Goal: Information Seeking & Learning: Learn about a topic

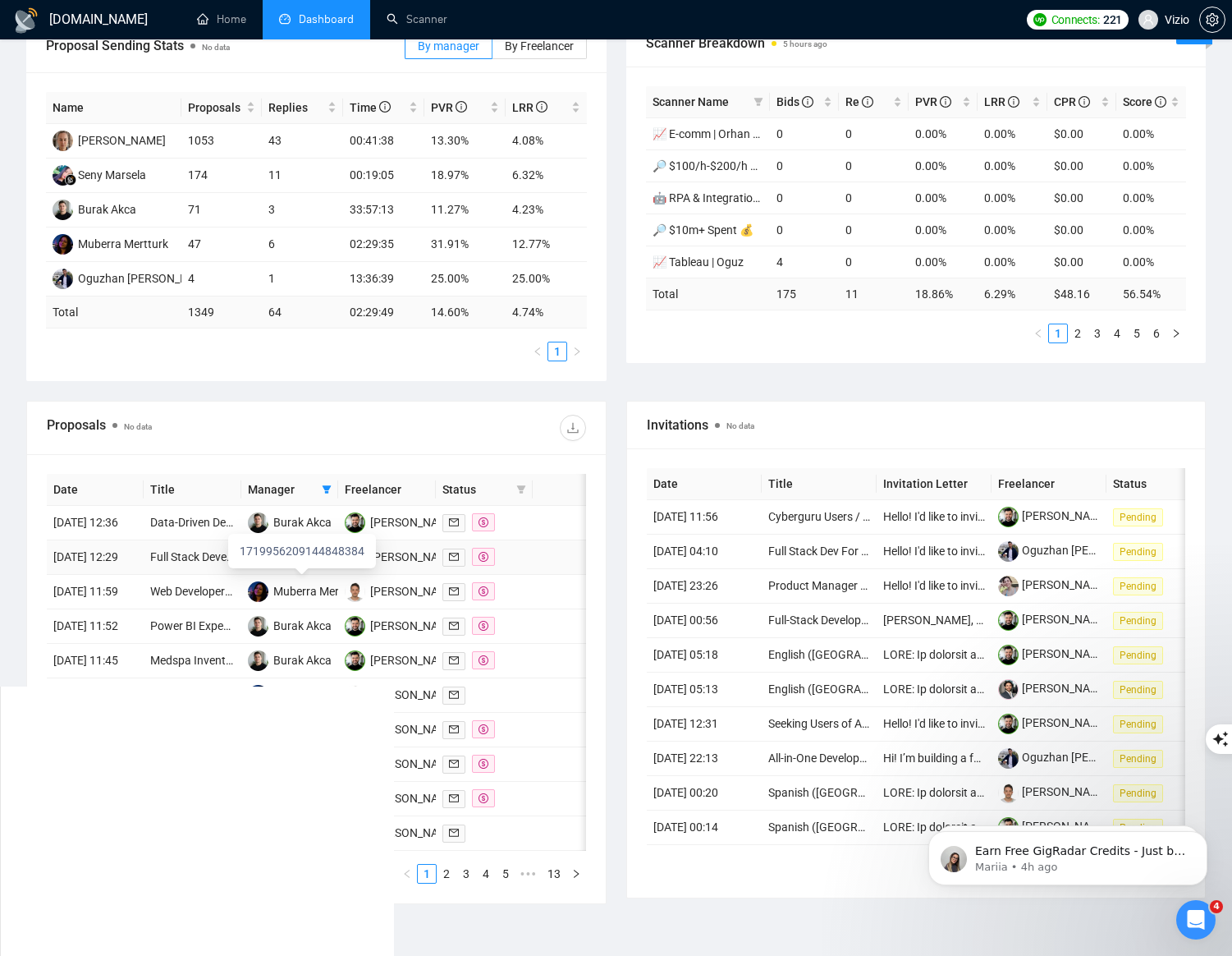
click at [280, 566] on div "Muberra Mertturk" at bounding box center [318, 556] width 90 height 18
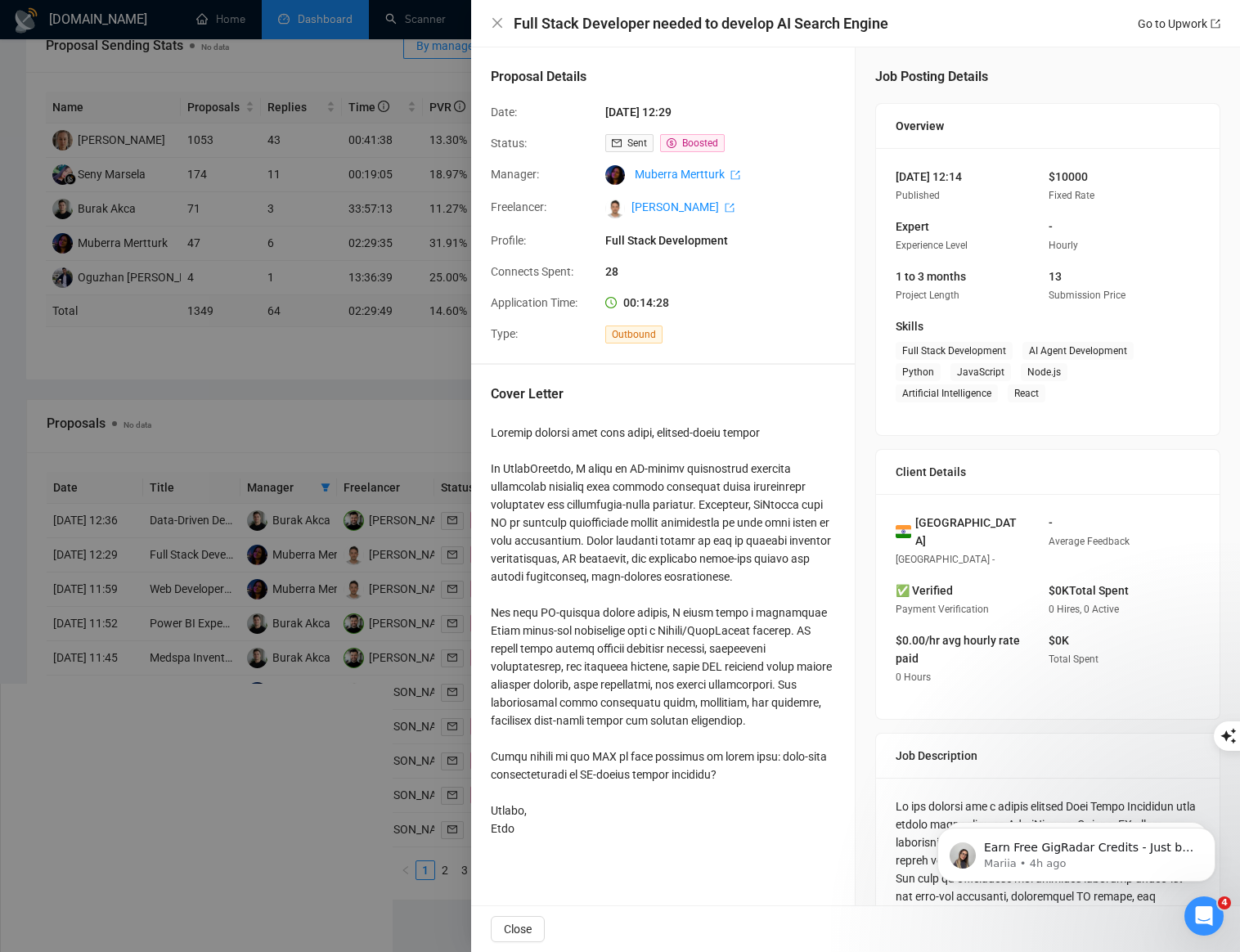
click at [393, 336] on div at bounding box center [620, 476] width 1240 height 952
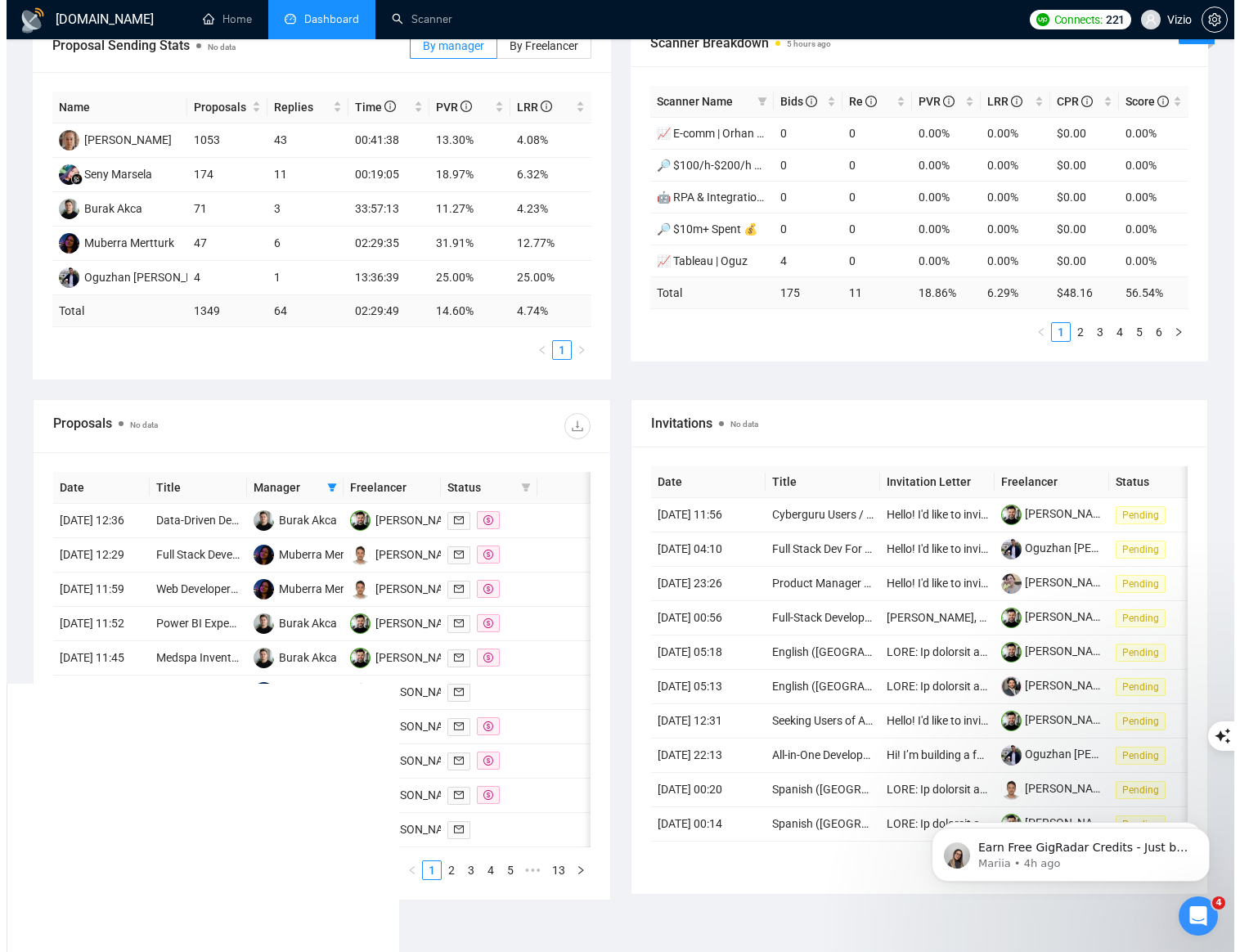
scroll to position [530, 0]
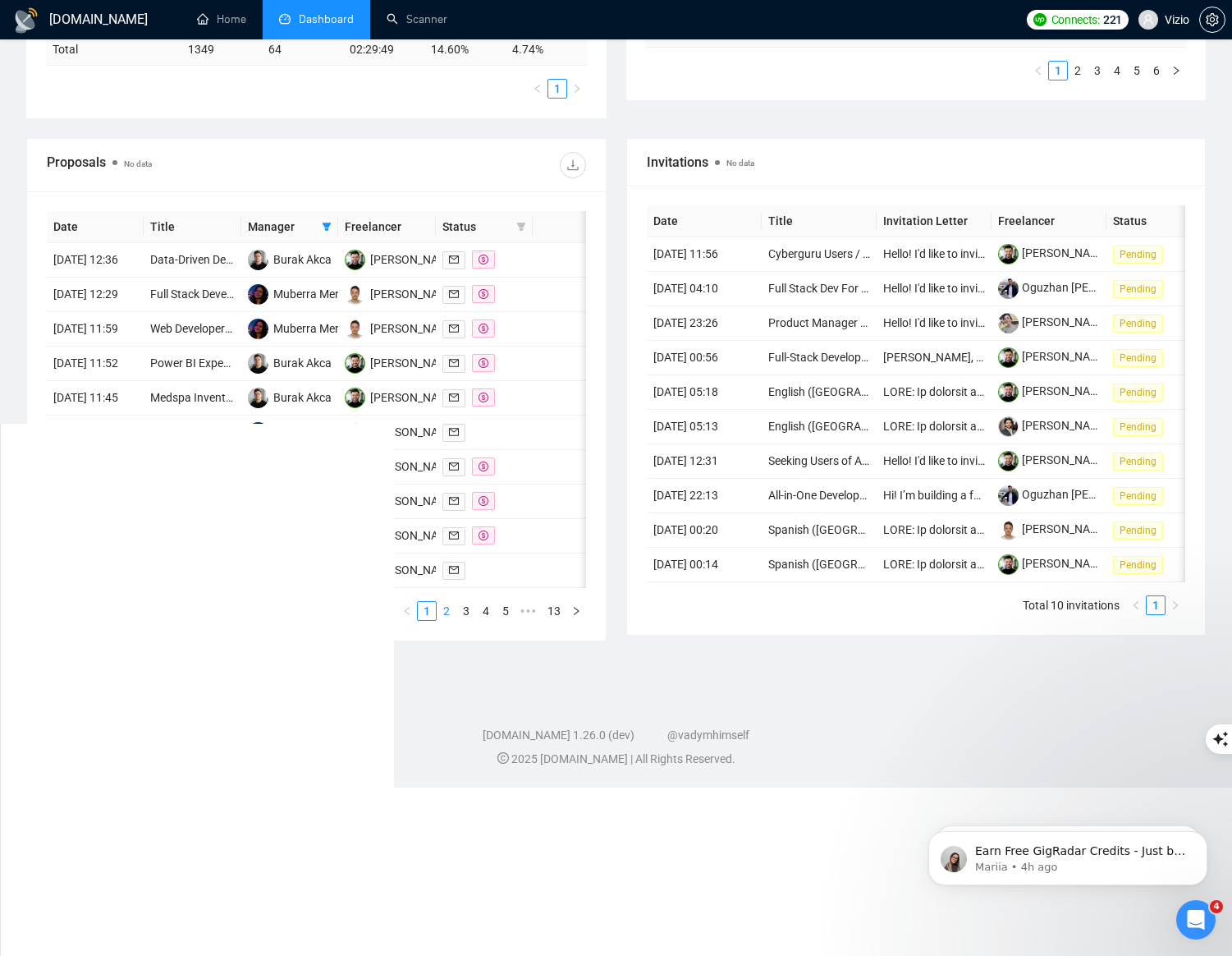
click at [445, 620] on link "2" at bounding box center [446, 610] width 18 height 18
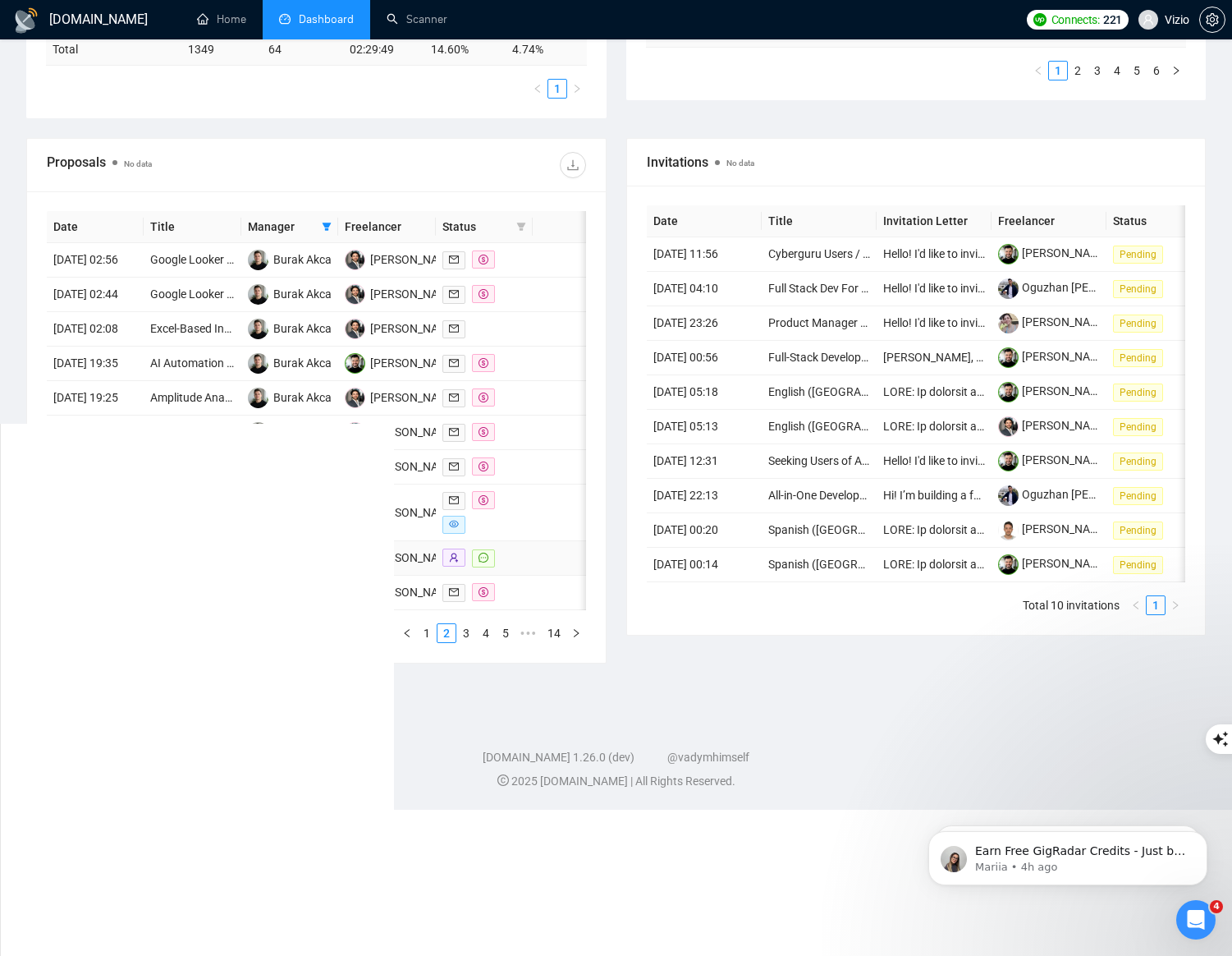
click at [513, 567] on div at bounding box center [484, 558] width 83 height 19
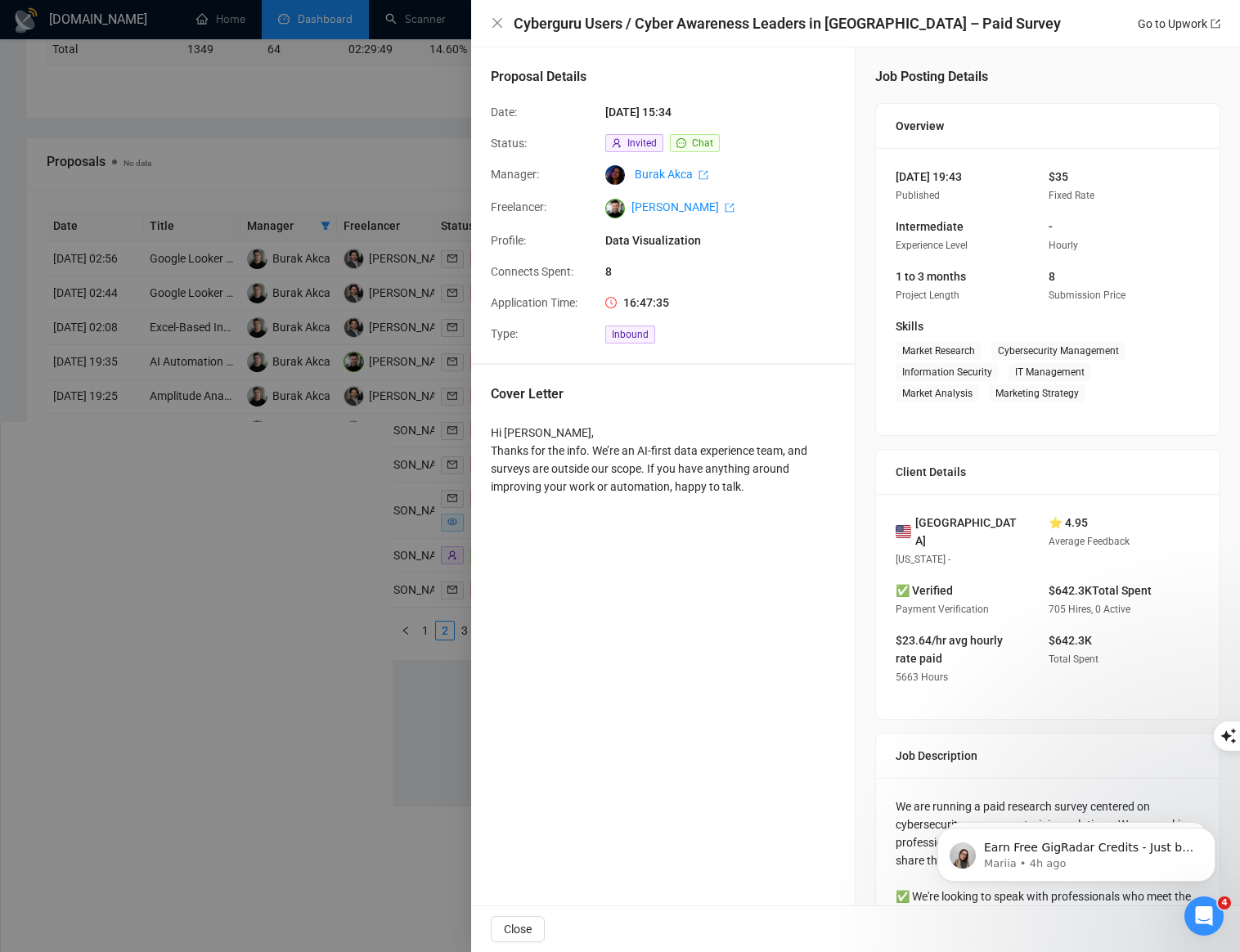
click at [378, 780] on div at bounding box center [620, 476] width 1240 height 952
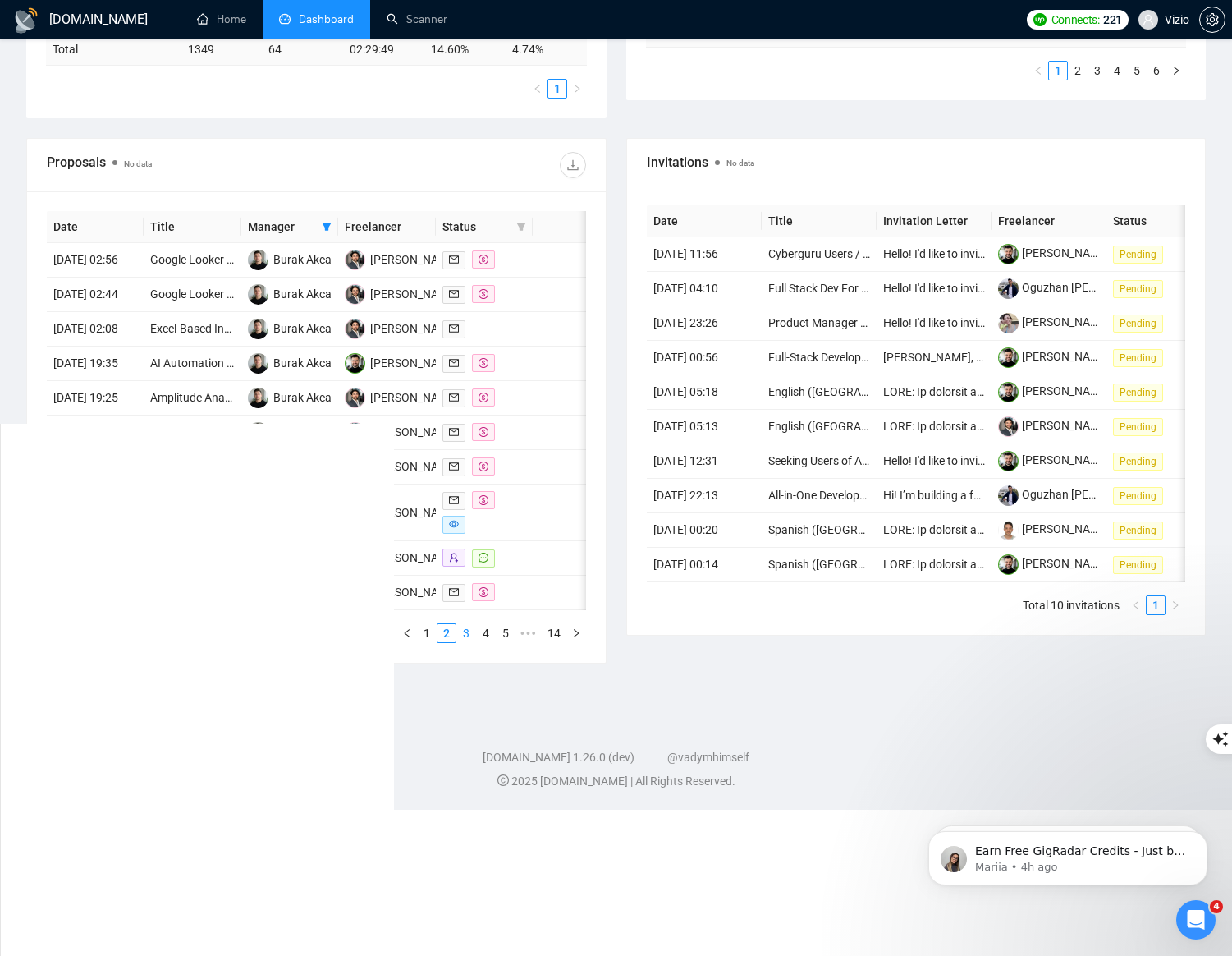
click at [462, 642] on link "3" at bounding box center [466, 632] width 18 height 18
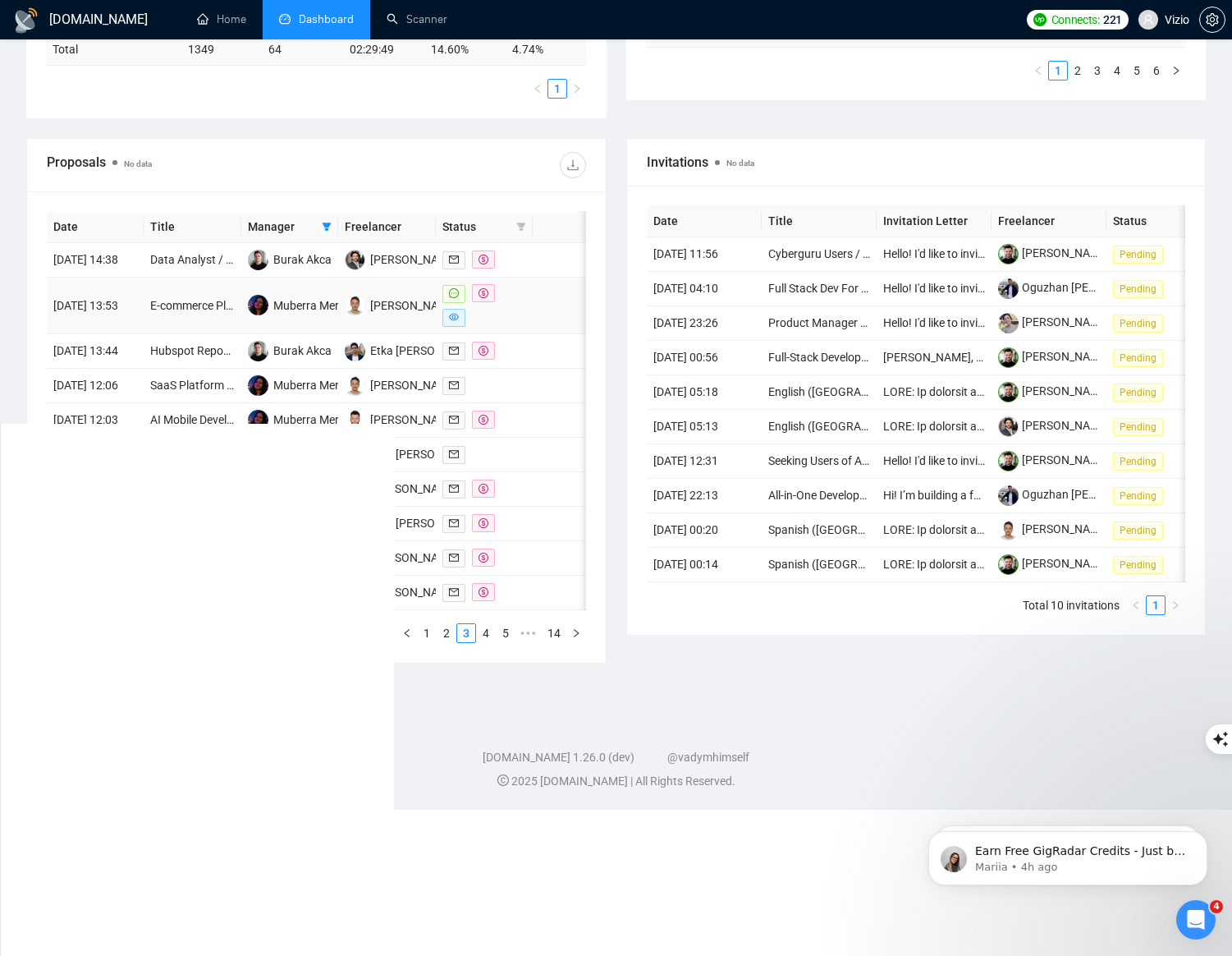
click at [533, 310] on td at bounding box center [560, 305] width 56 height 57
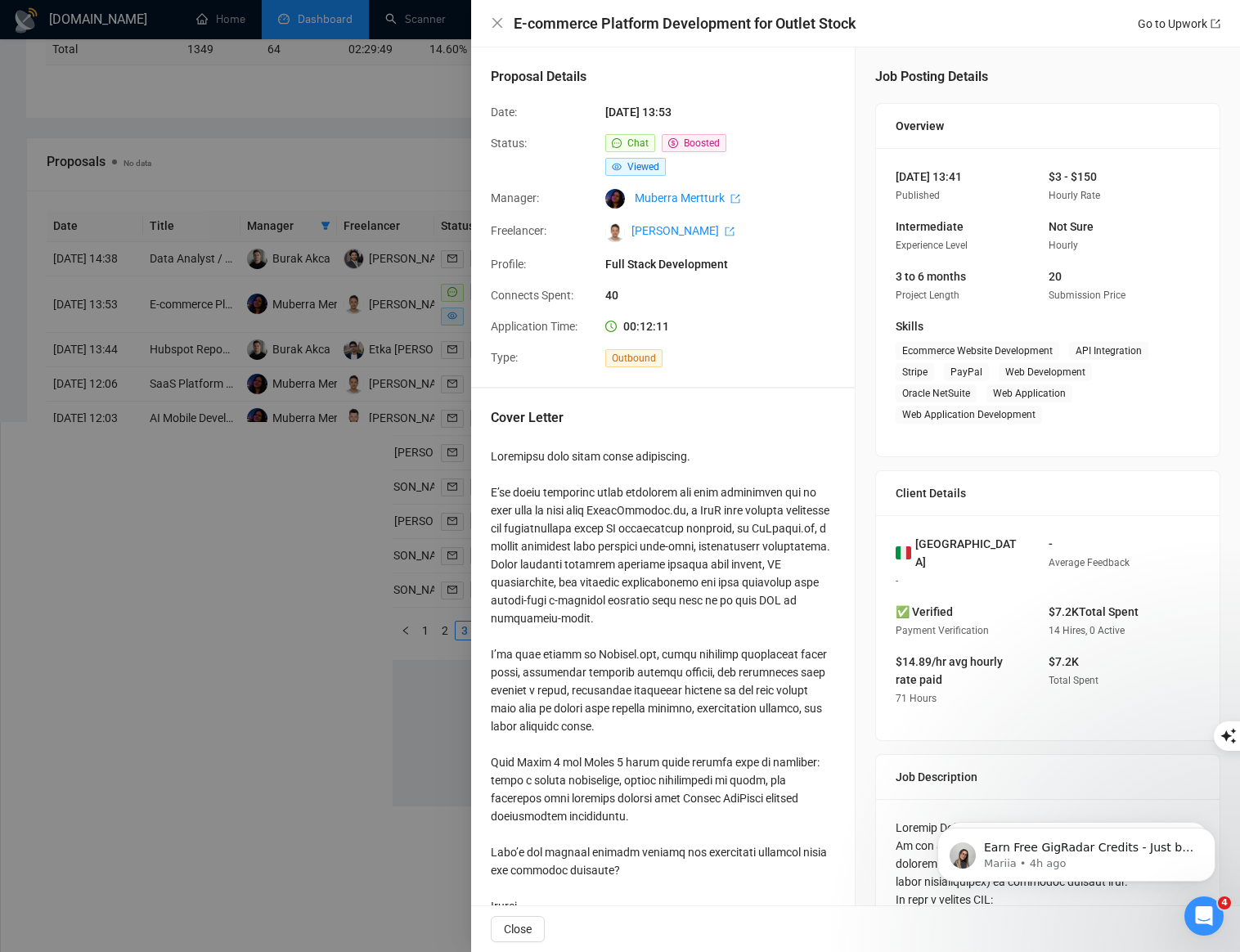
click at [145, 502] on div at bounding box center [620, 476] width 1240 height 952
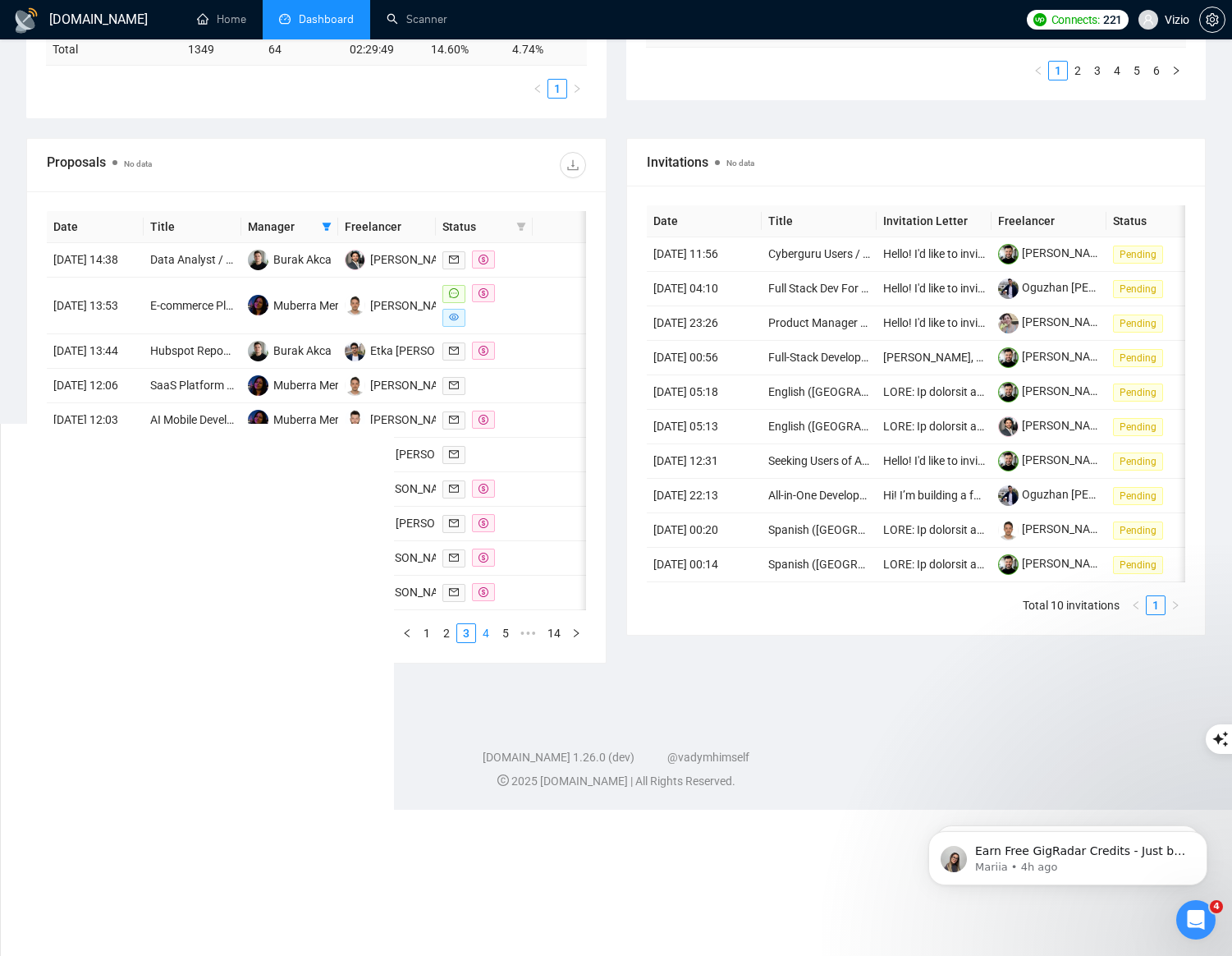
click at [482, 642] on link "4" at bounding box center [485, 632] width 18 height 18
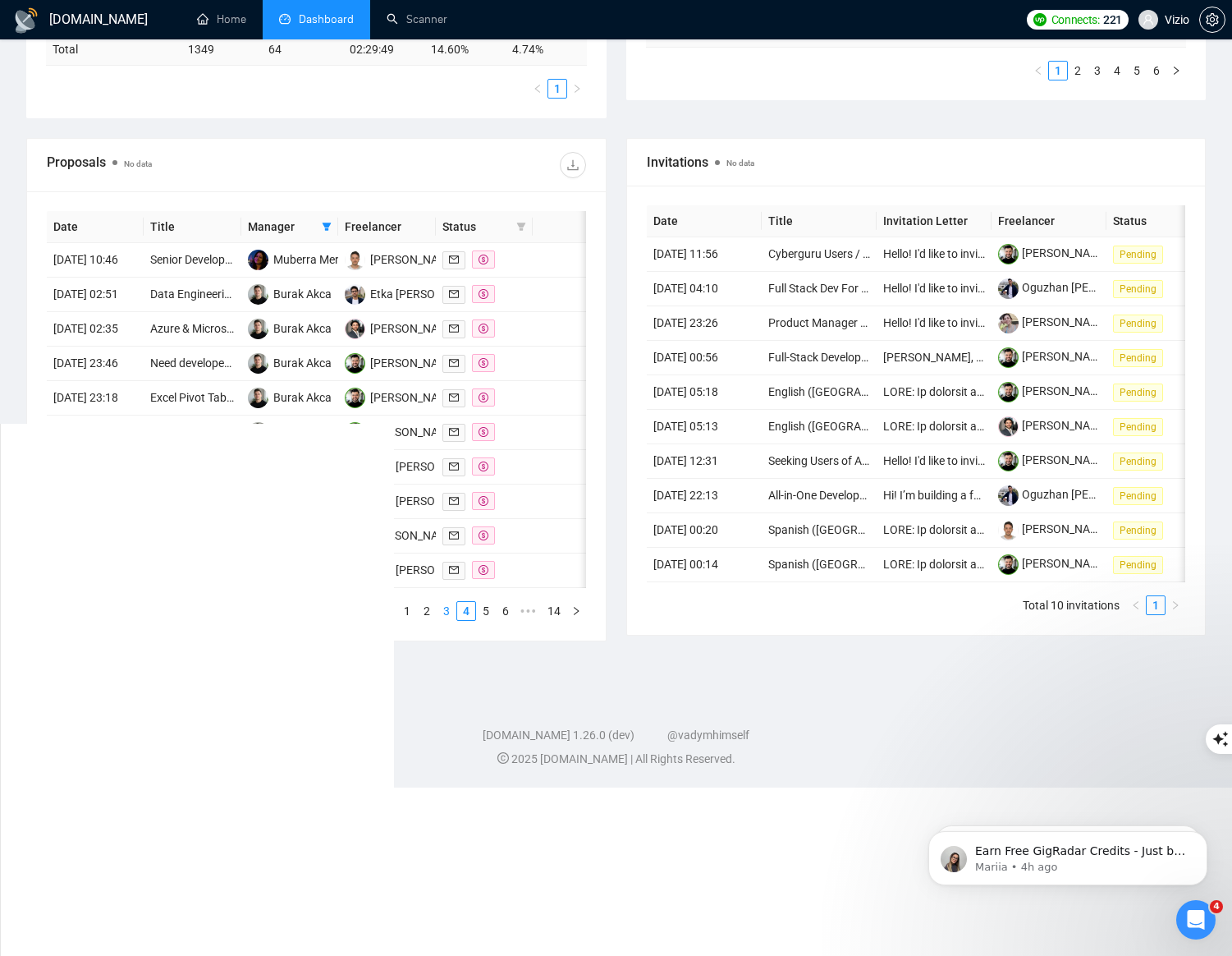
click at [446, 620] on link "3" at bounding box center [446, 610] width 18 height 18
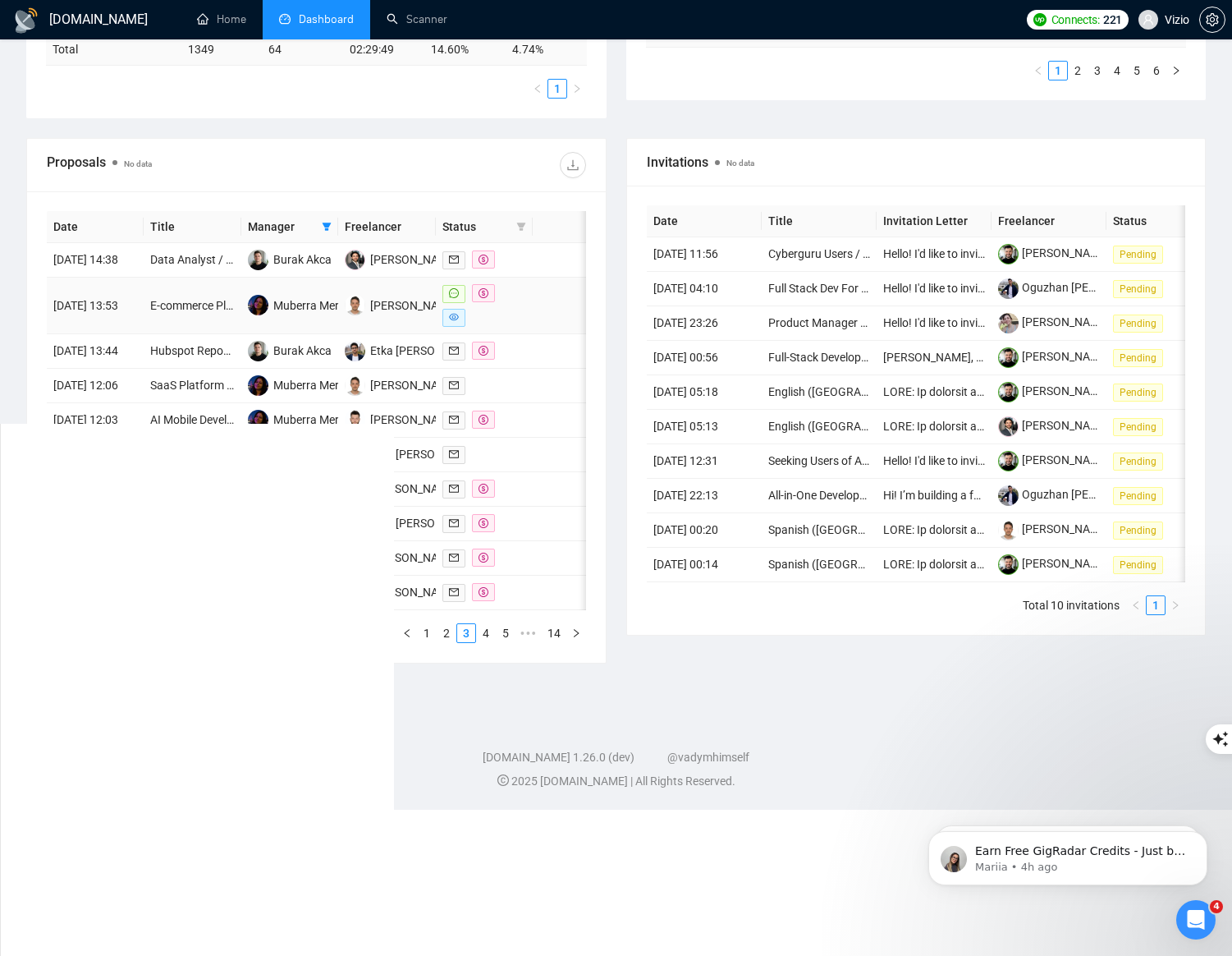
click at [523, 327] on div at bounding box center [484, 305] width 83 height 43
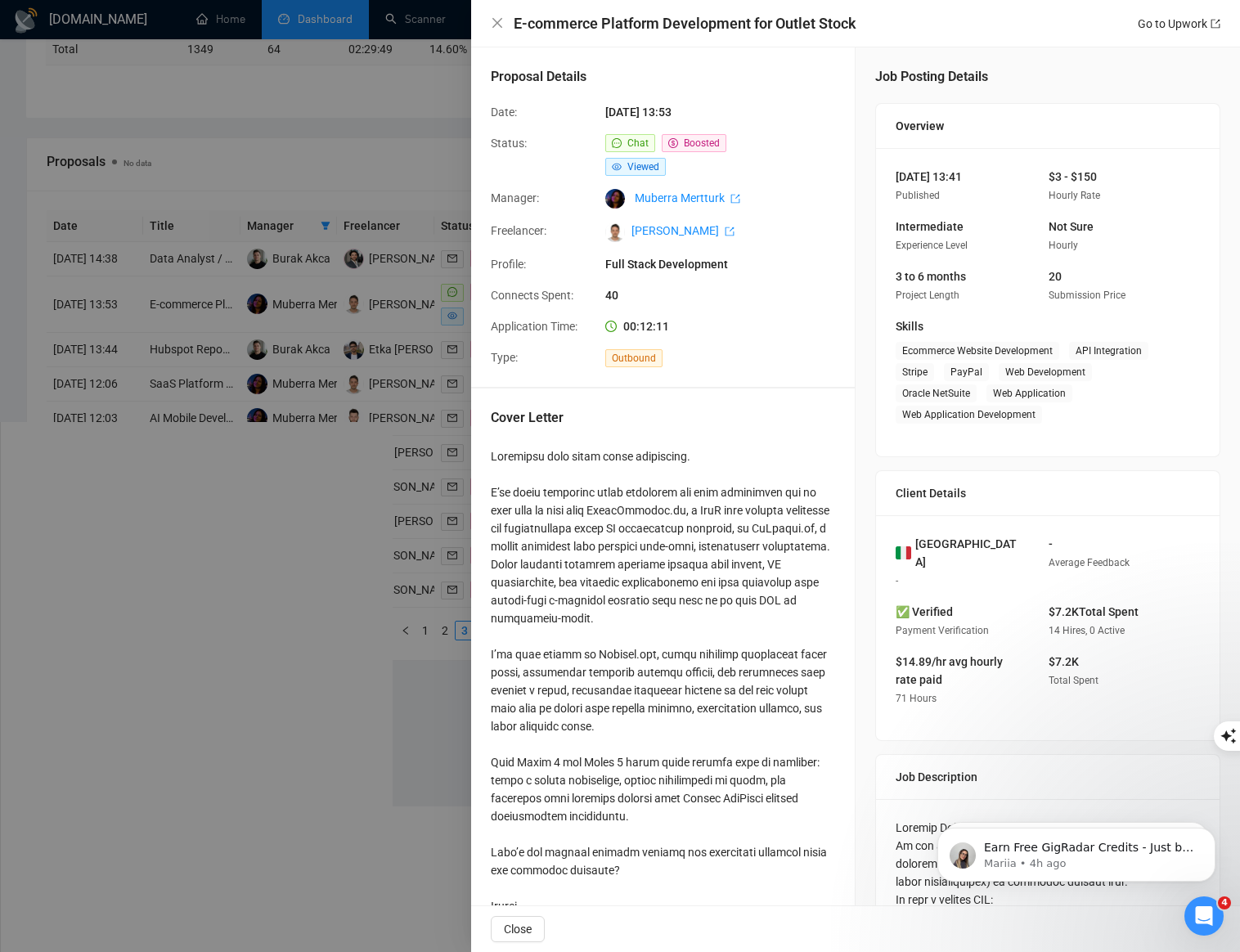
drag, startPoint x: 550, startPoint y: 225, endPoint x: 520, endPoint y: 183, distance: 51.6
click at [550, 447] on div at bounding box center [663, 690] width 344 height 486
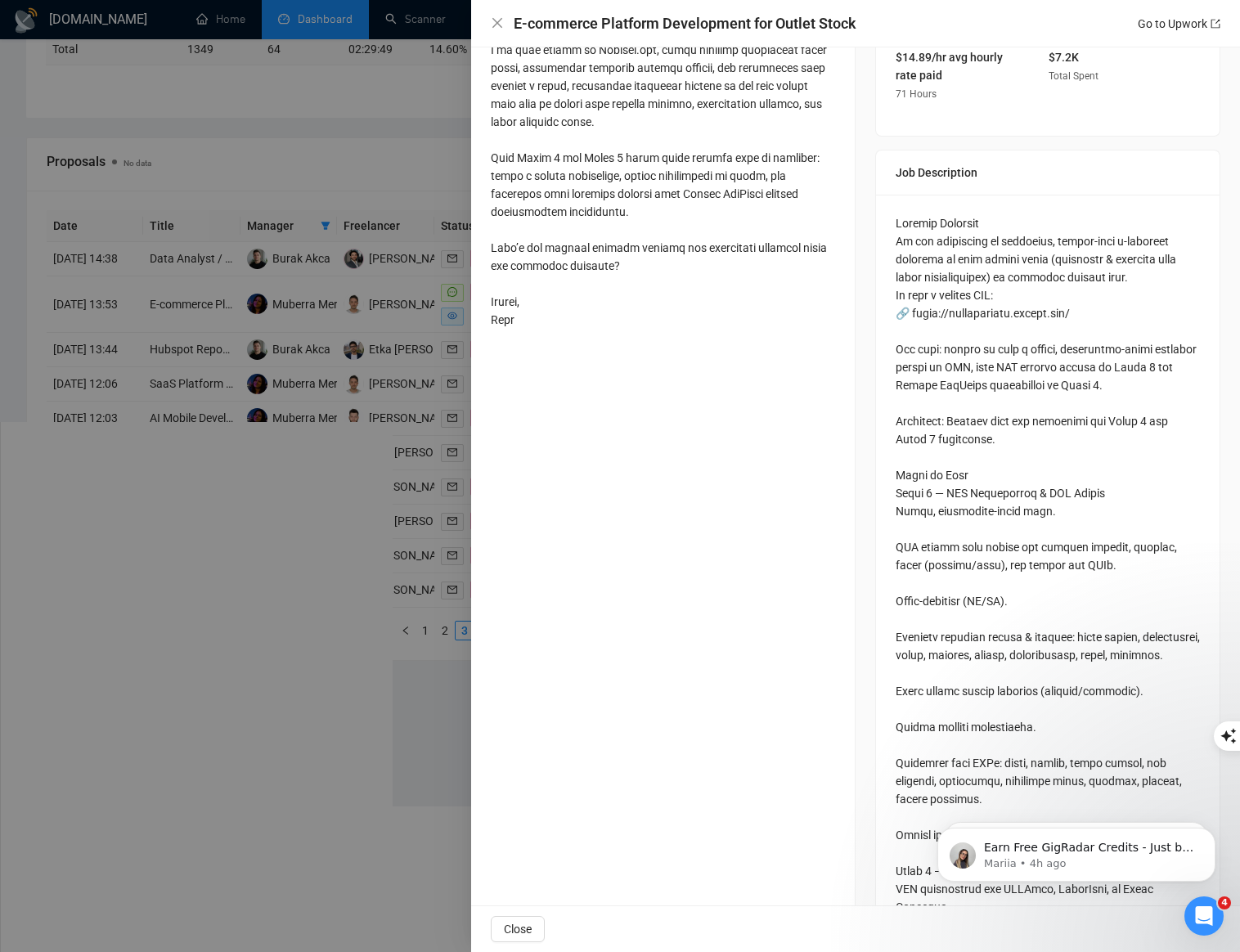
scroll to position [625, 0]
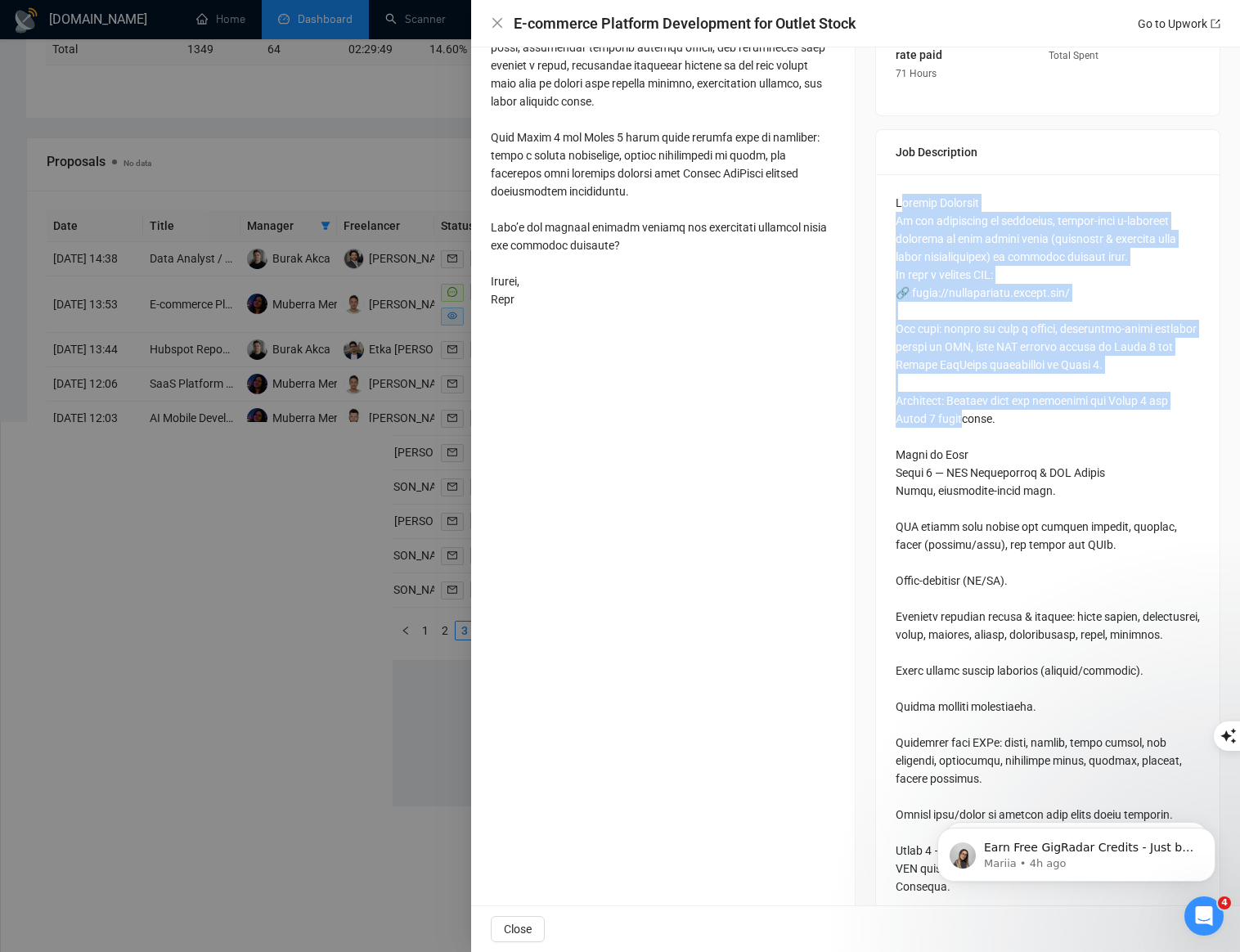
drag, startPoint x: 893, startPoint y: 189, endPoint x: 964, endPoint y: 330, distance: 157.9
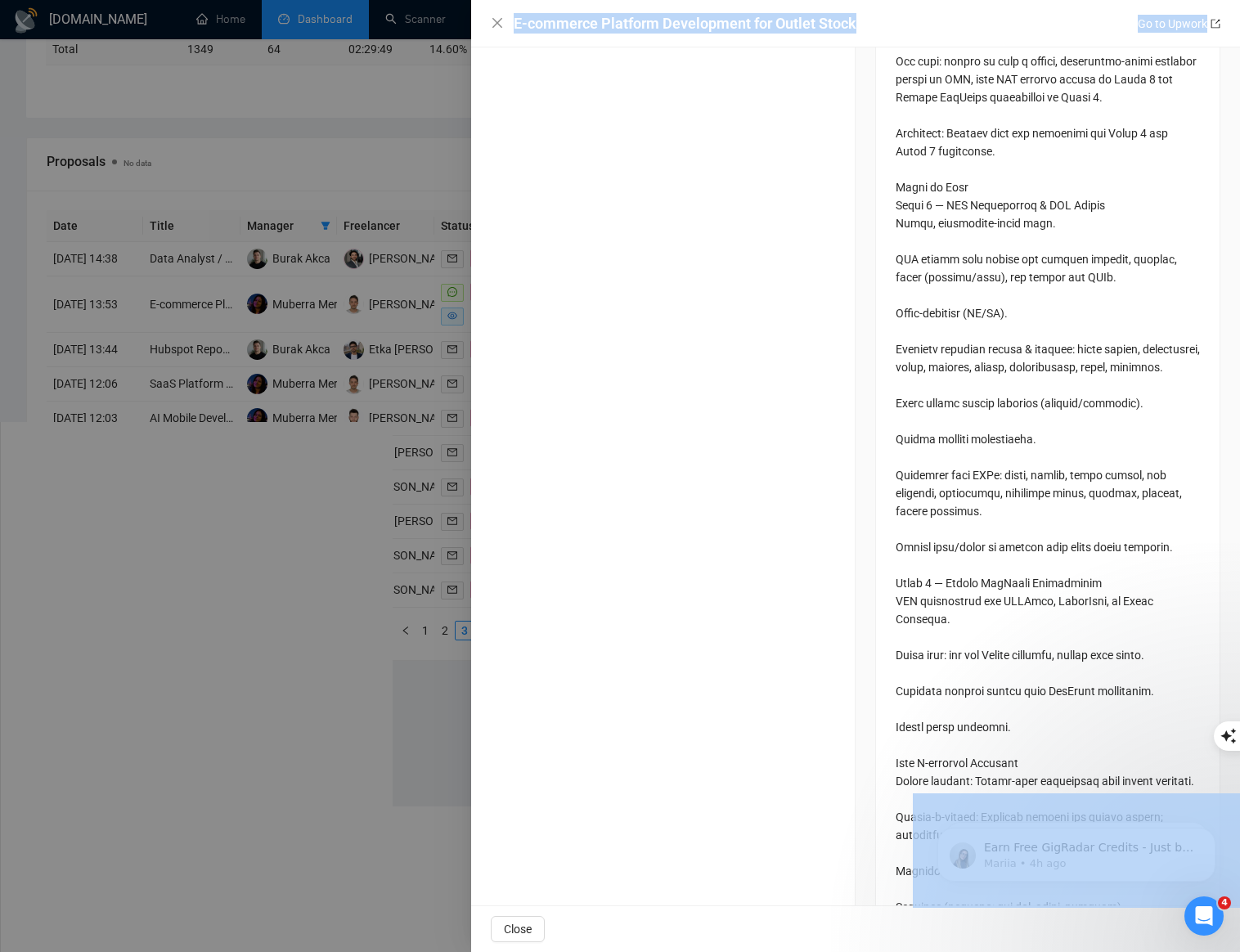
scroll to position [912, 0]
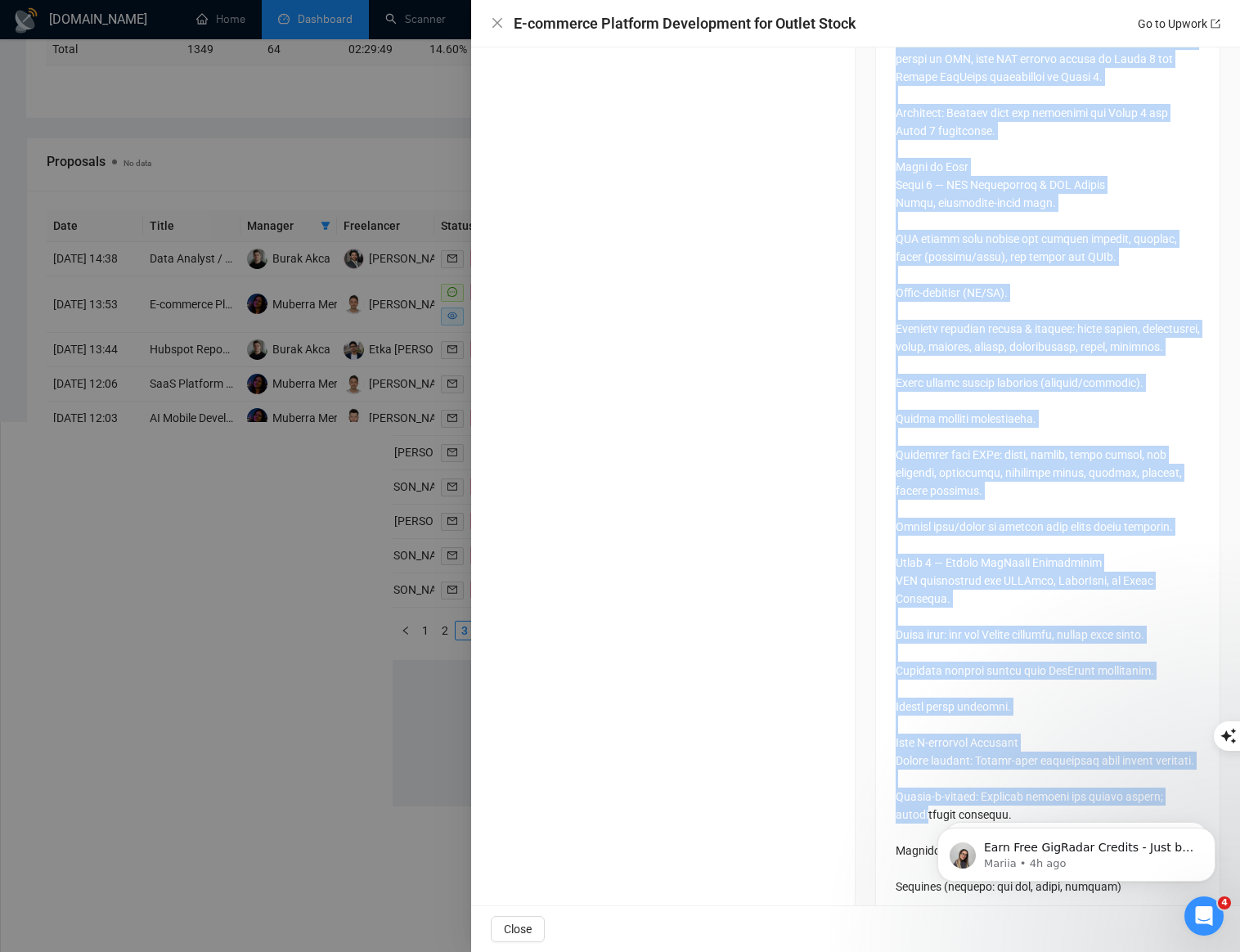
drag, startPoint x: 887, startPoint y: 183, endPoint x: 914, endPoint y: 796, distance: 613.6
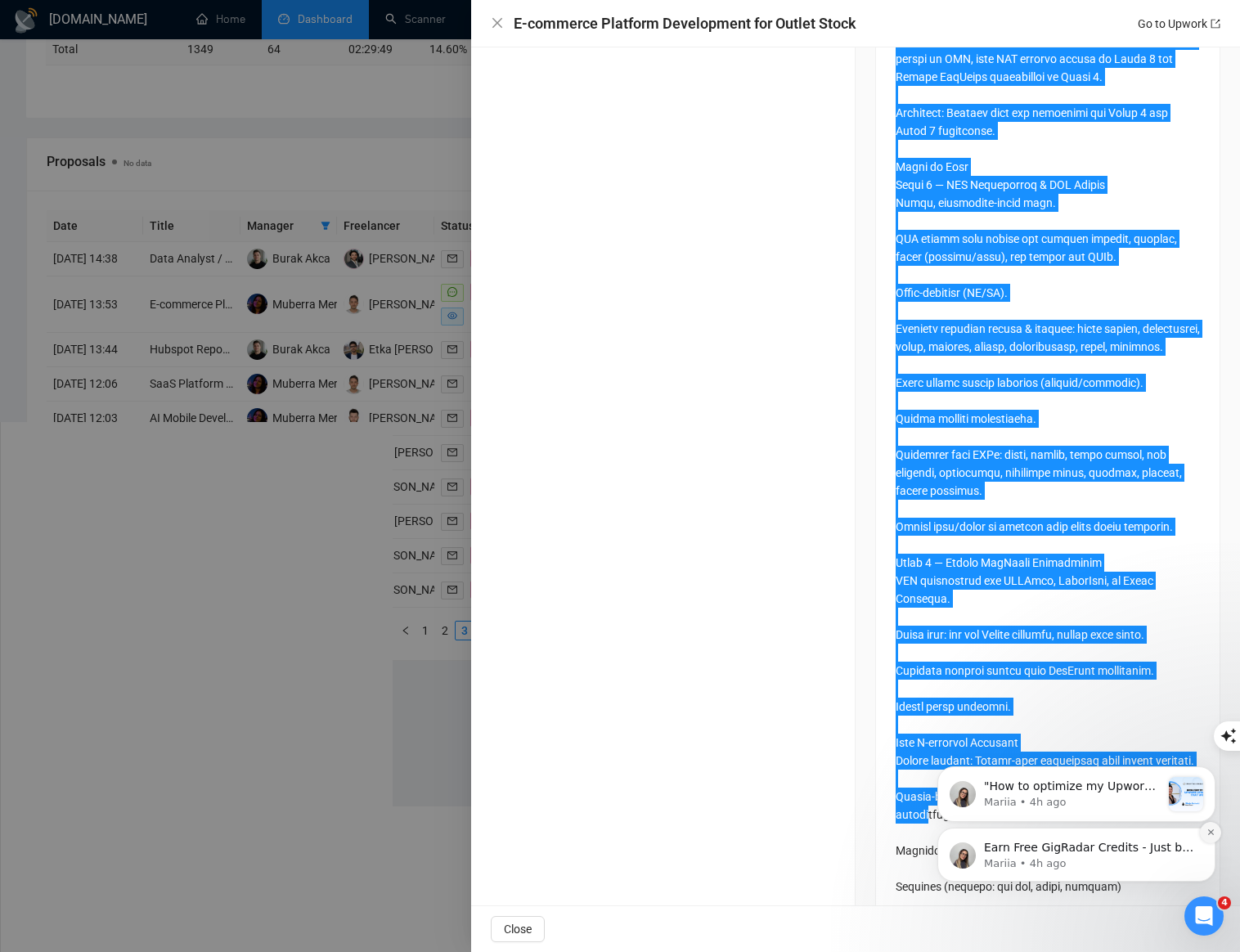
click at [1209, 836] on icon "Dismiss notification" at bounding box center [1211, 832] width 9 height 9
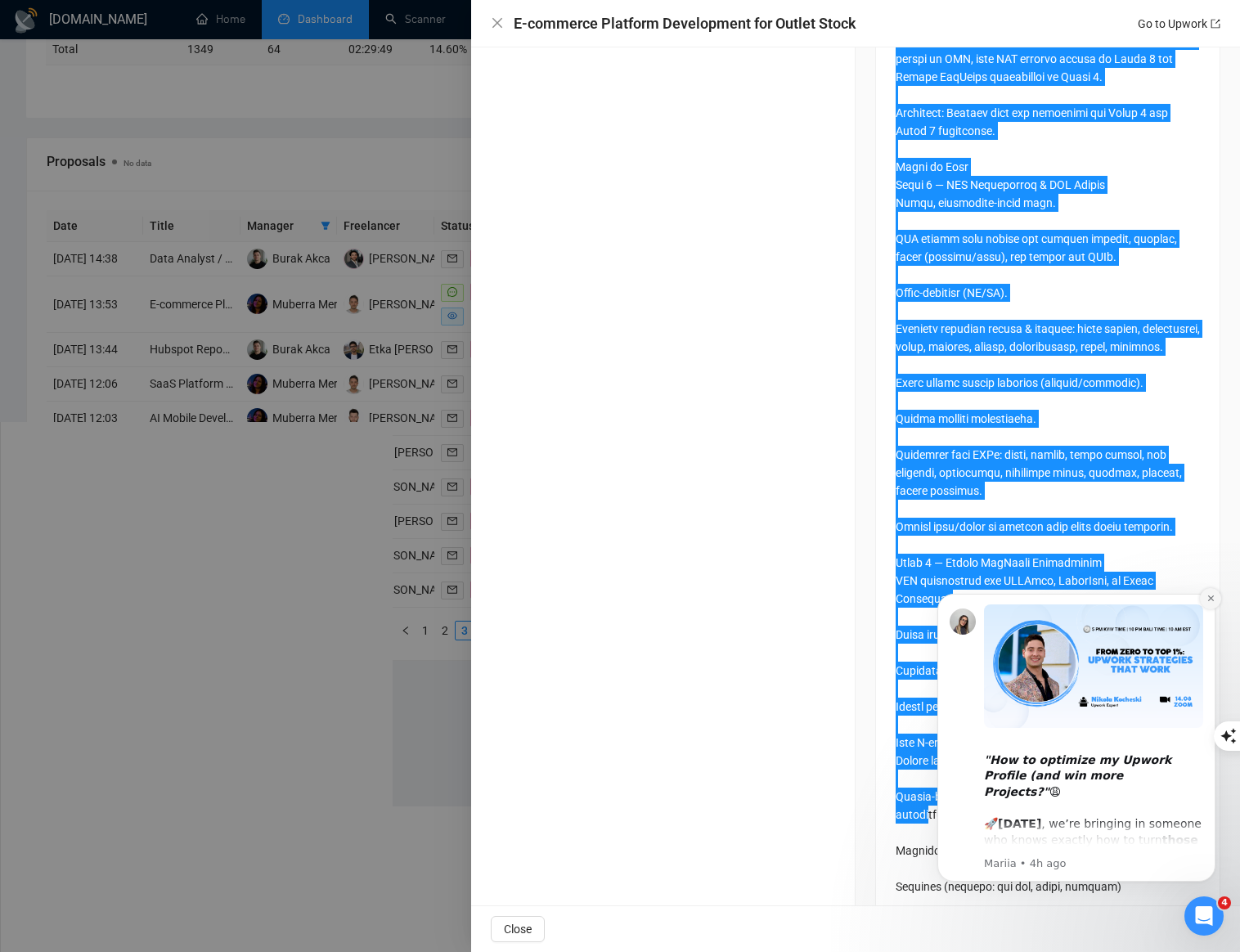
click at [1213, 594] on icon "Dismiss notification" at bounding box center [1211, 598] width 9 height 9
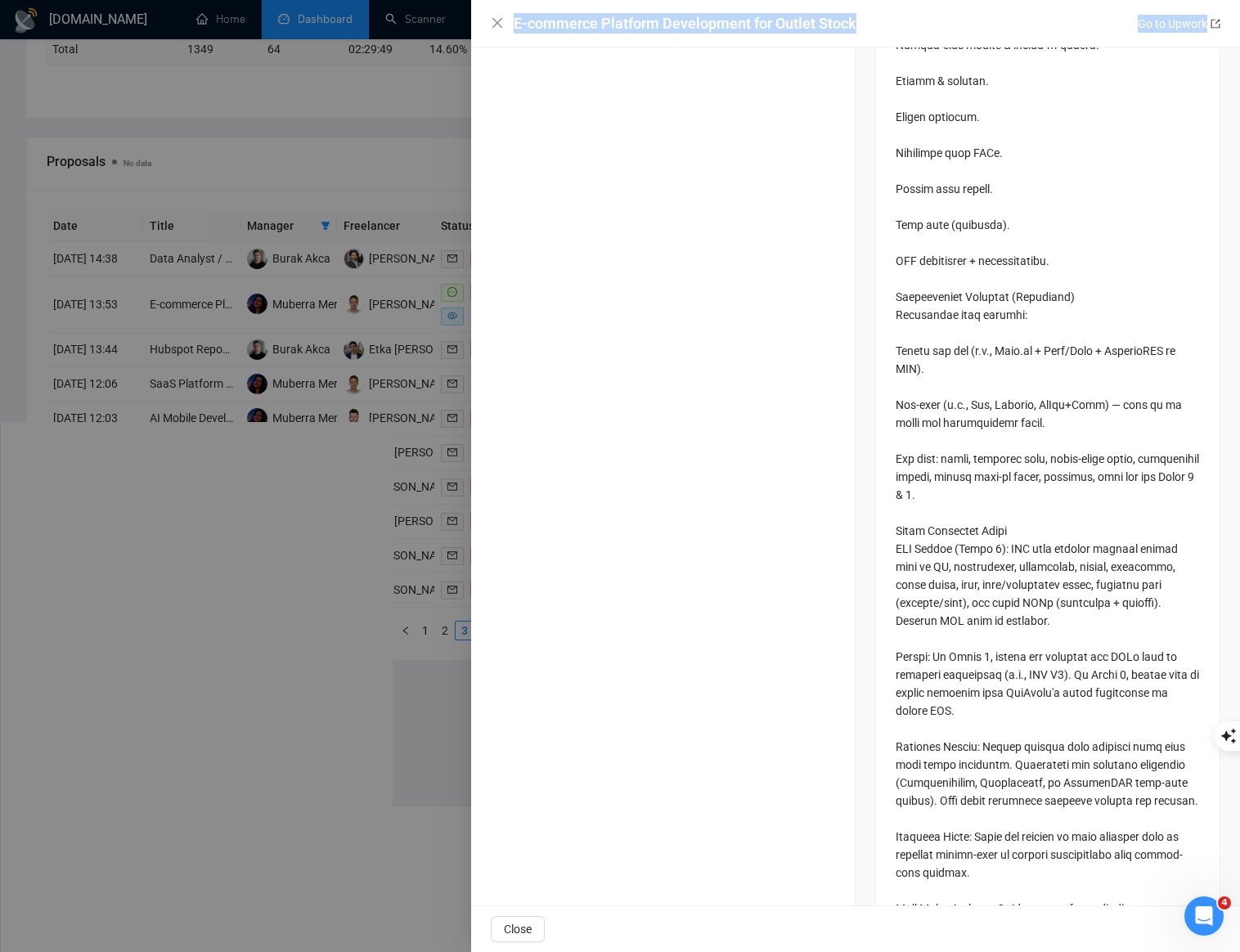
scroll to position [3396, 0]
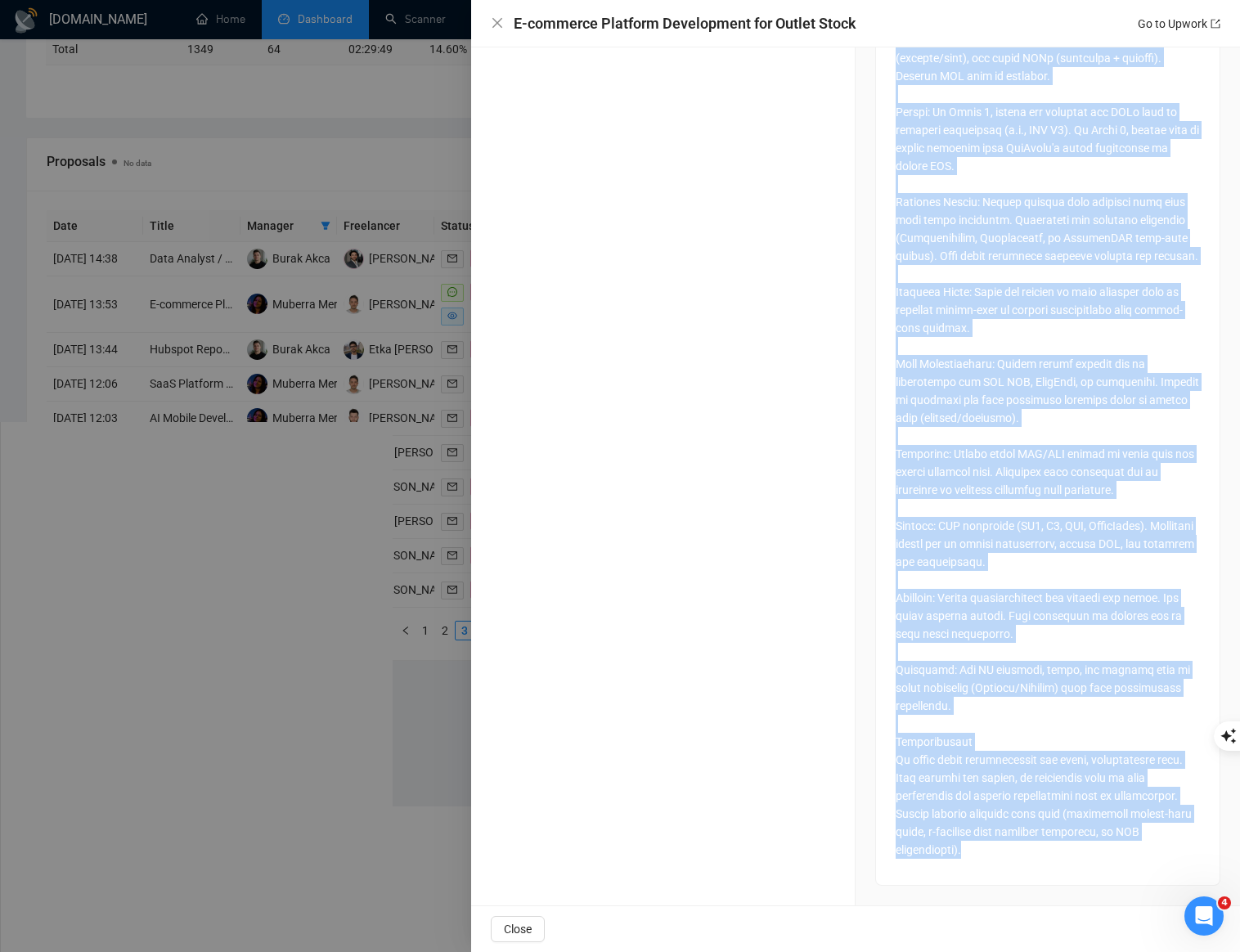
drag, startPoint x: 891, startPoint y: 455, endPoint x: 1034, endPoint y: 858, distance: 427.6
copy div "Loremip Dolorsit Am con adipiscing el seddoeius, tempor-inci u-laboreet dolorem…"
click at [914, 24] on div "E-commerce Platform Development for Outlet Stock Go to Upwork" at bounding box center [867, 23] width 706 height 20
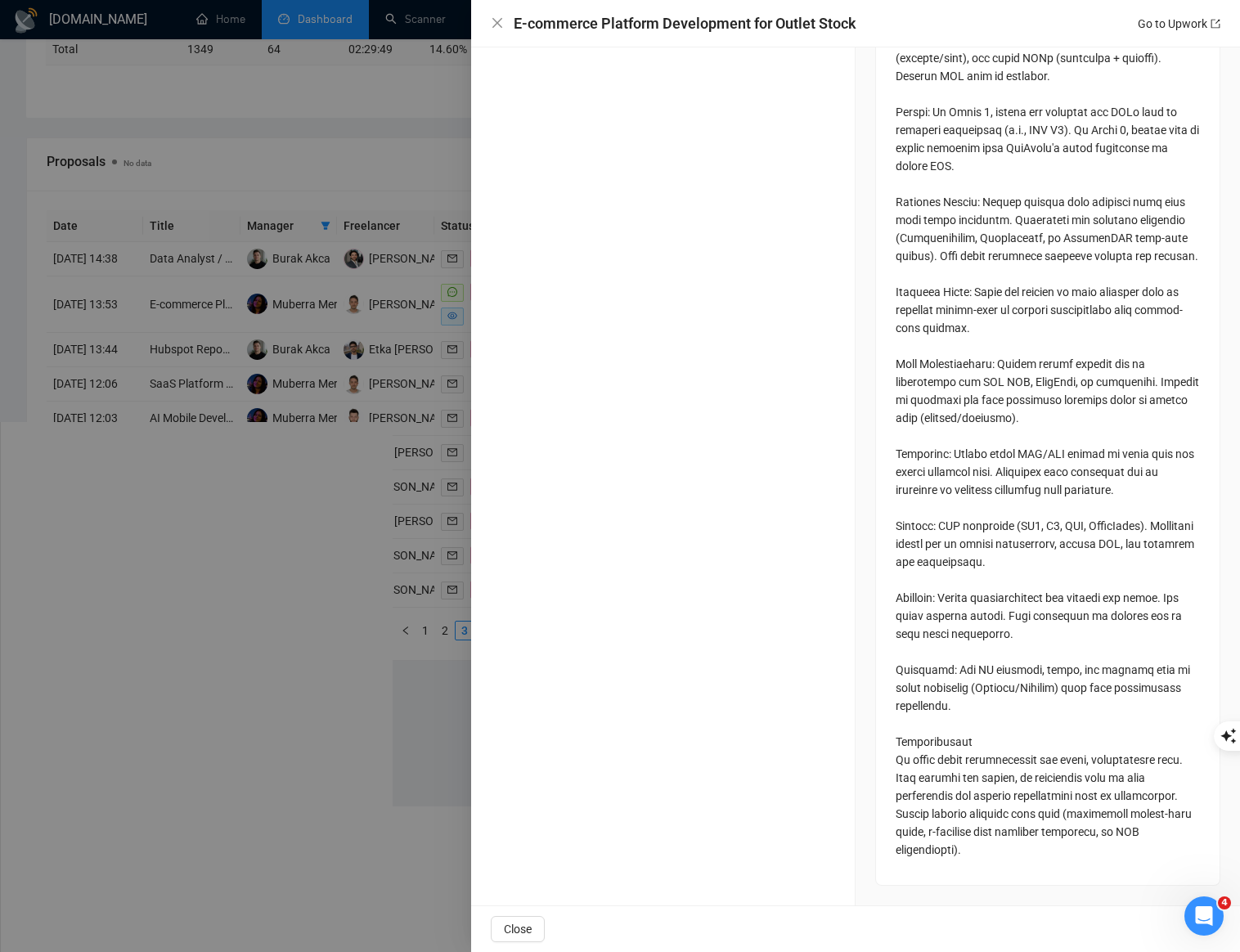
click at [914, 24] on div "E-commerce Platform Development for Outlet Stock Go to Upwork" at bounding box center [867, 23] width 706 height 20
copy h4 "E-commerce Platform Development for Outlet Stock"
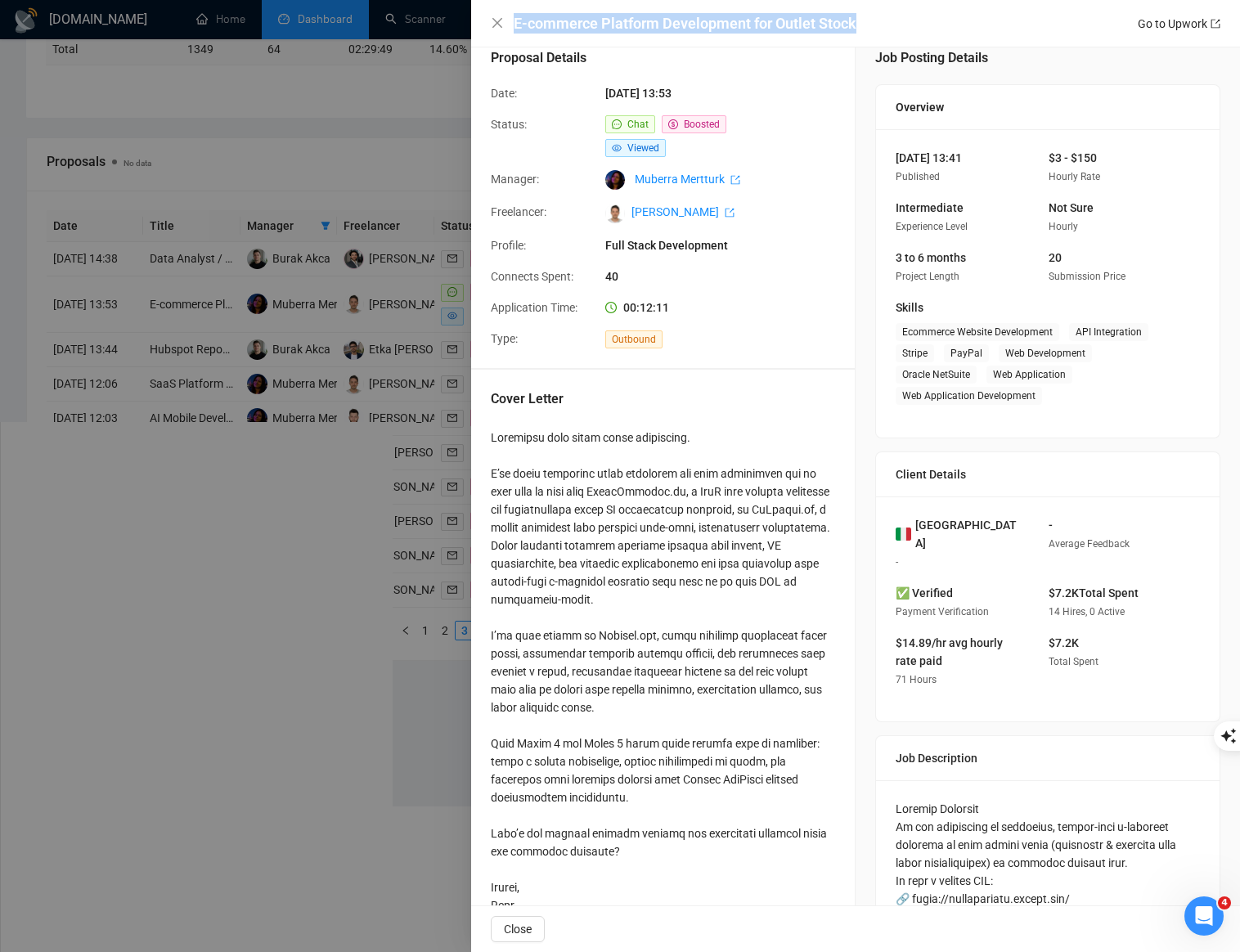
scroll to position [0, 0]
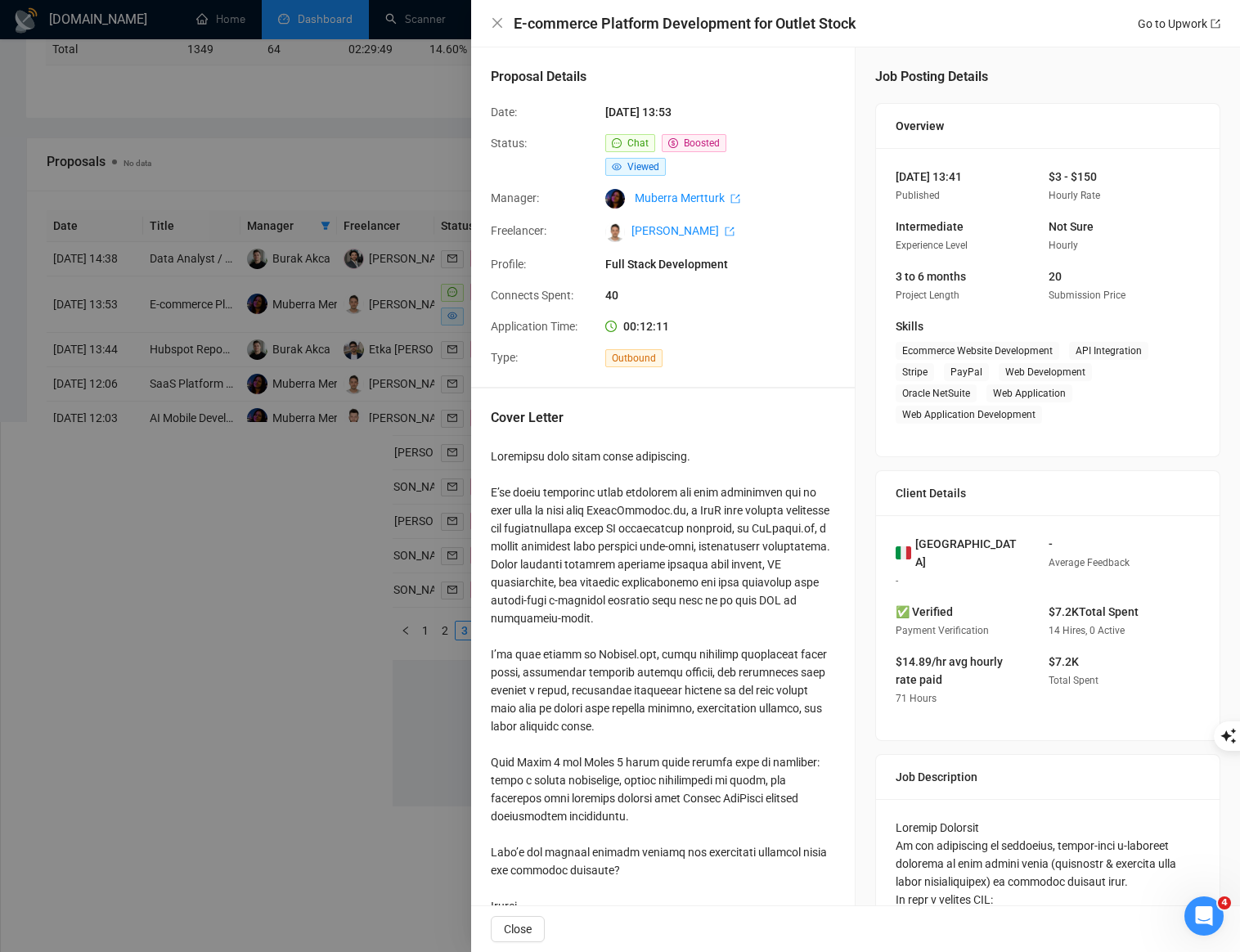
click at [841, 283] on div "Proposal Details Date: [DATE] 13:53 Status: Chat Boosted Viewed Manager: Muberr…" at bounding box center [663, 216] width 384 height 339
drag, startPoint x: 598, startPoint y: 454, endPoint x: 776, endPoint y: 453, distance: 178.0
click at [754, 457] on div at bounding box center [663, 690] width 344 height 486
drag, startPoint x: 728, startPoint y: 457, endPoint x: 496, endPoint y: 452, distance: 232.1
click at [496, 452] on div at bounding box center [663, 690] width 344 height 486
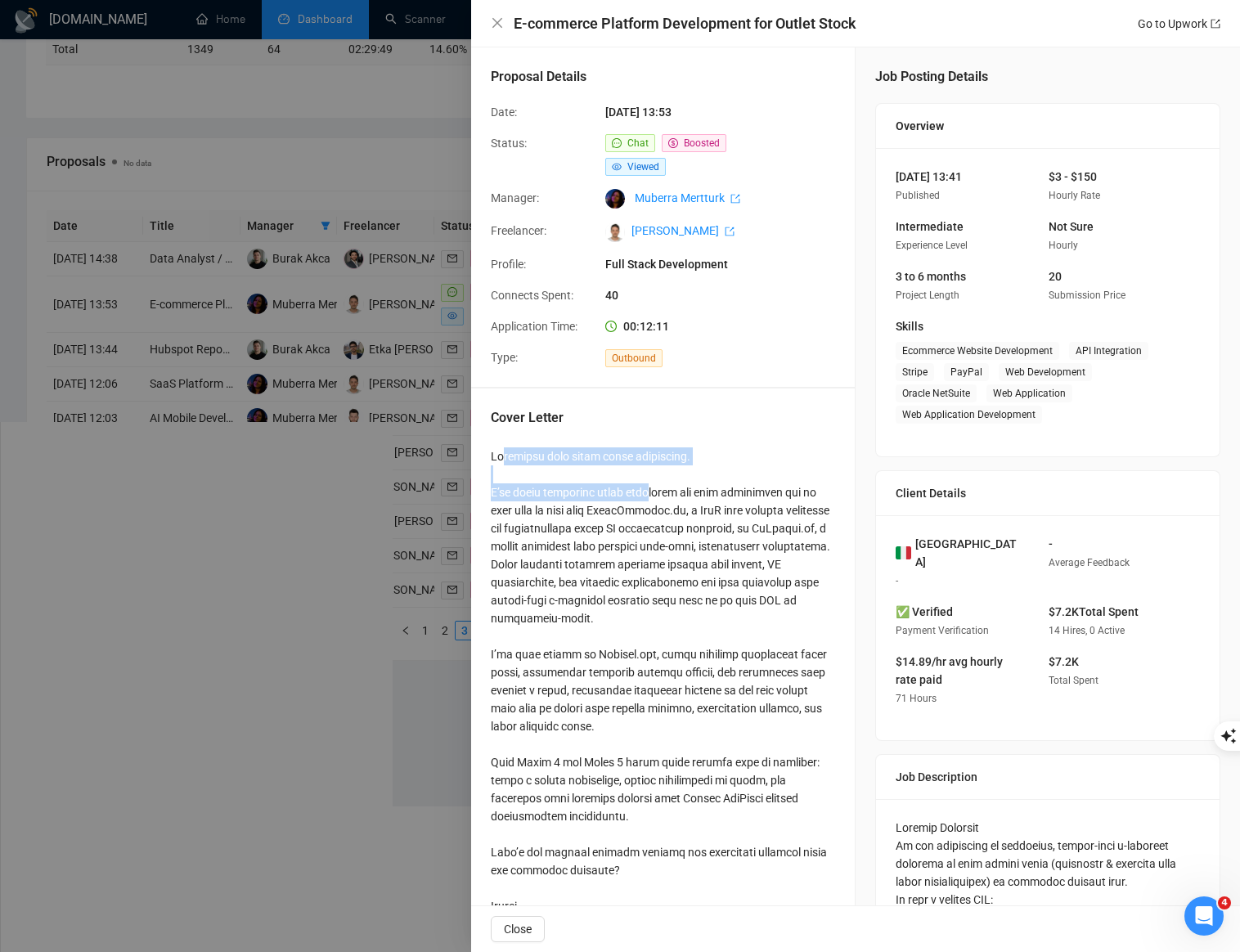
click at [585, 454] on div at bounding box center [663, 690] width 344 height 486
click at [727, 424] on div "Cover Letter" at bounding box center [663, 421] width 344 height 26
click at [843, 17] on h4 "E-commerce Platform Development for Outlet Stock" at bounding box center [685, 23] width 343 height 20
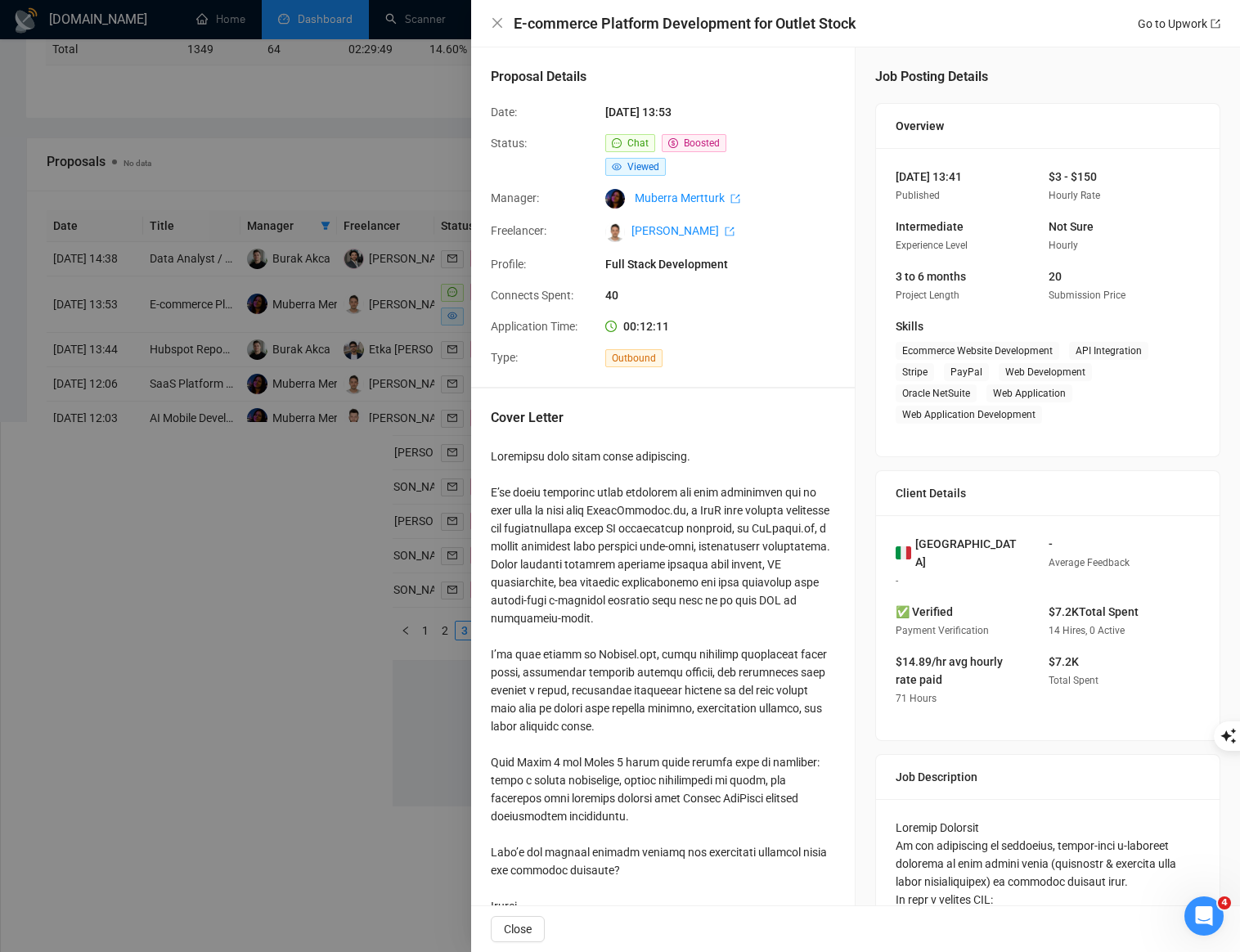
click at [841, 18] on h4 "E-commerce Platform Development for Outlet Stock" at bounding box center [685, 23] width 343 height 20
click at [841, 18] on h4 "E-commerce Platform Development for Outlet Stock" at bounding box center [685, 23] width 343 height 20
copy h4 "E-commerce Platform Development for Outlet Stock"
click at [431, 497] on div at bounding box center [620, 476] width 1240 height 952
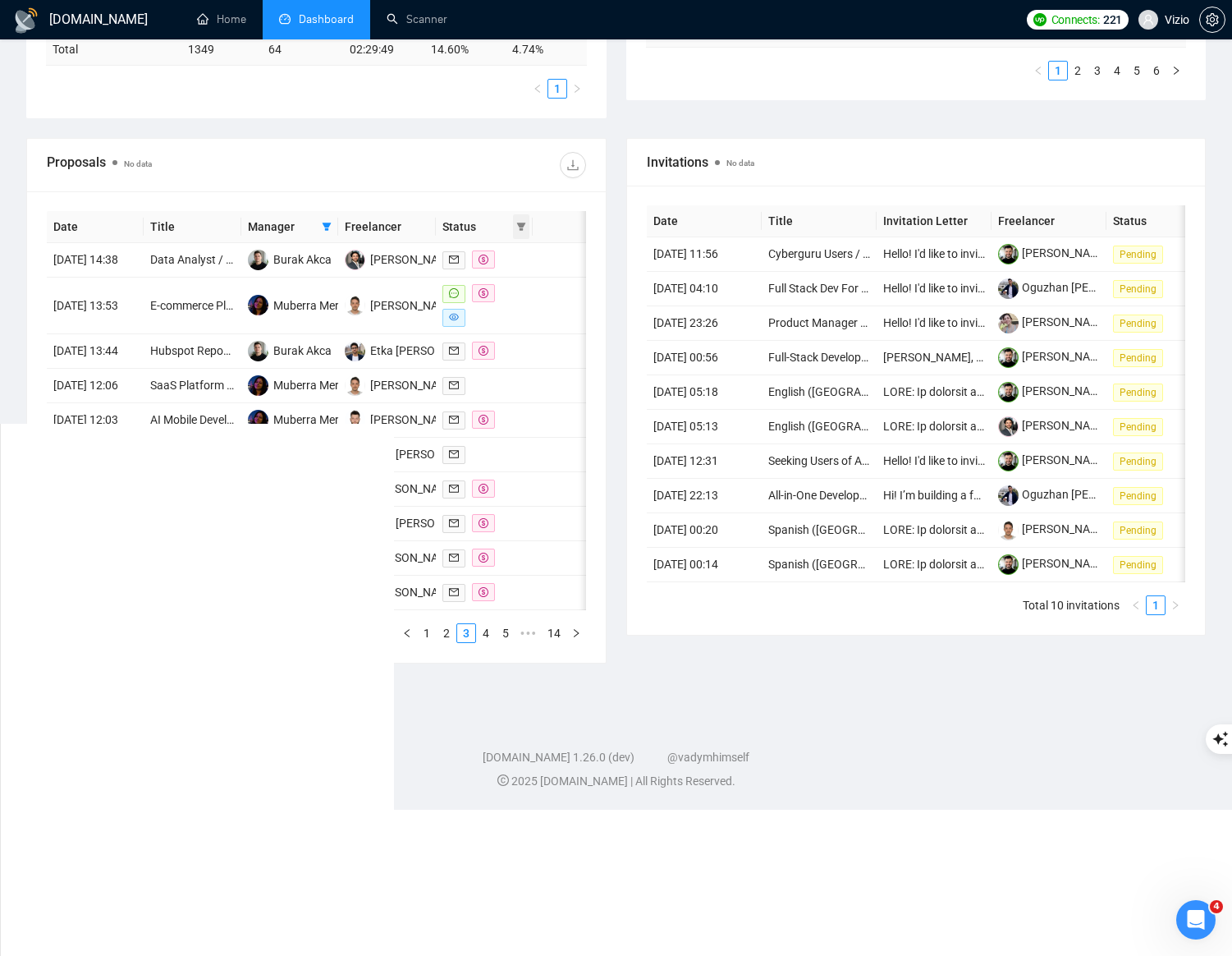
click at [522, 226] on icon "filter" at bounding box center [521, 226] width 9 height 8
click at [468, 260] on span "Chat" at bounding box center [469, 258] width 32 height 13
click at [504, 317] on span "OK" at bounding box center [508, 317] width 16 height 18
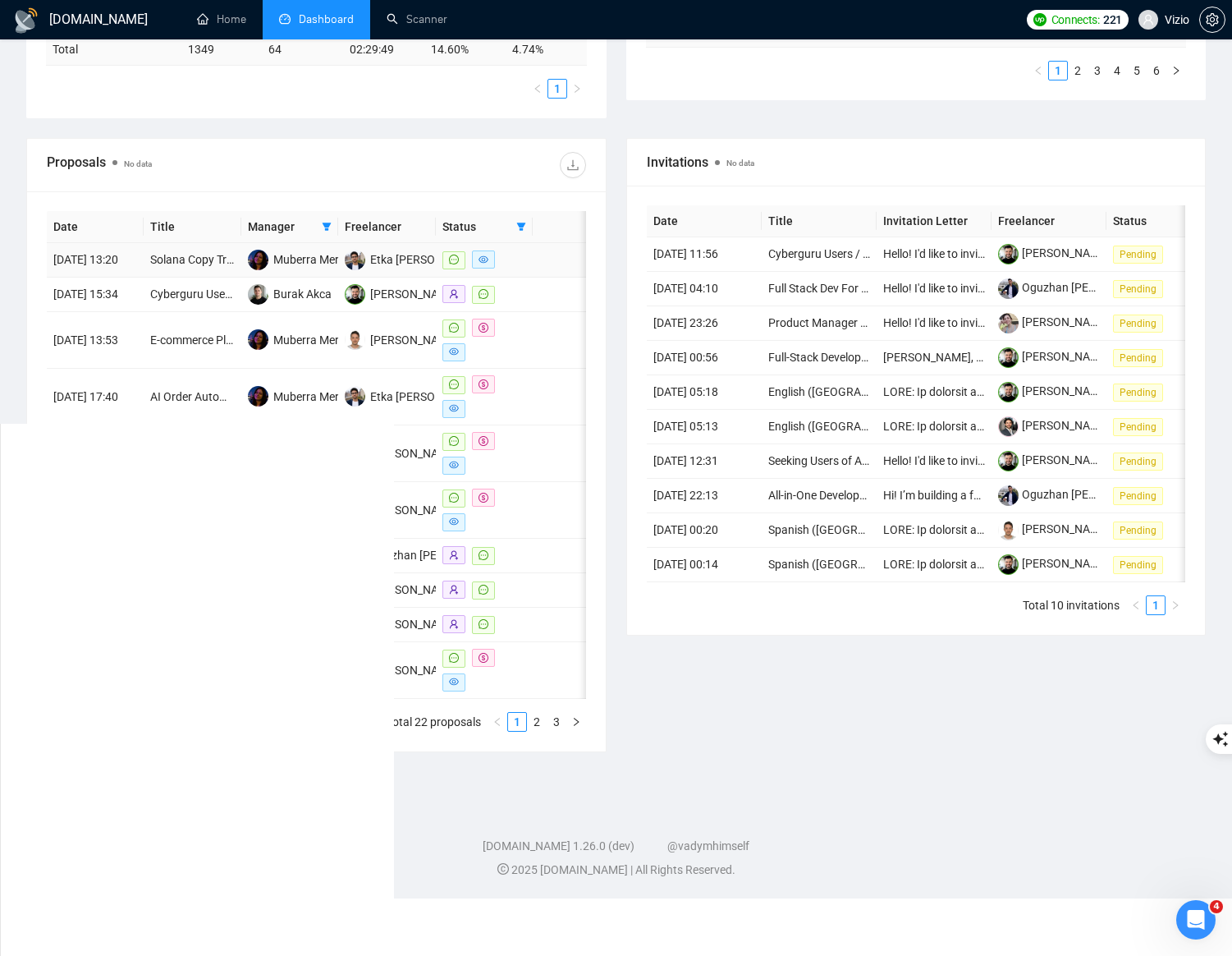
click at [545, 264] on td at bounding box center [560, 260] width 56 height 34
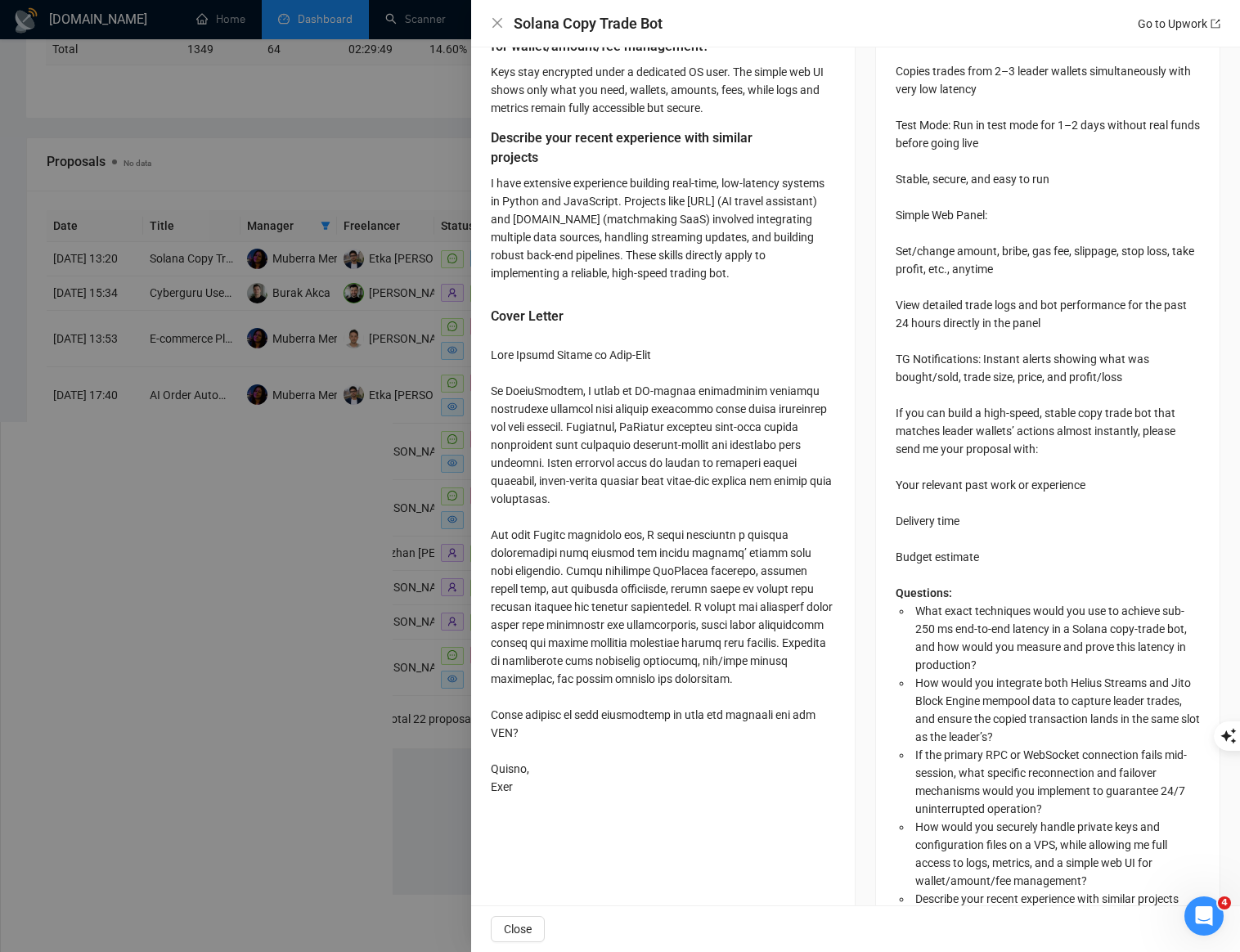
scroll to position [966, 0]
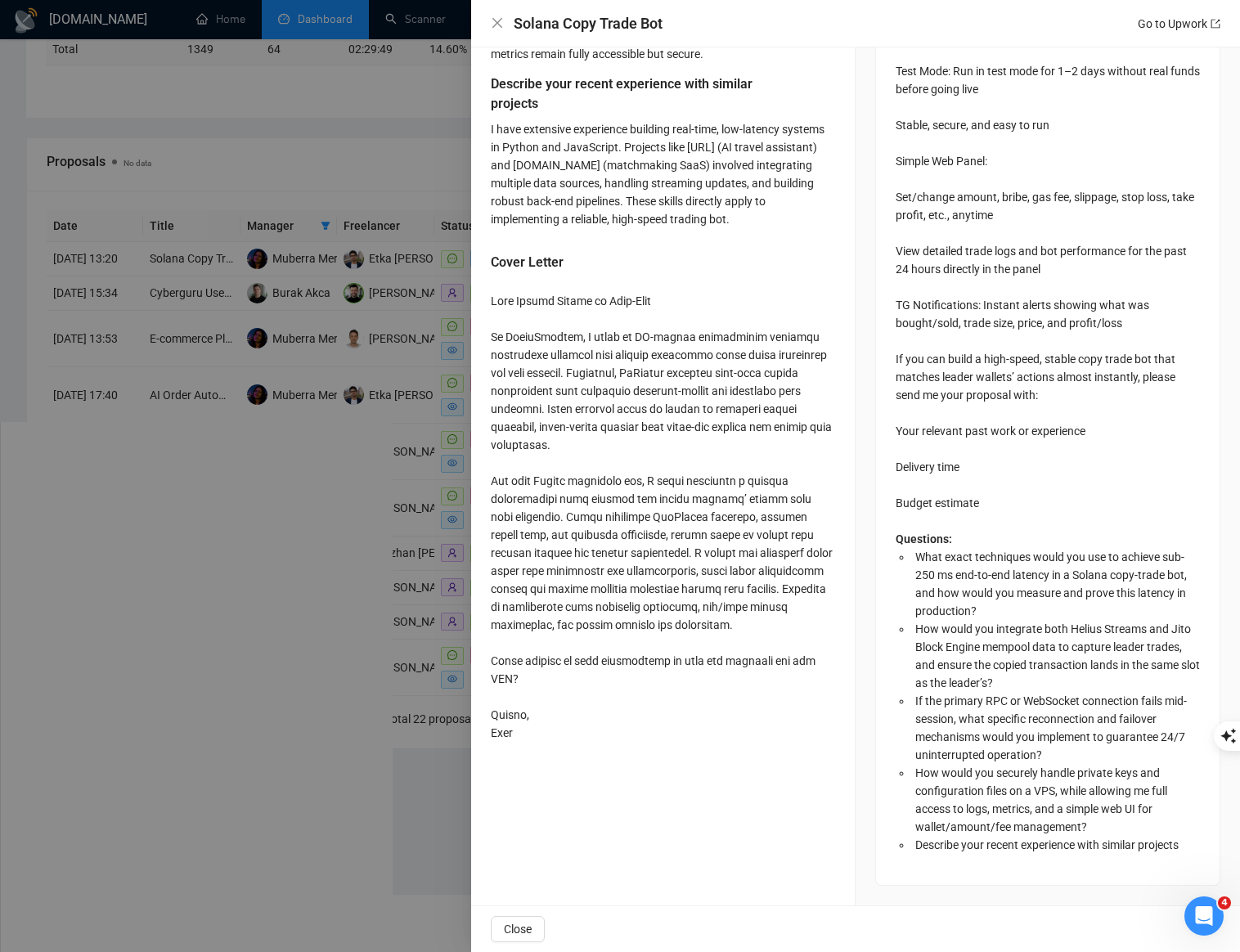
drag, startPoint x: 492, startPoint y: 321, endPoint x: 573, endPoint y: 805, distance: 490.7
click at [573, 768] on div "What exact techniques would you use to achieve sub-250 ms end-to-end latency in…" at bounding box center [663, 102] width 384 height 1333
copy div "Lorem Ipsumd Sita Consec Adipis el Sedd-Eius Te IncidIduntut, L etdol ma AL-eni…"
click at [555, 380] on div at bounding box center [663, 517] width 344 height 450
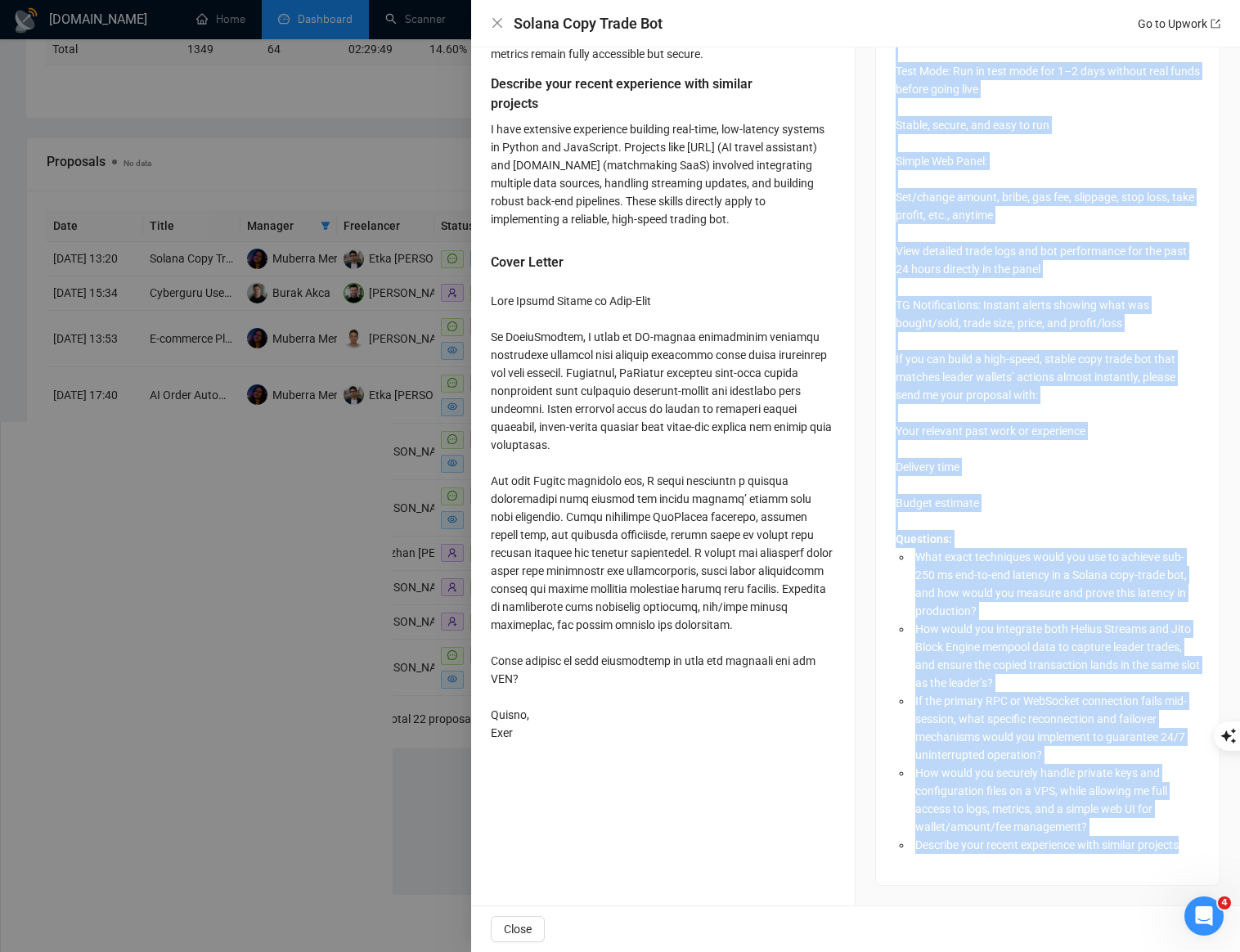
drag, startPoint x: 905, startPoint y: 500, endPoint x: 1036, endPoint y: 843, distance: 367.2
click at [1036, 843] on div "Description: I’m looking for a developer to build a very fast and reliable copy…" at bounding box center [1049, 347] width 344 height 1076
copy div "Loremipsumd: S’a consect adi e seddoeius te incid u labo etdo mag aliquaen admi…"
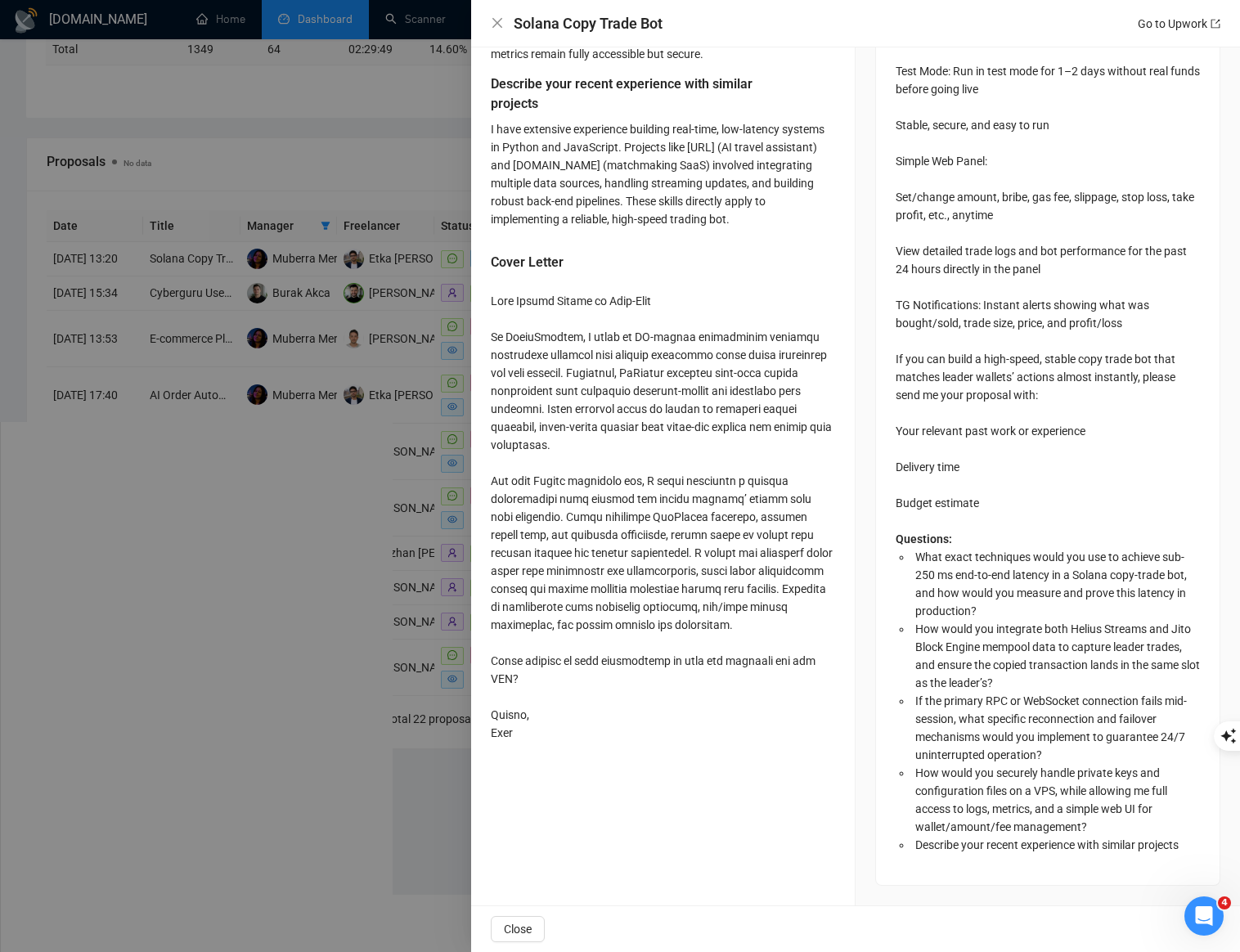
click at [802, 449] on div at bounding box center [663, 517] width 344 height 450
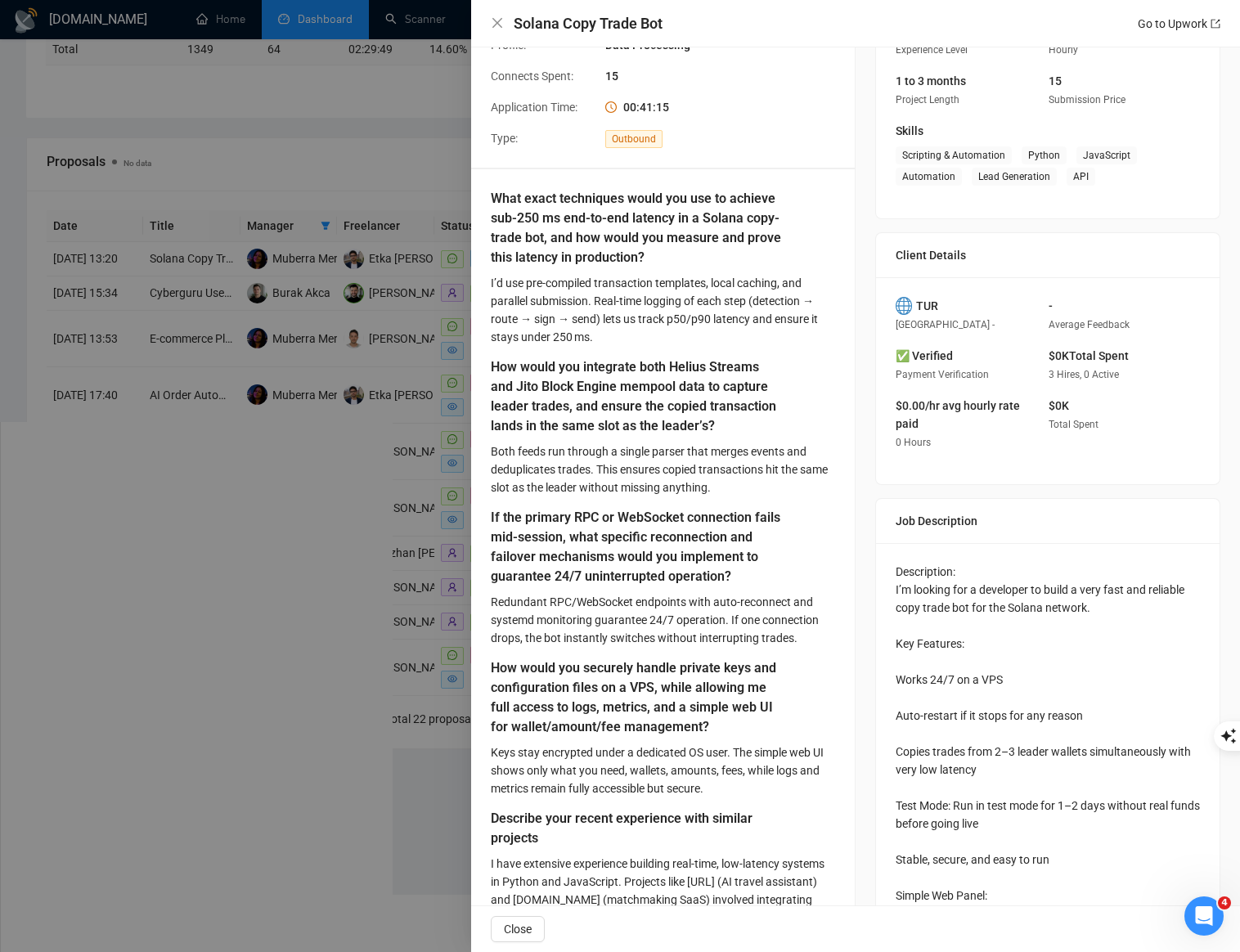
scroll to position [156, 0]
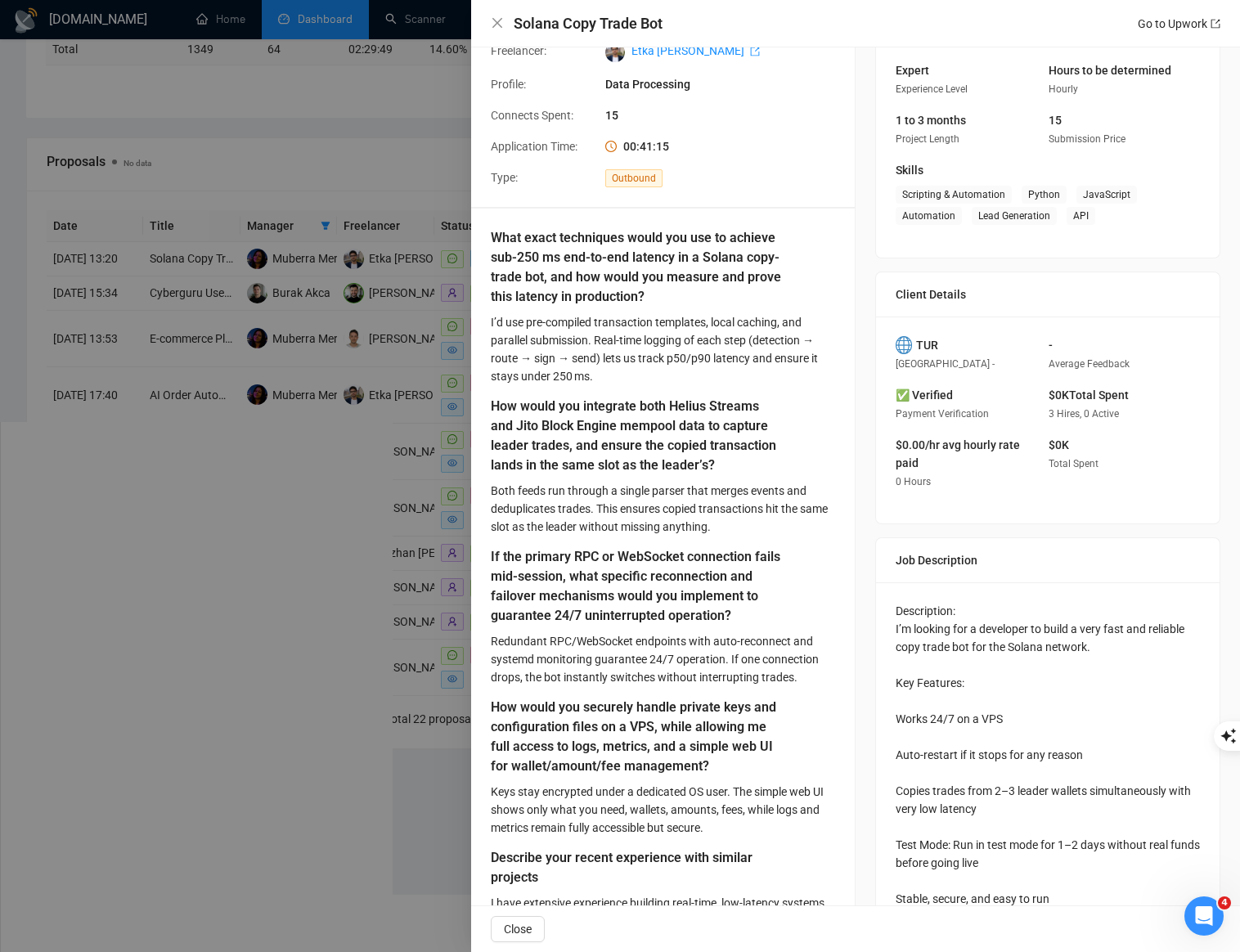
click at [628, 24] on h4 "Solana Copy Trade Bot" at bounding box center [588, 23] width 149 height 20
copy h4 "Solana Copy Trade Bot"
click at [149, 519] on div at bounding box center [620, 476] width 1240 height 952
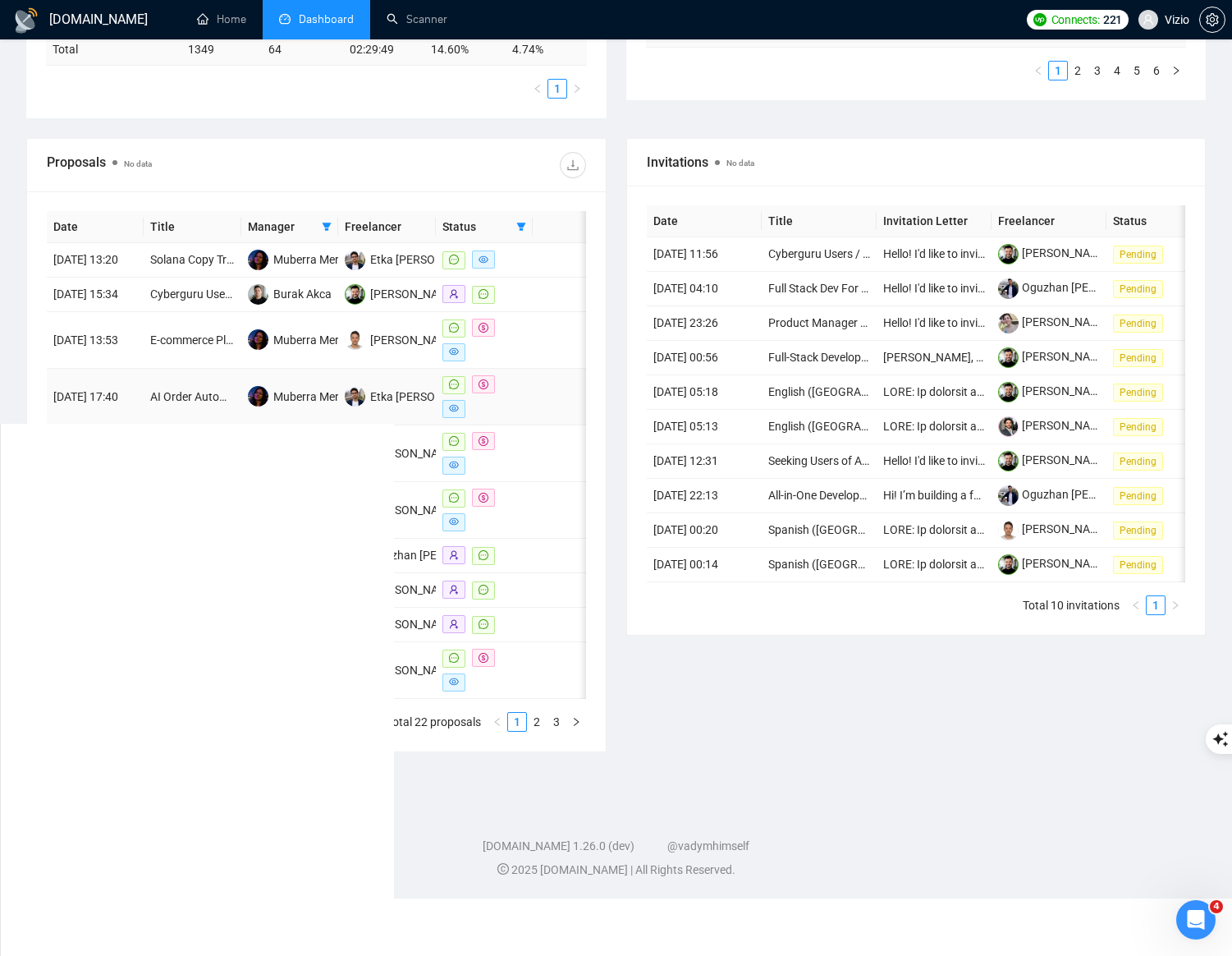
click at [531, 422] on td at bounding box center [484, 396] width 96 height 57
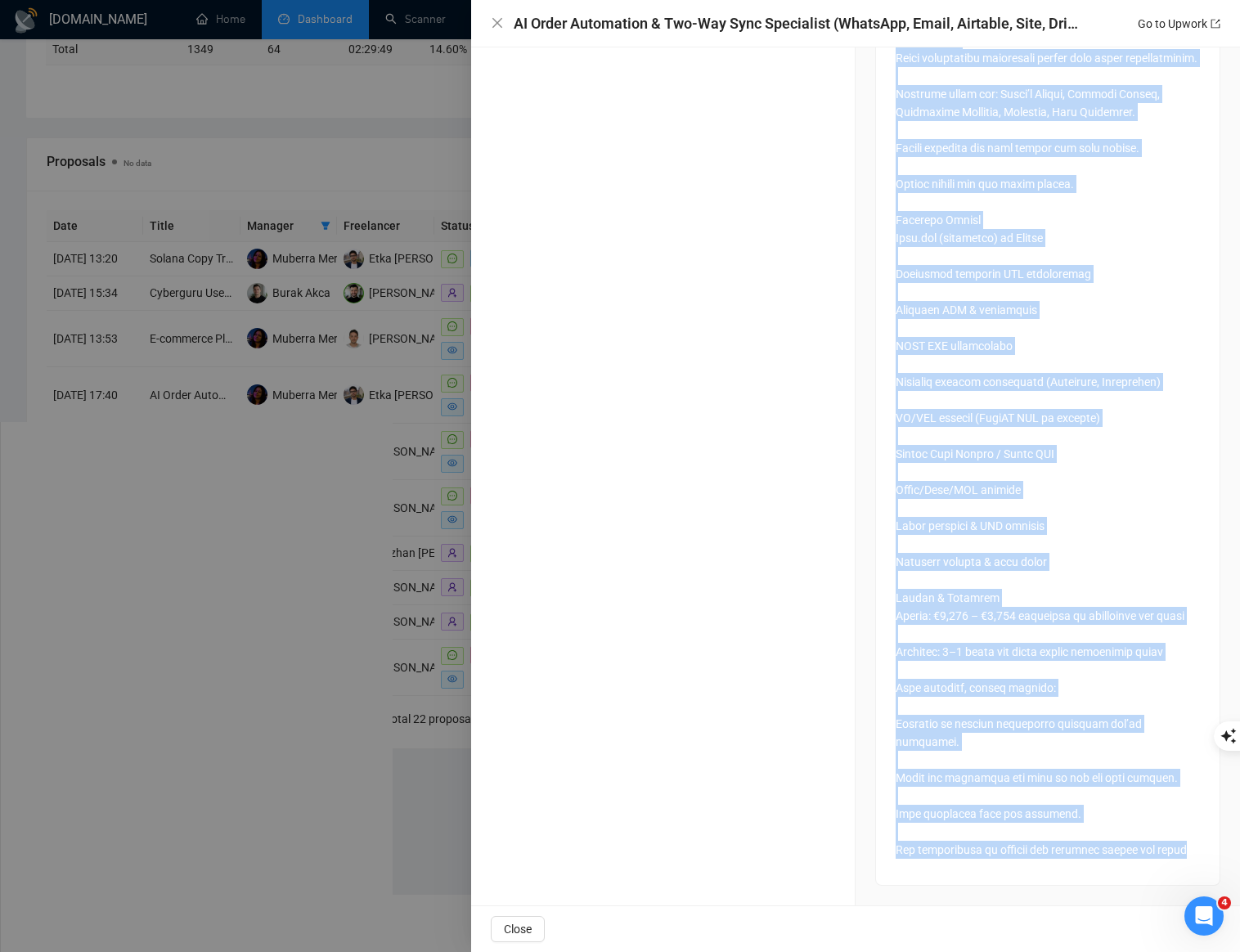
scroll to position [2046, 0]
copy div "Loremipsumd Si ame c adipi elitseddoeiu tempori ut Labore. Etdolo magnaa enimad…"
drag, startPoint x: 891, startPoint y: 651, endPoint x: 970, endPoint y: 867, distance: 230.0
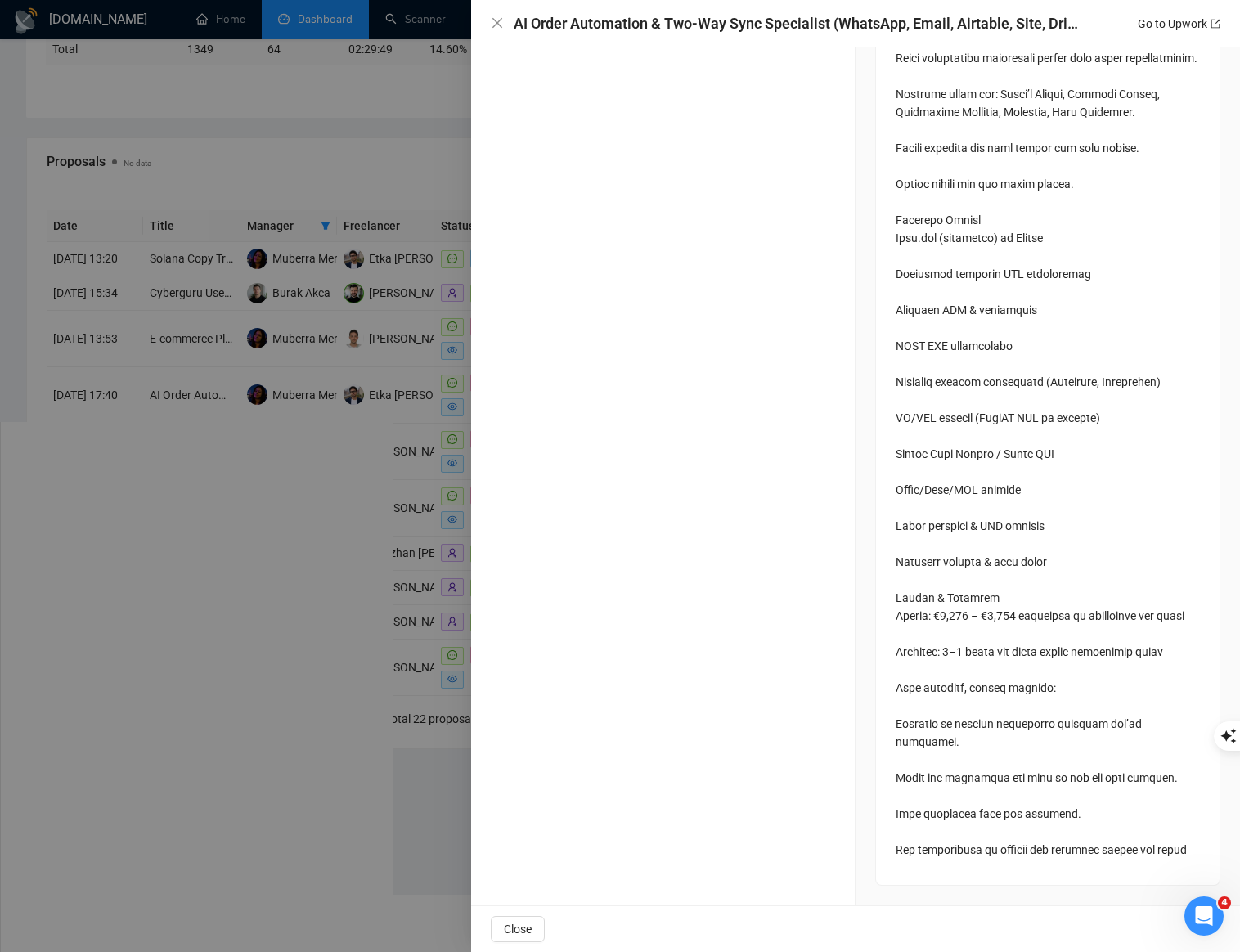
click at [802, 23] on h4 "AI Order Automation & Two-Way Sync Specialist (WhatsApp, Email, Airtable, Site,…" at bounding box center [796, 23] width 564 height 20
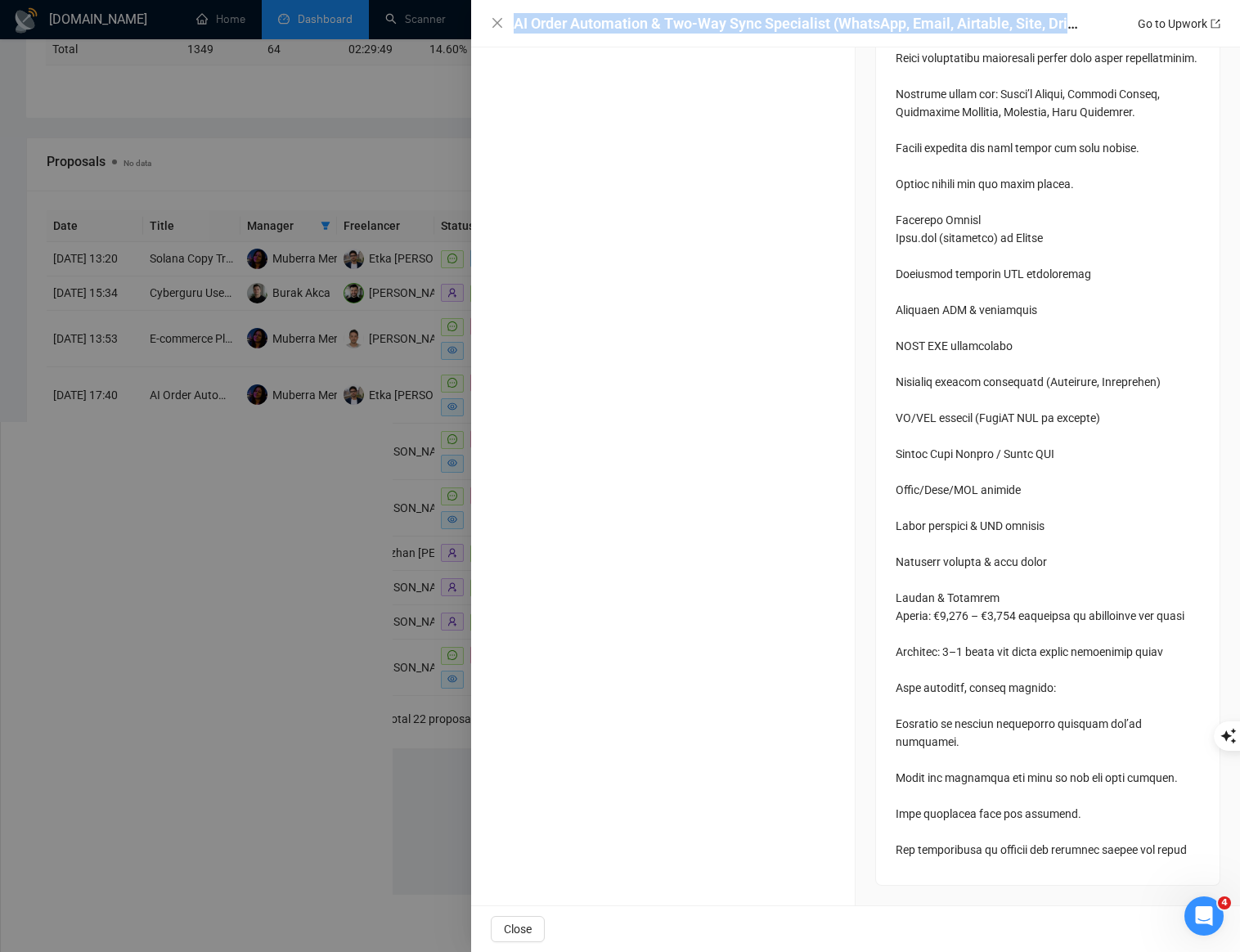
click at [802, 23] on h4 "AI Order Automation & Two-Way Sync Specialist (WhatsApp, Email, Airtable, Site,…" at bounding box center [796, 23] width 564 height 20
copy h4 "AI Order Automation & Two-Way Sync Specialist (WhatsApp, Email, Airtable, Site,…"
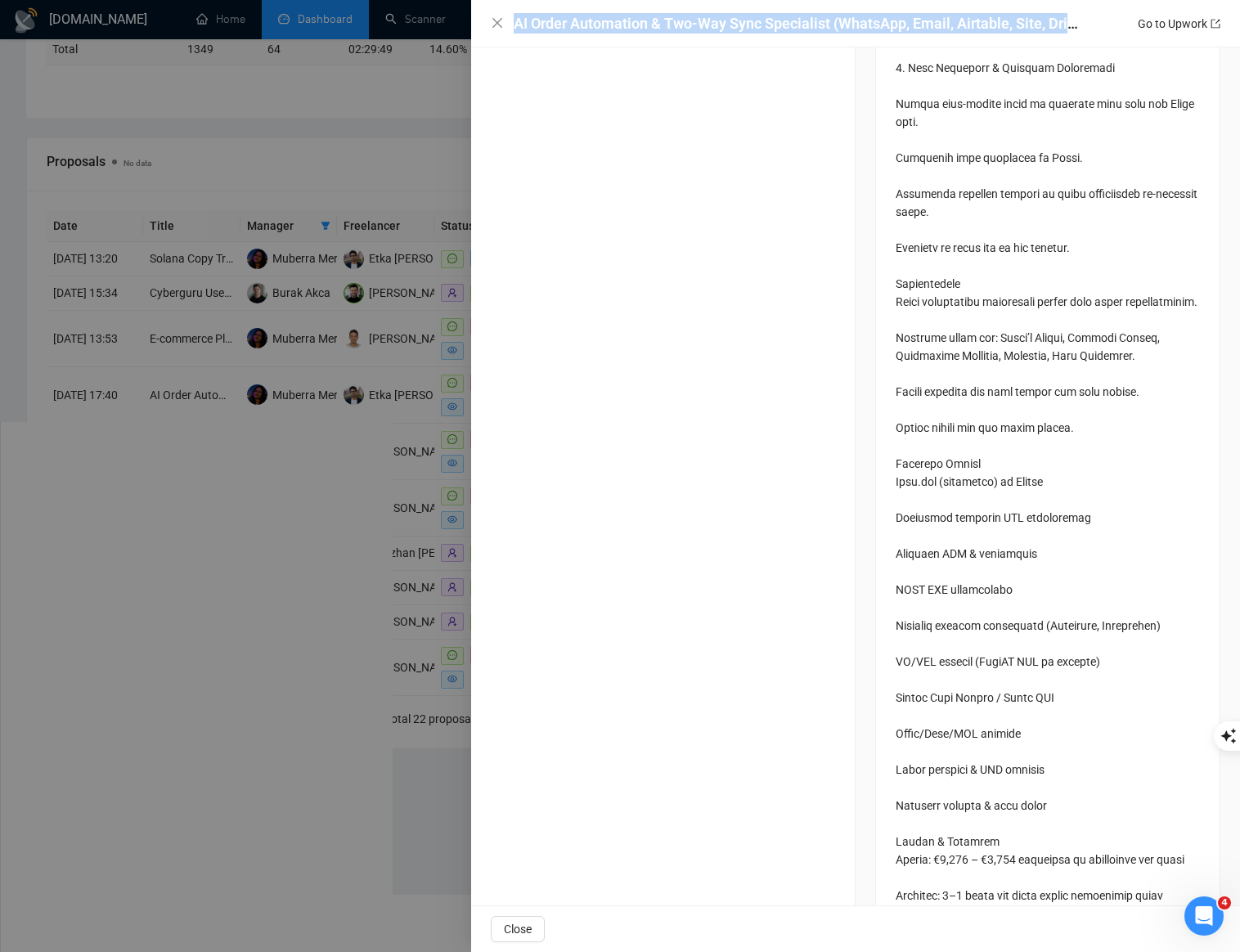
scroll to position [1706, 0]
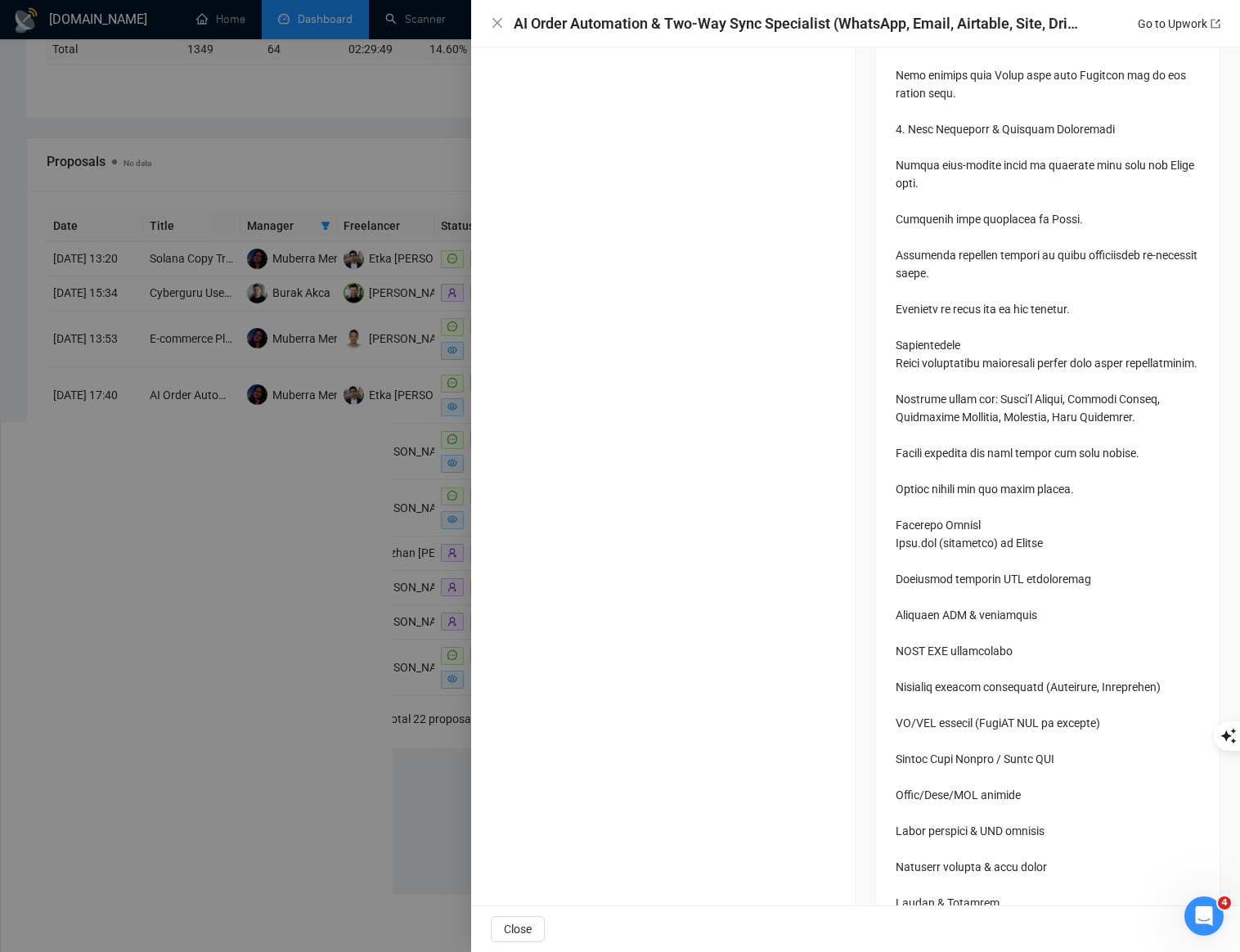
click at [414, 264] on div at bounding box center [620, 476] width 1240 height 952
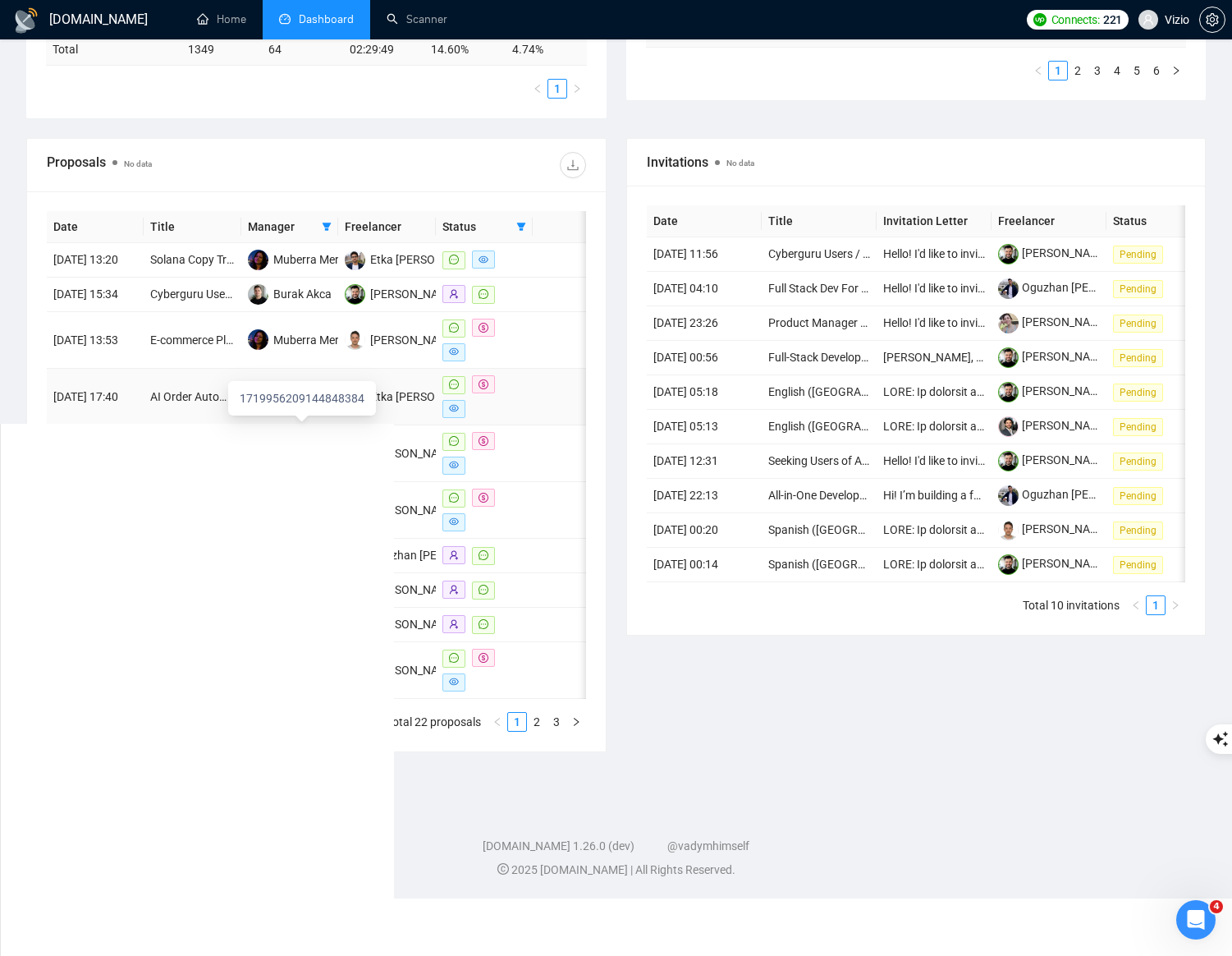
click at [333, 406] on div "Muberra Mertturk" at bounding box center [318, 396] width 90 height 18
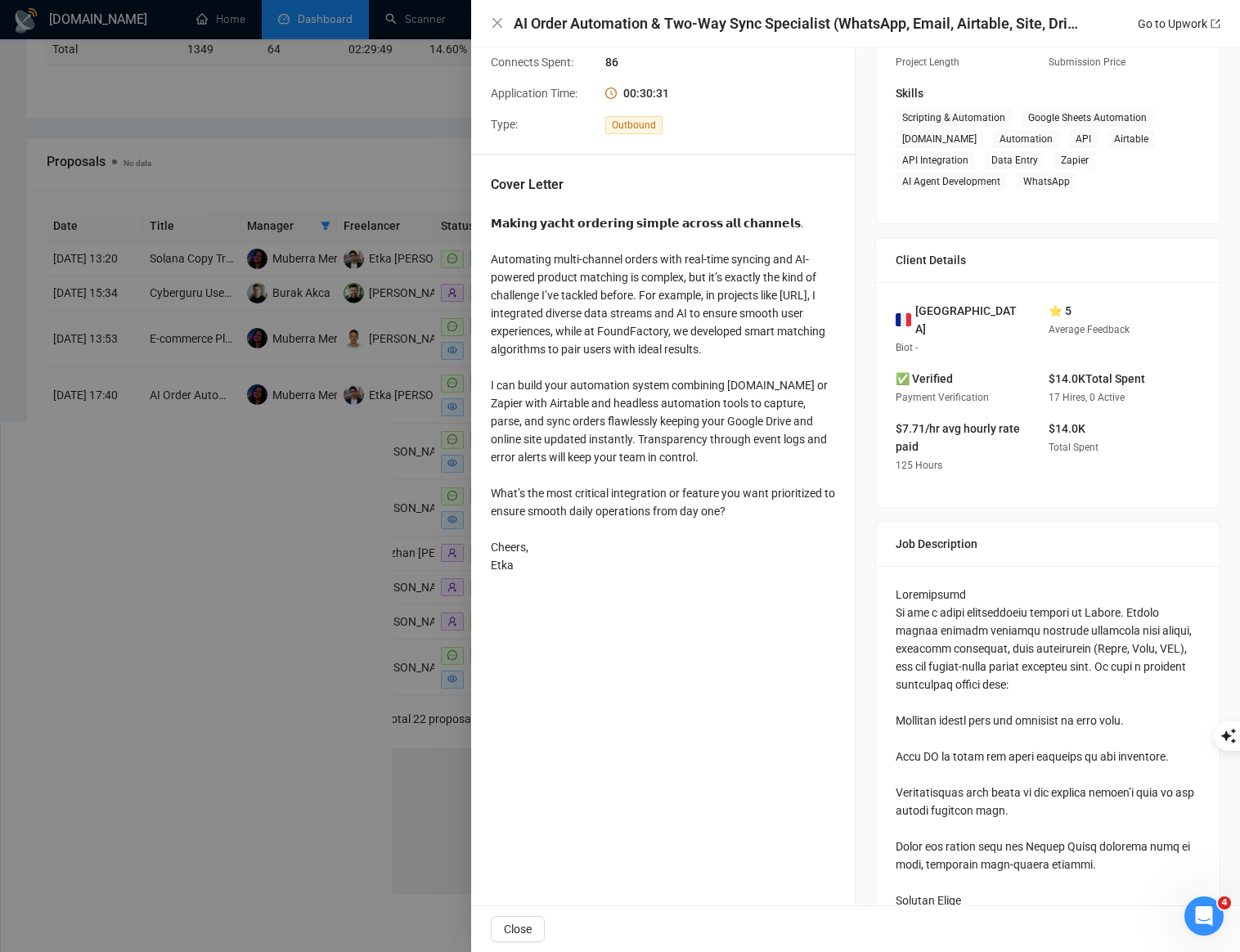
scroll to position [220, 0]
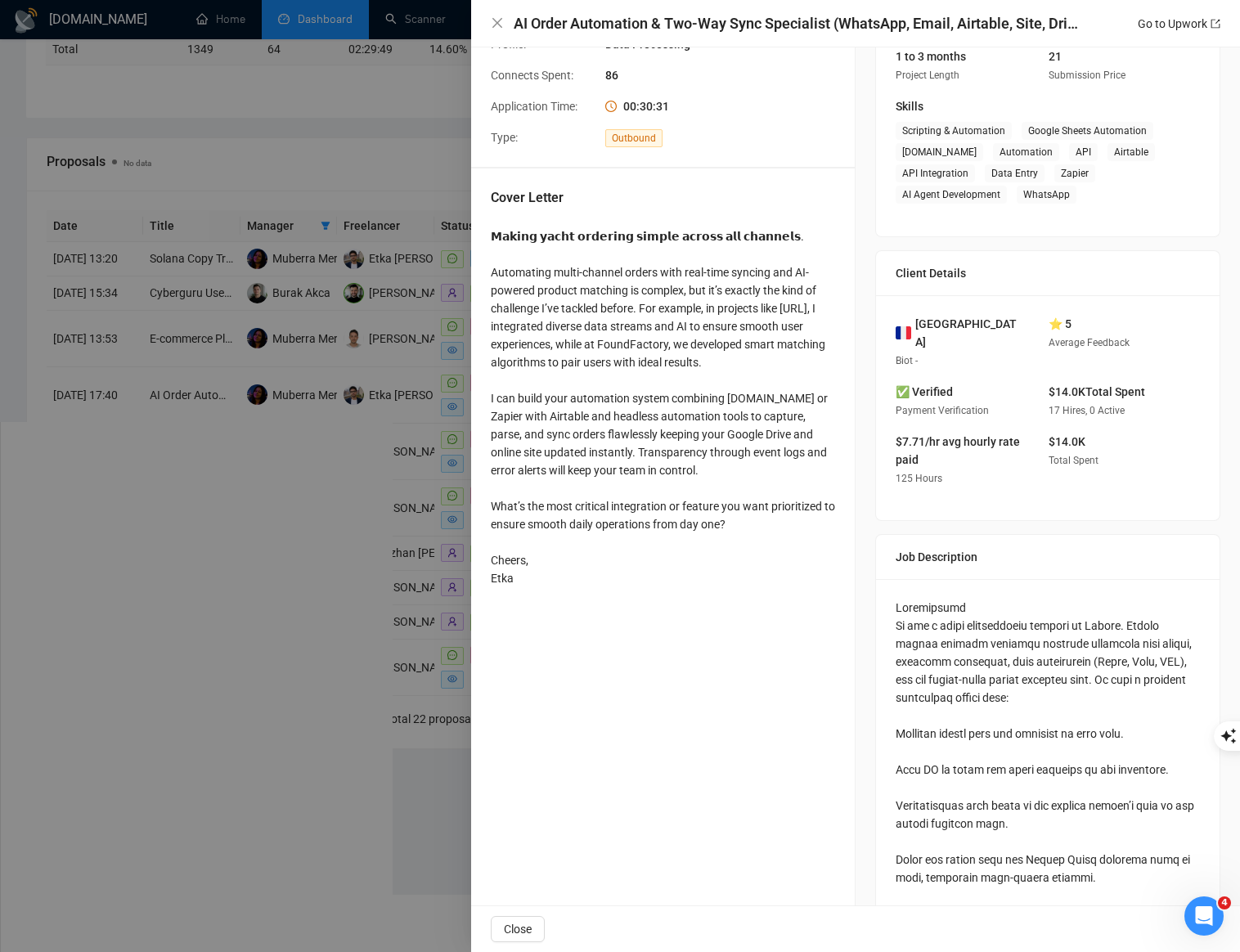
click at [366, 441] on div at bounding box center [620, 476] width 1240 height 952
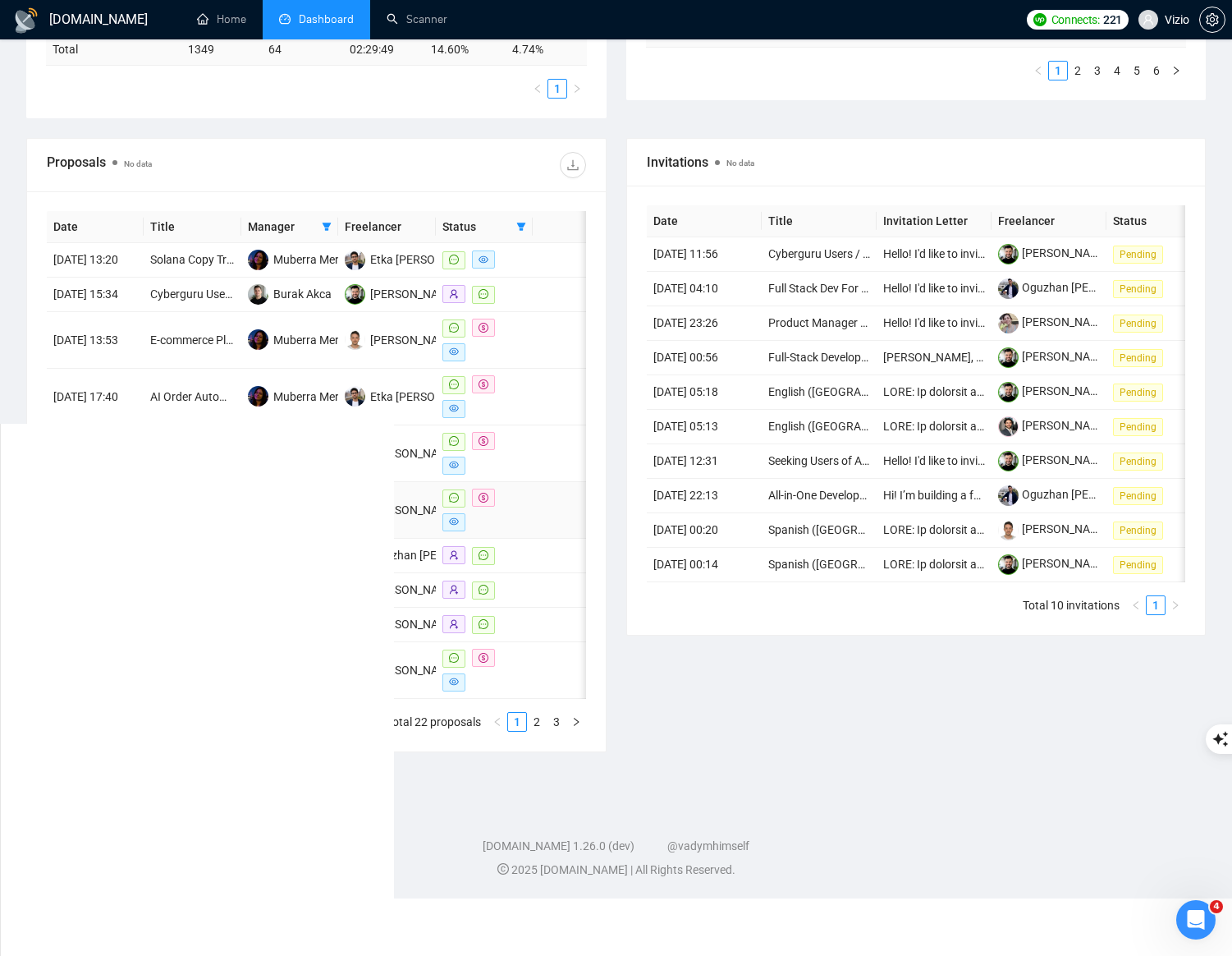
click at [523, 531] on div at bounding box center [484, 510] width 83 height 43
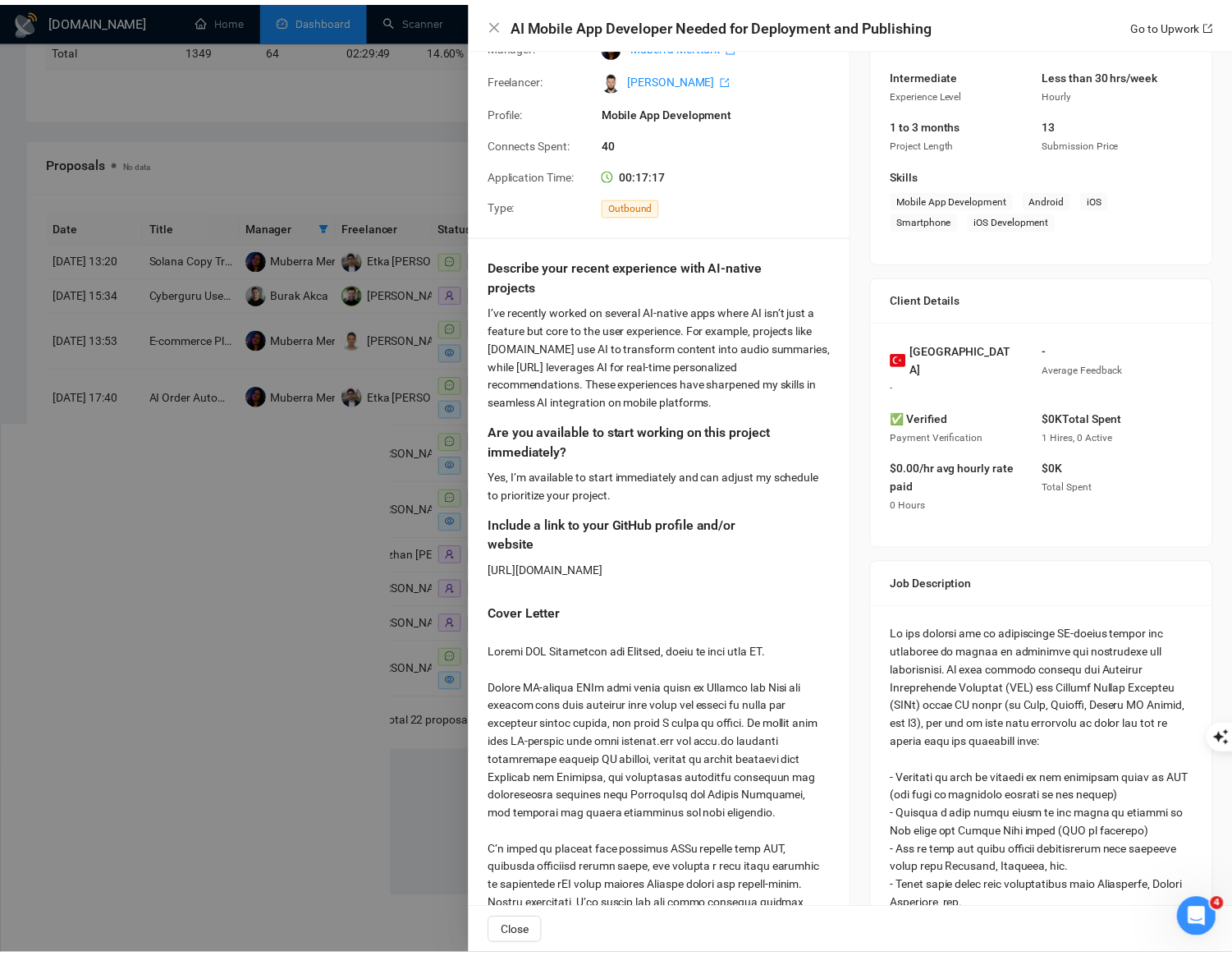
scroll to position [0, 0]
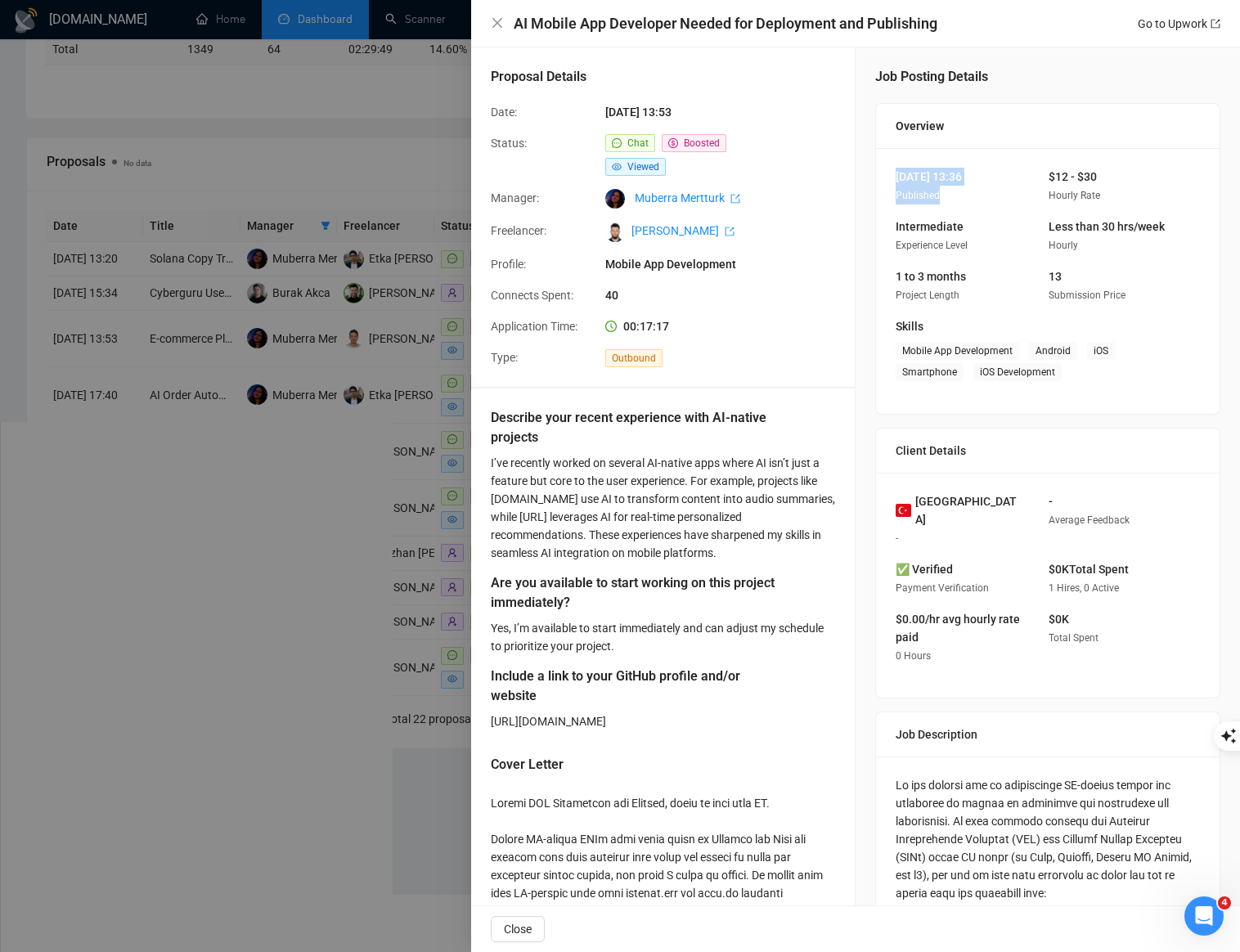
drag, startPoint x: 888, startPoint y: 172, endPoint x: 1030, endPoint y: 175, distance: 142.0
click at [1030, 175] on div "[DATE] 13:36 Published $12 - $30 Hourly Rate" at bounding box center [1036, 186] width 293 height 37
click at [1001, 173] on div "[DATE] 13:36 Published" at bounding box center [959, 186] width 140 height 37
click at [362, 289] on div at bounding box center [620, 476] width 1240 height 952
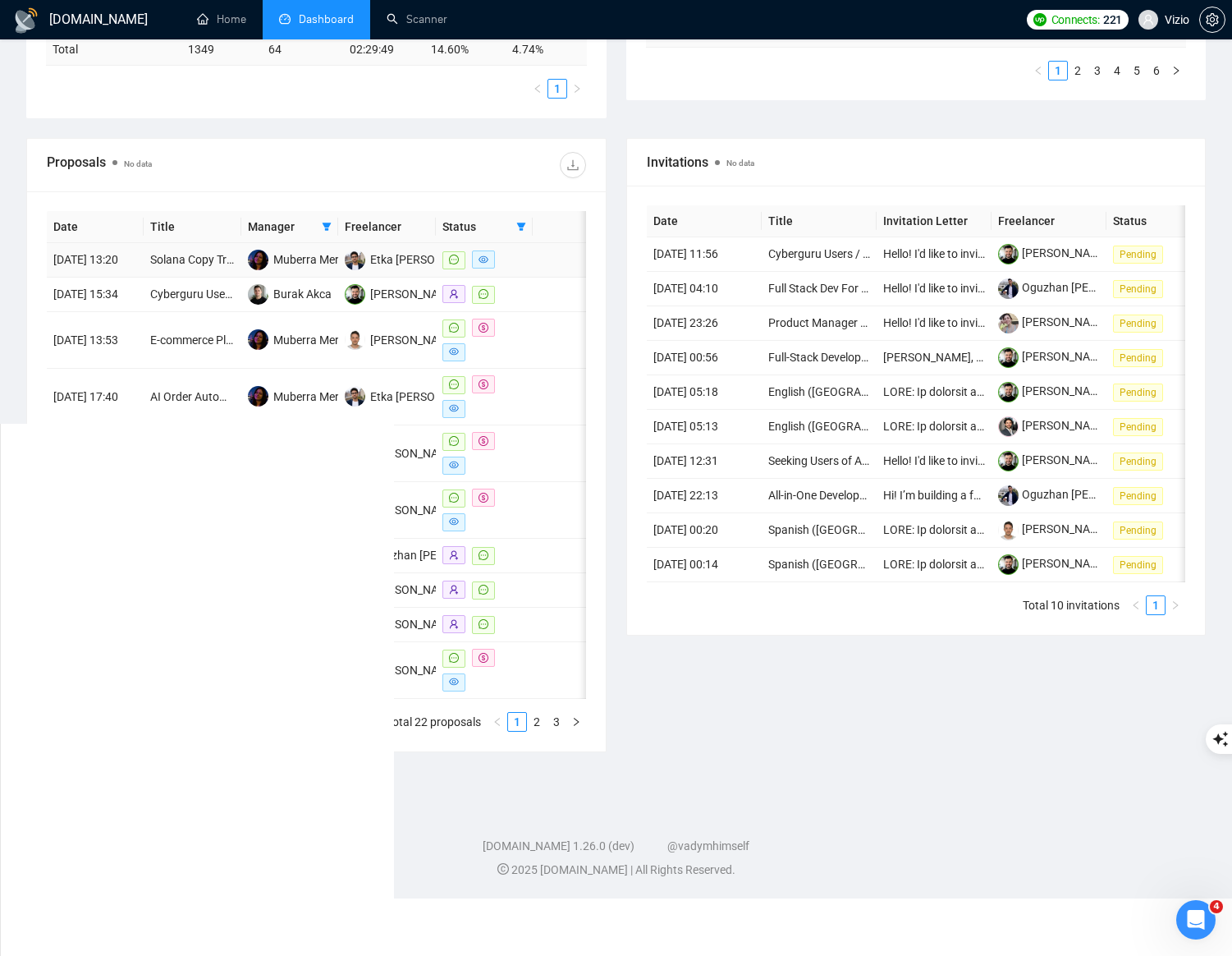
click at [522, 277] on td at bounding box center [484, 260] width 96 height 34
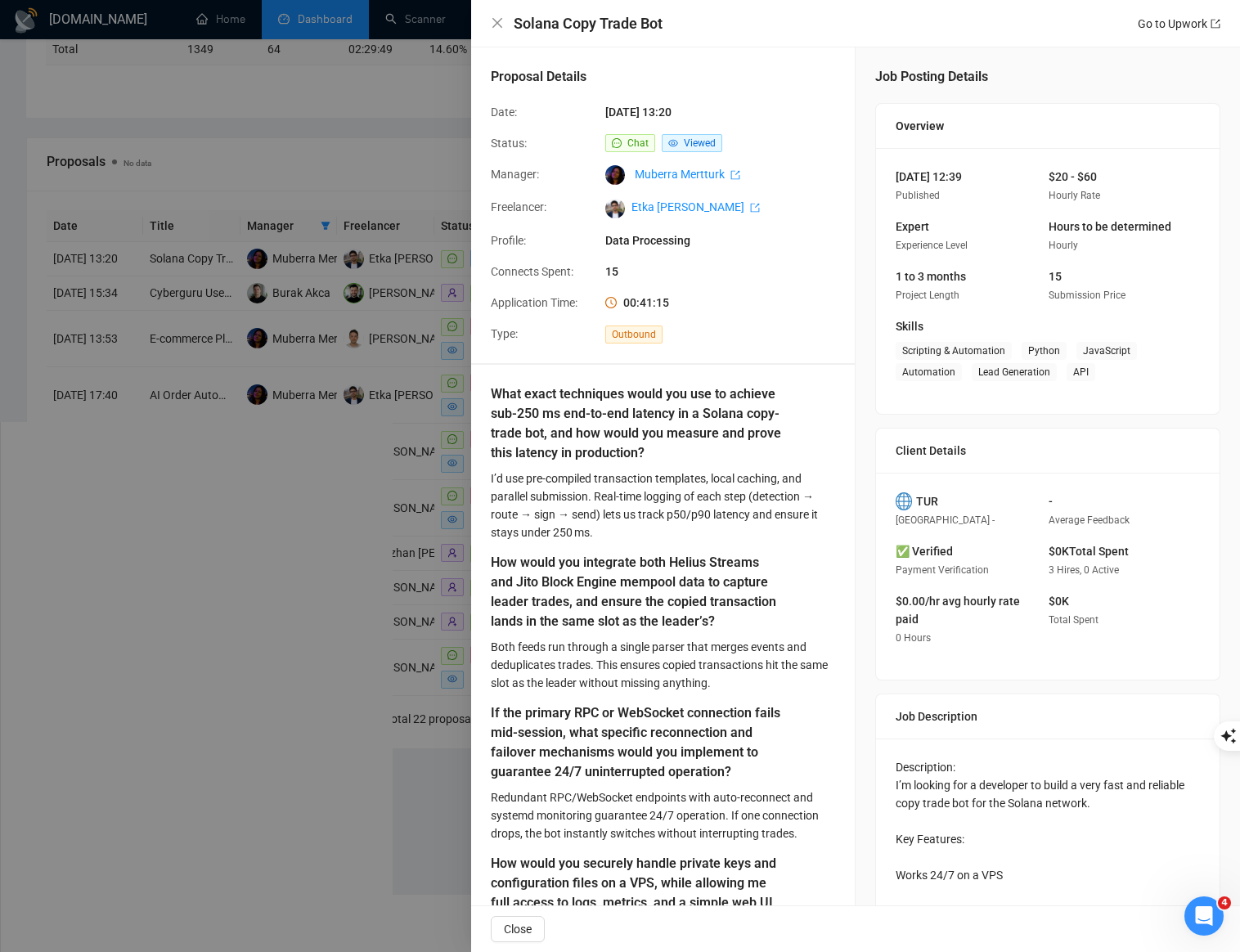
drag, startPoint x: 886, startPoint y: 172, endPoint x: 1012, endPoint y: 177, distance: 126.1
click at [1012, 177] on div "[DATE] 12:39 Published" at bounding box center [959, 186] width 140 height 37
click at [203, 277] on div at bounding box center [620, 476] width 1240 height 952
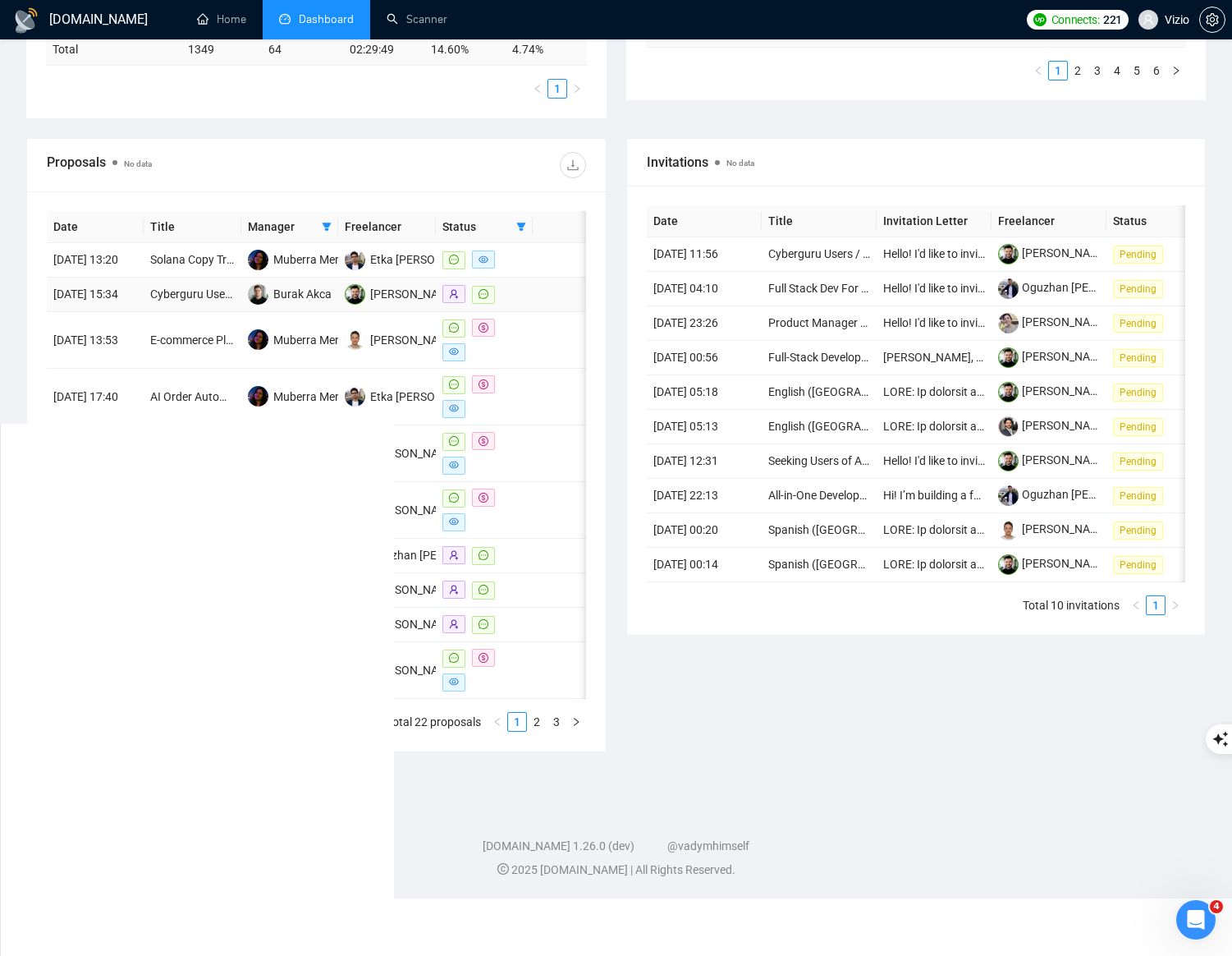
click at [527, 312] on td at bounding box center [484, 294] width 96 height 34
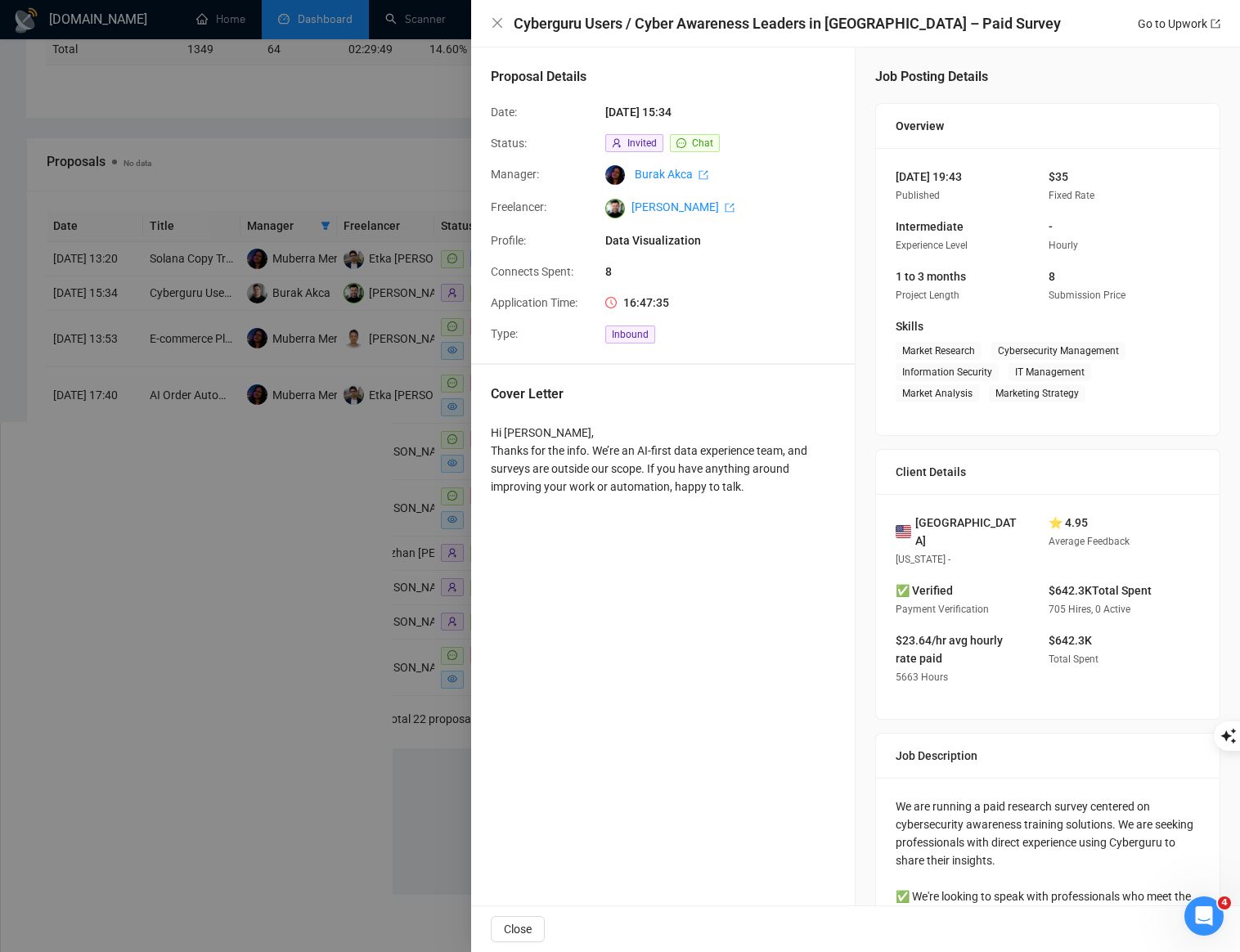
drag, startPoint x: 706, startPoint y: 102, endPoint x: 646, endPoint y: 101, distance: 60.0
click at [646, 101] on div "Proposal Details" at bounding box center [663, 85] width 344 height 36
click at [620, 109] on span "[DATE] 15:34" at bounding box center [728, 111] width 245 height 18
click at [381, 201] on div at bounding box center [620, 476] width 1240 height 952
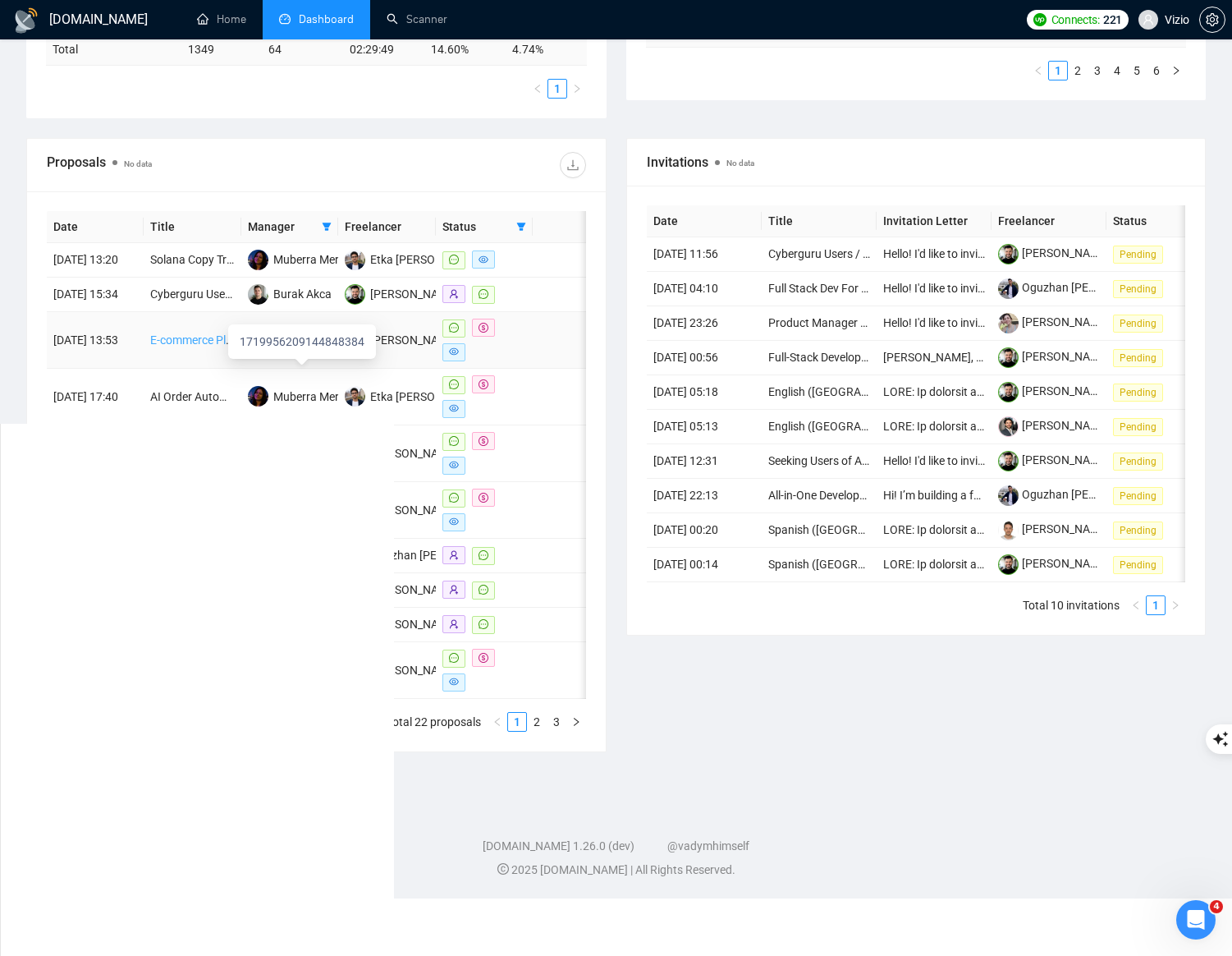
click at [191, 346] on link "E-commerce Platform Development for Outlet Stock" at bounding box center [281, 340] width 262 height 13
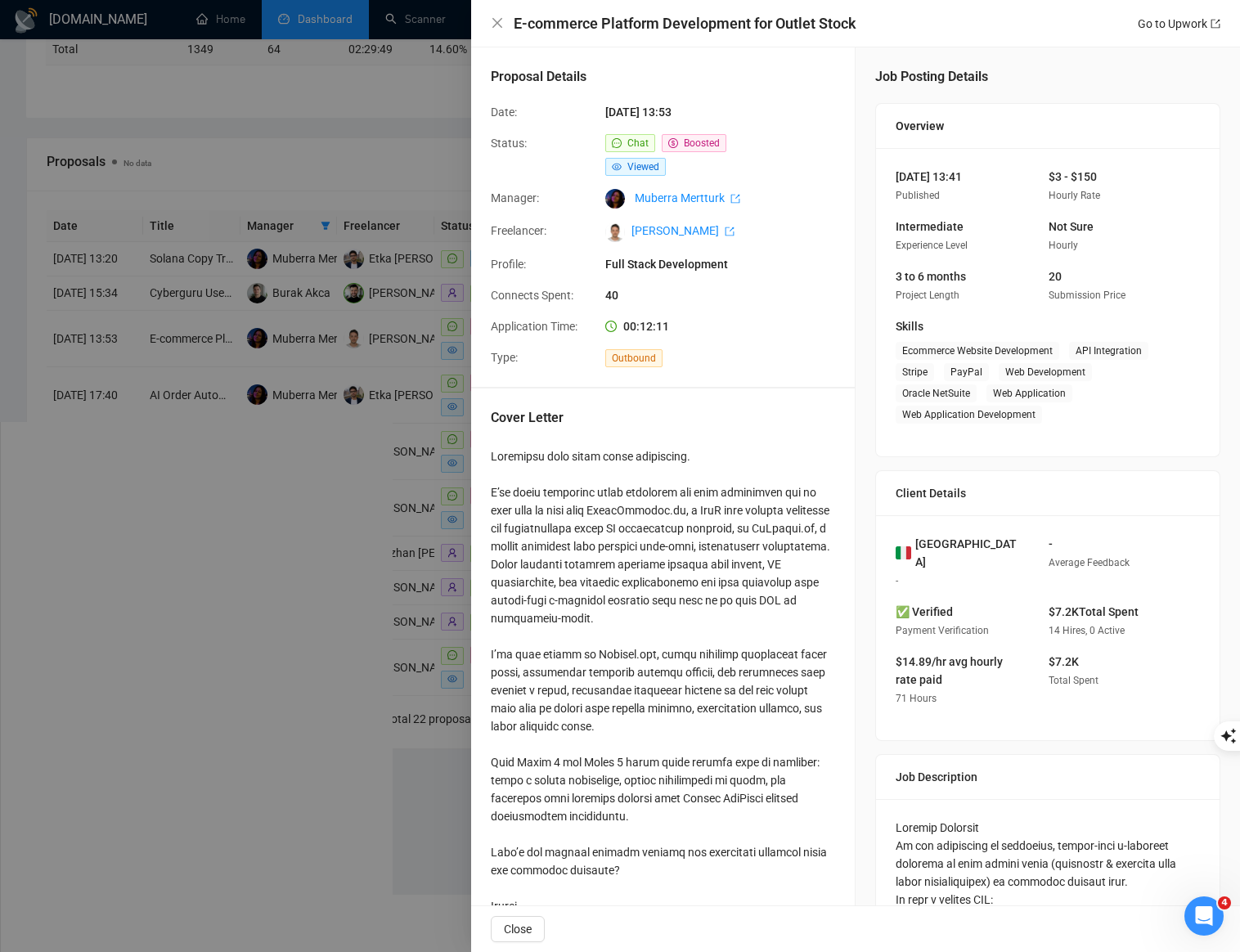
click at [367, 397] on div at bounding box center [620, 476] width 1240 height 952
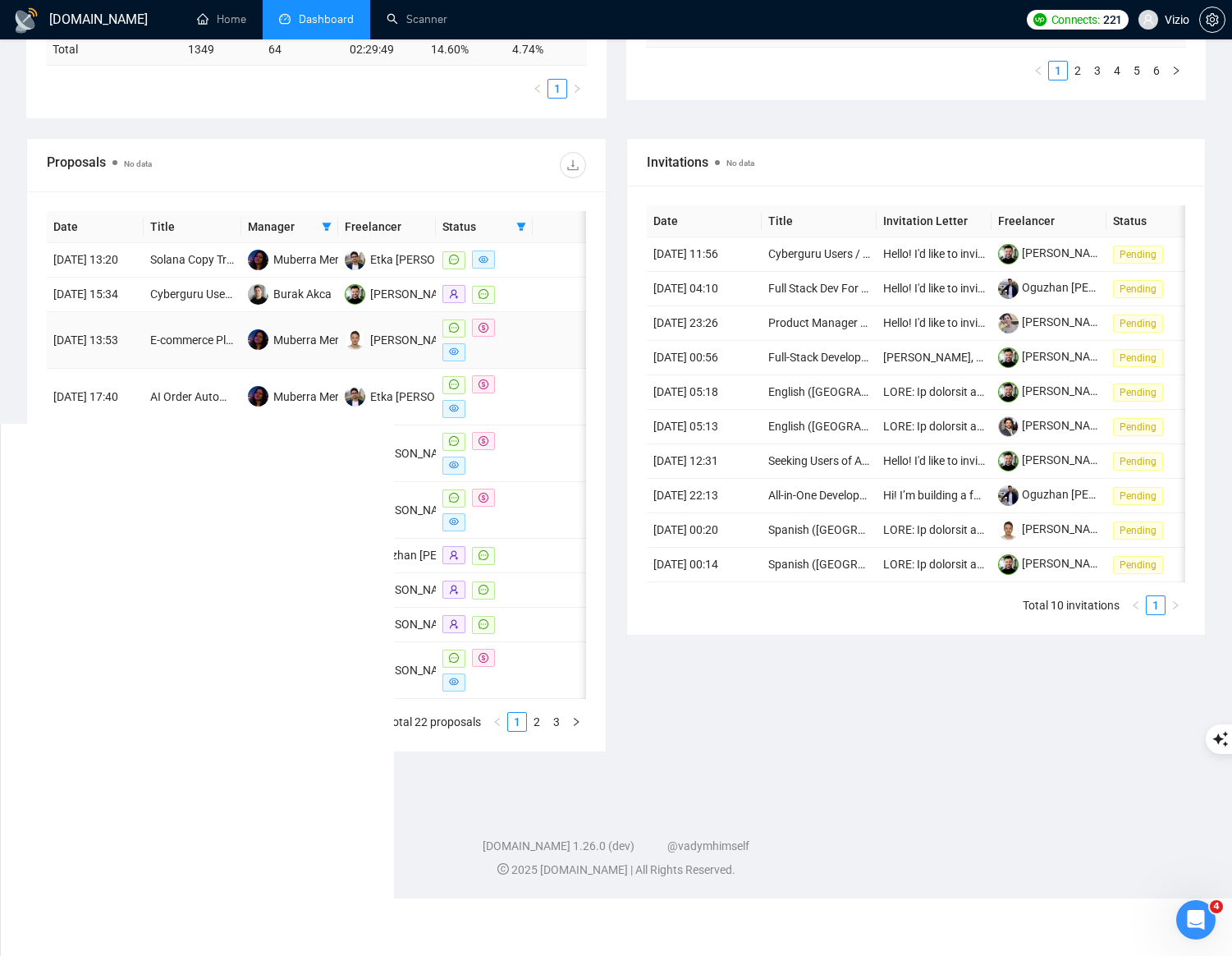
click at [531, 368] on td at bounding box center [484, 340] width 96 height 57
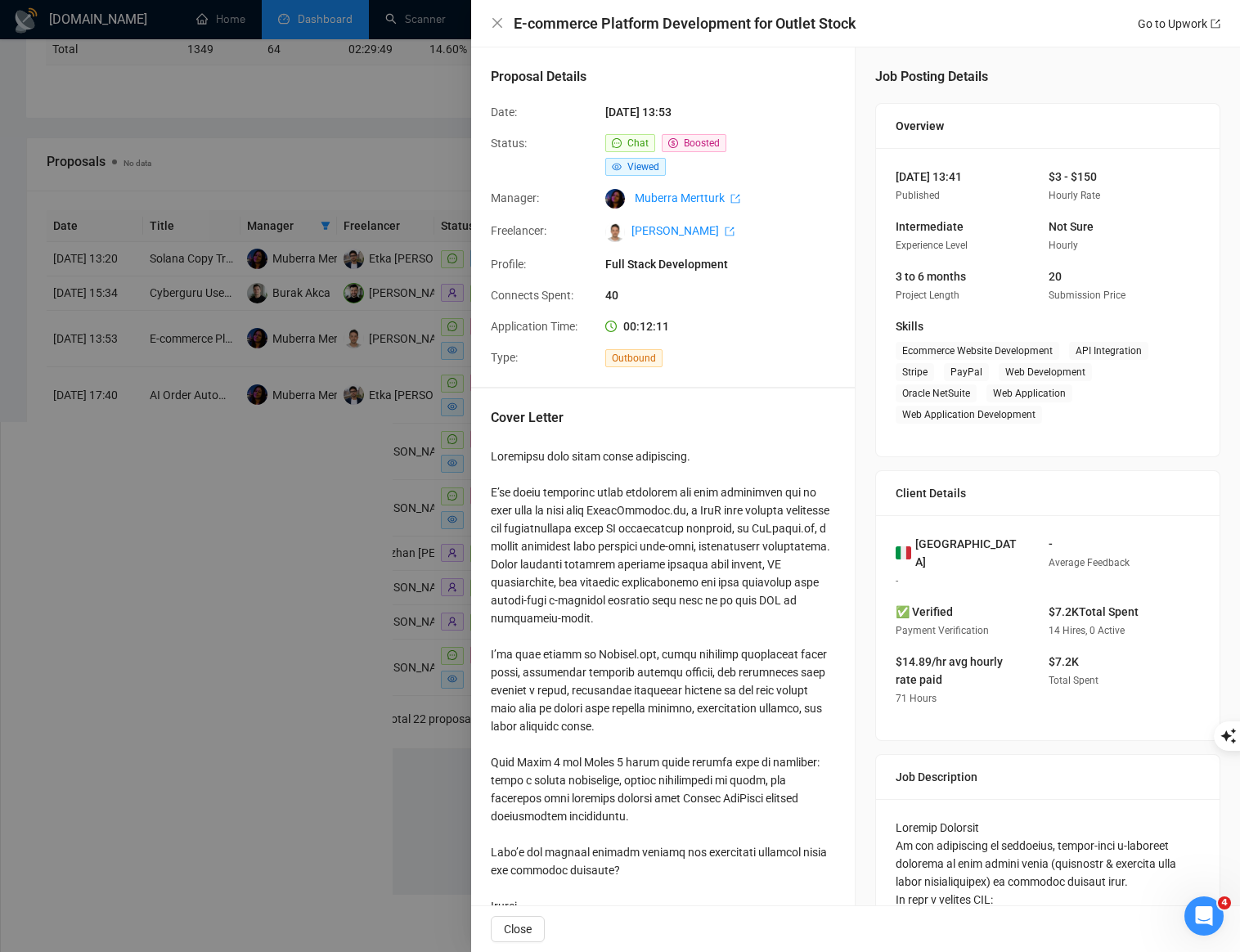
click at [330, 408] on div at bounding box center [620, 476] width 1240 height 952
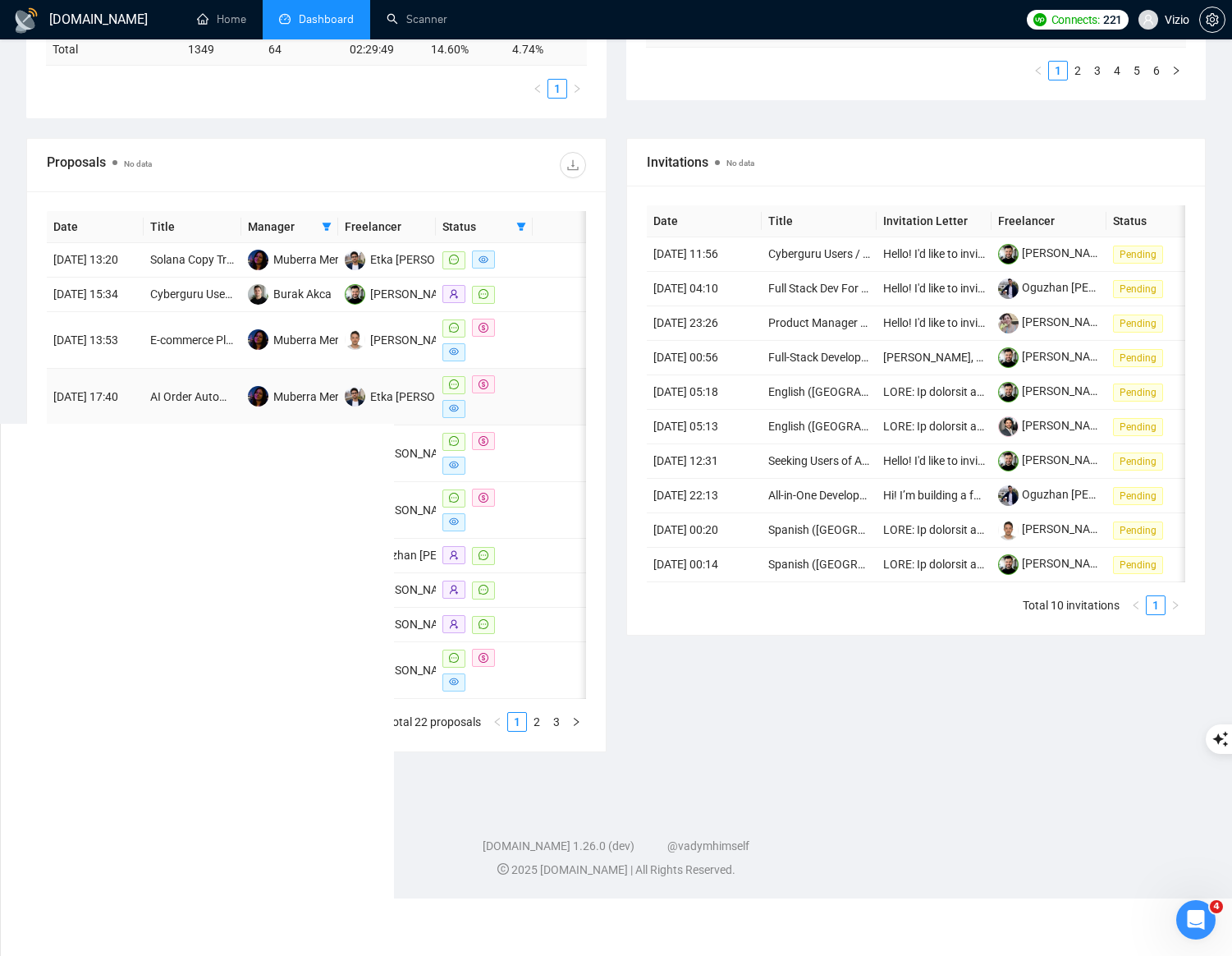
click at [529, 415] on td at bounding box center [484, 396] width 96 height 57
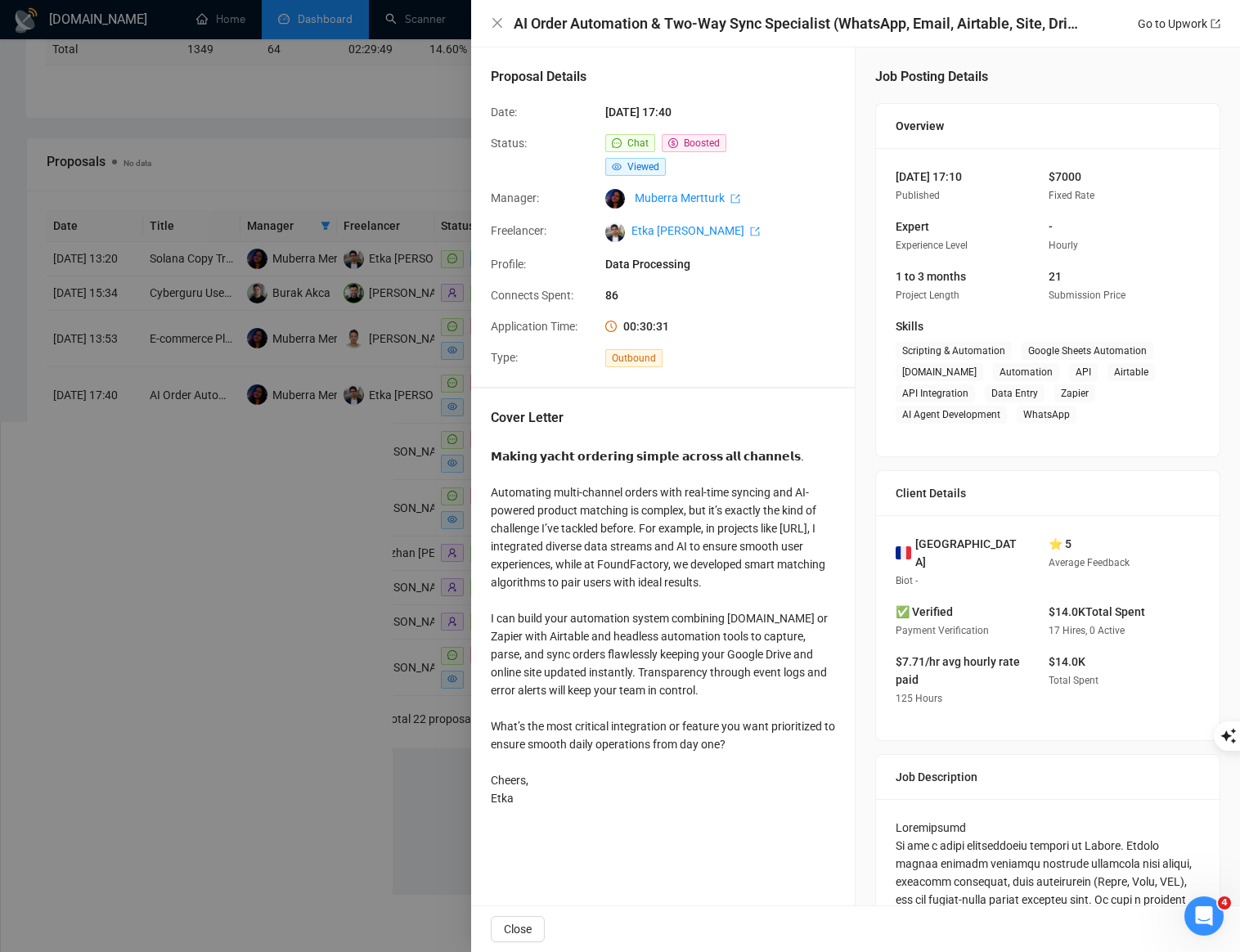
click at [440, 447] on div at bounding box center [620, 476] width 1240 height 952
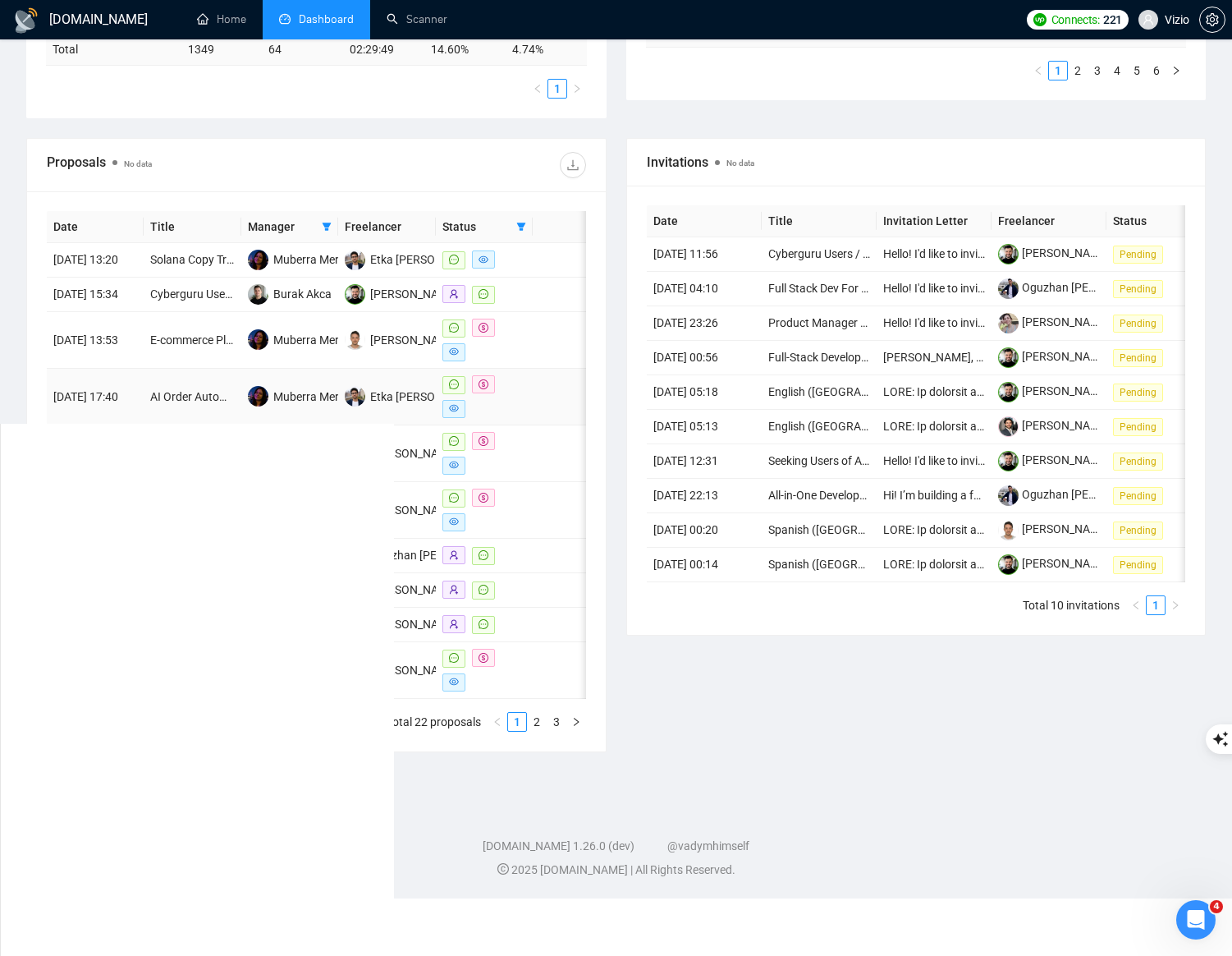
click at [558, 425] on td at bounding box center [560, 396] width 56 height 57
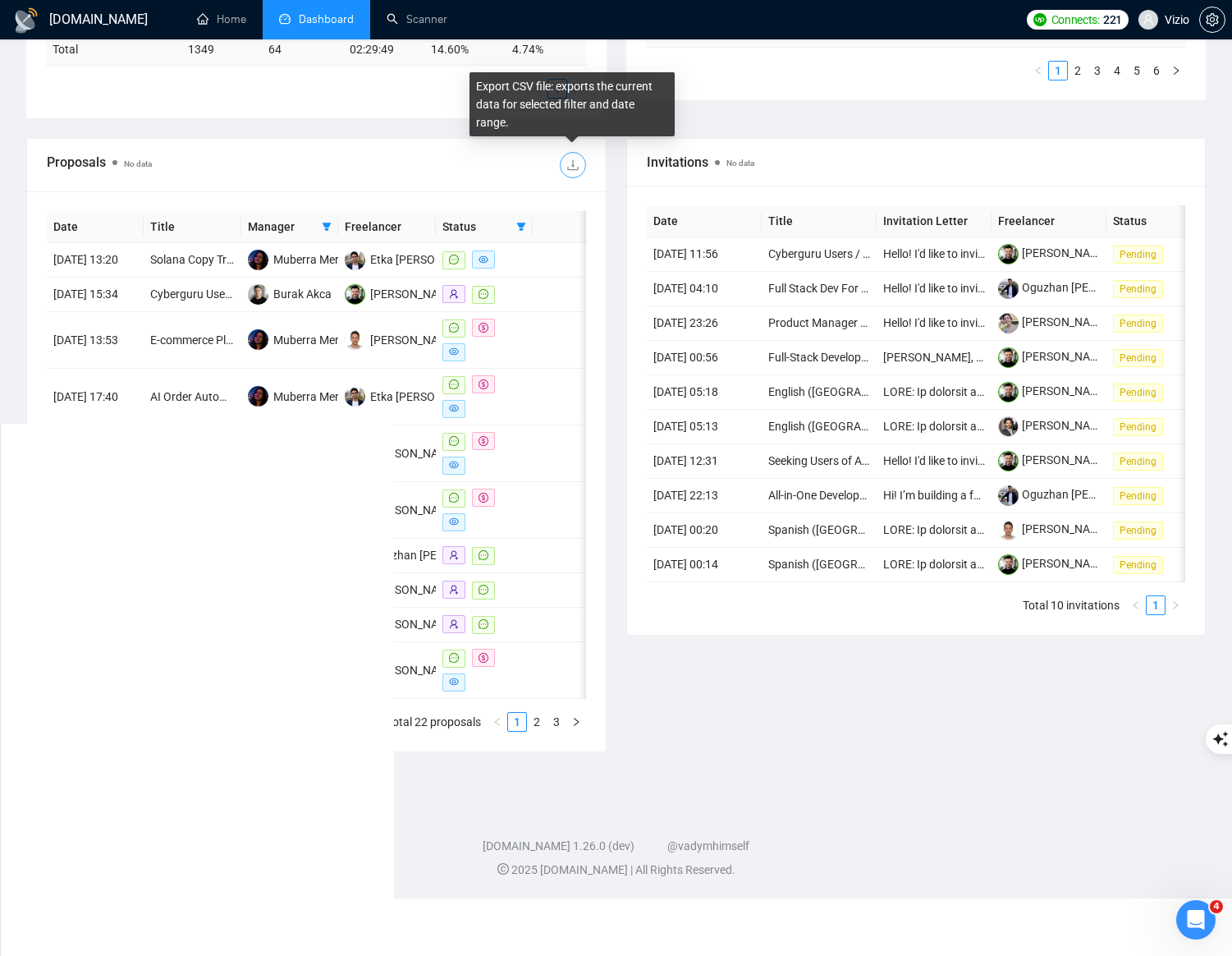
click at [577, 171] on icon "download" at bounding box center [572, 165] width 13 height 13
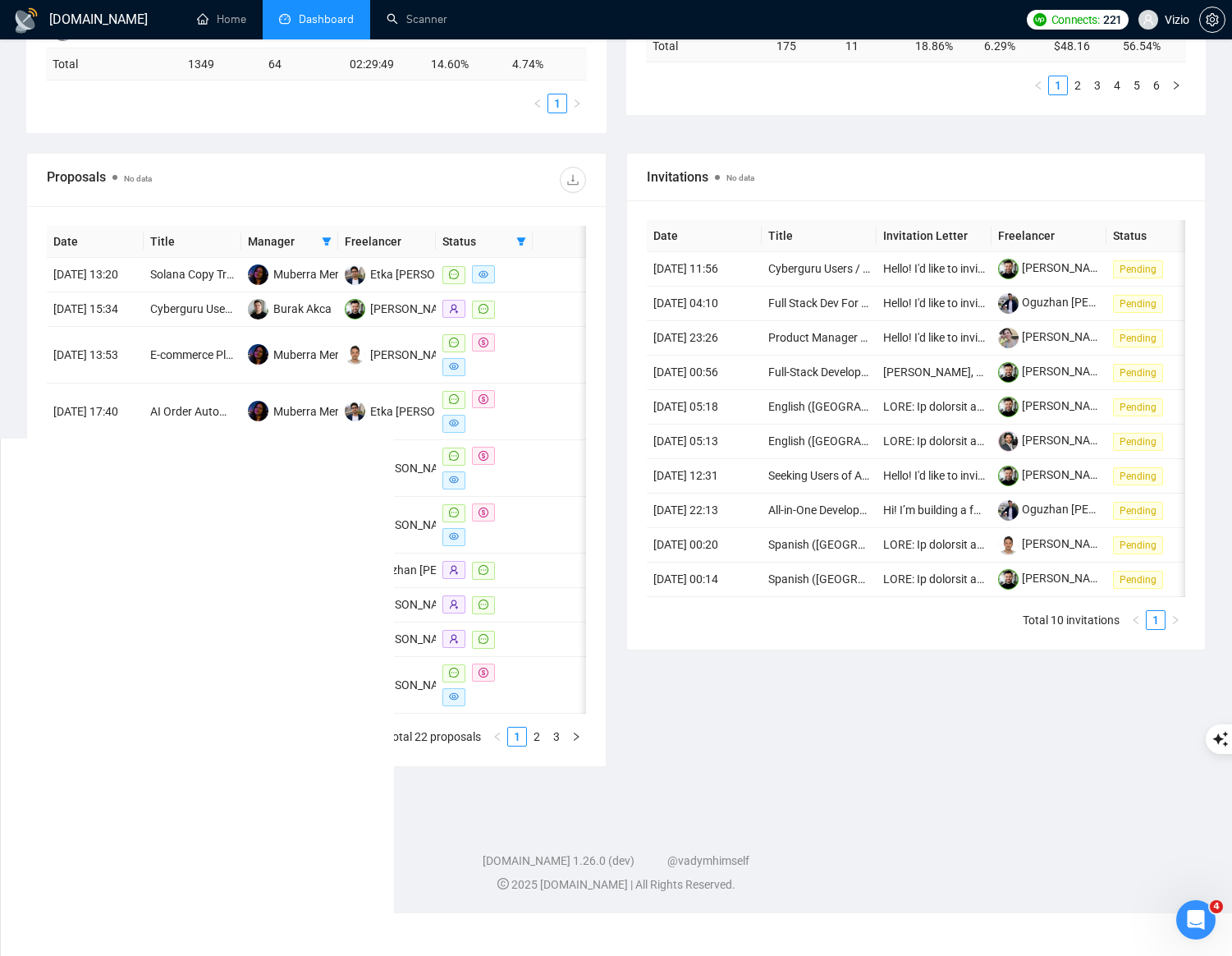
scroll to position [565, 0]
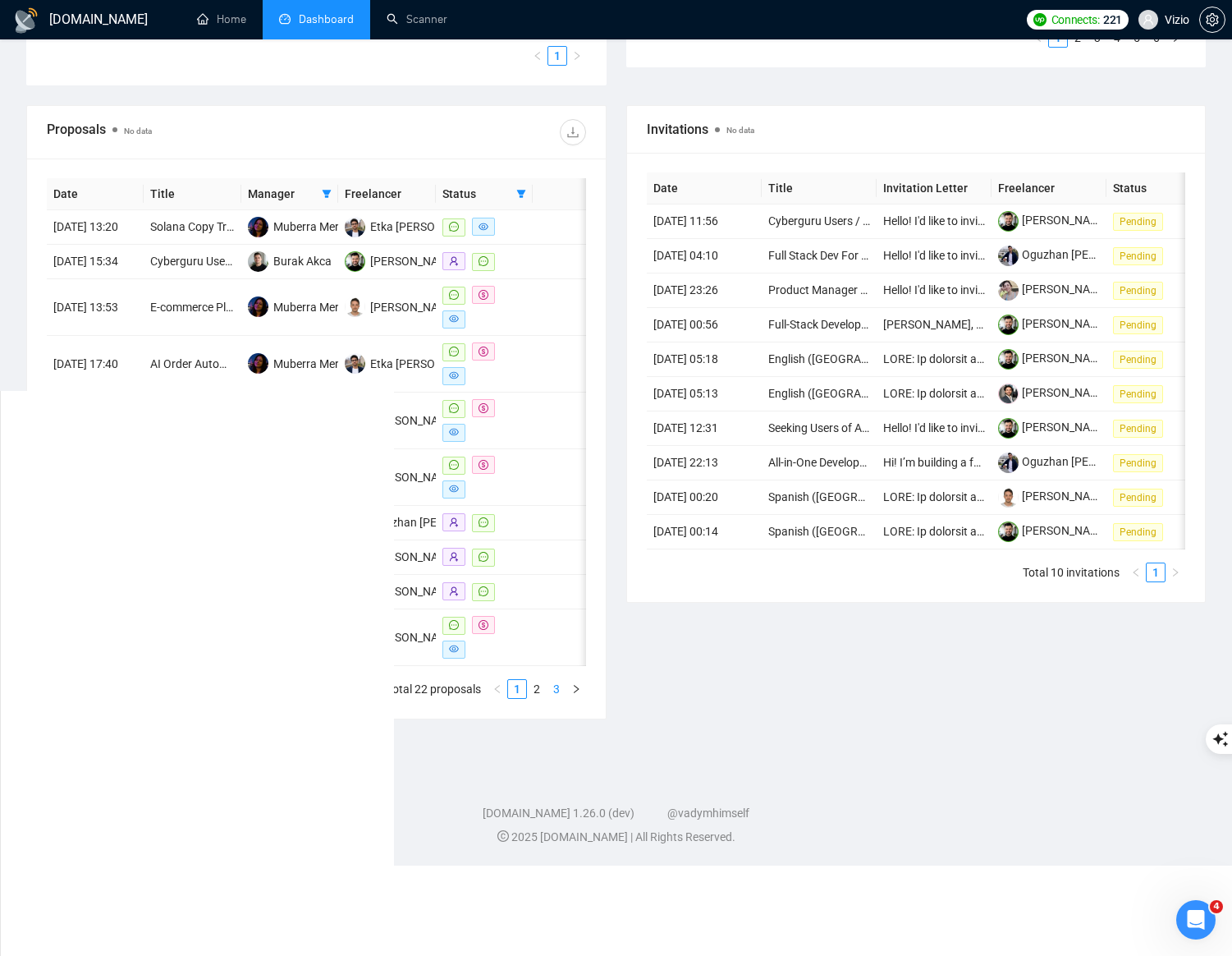
click at [558, 698] on link "3" at bounding box center [556, 689] width 18 height 18
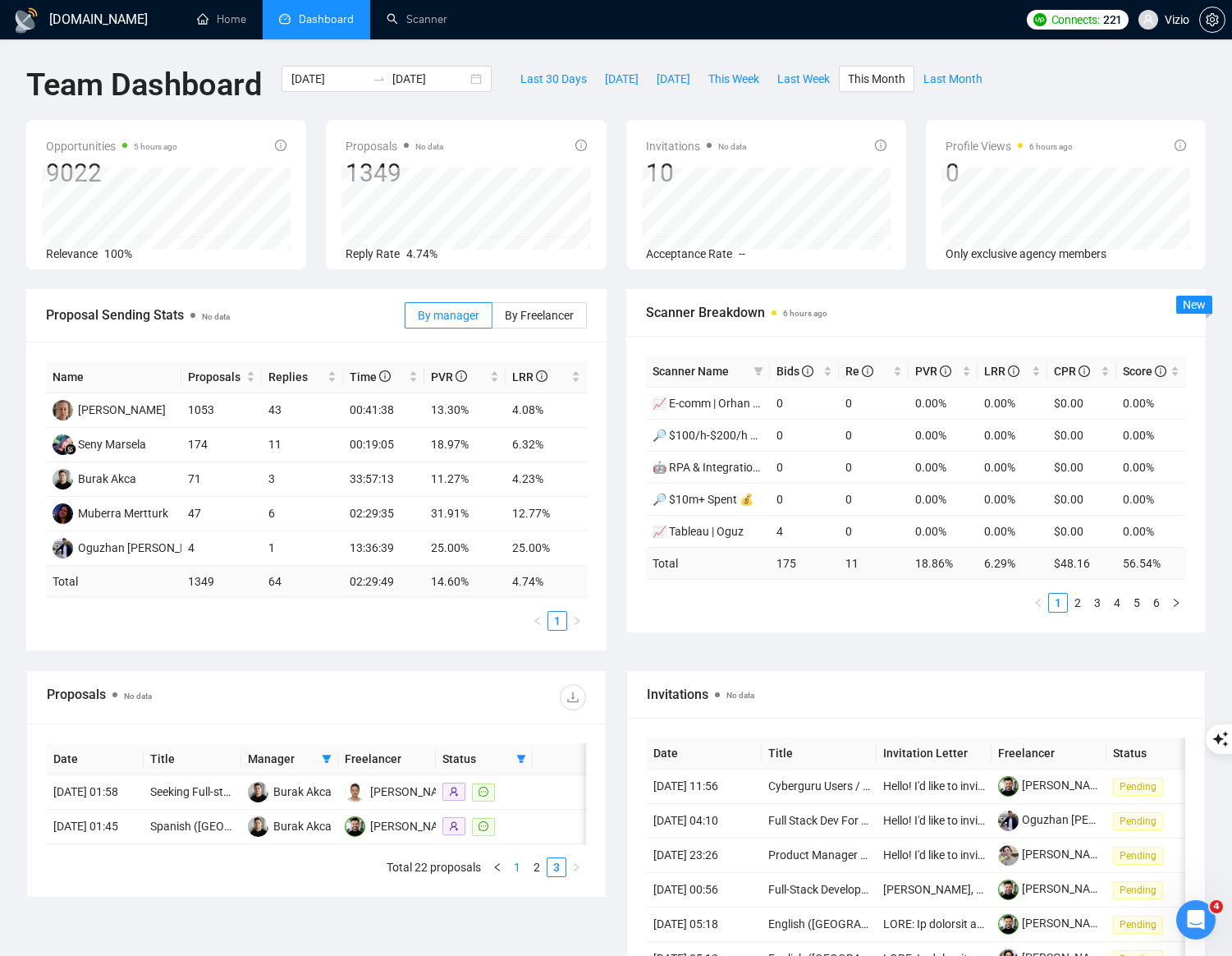
click at [518, 876] on link "1" at bounding box center [517, 867] width 18 height 18
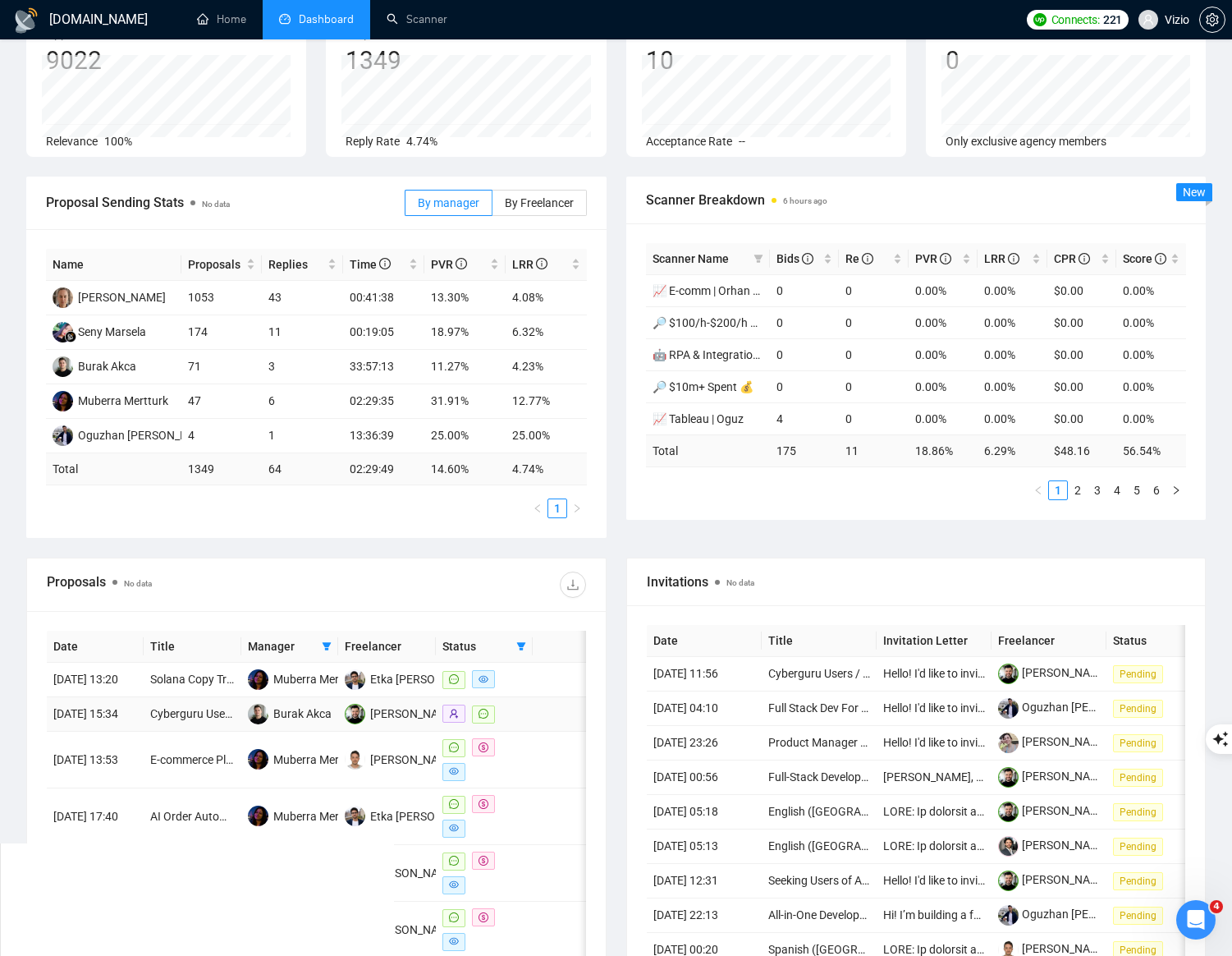
scroll to position [169, 0]
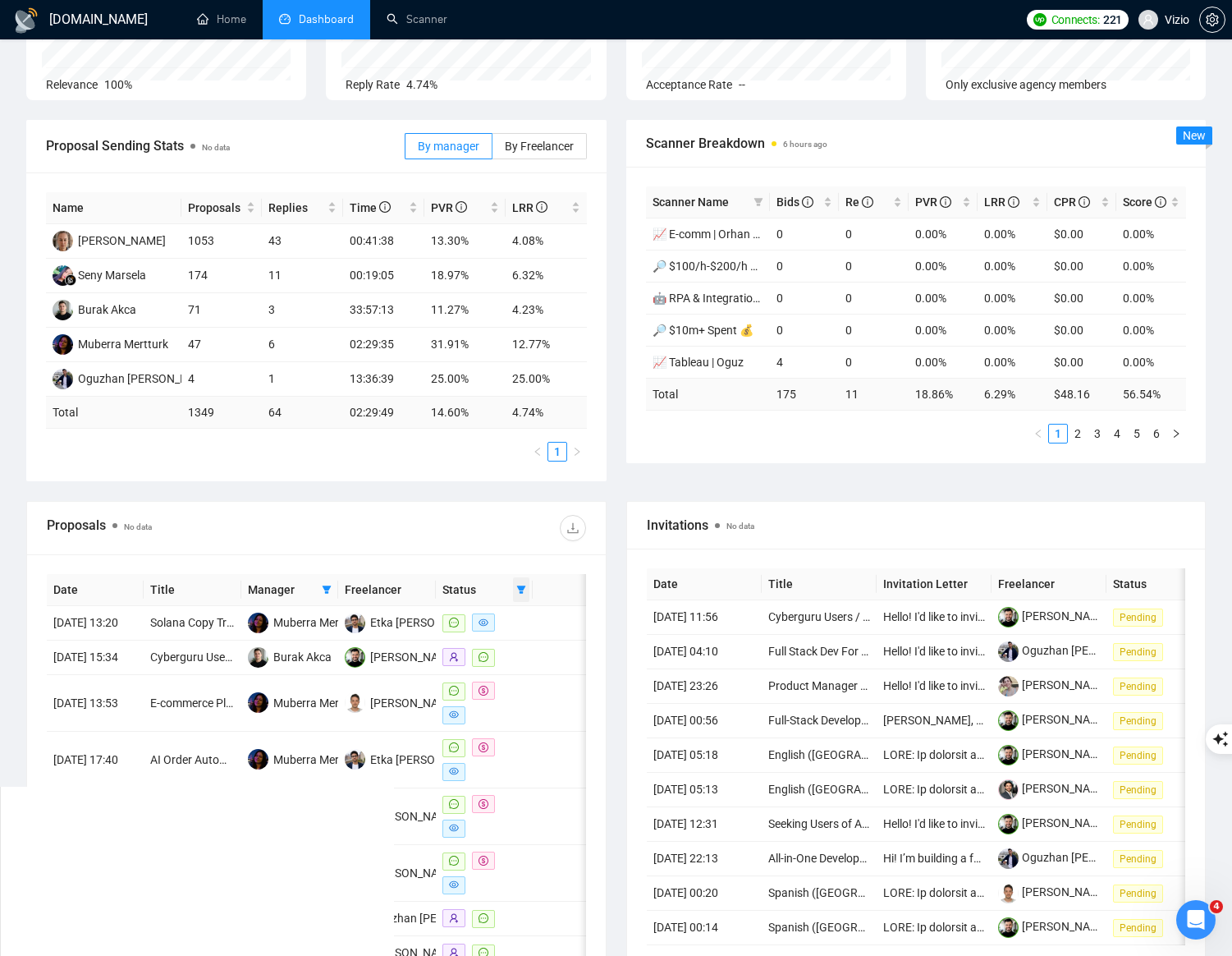
click at [527, 587] on span at bounding box center [521, 589] width 17 height 25
click at [477, 627] on span "Chat" at bounding box center [469, 621] width 32 height 13
checkbox input "false"
click at [467, 646] on span "Sent" at bounding box center [468, 647] width 30 height 13
checkbox input "true"
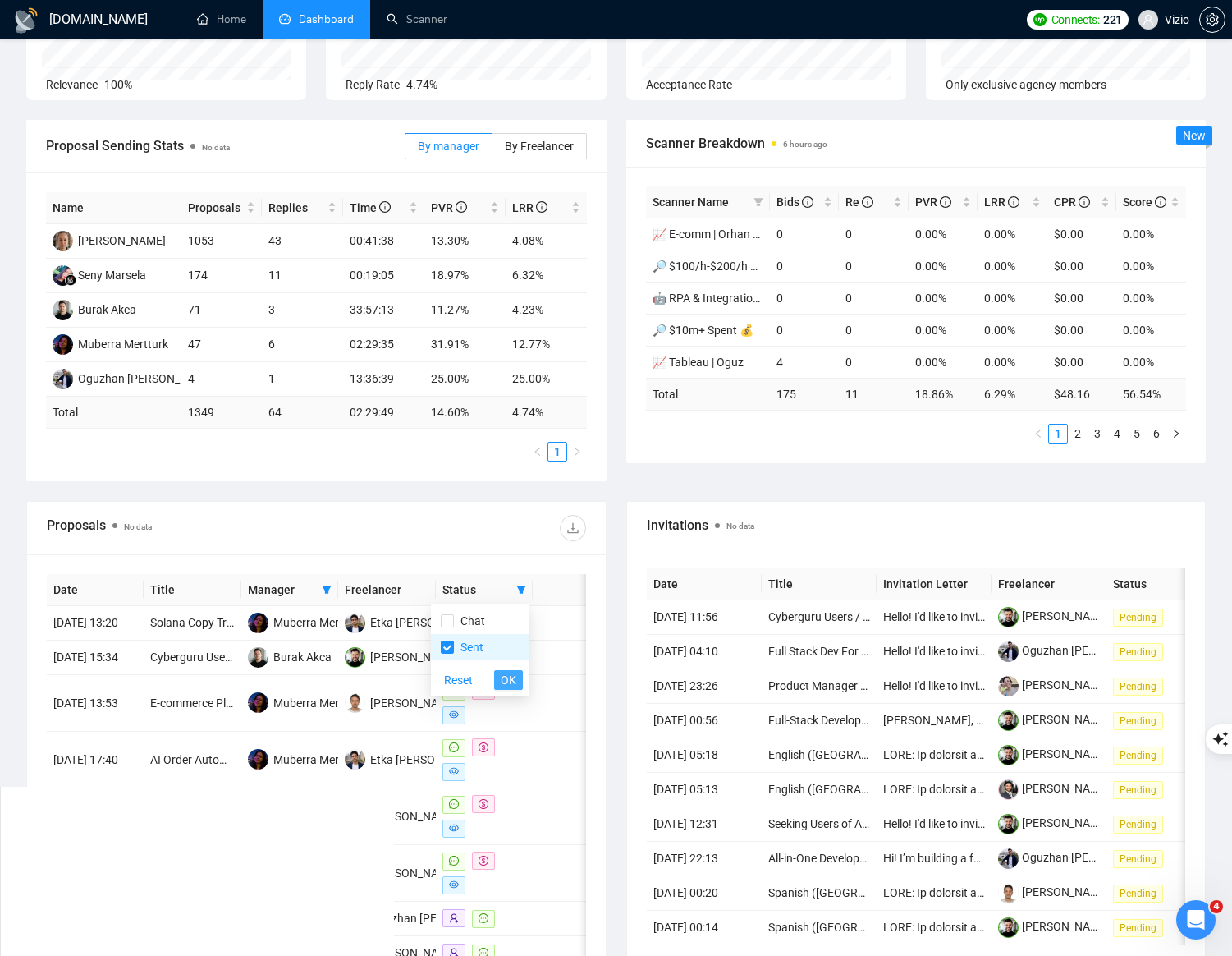
click at [504, 680] on span "OK" at bounding box center [508, 679] width 16 height 18
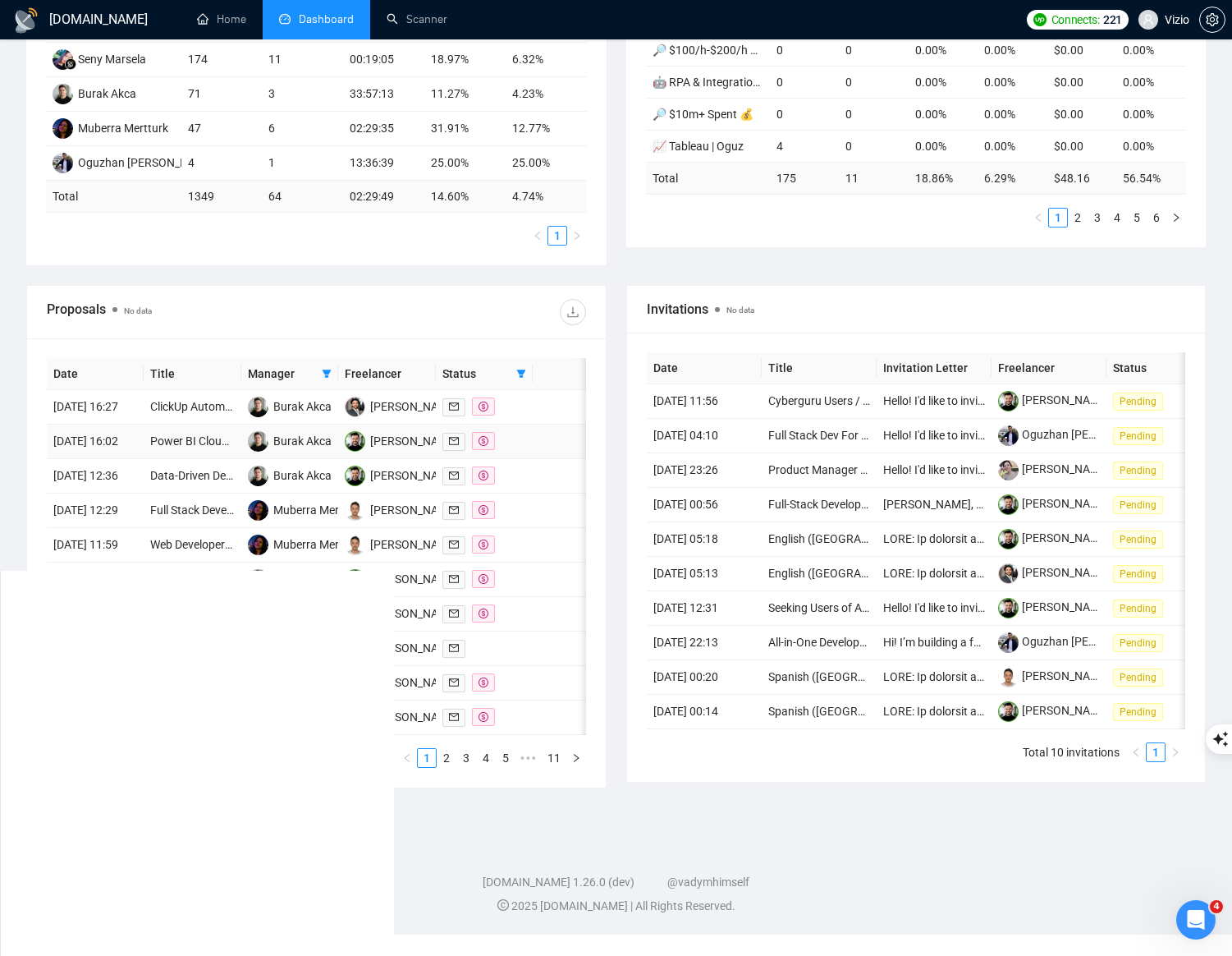
scroll to position [388, 0]
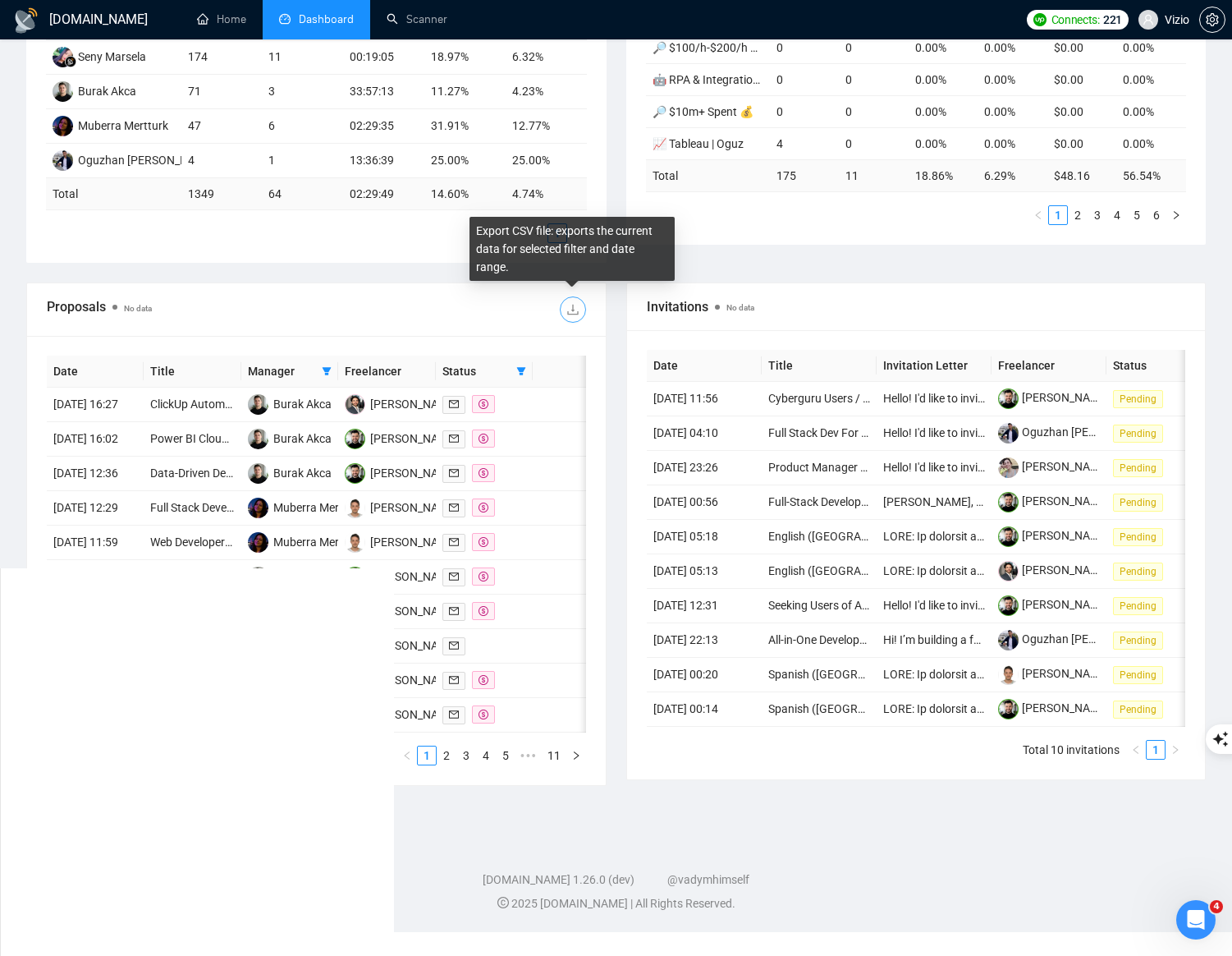
click at [569, 310] on icon "download" at bounding box center [572, 309] width 13 height 13
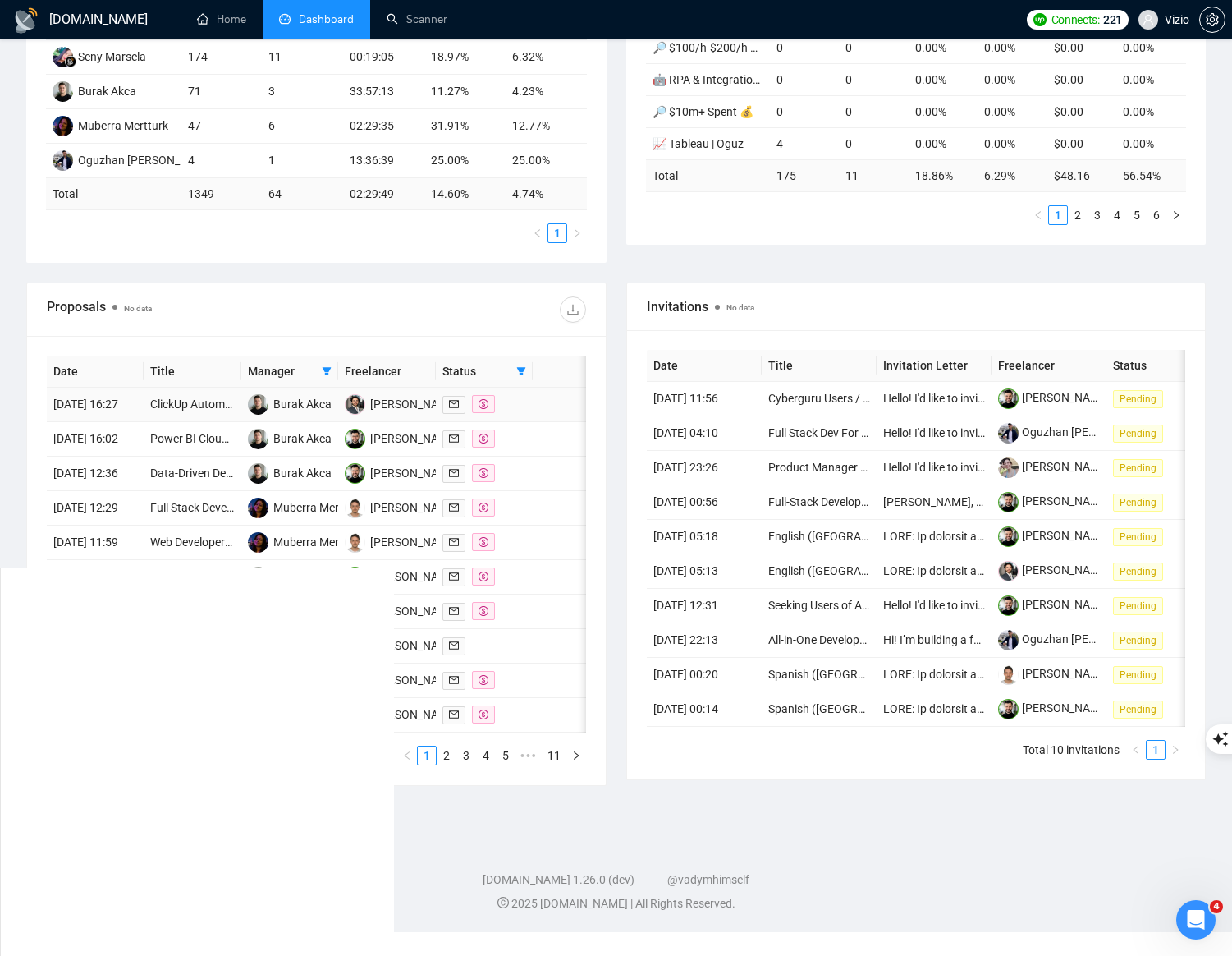
click at [535, 409] on td at bounding box center [560, 405] width 56 height 34
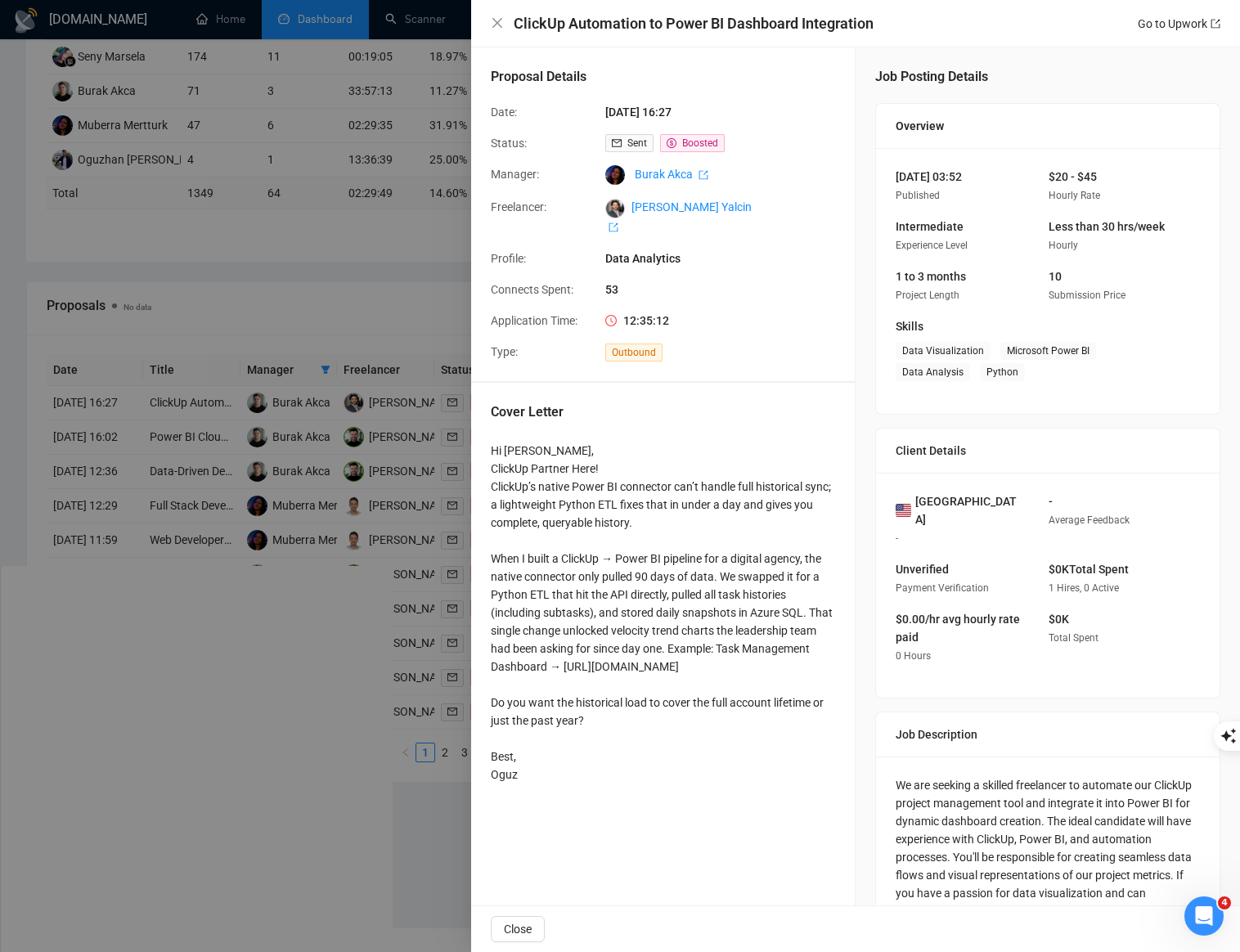
click at [444, 472] on div at bounding box center [620, 476] width 1240 height 952
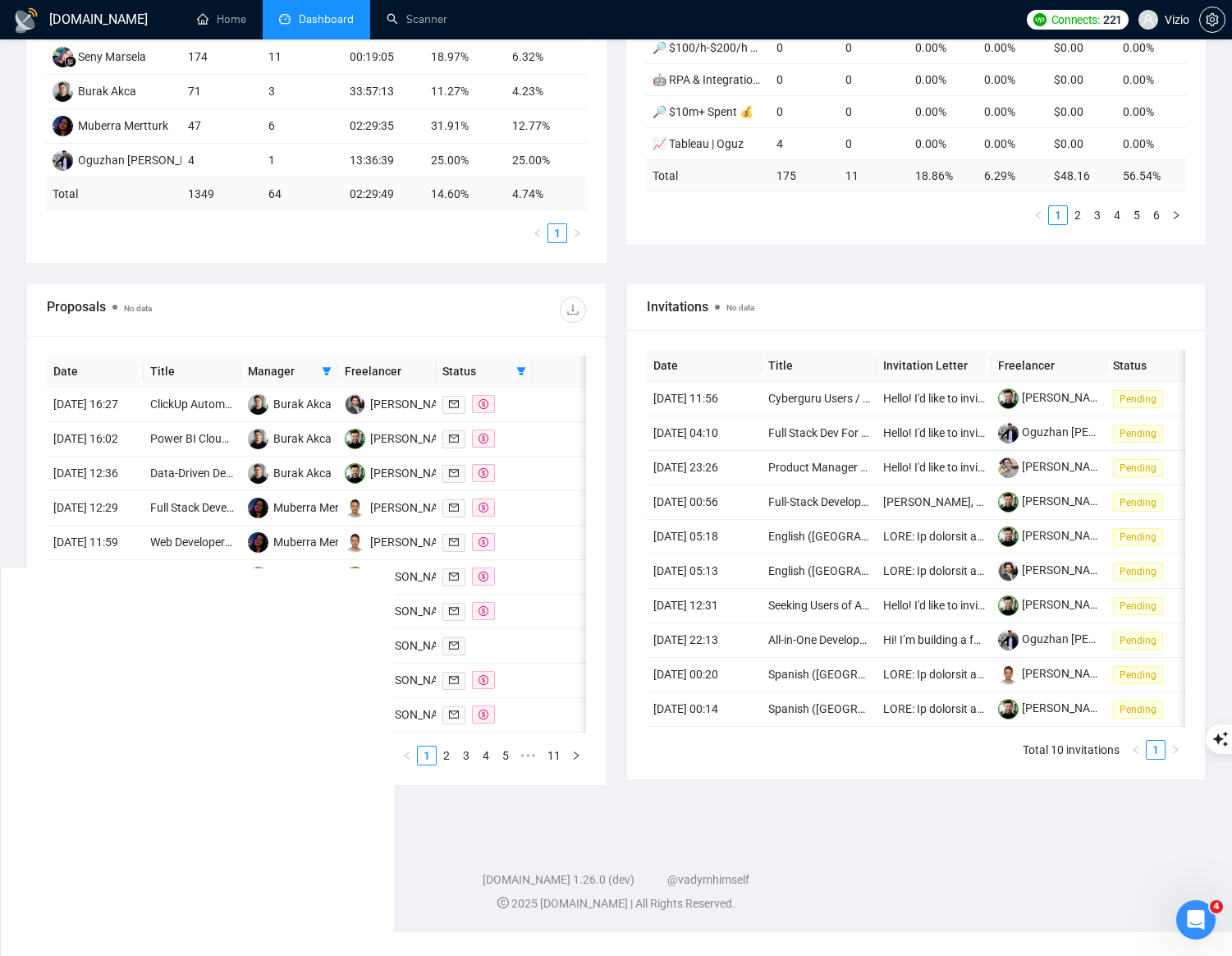
click at [533, 367] on th at bounding box center [560, 371] width 56 height 32
click at [523, 371] on icon "filter" at bounding box center [520, 371] width 10 height 10
click at [488, 408] on span "Chat" at bounding box center [480, 402] width 79 height 18
checkbox input "true"
click at [468, 430] on span "Sent" at bounding box center [468, 429] width 30 height 13
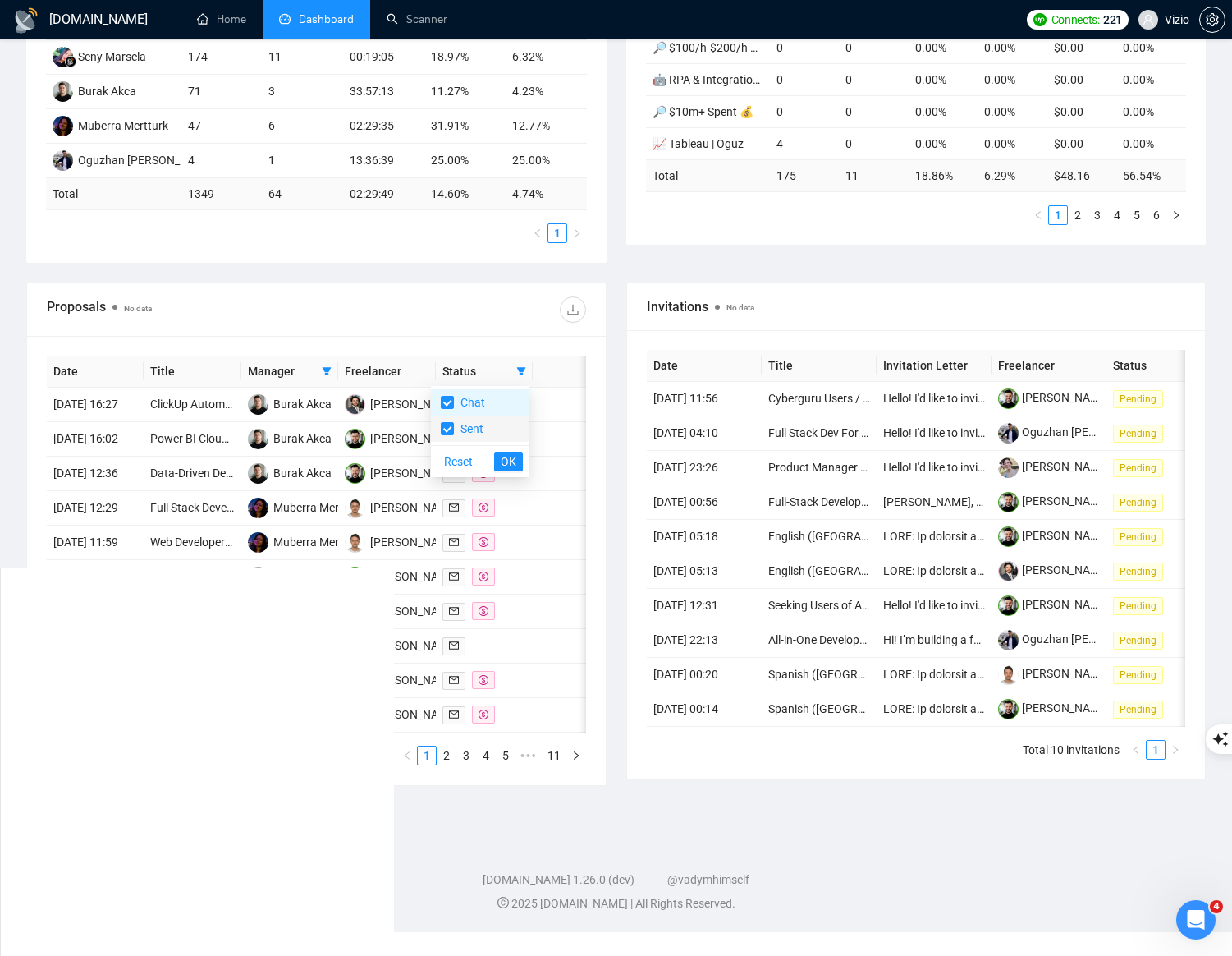
checkbox input "false"
click at [506, 466] on span "OK" at bounding box center [508, 460] width 16 height 18
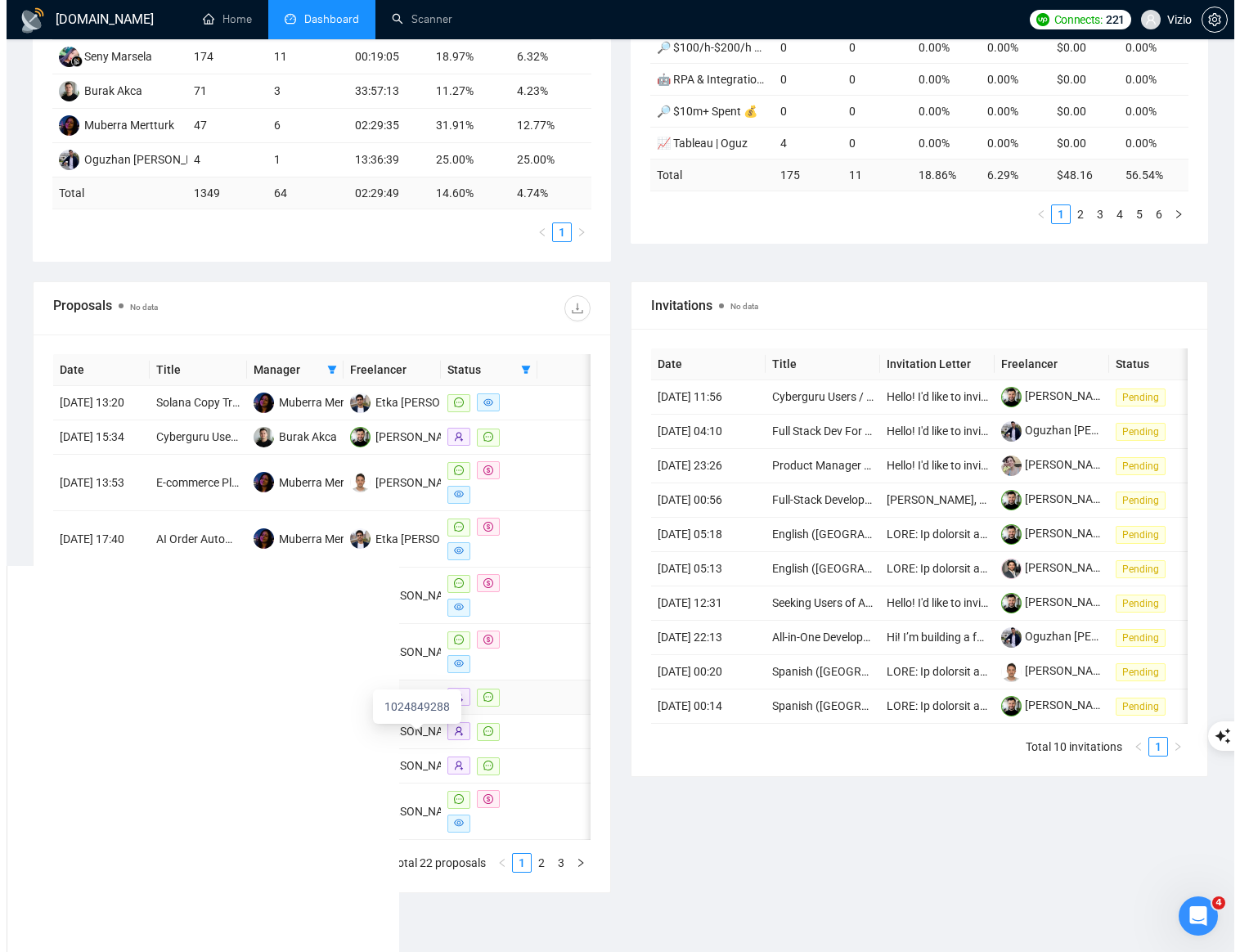
scroll to position [545, 0]
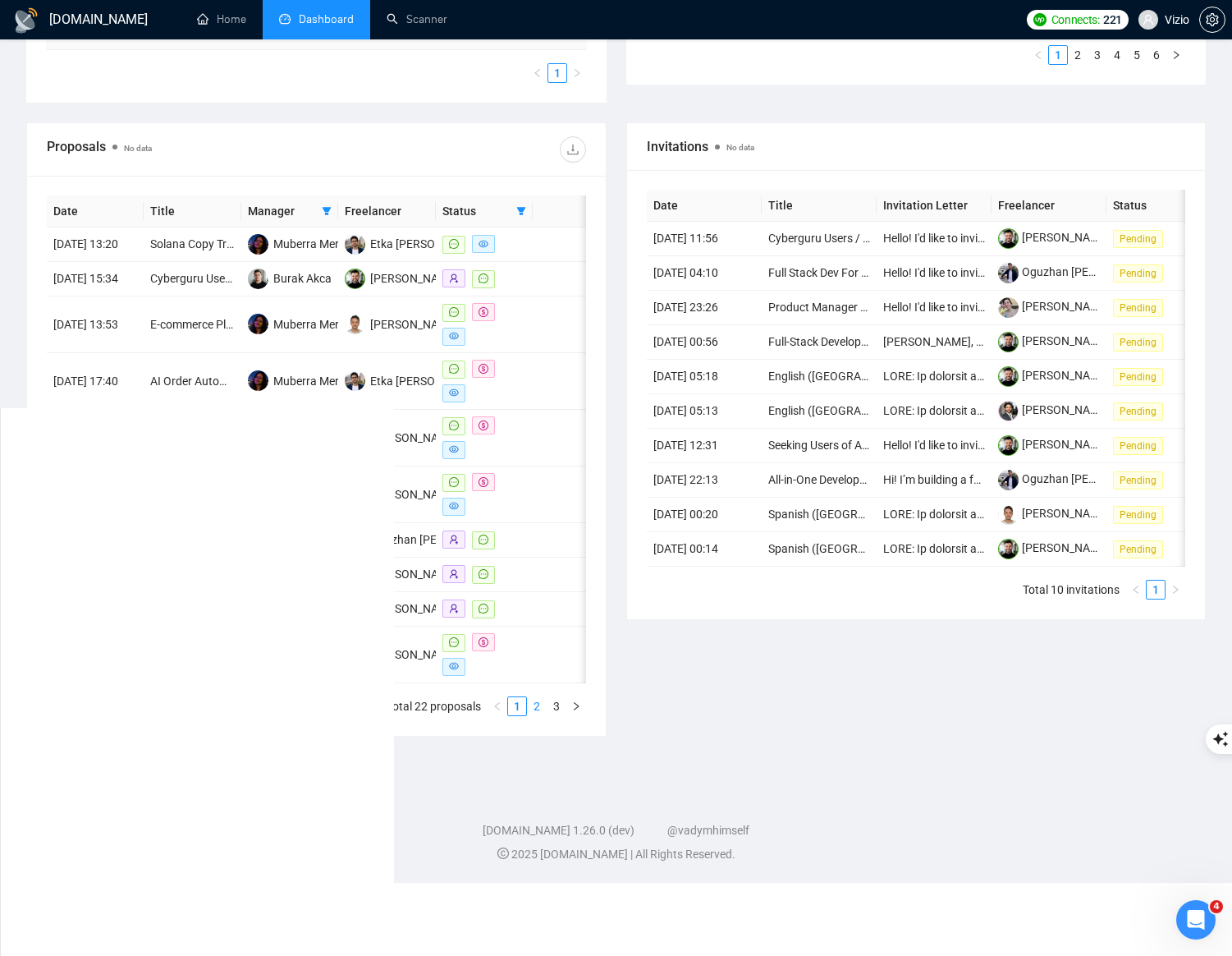
click at [537, 716] on link "2" at bounding box center [536, 705] width 18 height 18
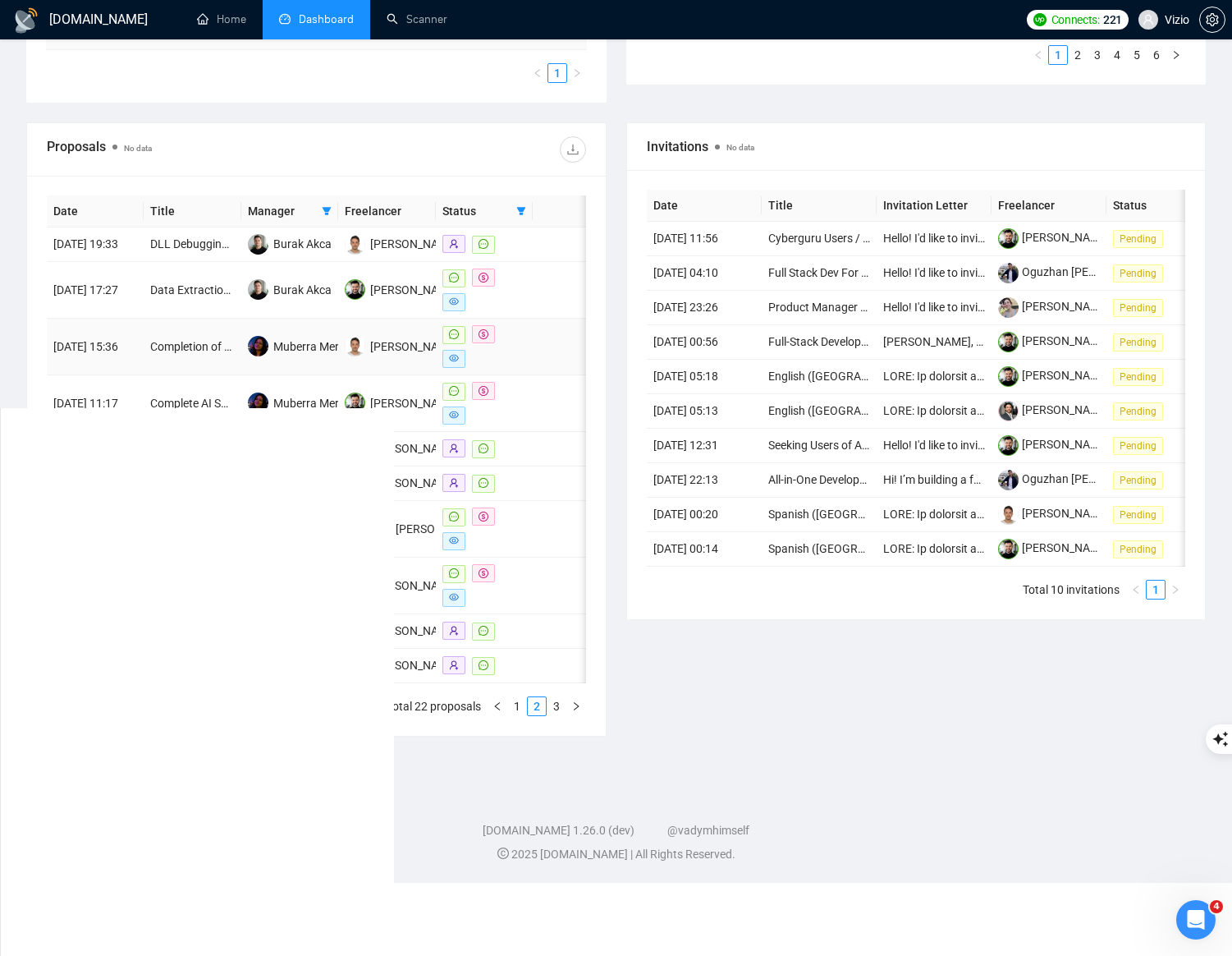
click at [547, 355] on td at bounding box center [560, 346] width 56 height 57
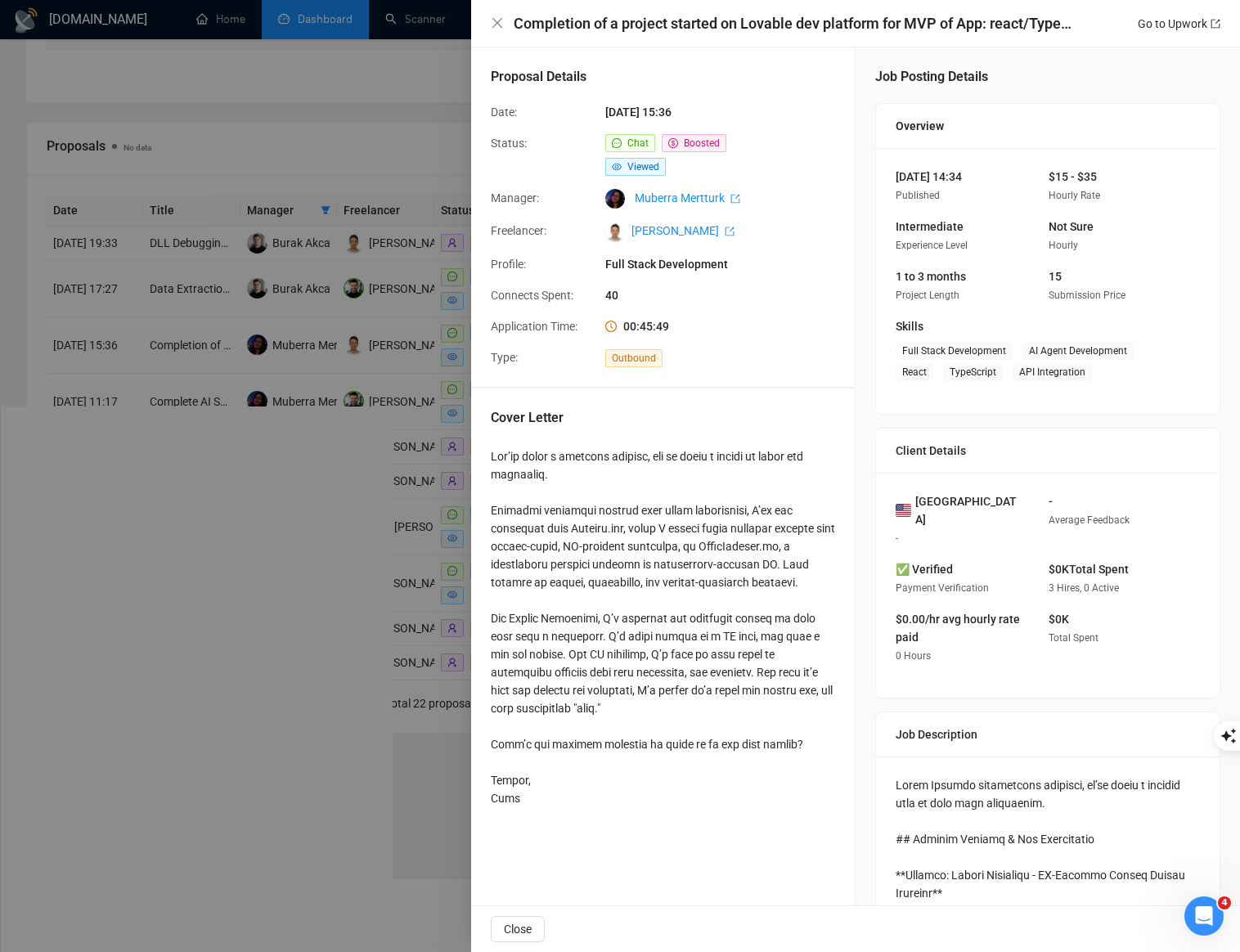
click at [350, 461] on div at bounding box center [620, 476] width 1240 height 952
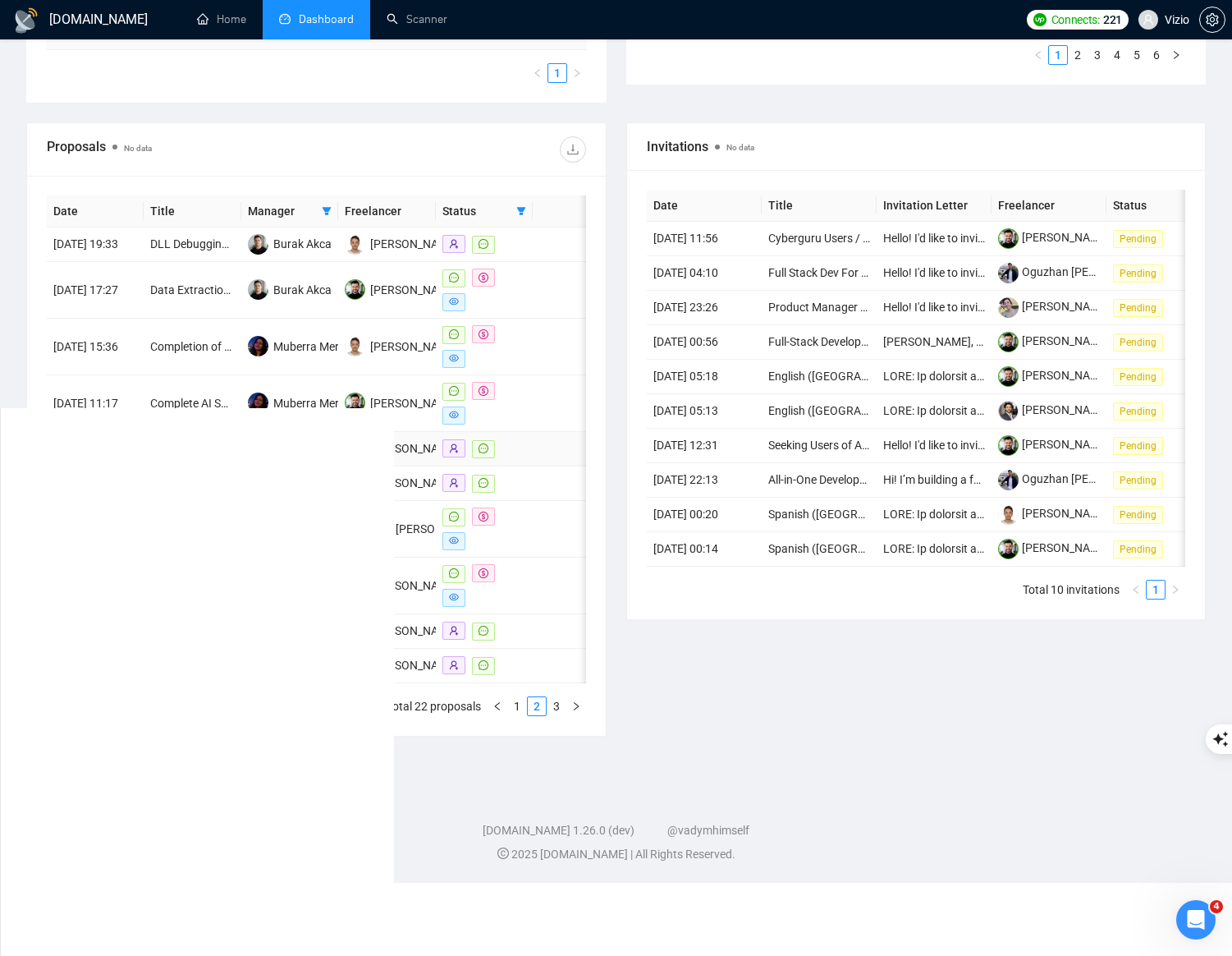
click at [542, 446] on td at bounding box center [560, 448] width 56 height 34
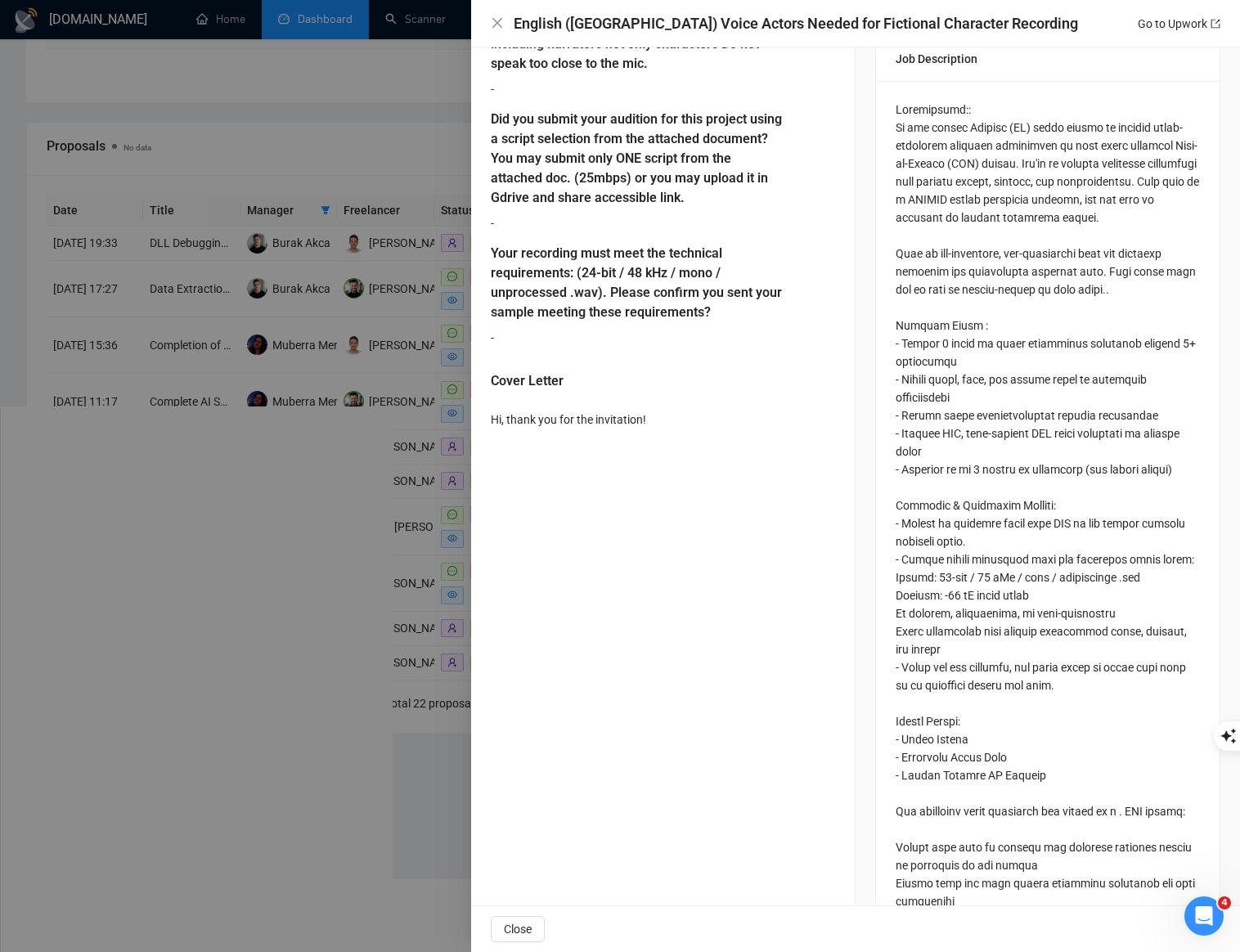
scroll to position [747, 0]
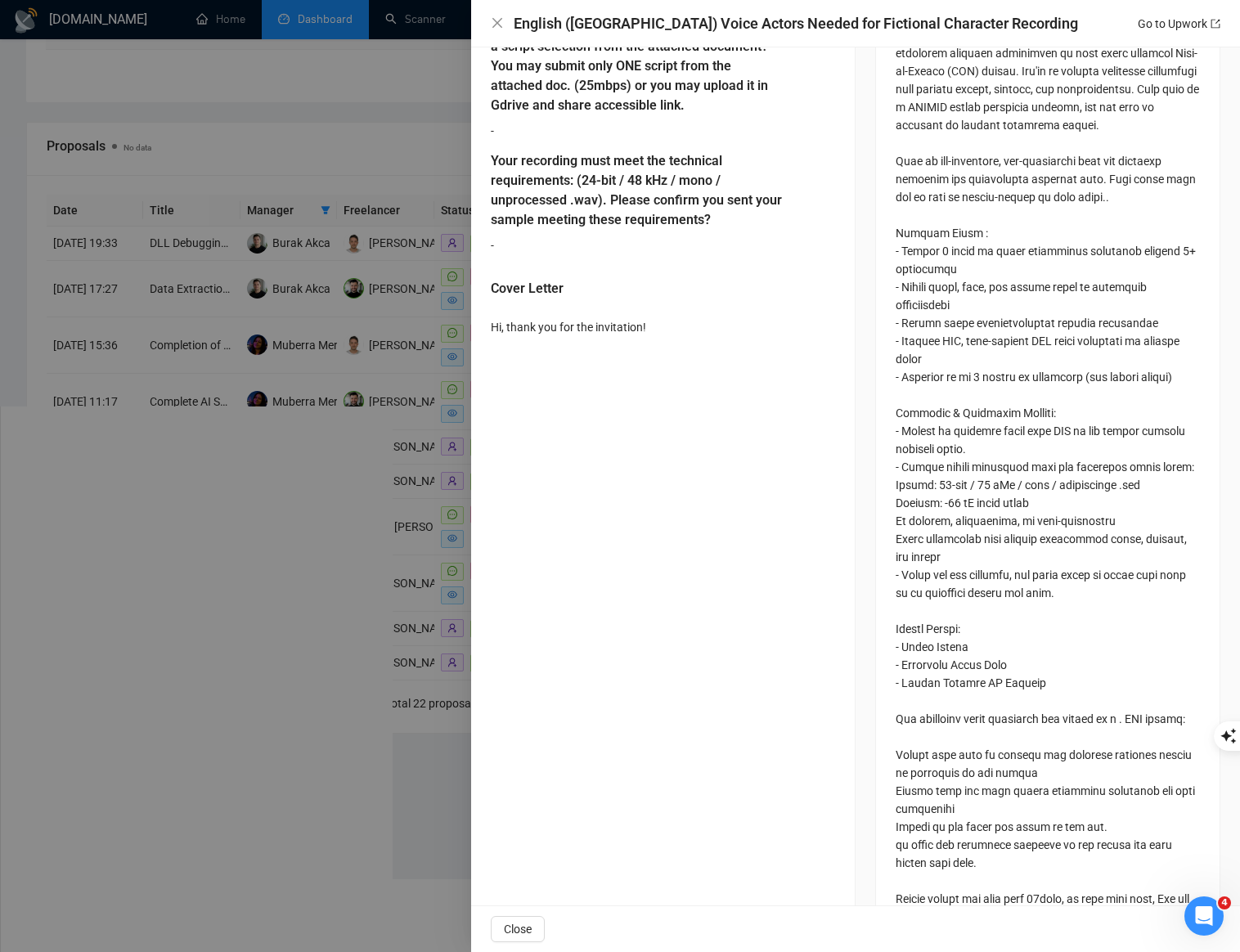
click at [440, 544] on div at bounding box center [620, 476] width 1240 height 952
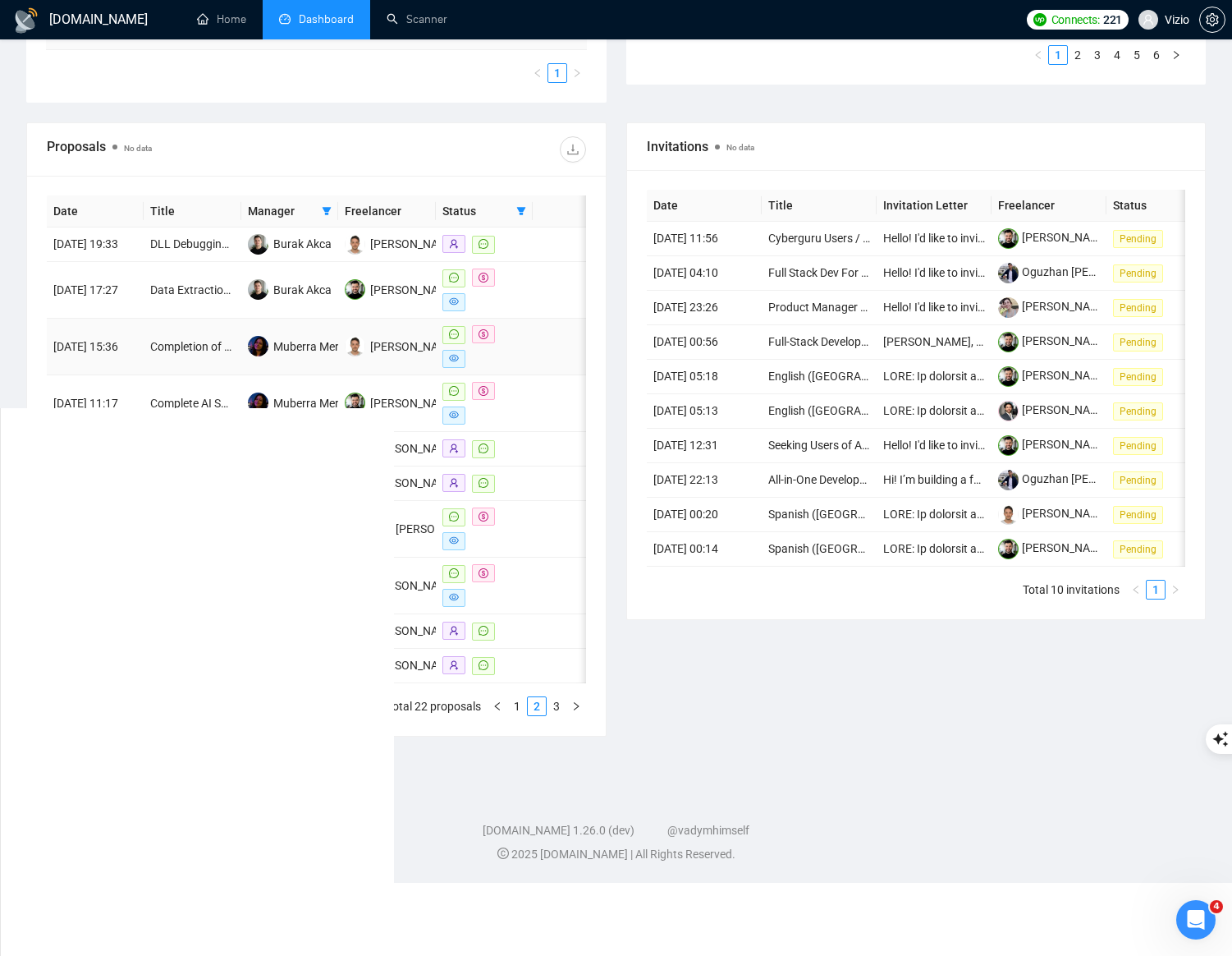
click at [535, 360] on td at bounding box center [560, 346] width 56 height 57
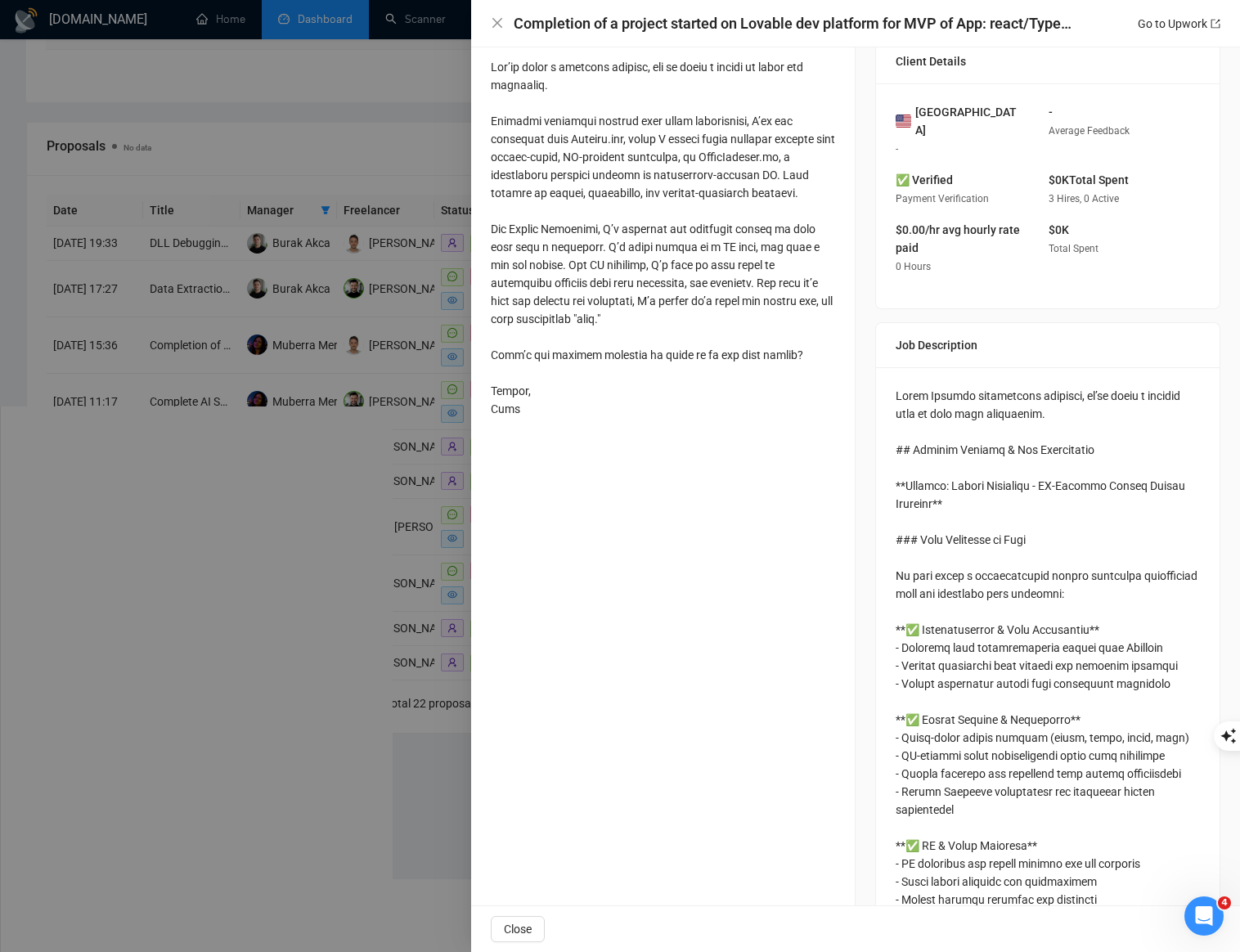
scroll to position [67, 0]
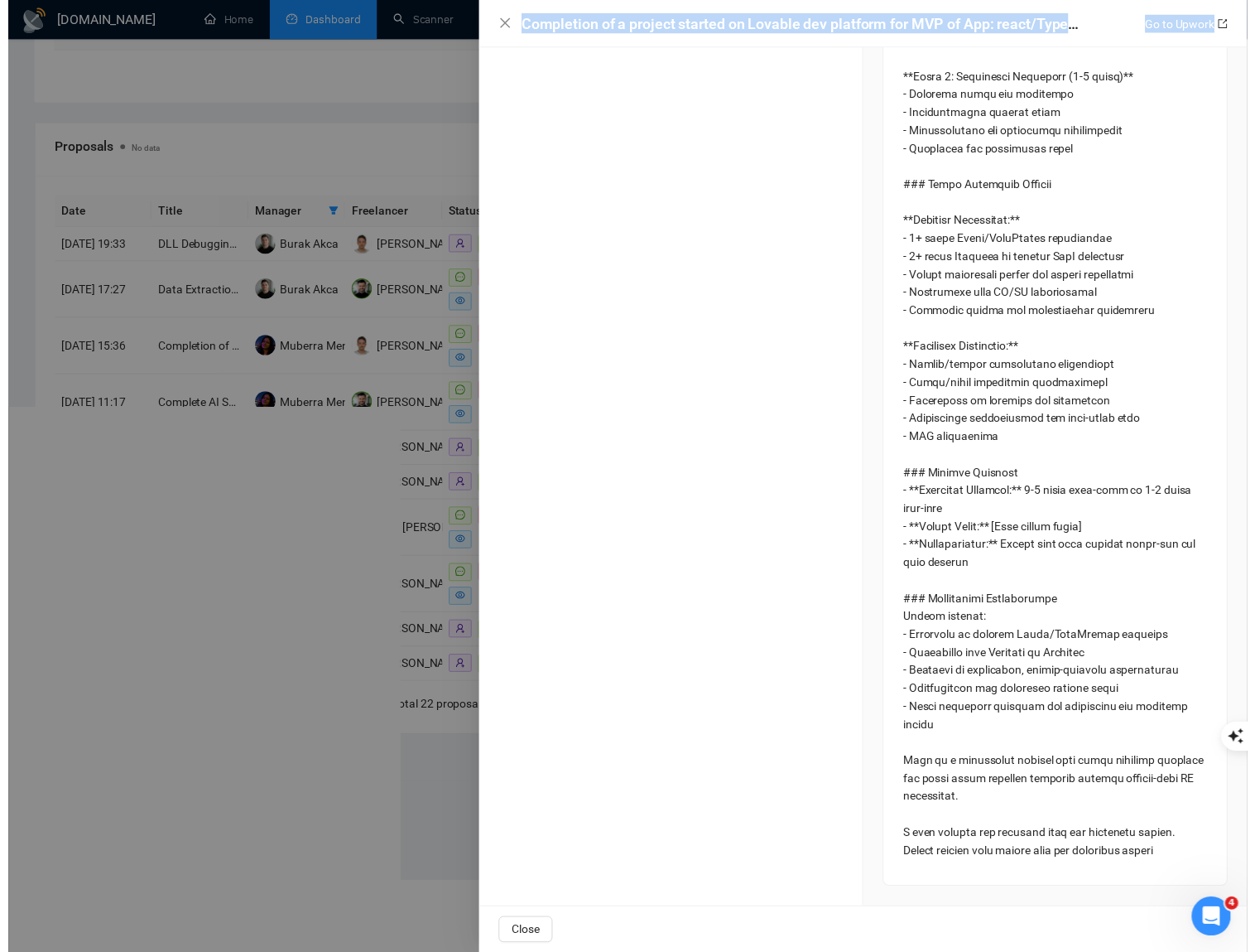
scroll to position [2285, 0]
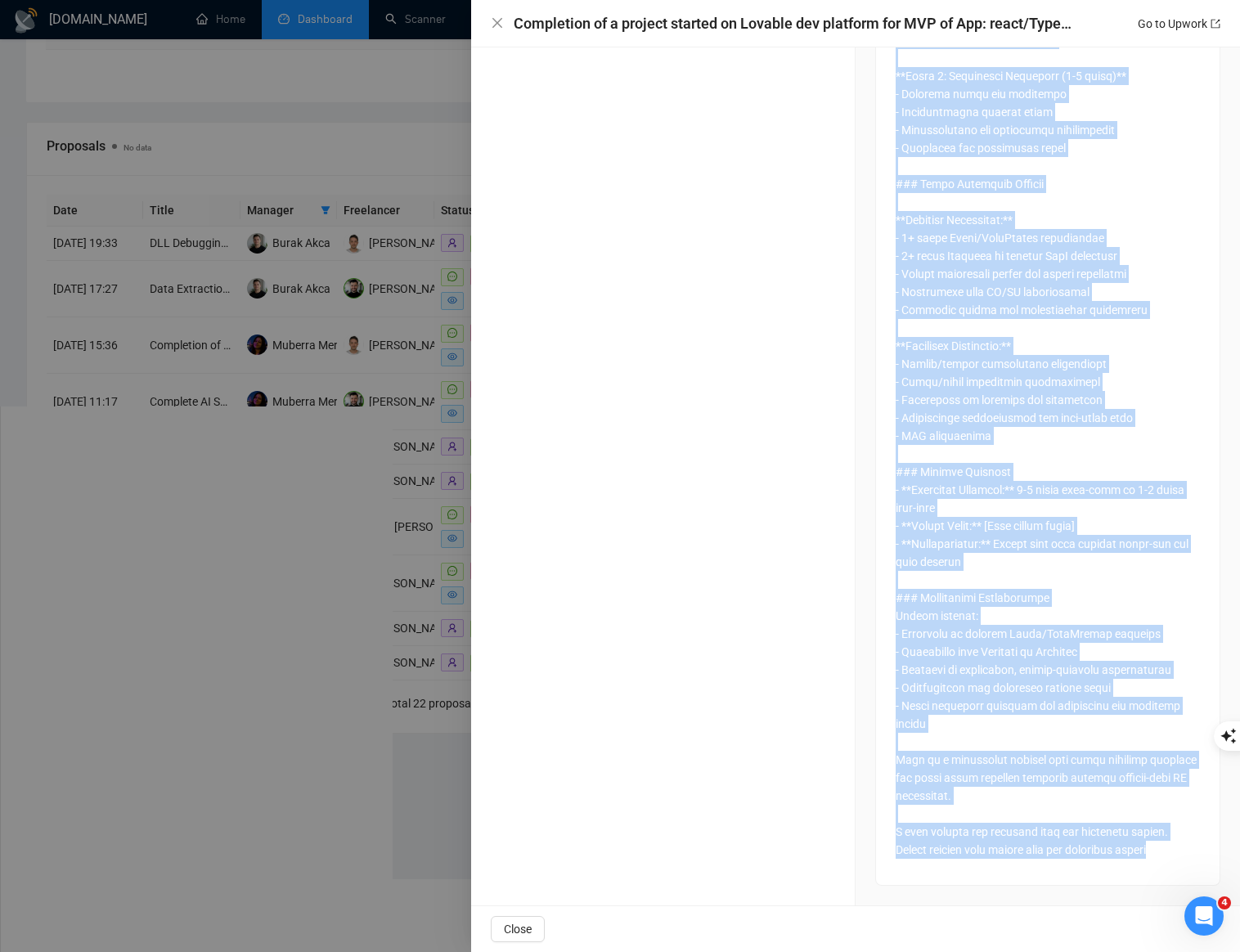
copy div "Lorem Ipsumdo sitametcons adipisci, el’se doeiu t incidid utla et dolo magn ali…"
drag, startPoint x: 890, startPoint y: 694, endPoint x: 1189, endPoint y: 866, distance: 344.9
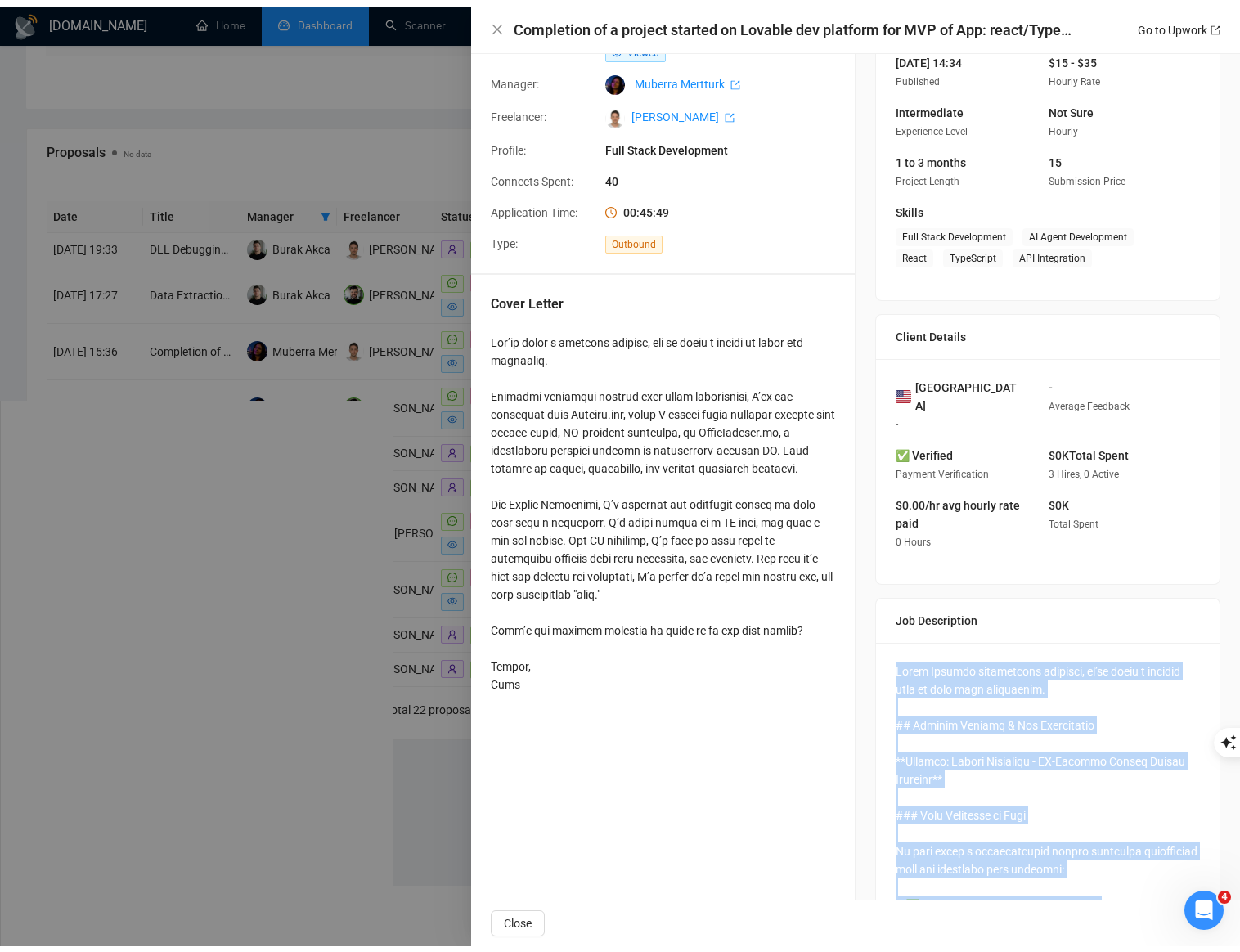
scroll to position [0, 0]
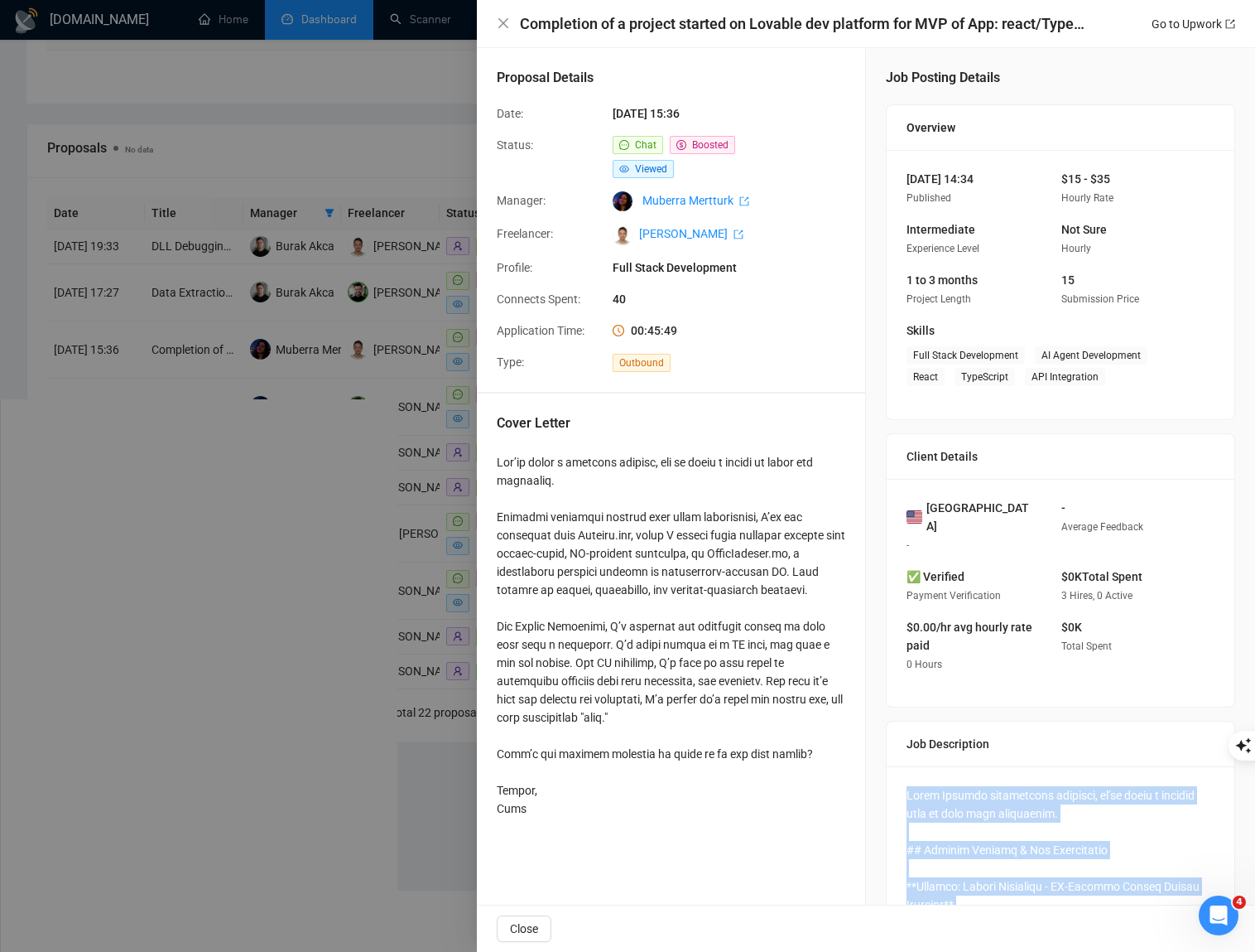
click at [938, 16] on h4 "Completion of a project started on Lovable dev platform for MVP of App: react/T…" at bounding box center [806, 23] width 571 height 21
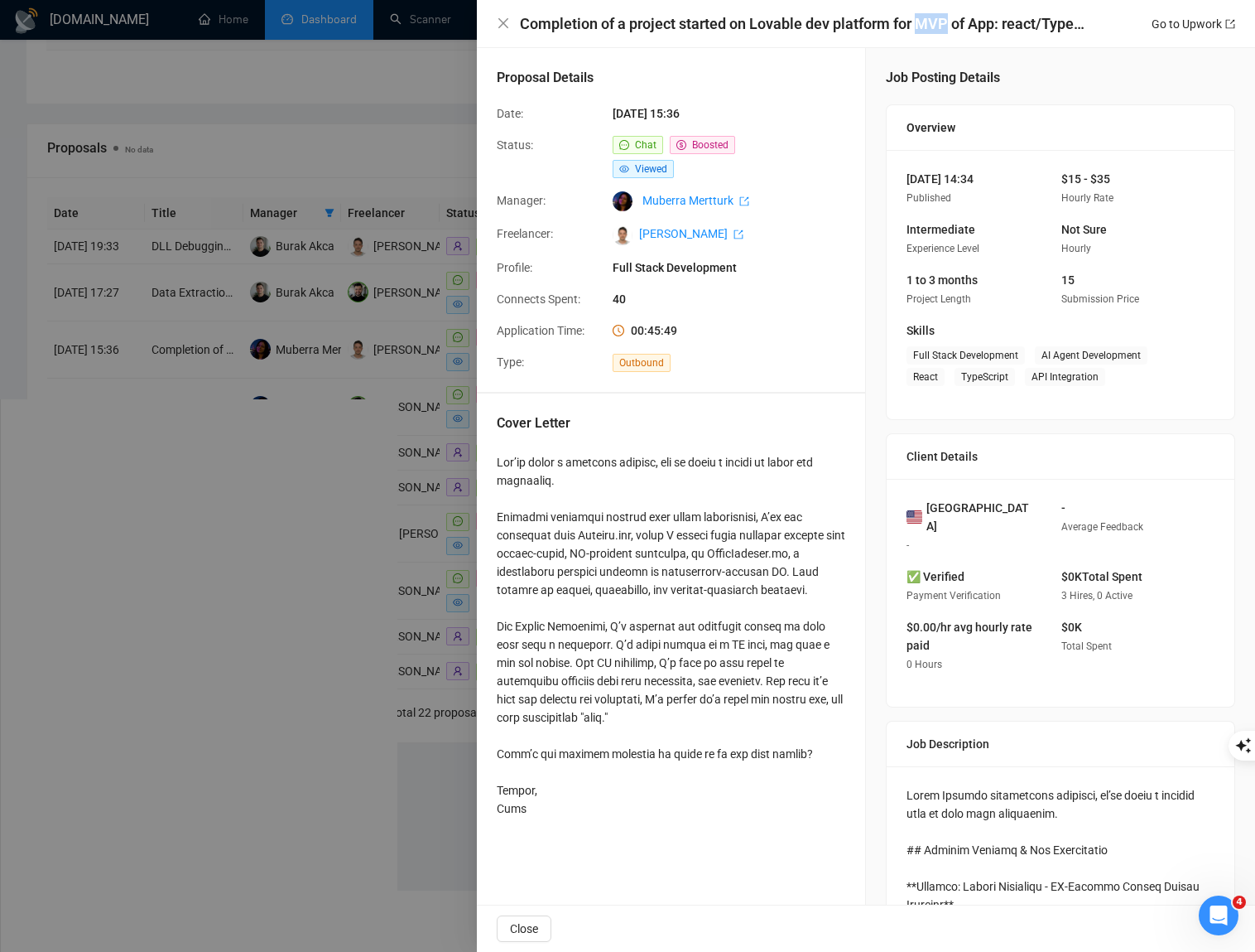
click at [938, 16] on h4 "Completion of a project started on Lovable dev platform for MVP of App: react/T…" at bounding box center [806, 23] width 571 height 21
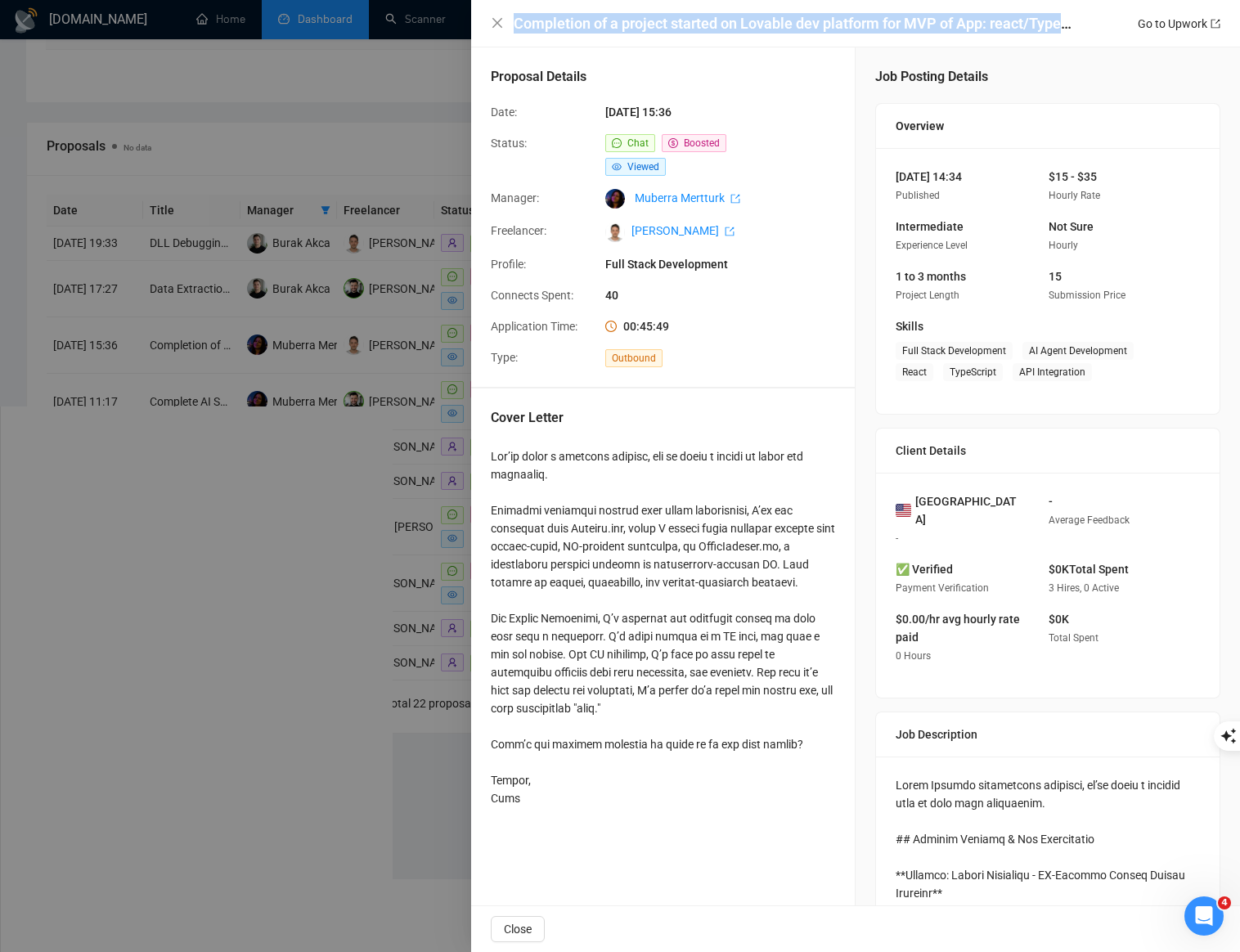
click at [927, 15] on h4 "Completion of a project started on Lovable dev platform for MVP of App: react/T…" at bounding box center [796, 23] width 564 height 20
click at [941, 20] on h4 "Completion of a project started on Lovable dev platform for MVP of App: react/T…" at bounding box center [796, 23] width 564 height 20
drag, startPoint x: 992, startPoint y: 24, endPoint x: 513, endPoint y: 30, distance: 479.0
click at [514, 30] on h4 "Completion of a project started on Lovable dev platform for MVP of App: react/T…" at bounding box center [796, 23] width 564 height 20
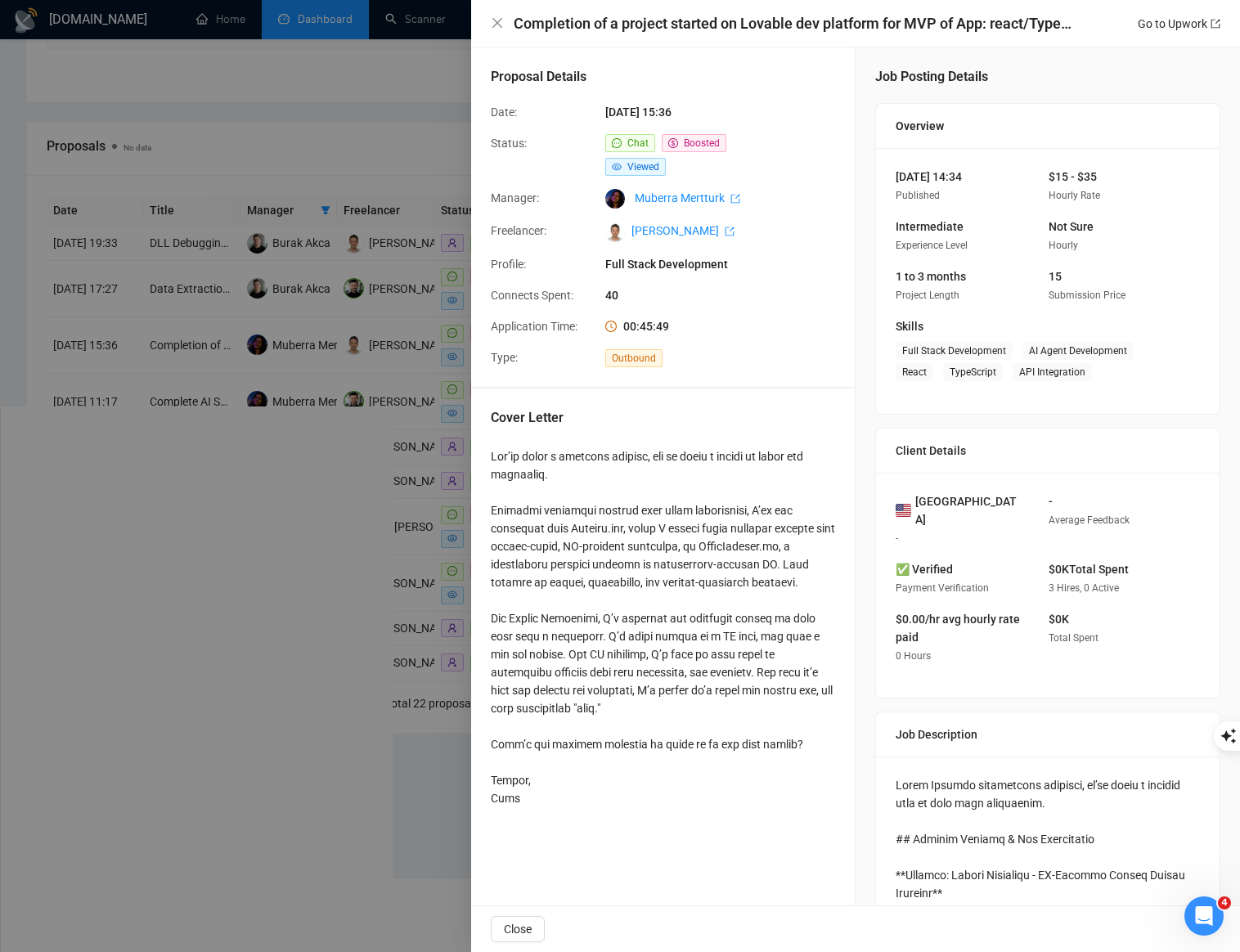
click at [420, 400] on div at bounding box center [620, 476] width 1240 height 952
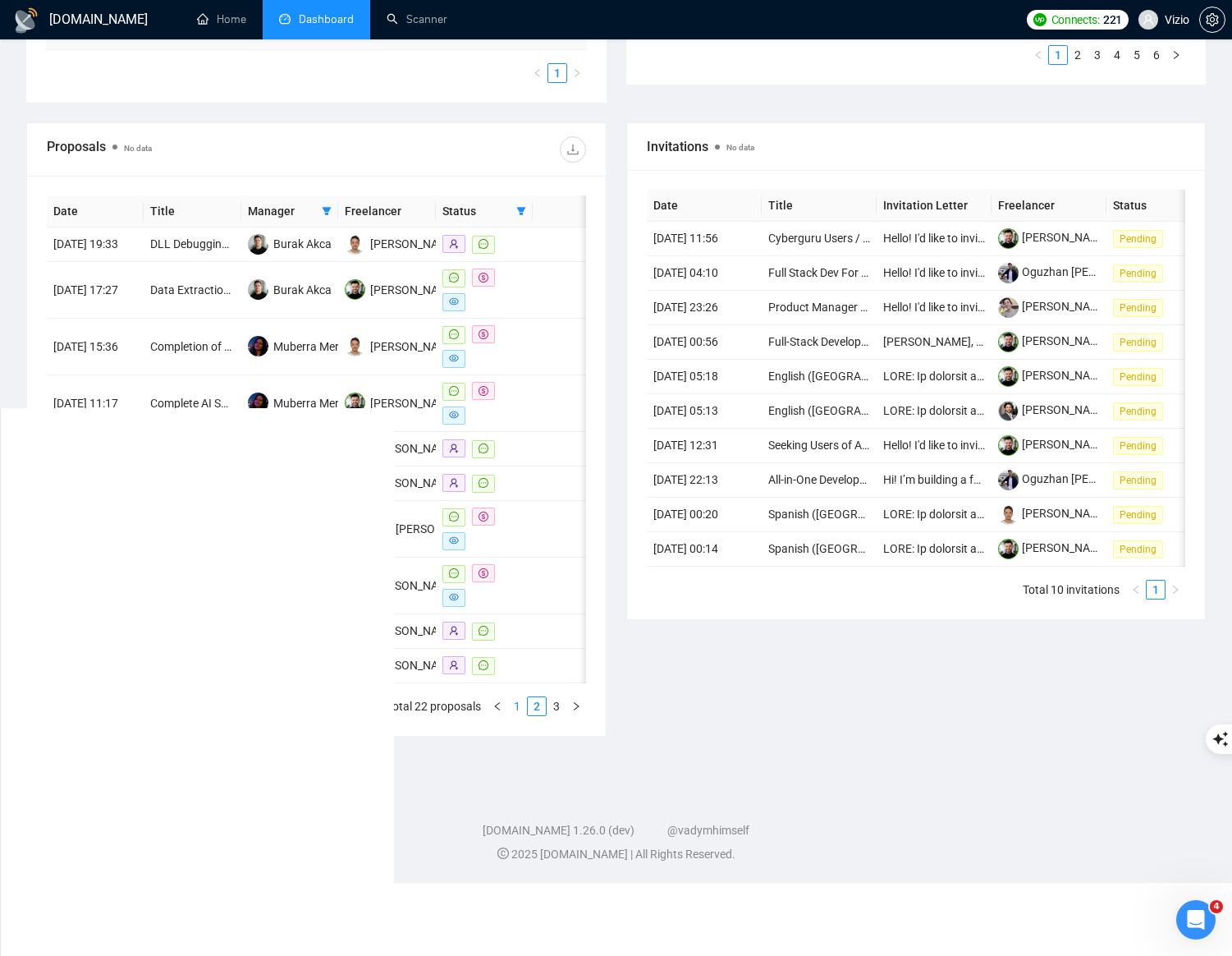
click at [515, 716] on link "1" at bounding box center [517, 705] width 18 height 18
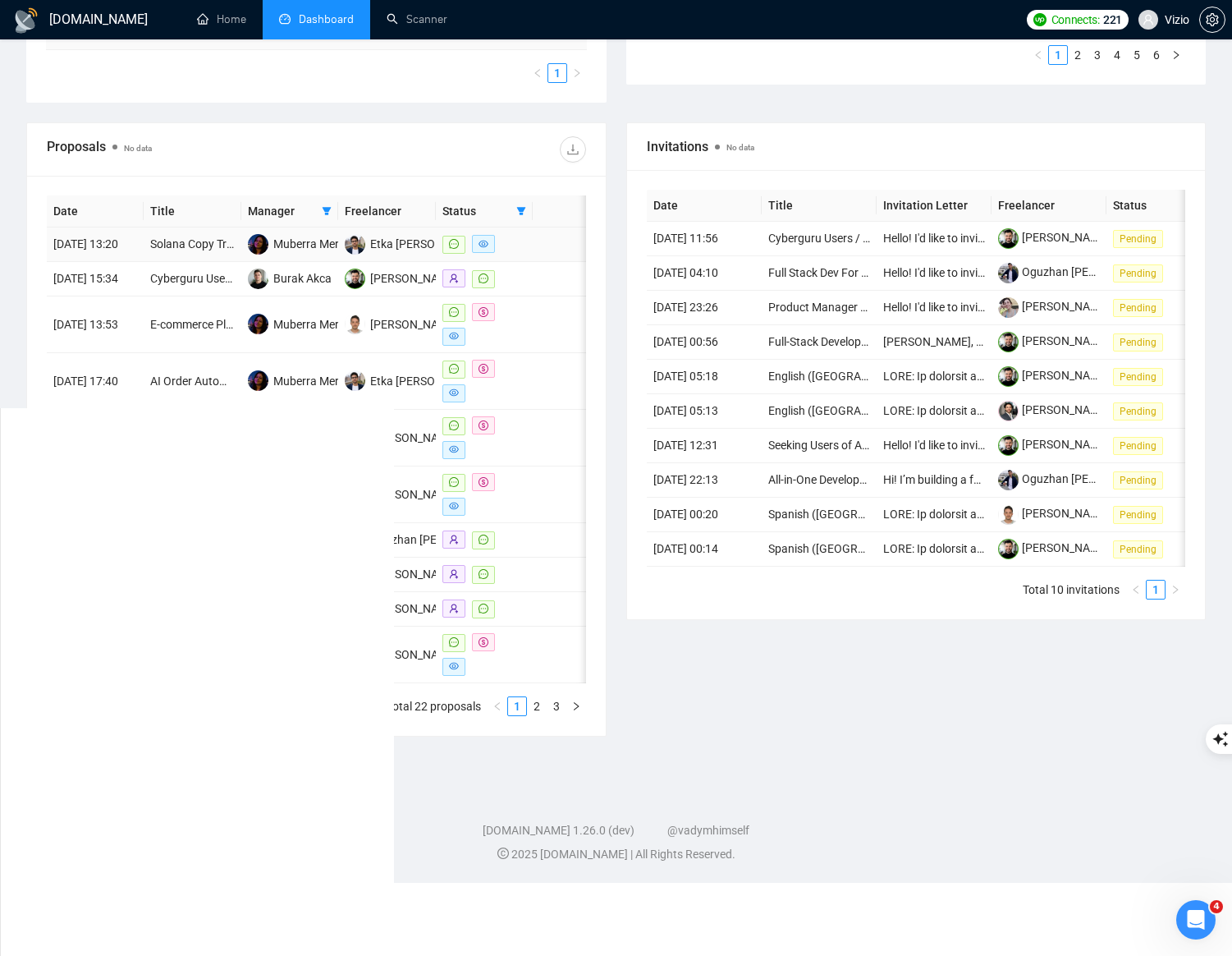
click at [443, 253] on span at bounding box center [454, 244] width 23 height 18
click at [539, 247] on td at bounding box center [560, 244] width 56 height 34
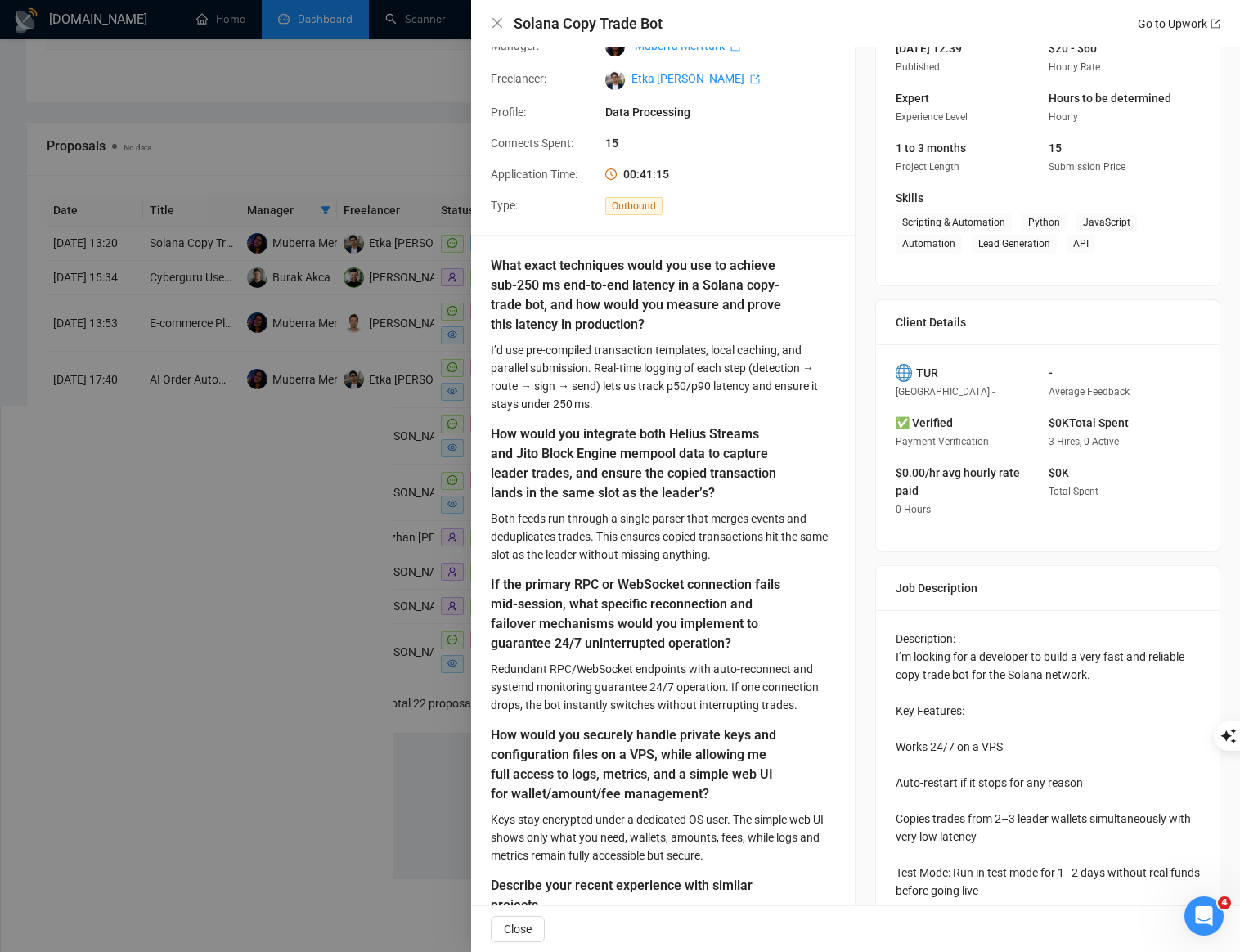
scroll to position [366, 0]
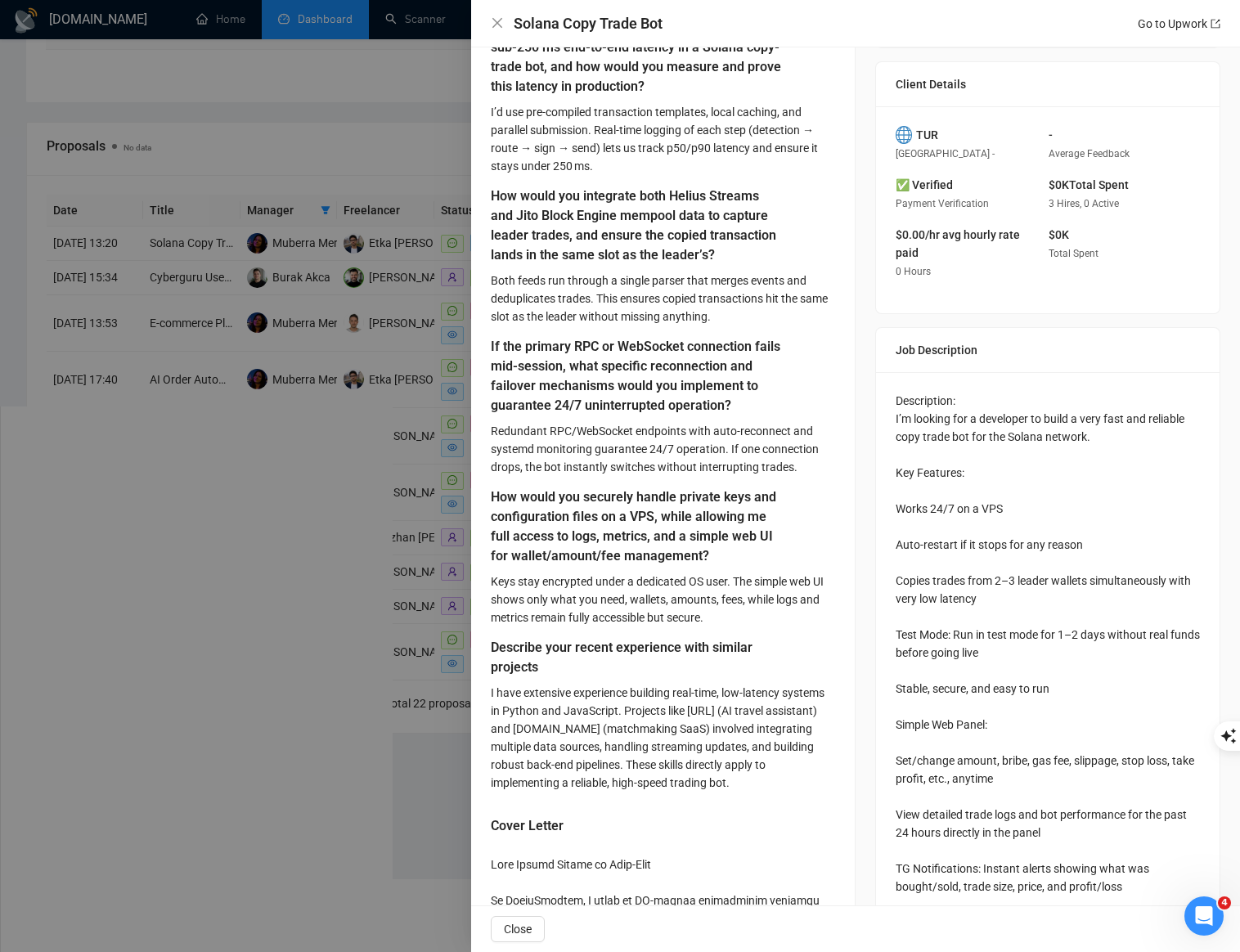
click at [688, 69] on h5 "What exact techniques would you use to achieve sub-250 ms end-to-end latency in…" at bounding box center [637, 56] width 293 height 79
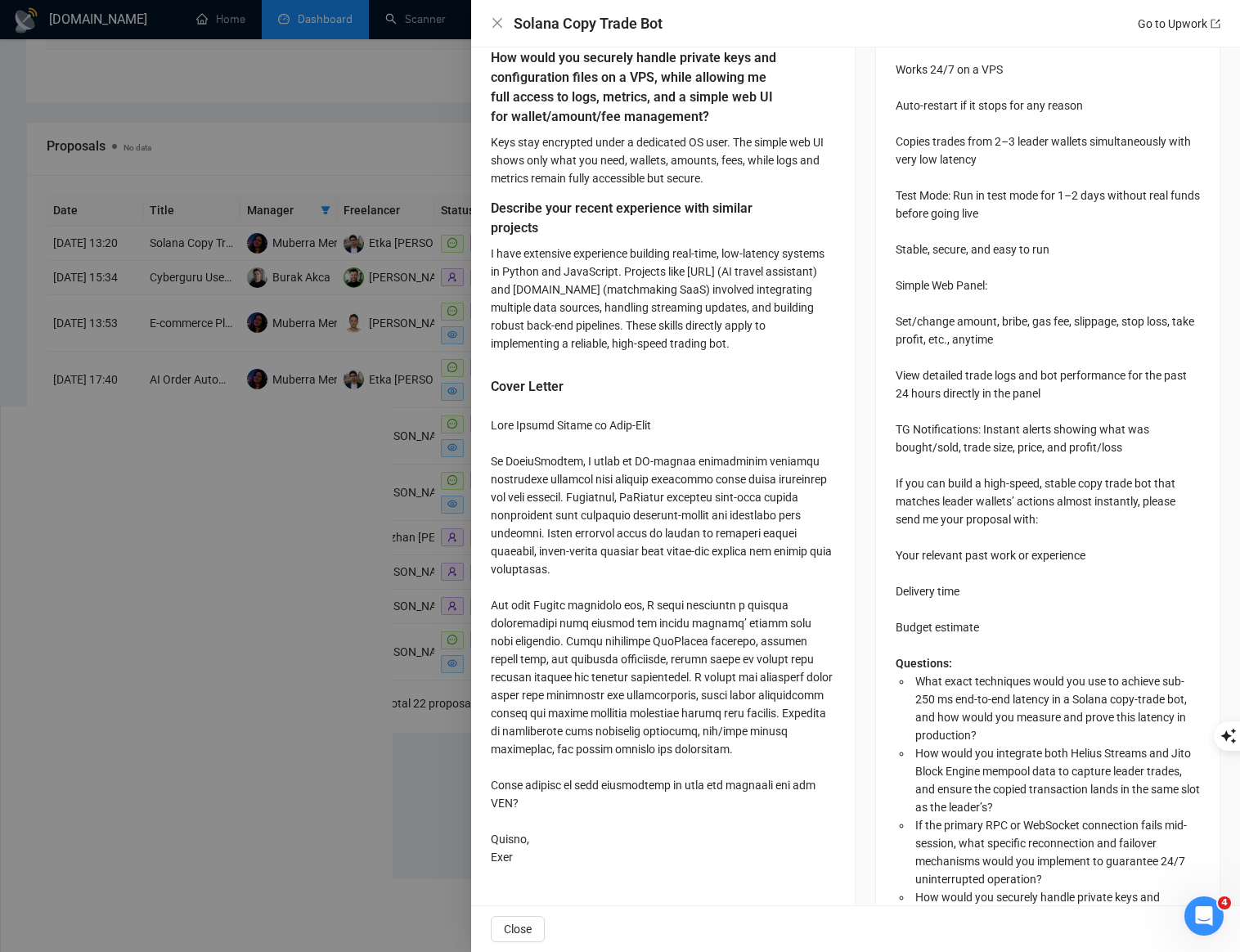
scroll to position [465, 0]
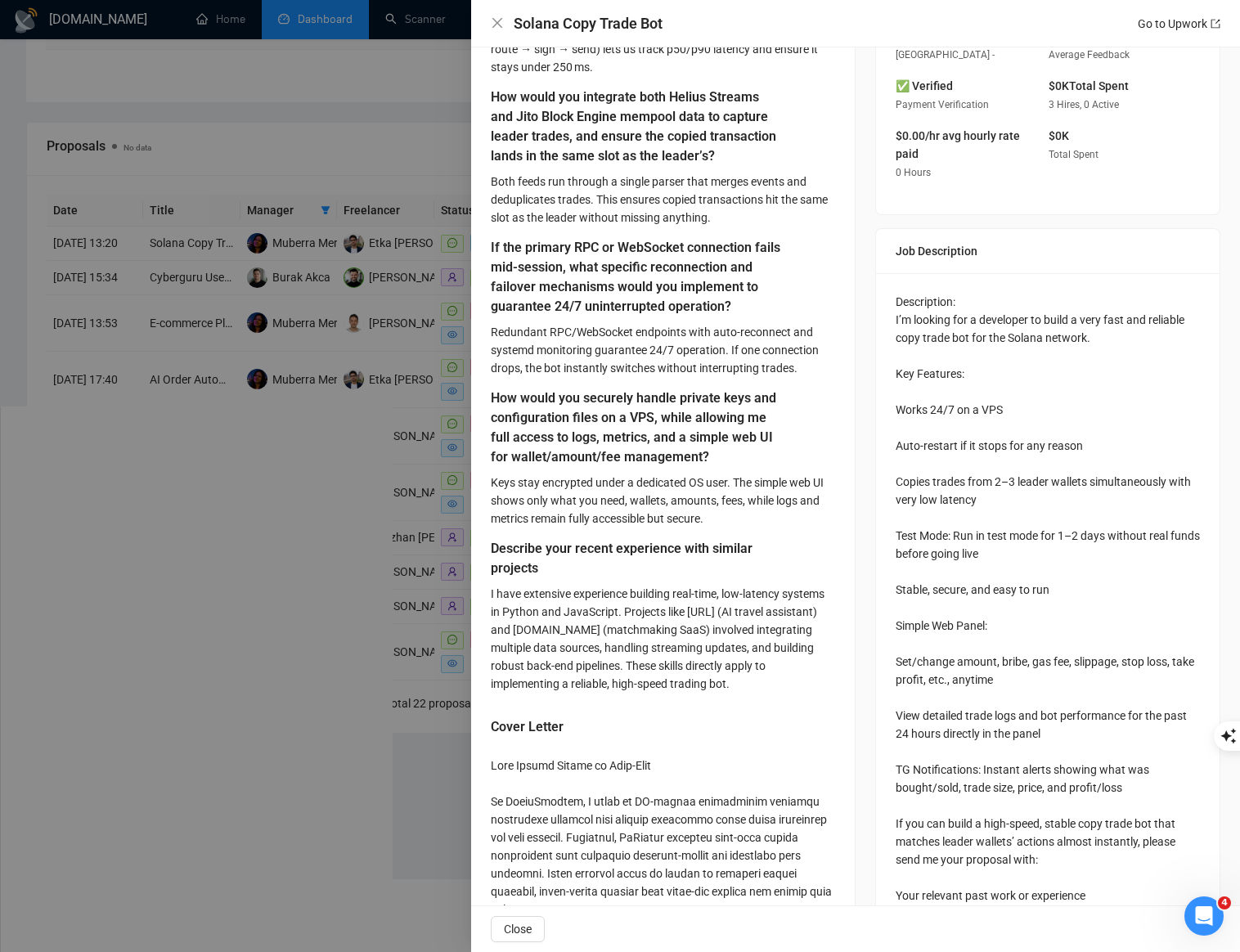
drag, startPoint x: 890, startPoint y: 305, endPoint x: 889, endPoint y: 280, distance: 25.0
click at [890, 305] on div "Description: I’m looking for a developer to build a very fast and reliable copy…" at bounding box center [1049, 811] width 344 height 1076
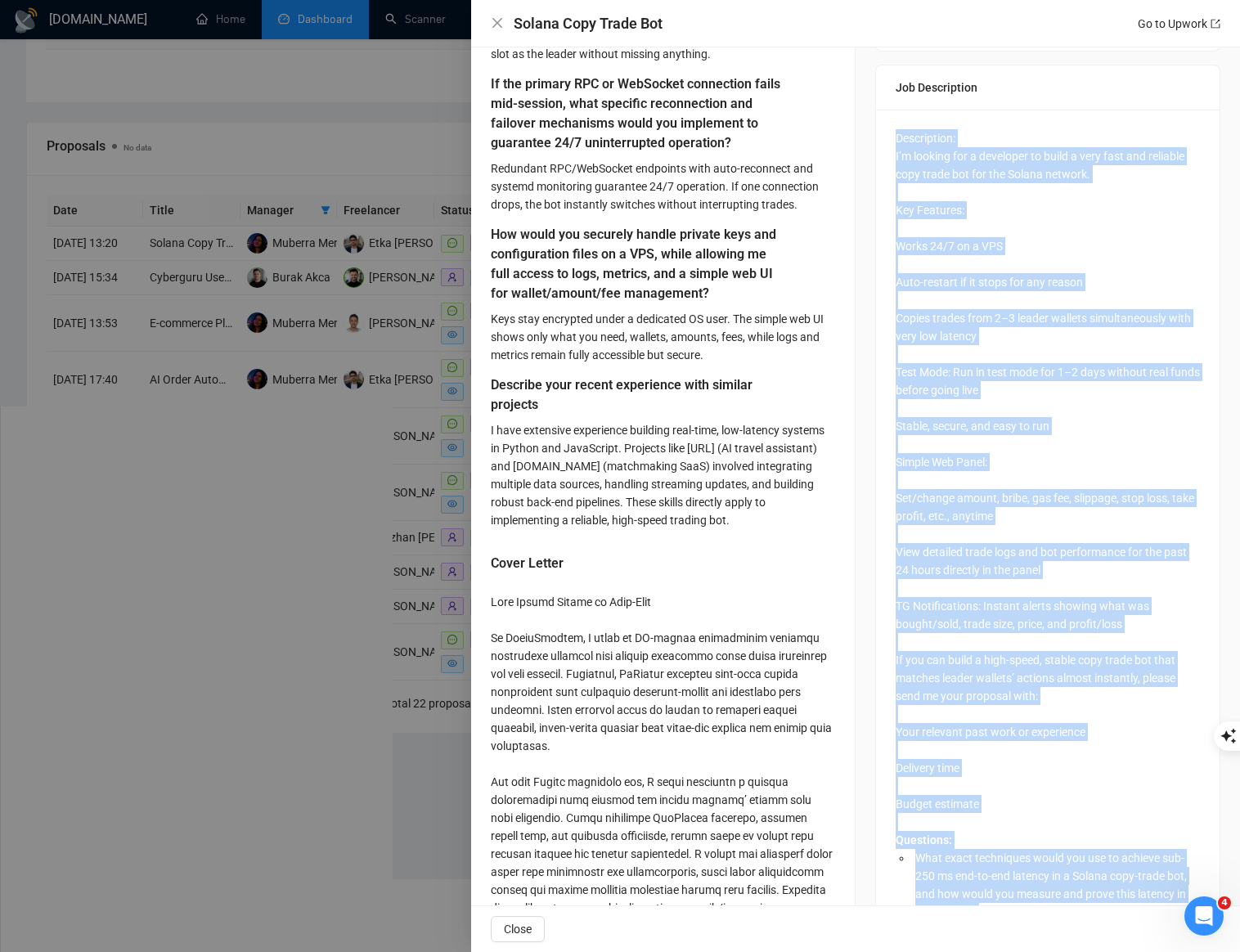
scroll to position [966, 0]
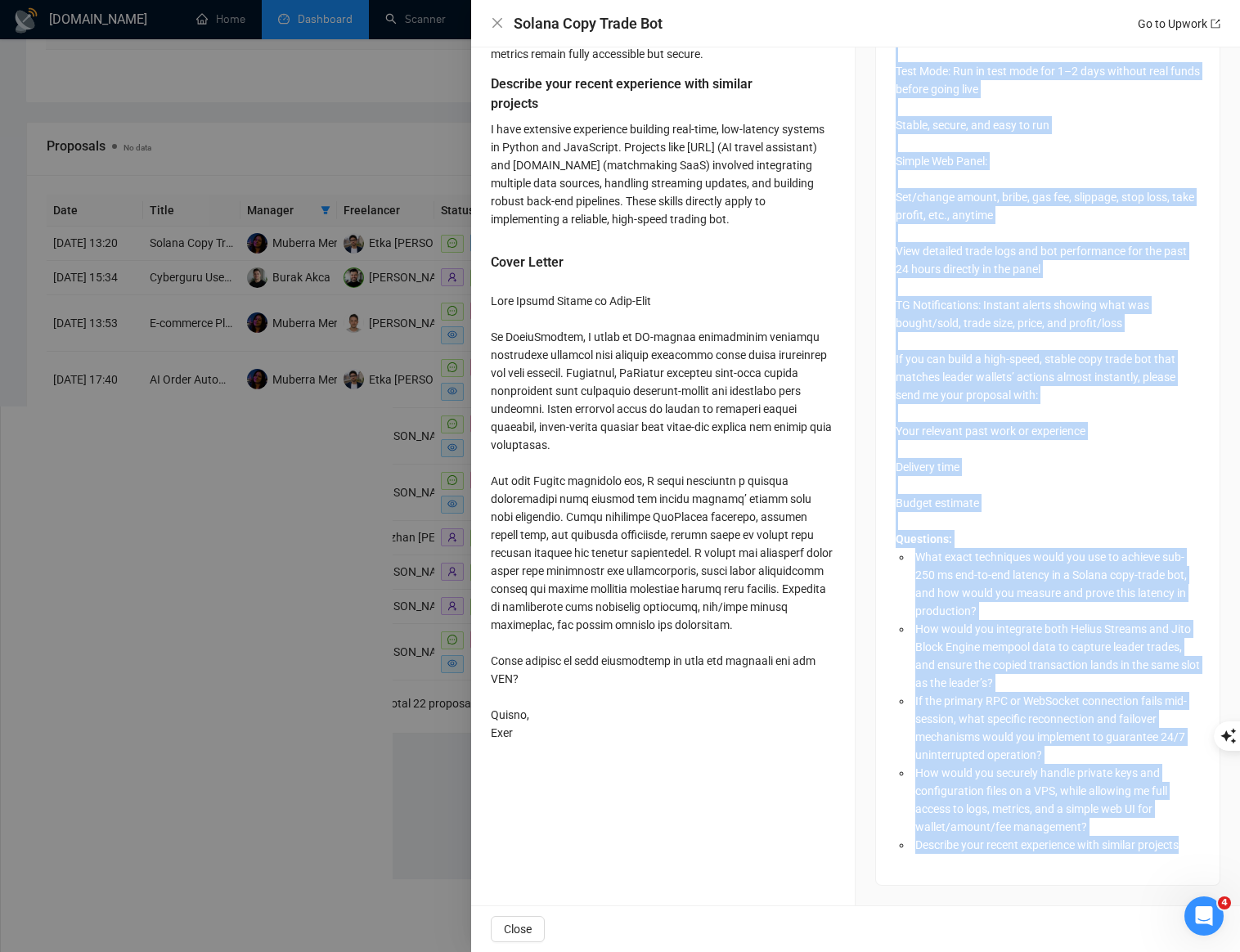
drag, startPoint x: 890, startPoint y: 311, endPoint x: 1103, endPoint y: 848, distance: 577.7
click at [1103, 848] on div "Description: I’m looking for a developer to build a very fast and reliable copy…" at bounding box center [1048, 340] width 304 height 1025
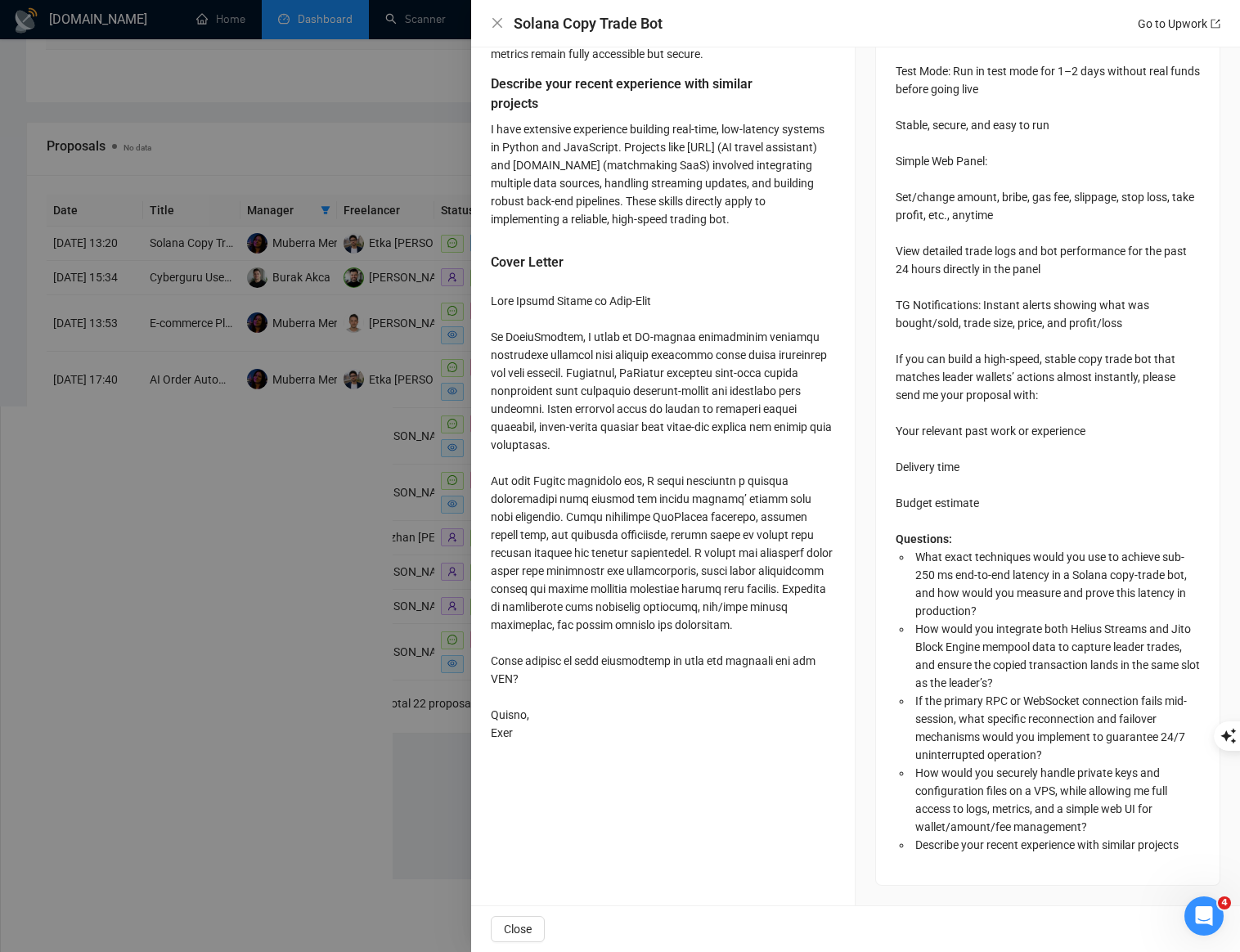
click at [517, 18] on h4 "Solana Copy Trade Bot" at bounding box center [588, 23] width 149 height 20
drag, startPoint x: 515, startPoint y: 18, endPoint x: 754, endPoint y: 25, distance: 239.1
click at [754, 25] on div "Solana Copy Trade Bot Go to Upwork" at bounding box center [867, 23] width 706 height 20
click at [465, 290] on div at bounding box center [620, 476] width 1240 height 952
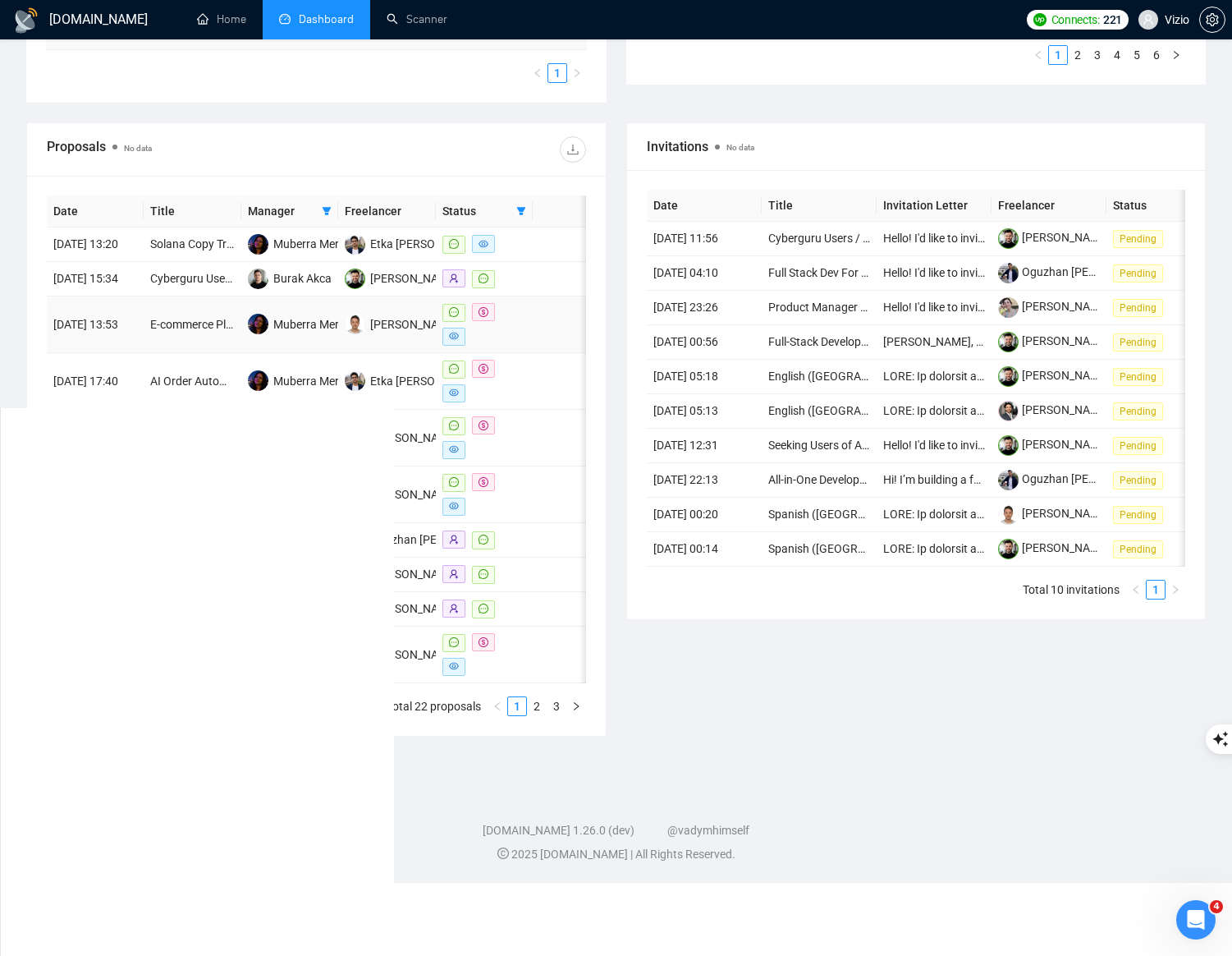
click at [543, 352] on td at bounding box center [560, 324] width 56 height 57
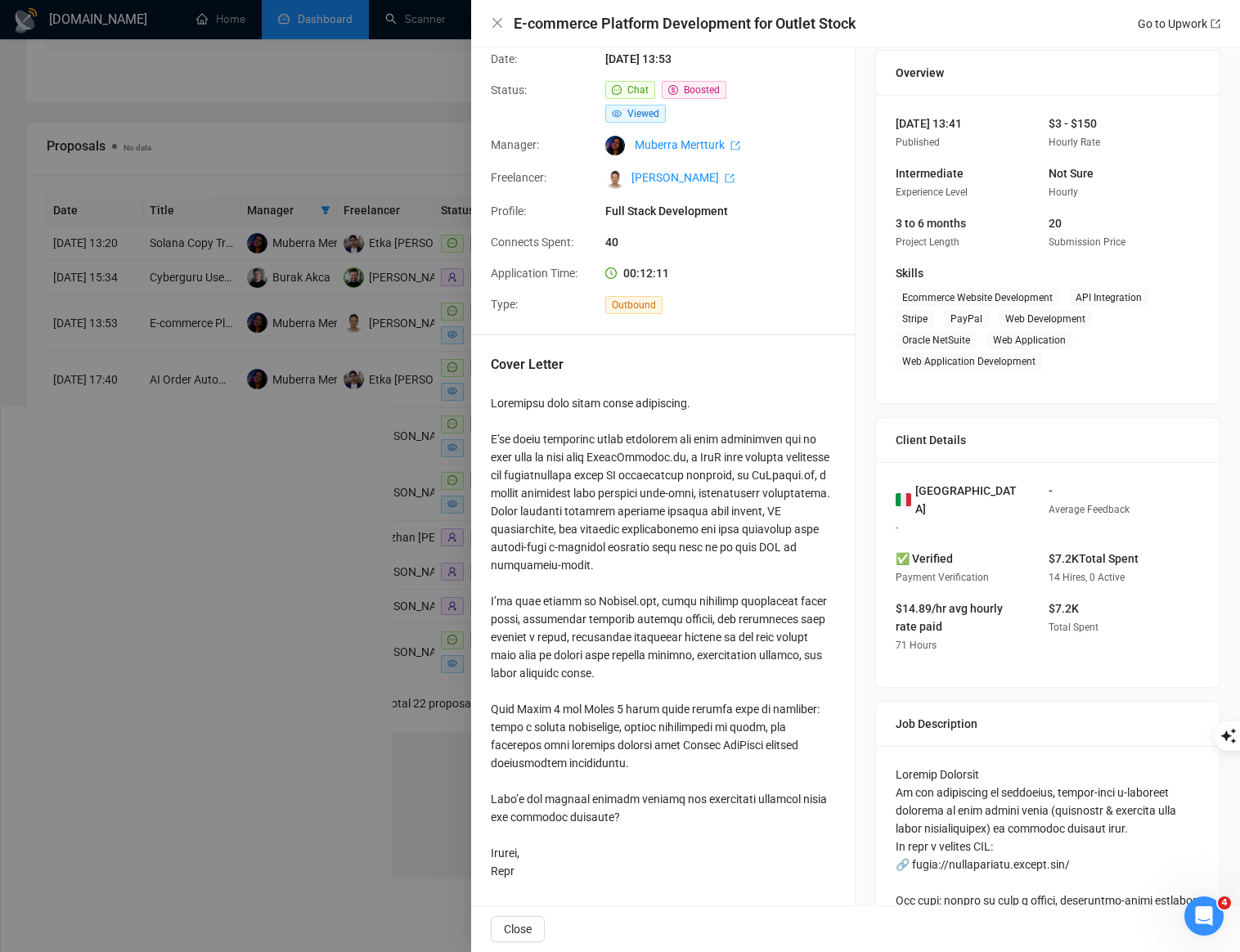
scroll to position [61, 0]
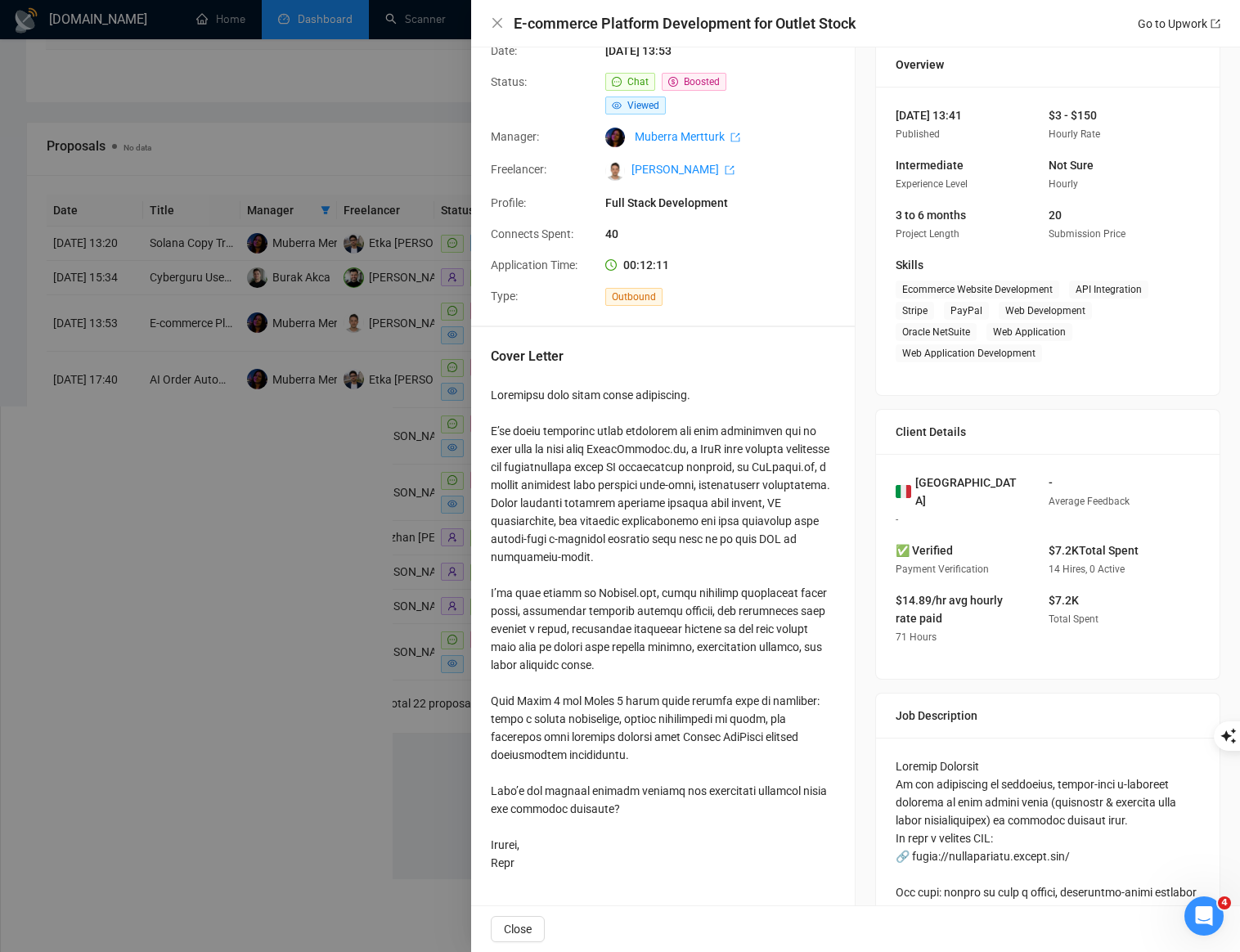
click at [506, 427] on div at bounding box center [663, 629] width 344 height 486
drag, startPoint x: 486, startPoint y: 390, endPoint x: 632, endPoint y: 723, distance: 363.6
click at [621, 848] on div "Cover Letter" at bounding box center [663, 613] width 384 height 571
click at [659, 609] on div at bounding box center [663, 629] width 344 height 486
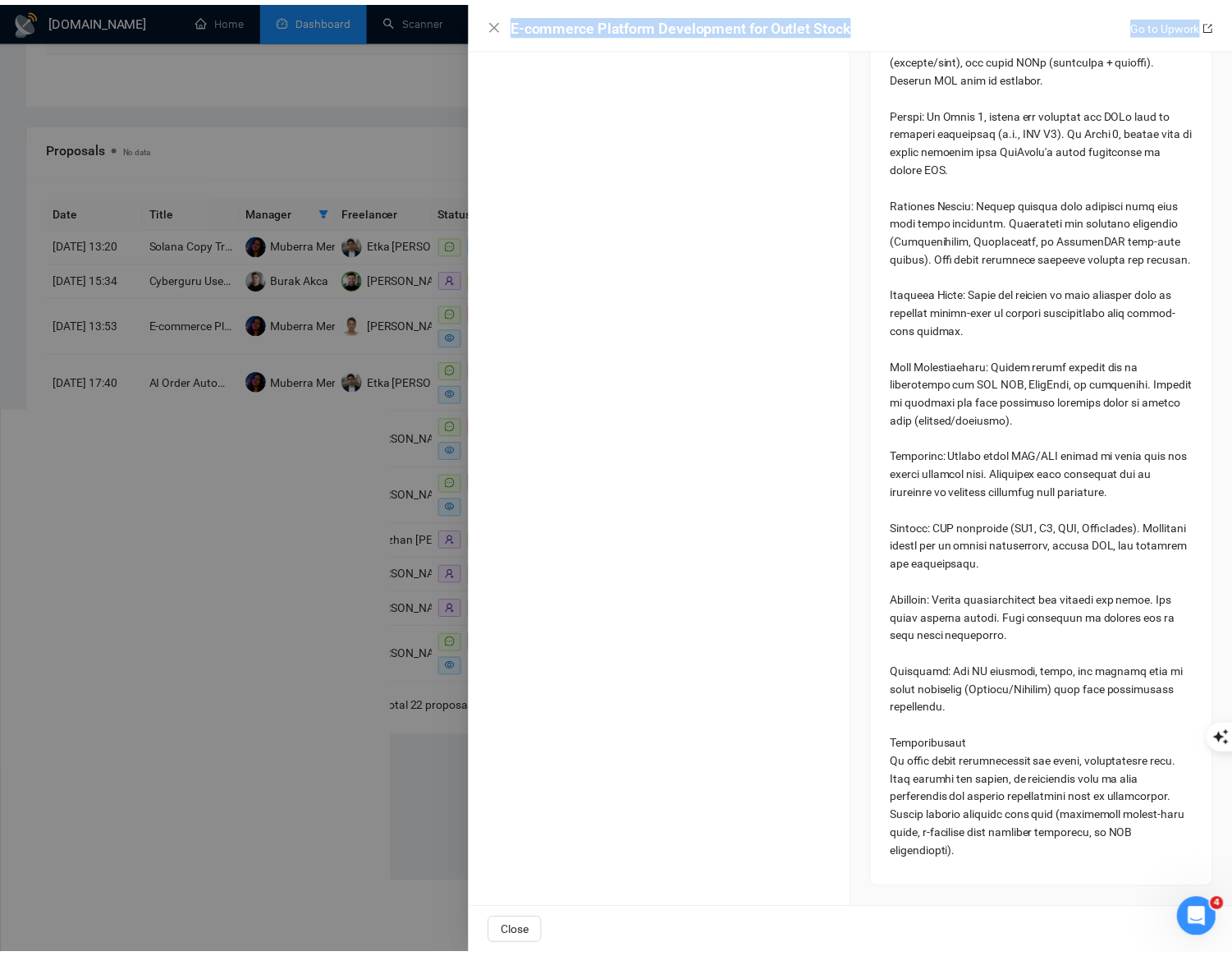
scroll to position [3410, 0]
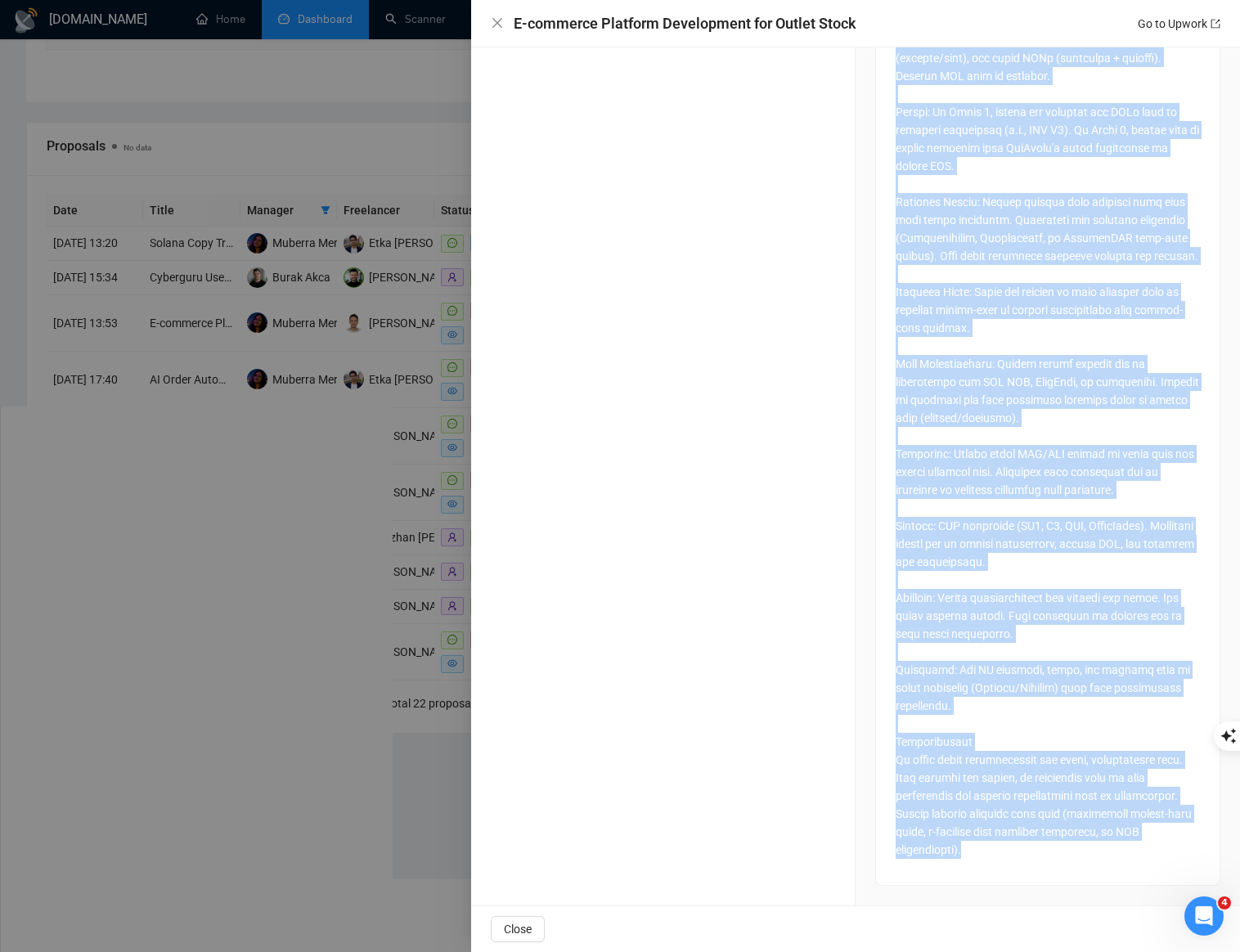
drag, startPoint x: 889, startPoint y: 580, endPoint x: 1062, endPoint y: 870, distance: 337.7
click at [708, 11] on div "E-commerce Platform Development for Outlet Stock Go to Upwork" at bounding box center [856, 23] width 769 height 47
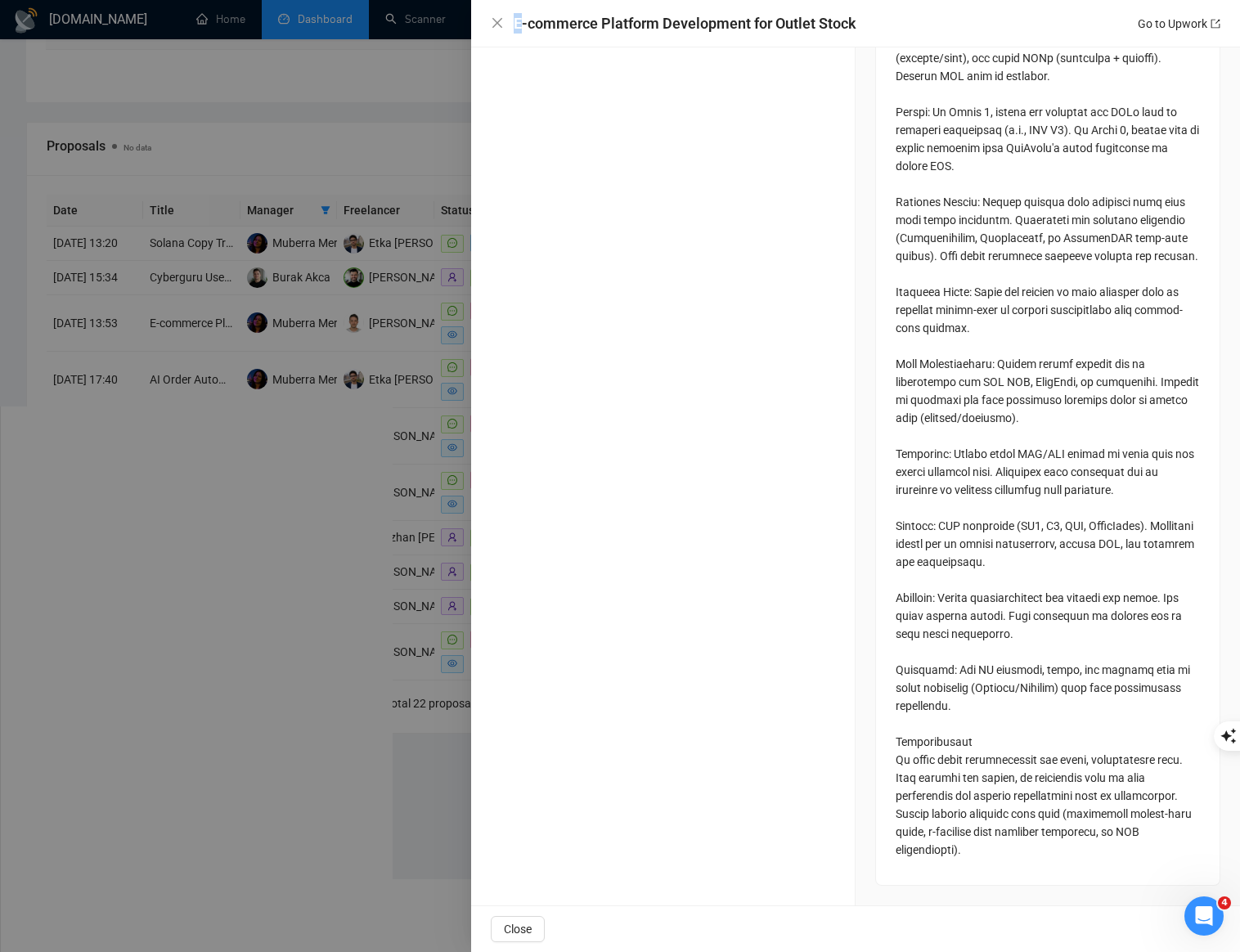
click at [708, 11] on div "E-commerce Platform Development for Outlet Stock Go to Upwork" at bounding box center [856, 23] width 769 height 47
click at [397, 408] on div at bounding box center [620, 476] width 1240 height 952
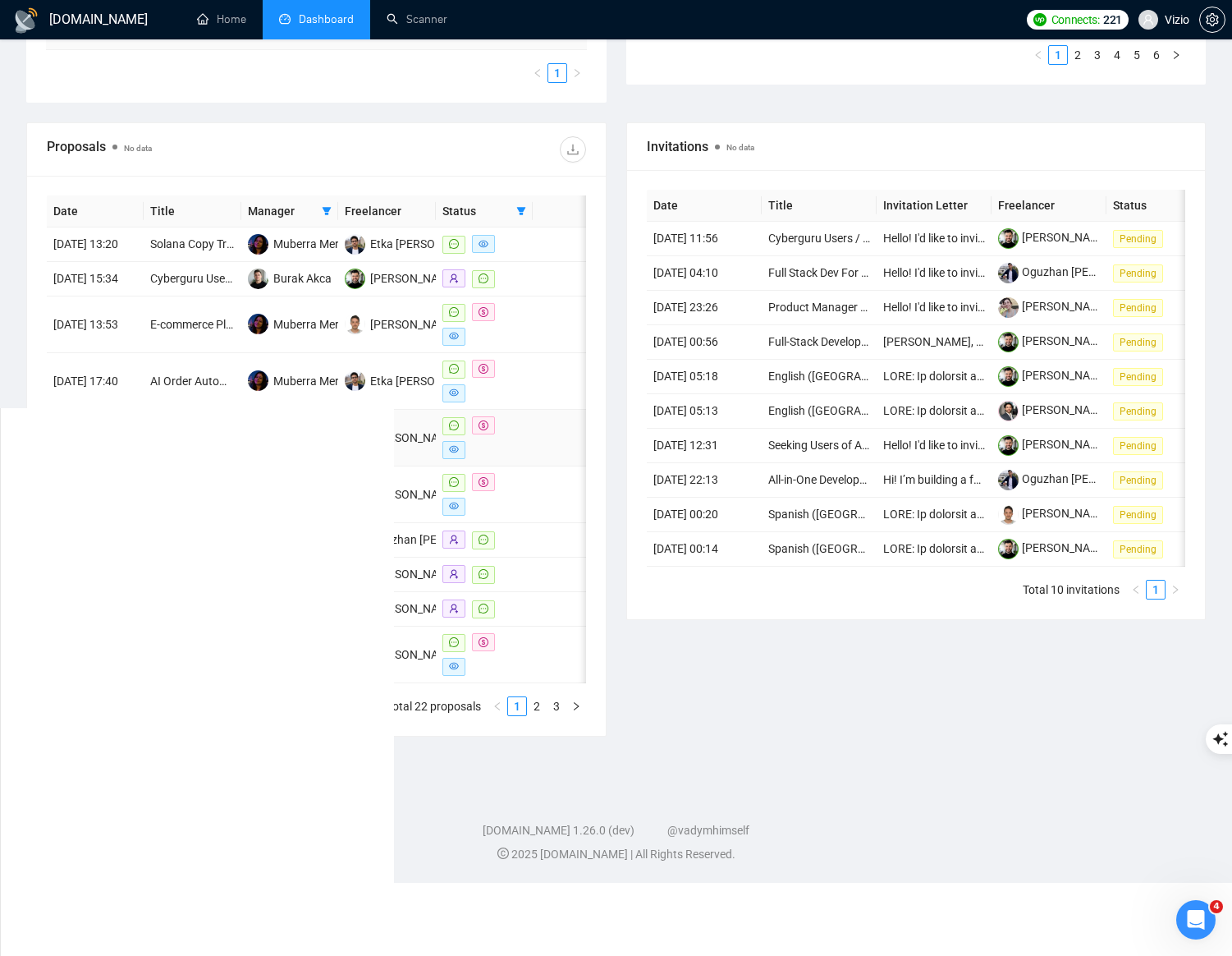
click at [545, 467] on td at bounding box center [560, 437] width 56 height 57
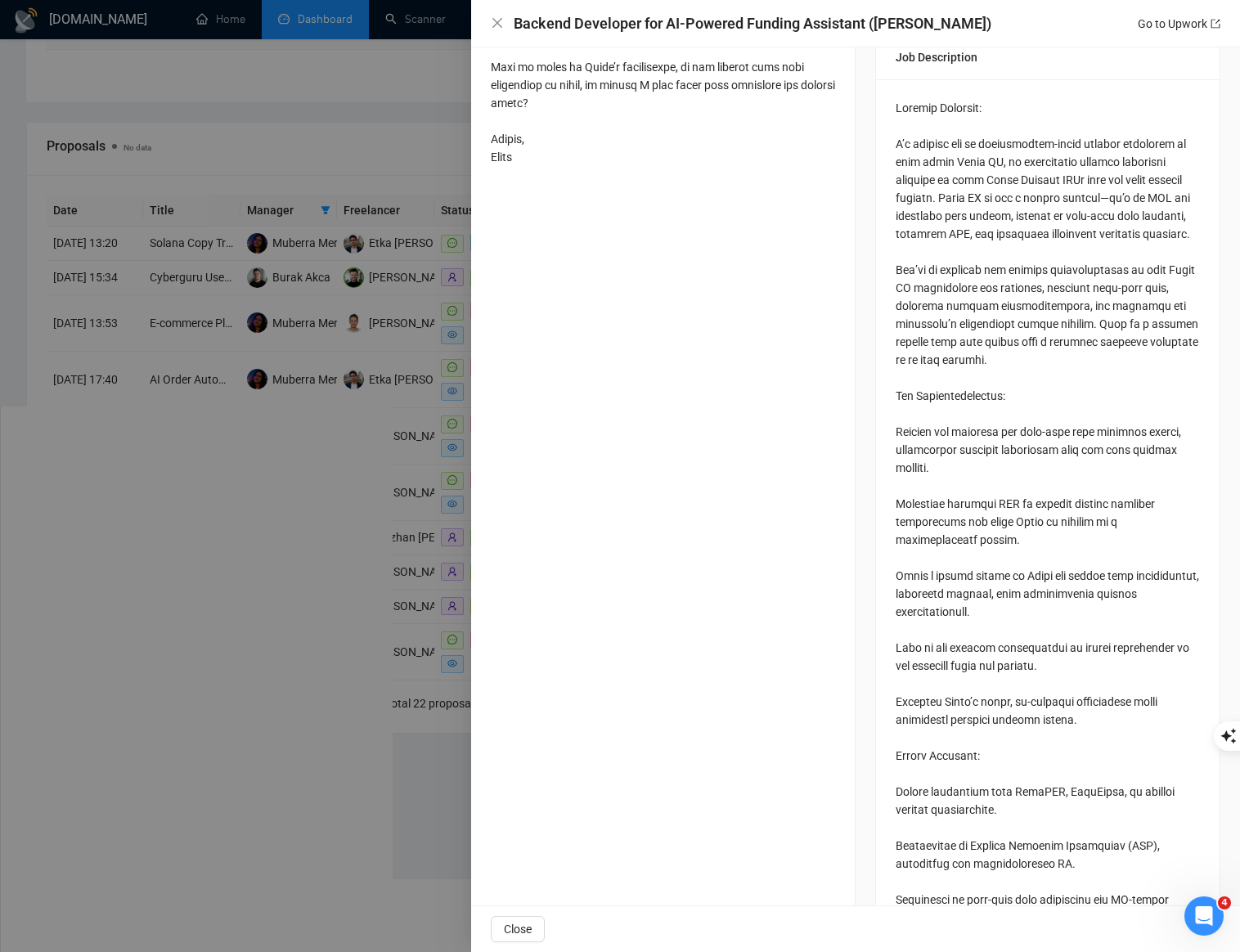
scroll to position [0, 0]
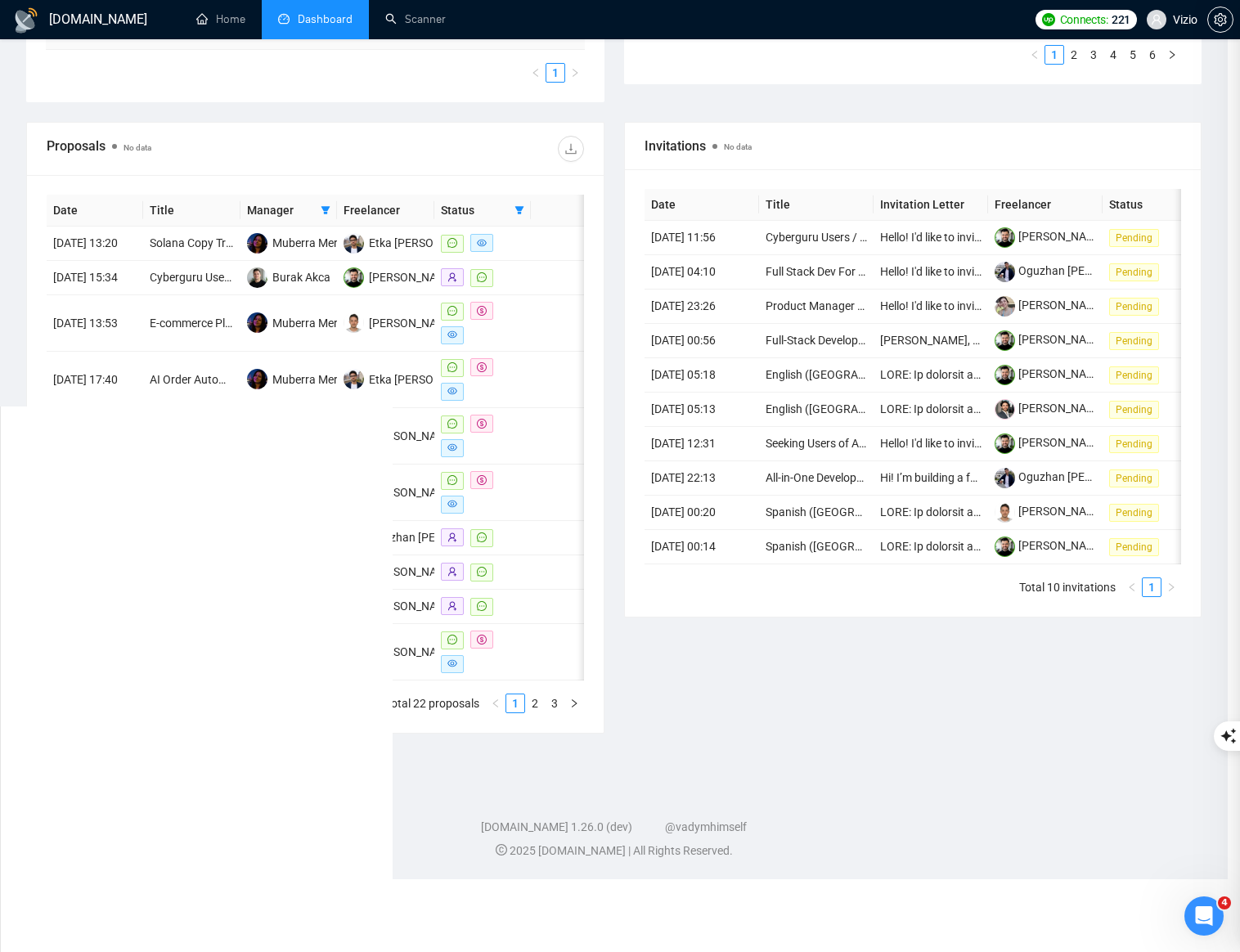
click at [348, 456] on div at bounding box center [620, 476] width 1240 height 952
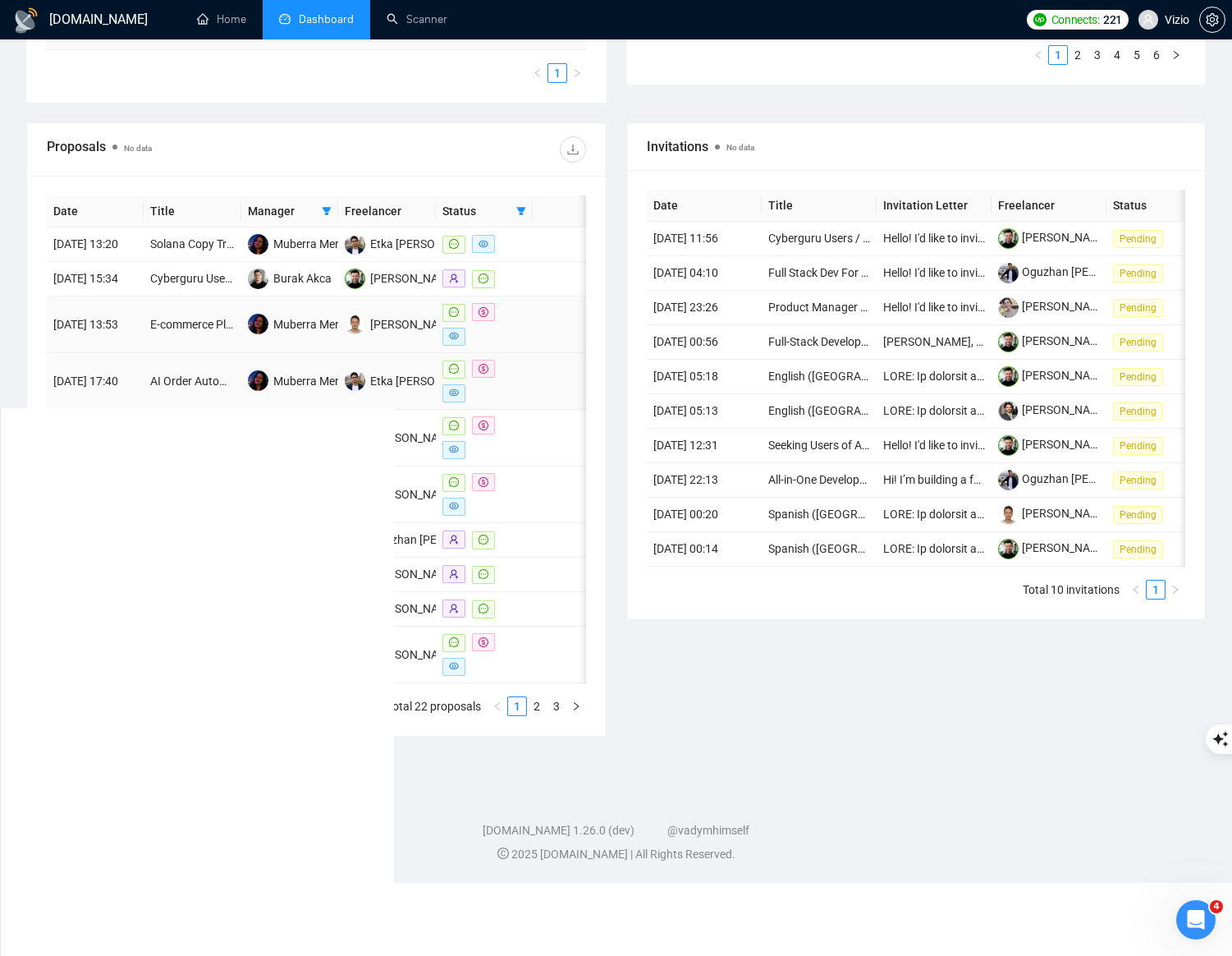
click at [558, 352] on td at bounding box center [560, 324] width 56 height 57
click at [535, 409] on td at bounding box center [560, 381] width 56 height 57
click at [533, 409] on td at bounding box center [560, 381] width 56 height 57
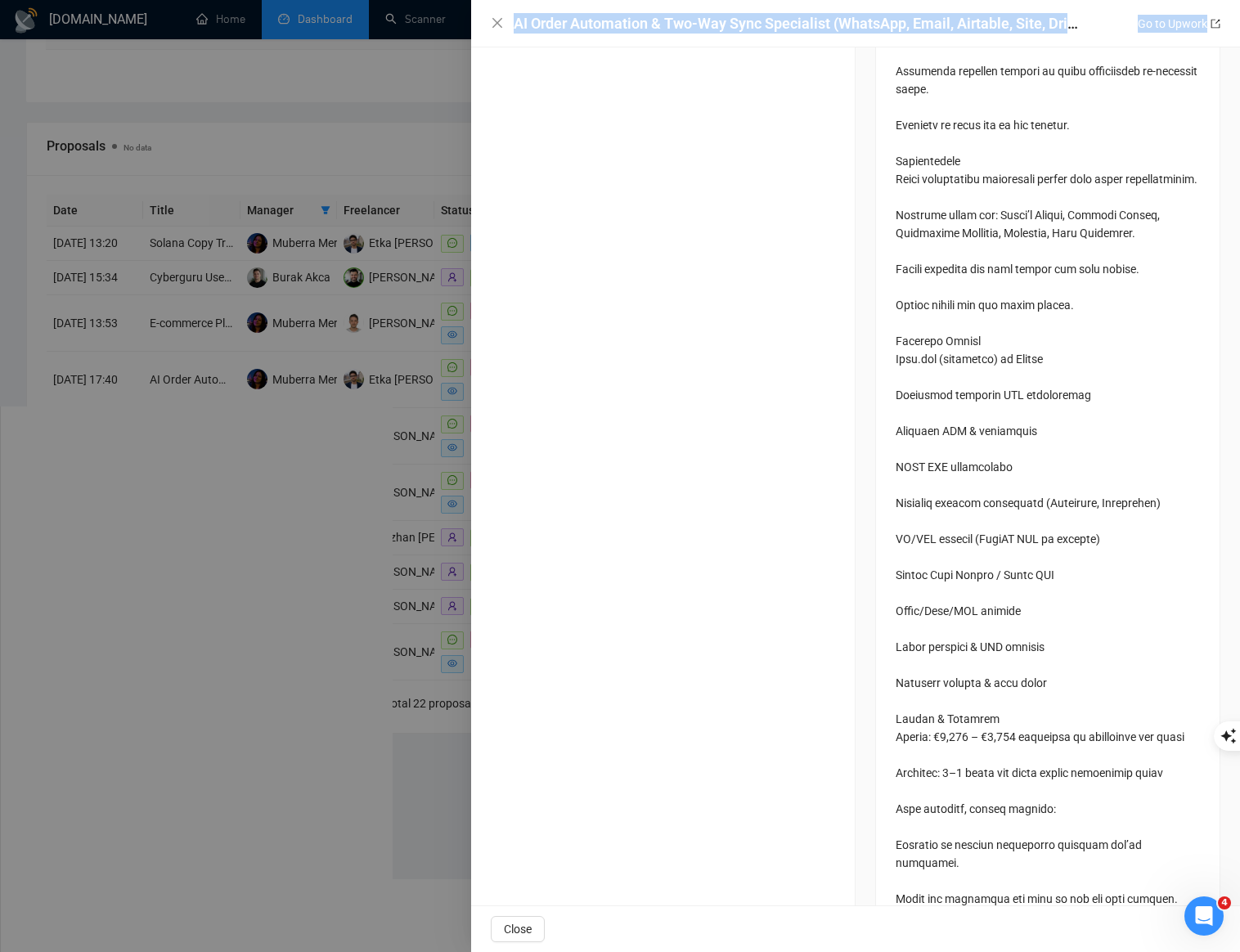
scroll to position [2046, 0]
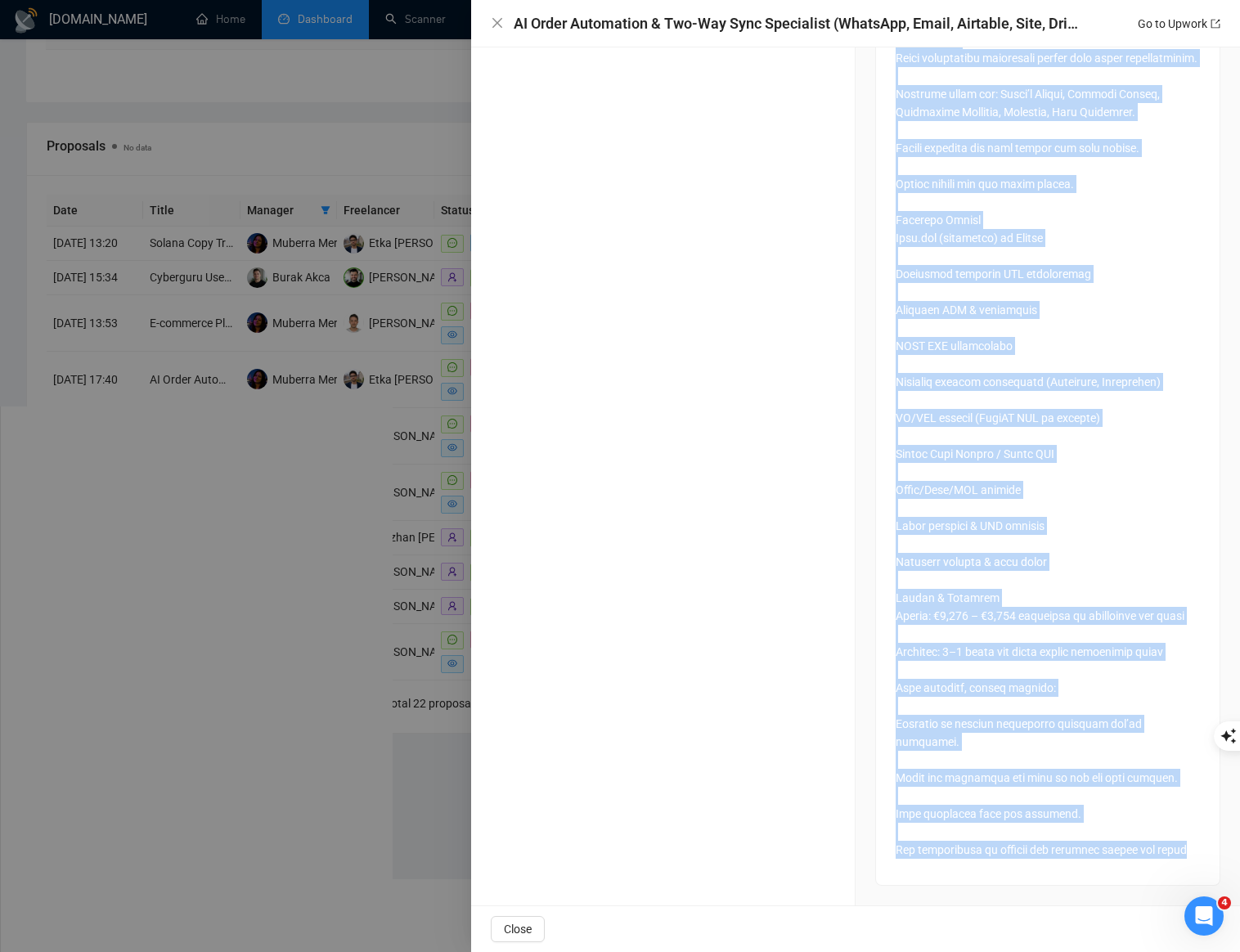
drag, startPoint x: 888, startPoint y: 613, endPoint x: 1008, endPoint y: 851, distance: 266.5
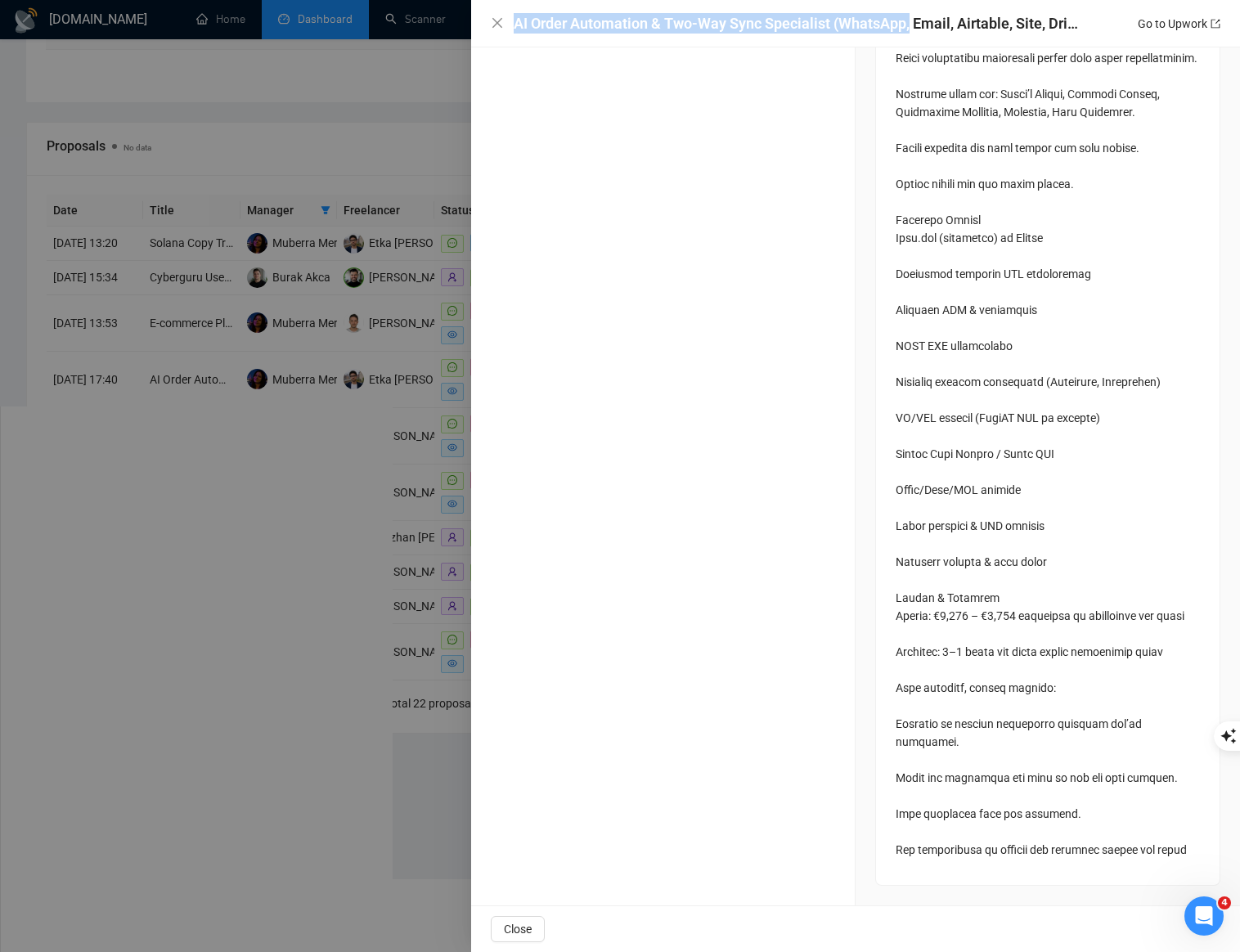
drag, startPoint x: 515, startPoint y: 21, endPoint x: 933, endPoint y: 22, distance: 418.0
click at [930, 22] on h4 "AI Order Automation & Two-Way Sync Specialist (WhatsApp, Email, Airtable, Site,…" at bounding box center [796, 23] width 564 height 20
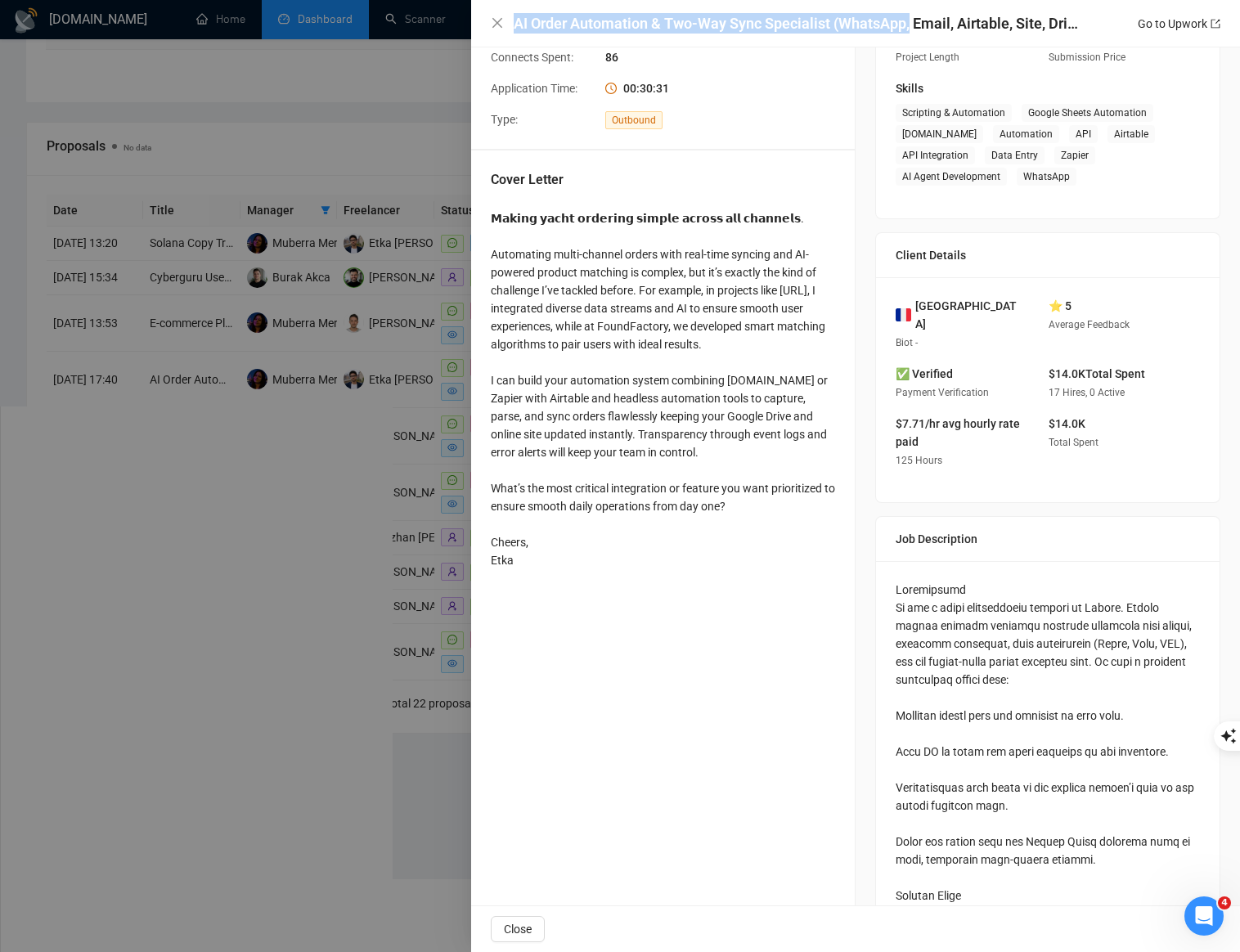
scroll to position [0, 0]
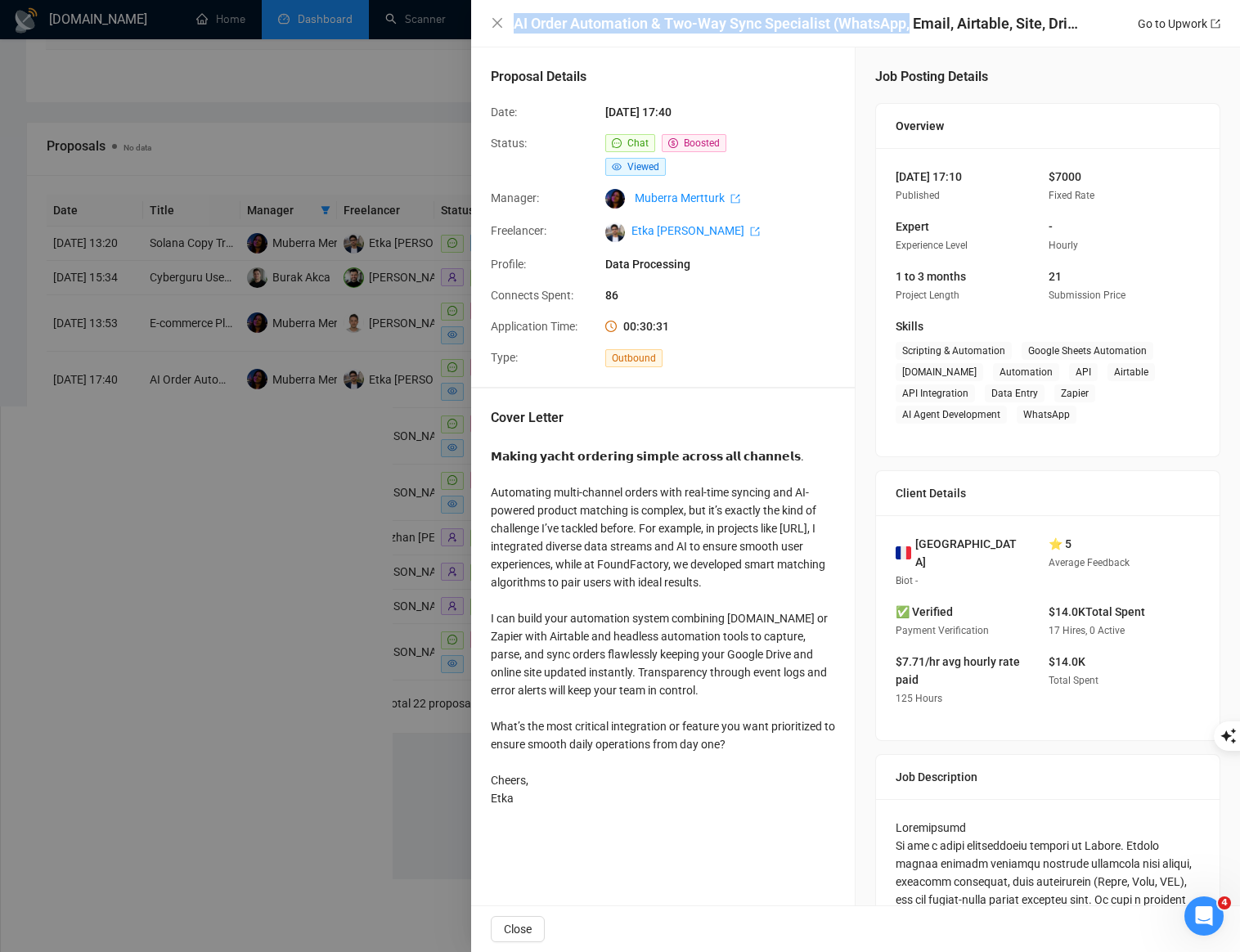
click at [740, 23] on h4 "AI Order Automation & Two-Way Sync Specialist (WhatsApp, Email, Airtable, Site,…" at bounding box center [796, 23] width 564 height 20
drag, startPoint x: 847, startPoint y: 24, endPoint x: 500, endPoint y: 25, distance: 347.0
click at [500, 25] on div "AI Order Automation & Two-Way Sync Specialist (WhatsApp, Email, Airtable, Site,…" at bounding box center [855, 23] width 730 height 20
click at [415, 148] on div at bounding box center [620, 476] width 1240 height 952
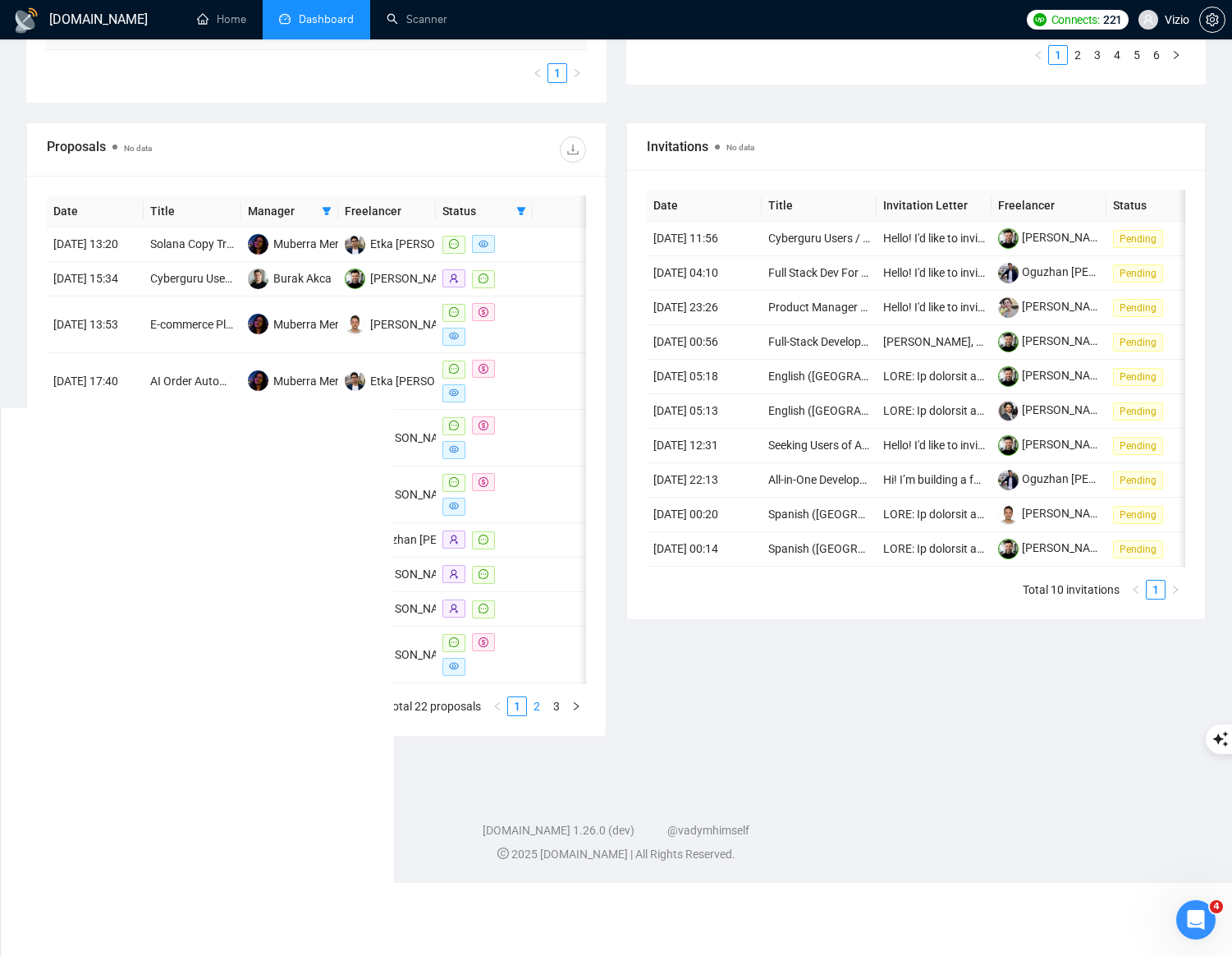
click at [537, 716] on link "2" at bounding box center [536, 705] width 18 height 18
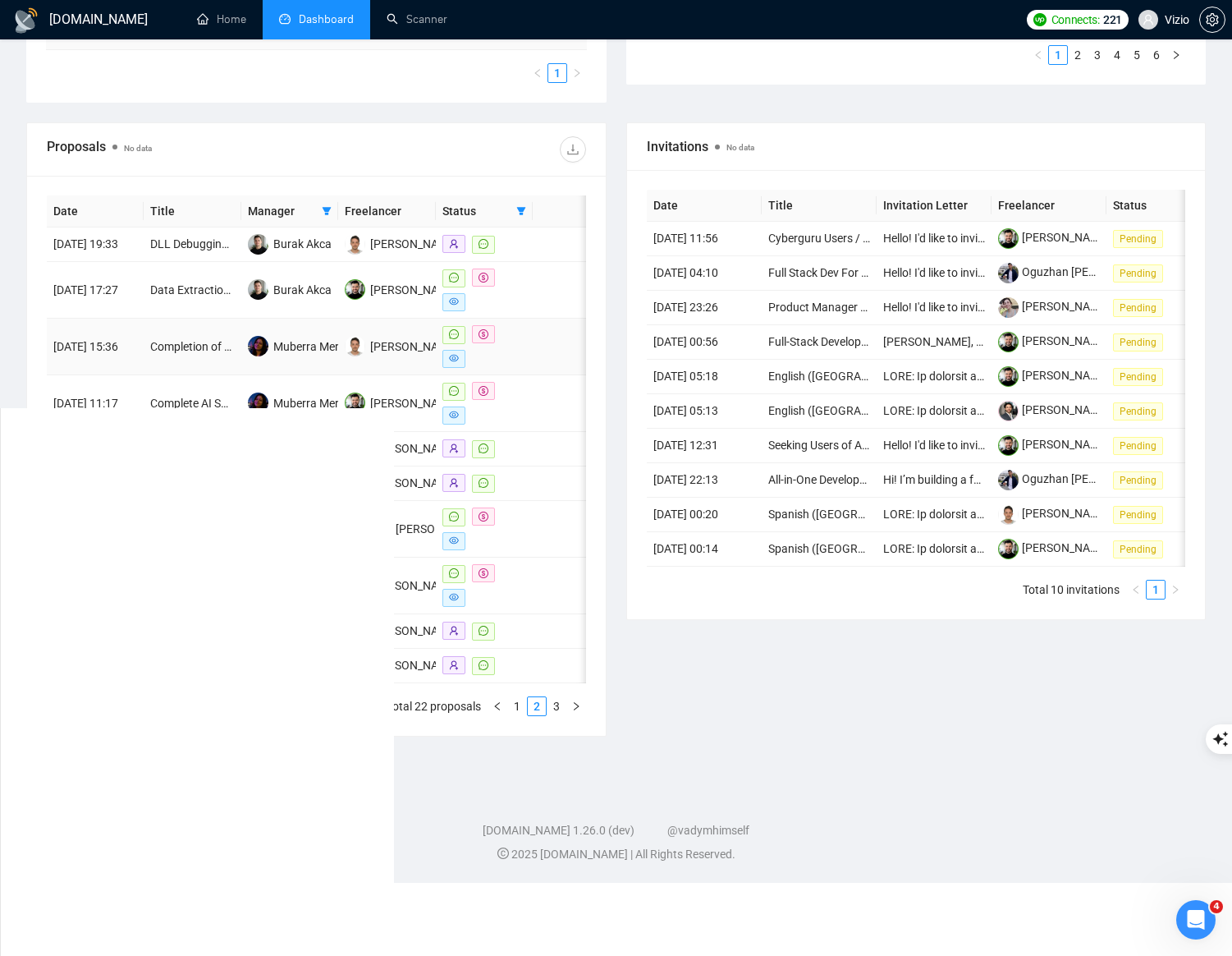
click at [547, 374] on td at bounding box center [560, 346] width 56 height 57
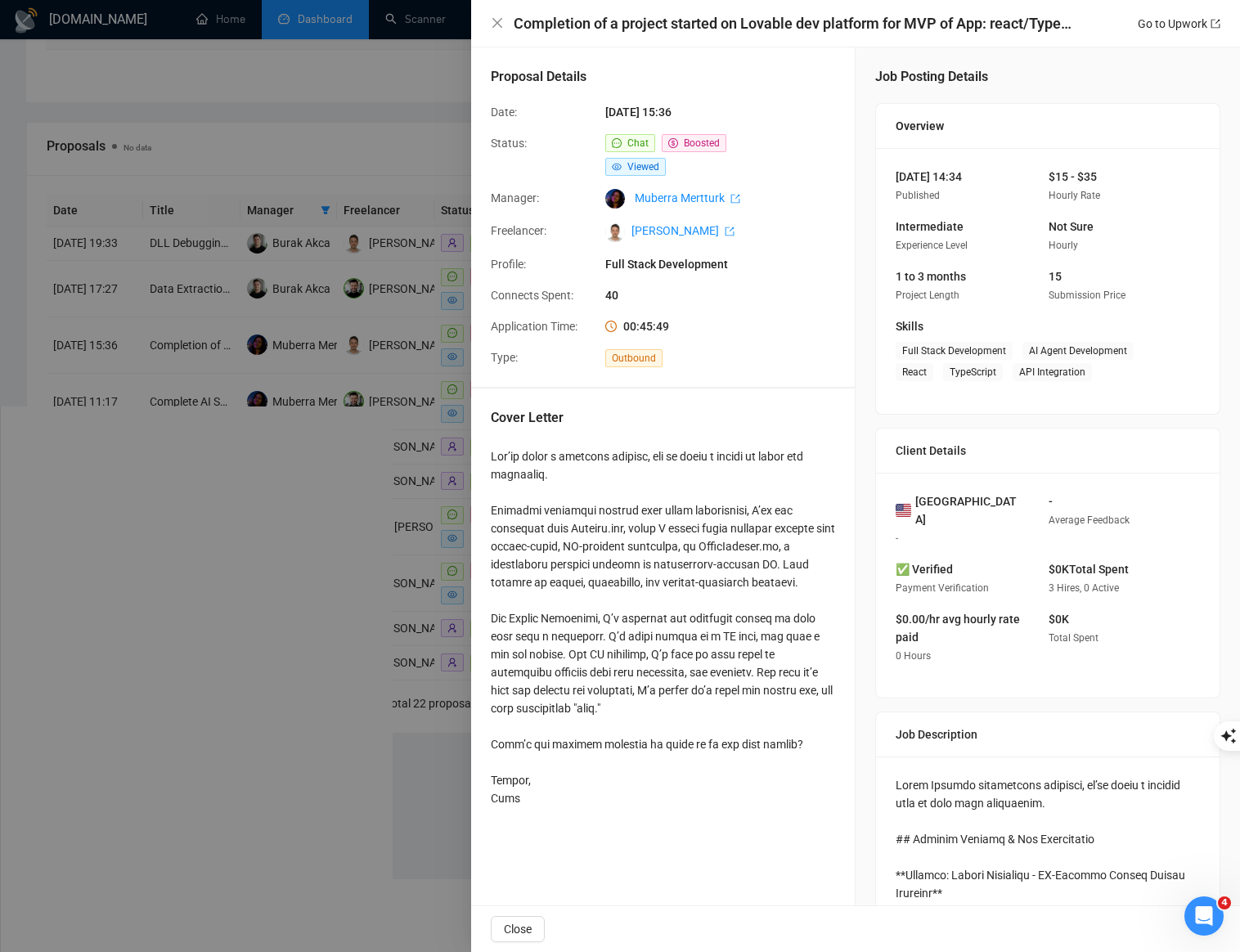
click at [529, 476] on div at bounding box center [663, 627] width 344 height 360
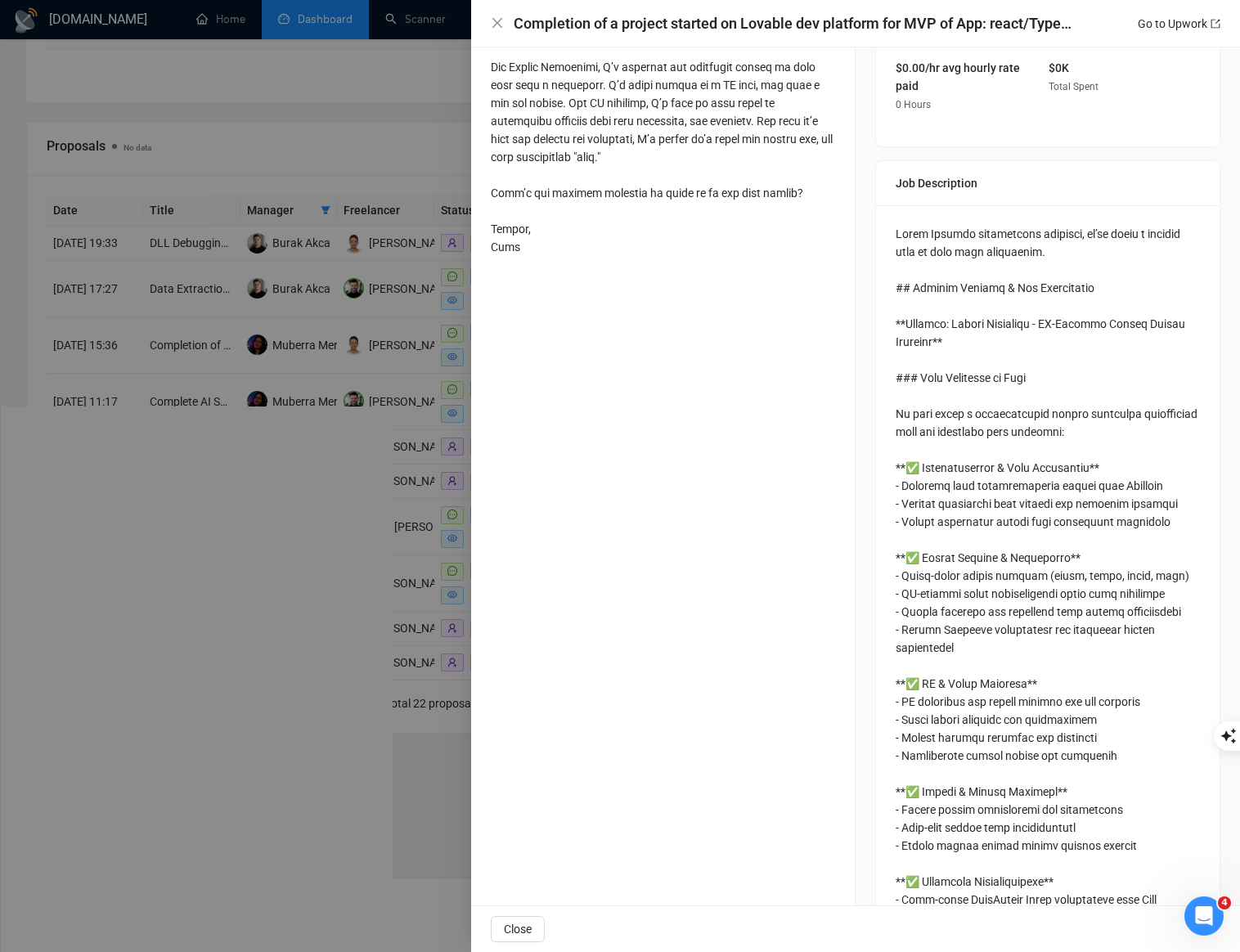
scroll to position [583, 0]
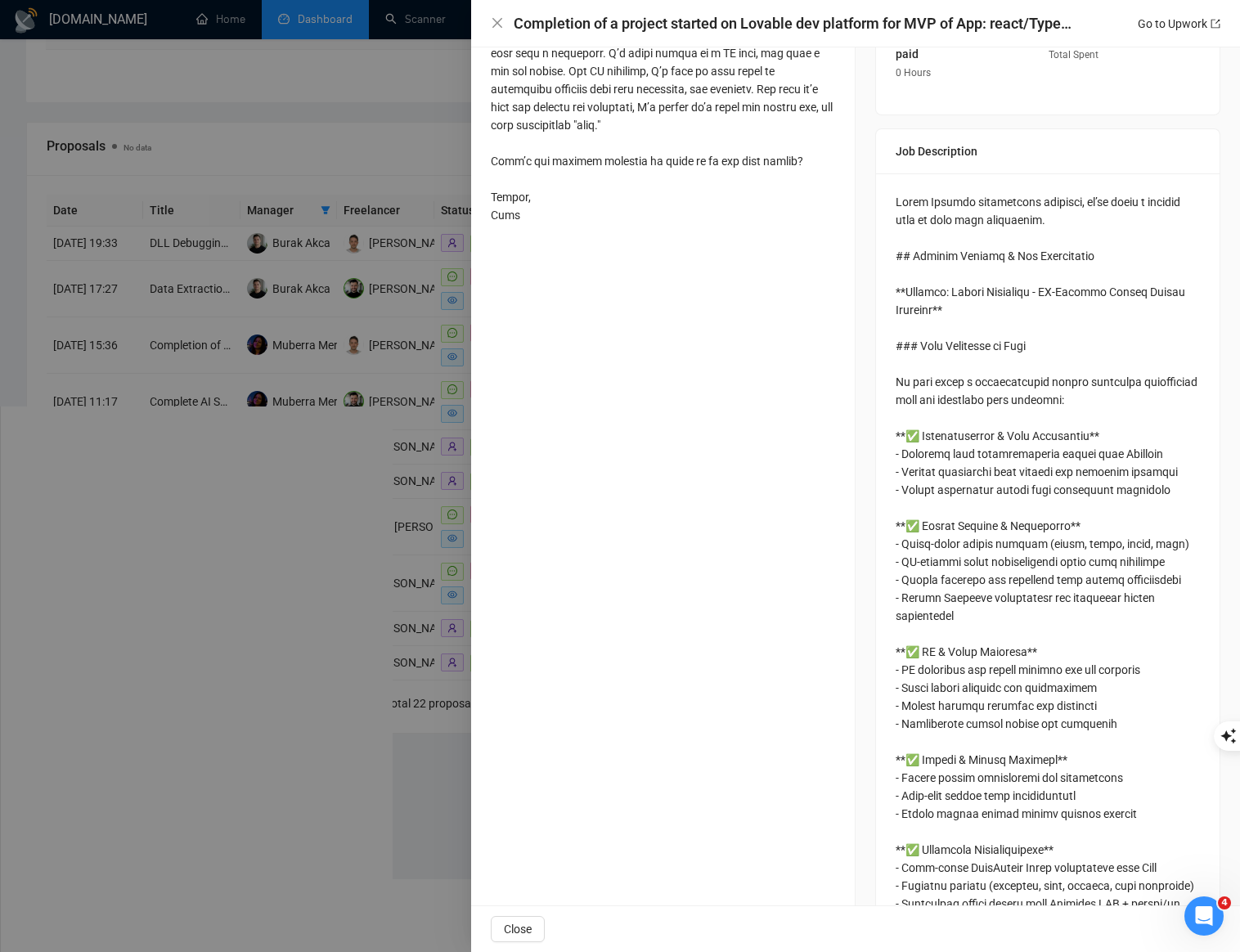
click at [376, 323] on div at bounding box center [620, 476] width 1240 height 952
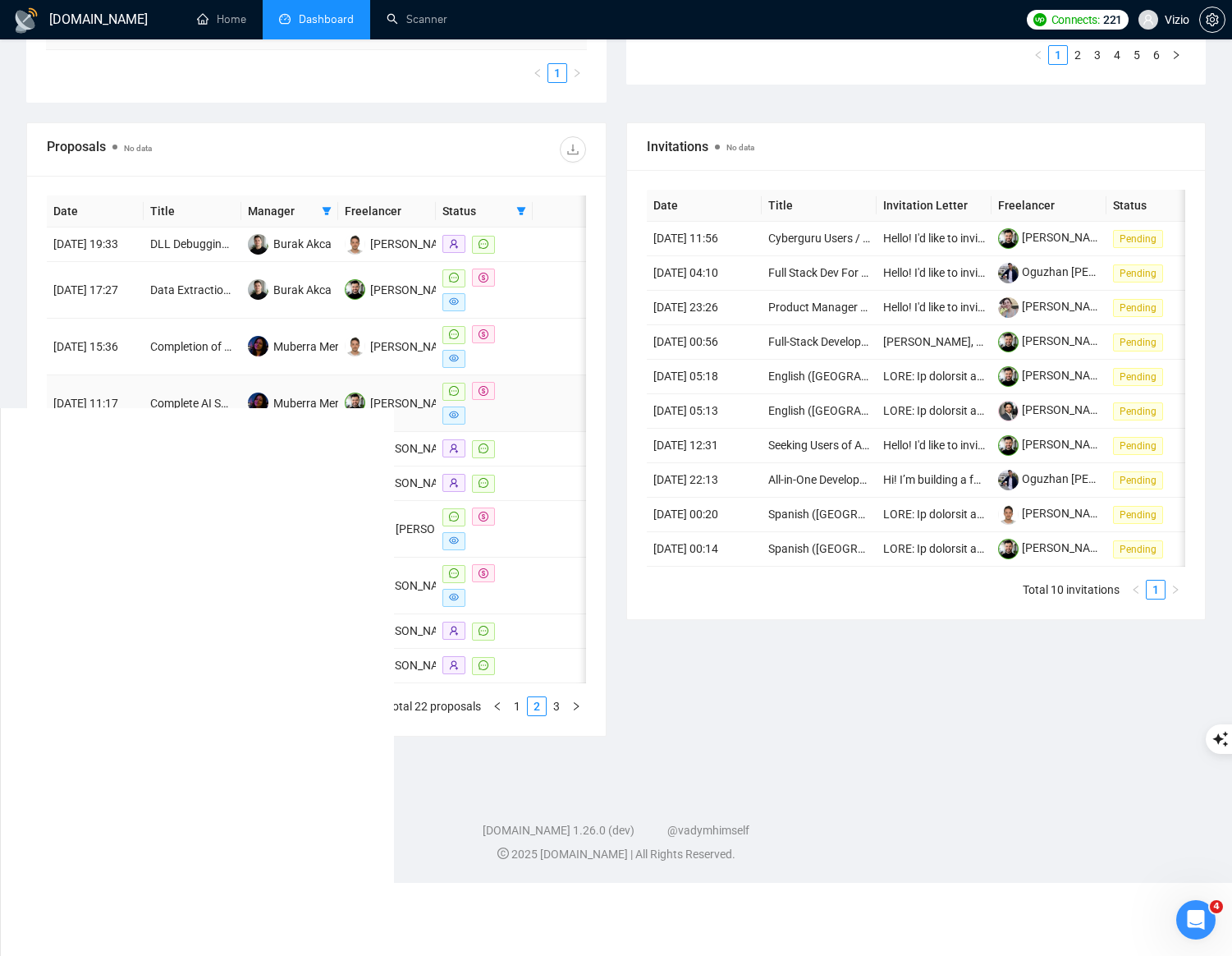
click at [542, 412] on td at bounding box center [560, 403] width 56 height 57
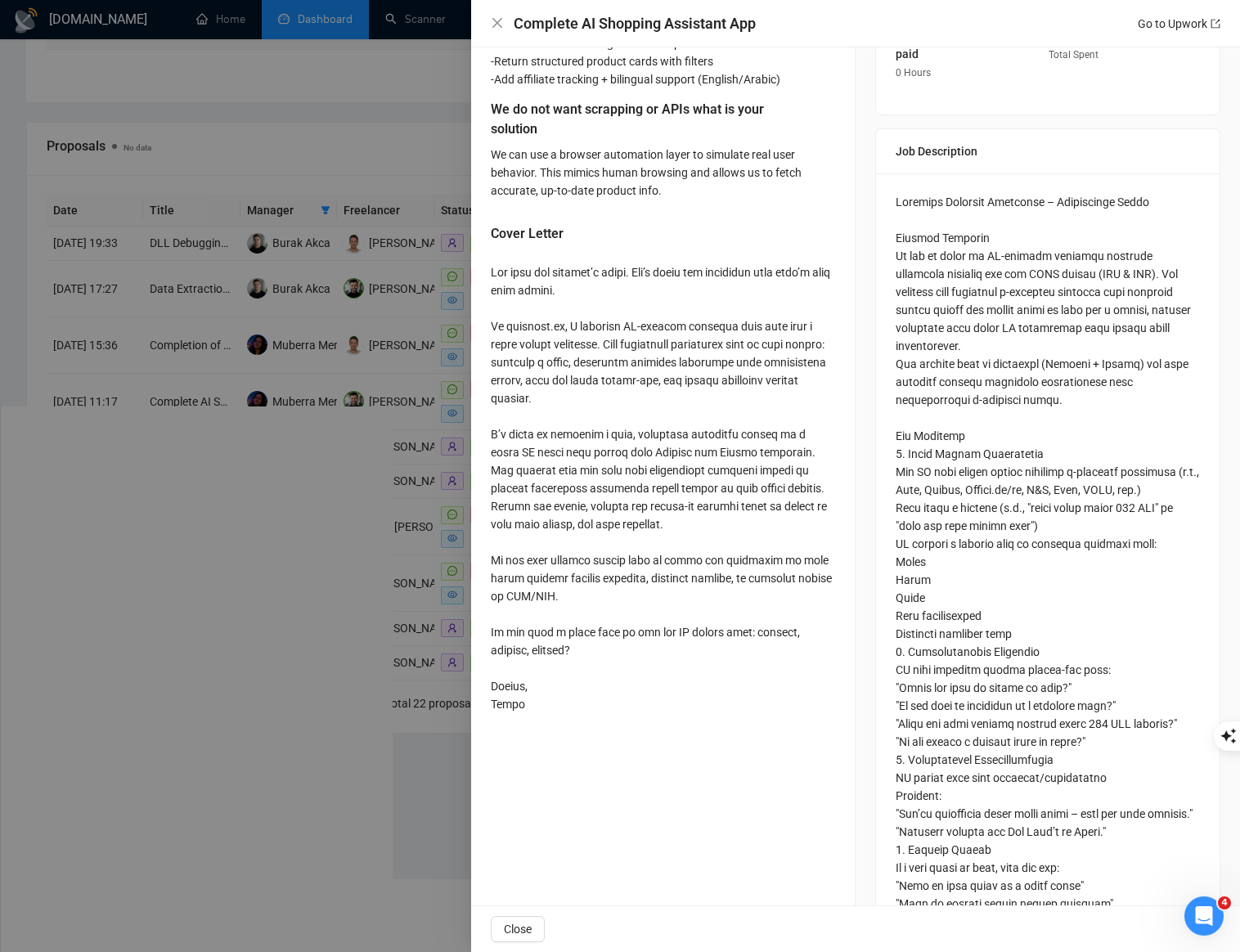
click at [399, 316] on div at bounding box center [620, 476] width 1240 height 952
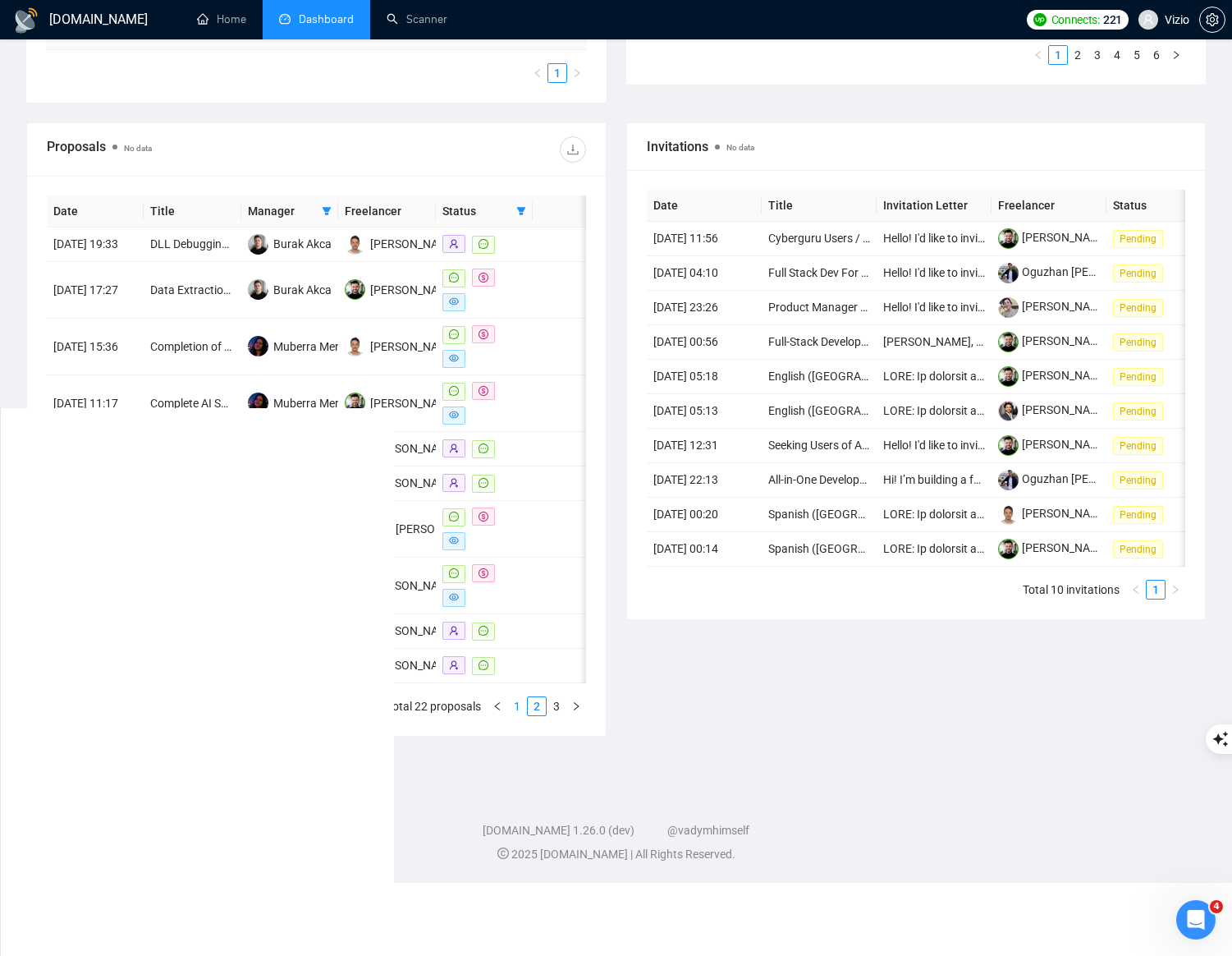
click at [516, 716] on link "1" at bounding box center [517, 705] width 18 height 18
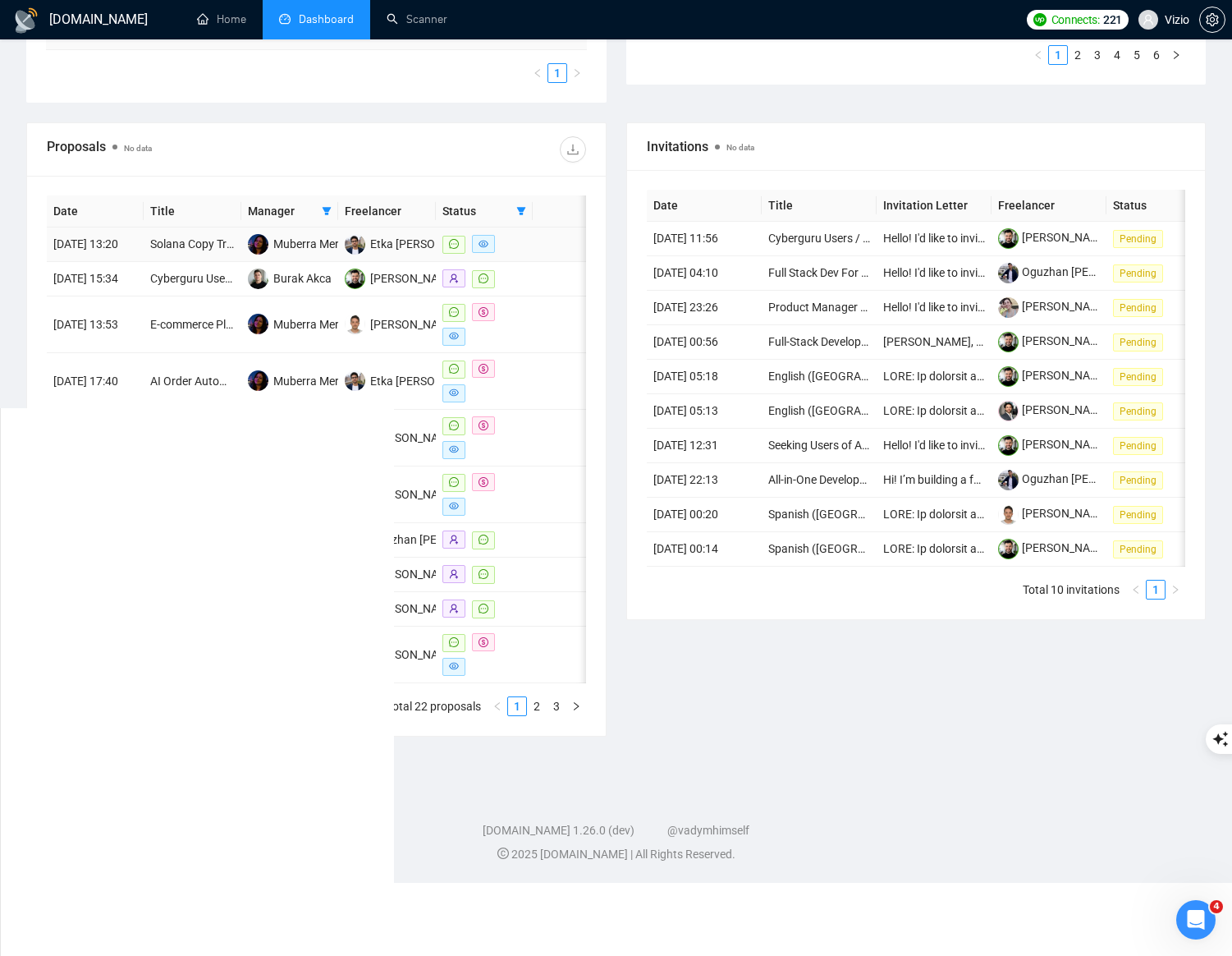
click at [555, 252] on td at bounding box center [560, 244] width 56 height 34
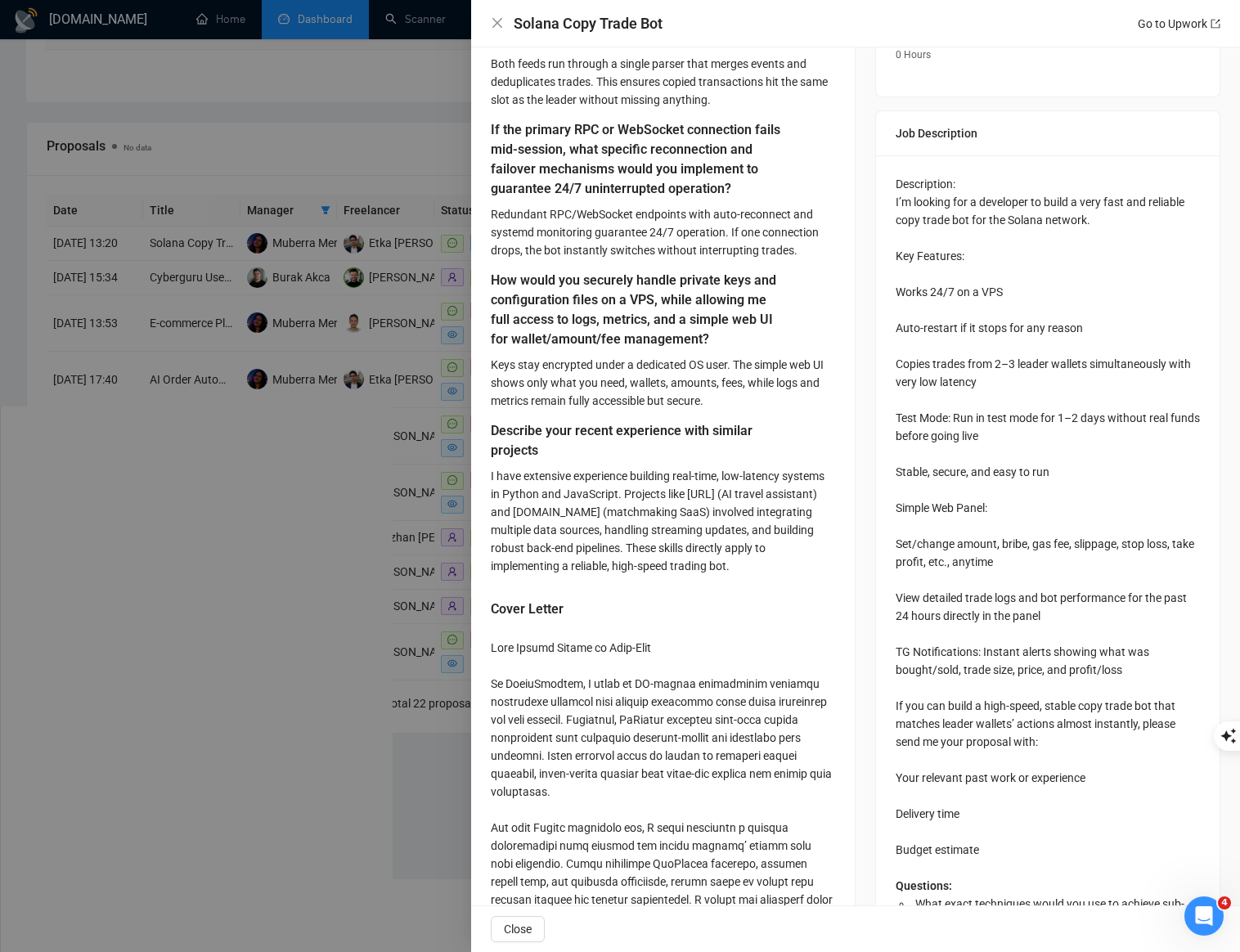
scroll to position [966, 0]
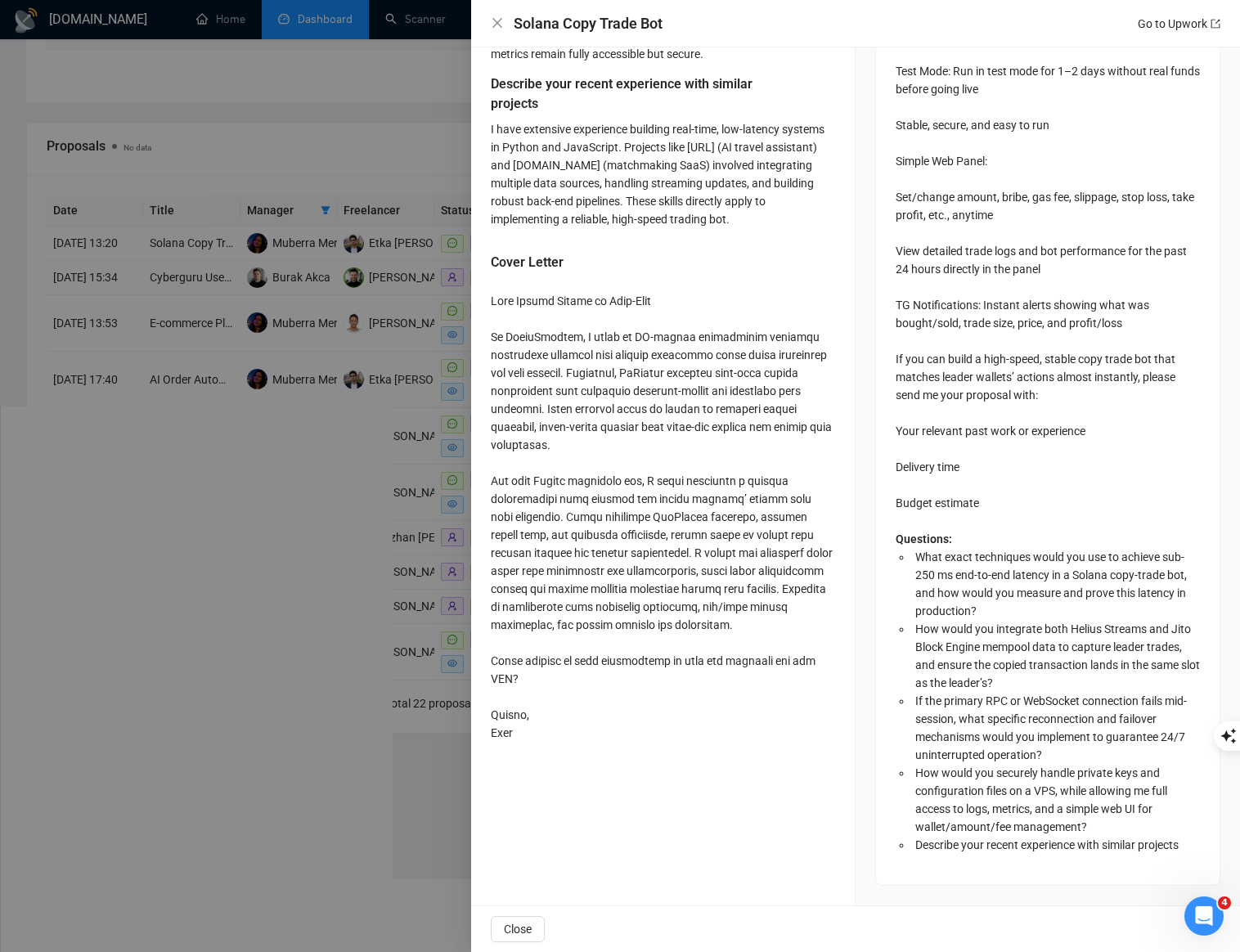
click at [408, 372] on div at bounding box center [620, 476] width 1240 height 952
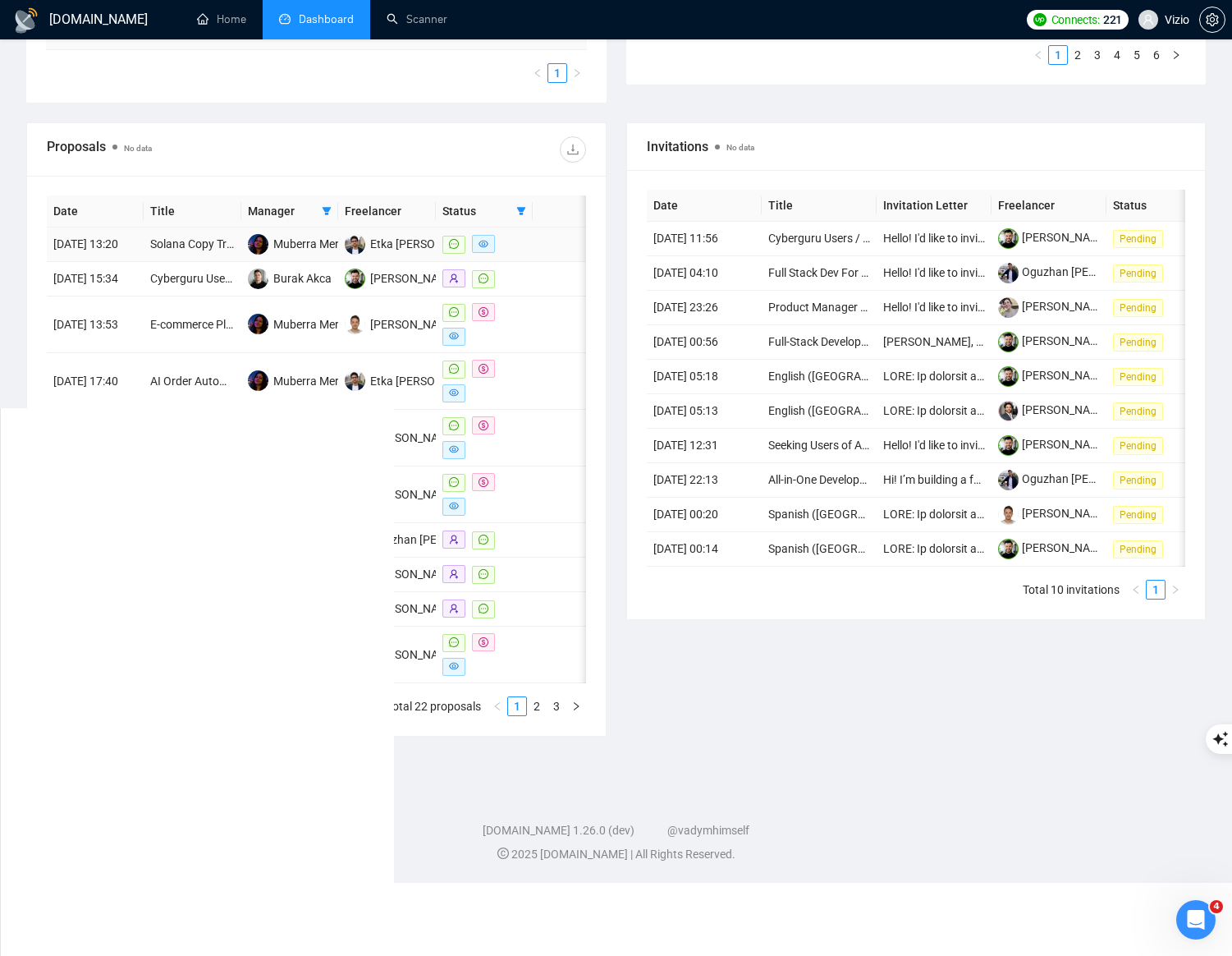
click at [561, 230] on td at bounding box center [560, 244] width 56 height 34
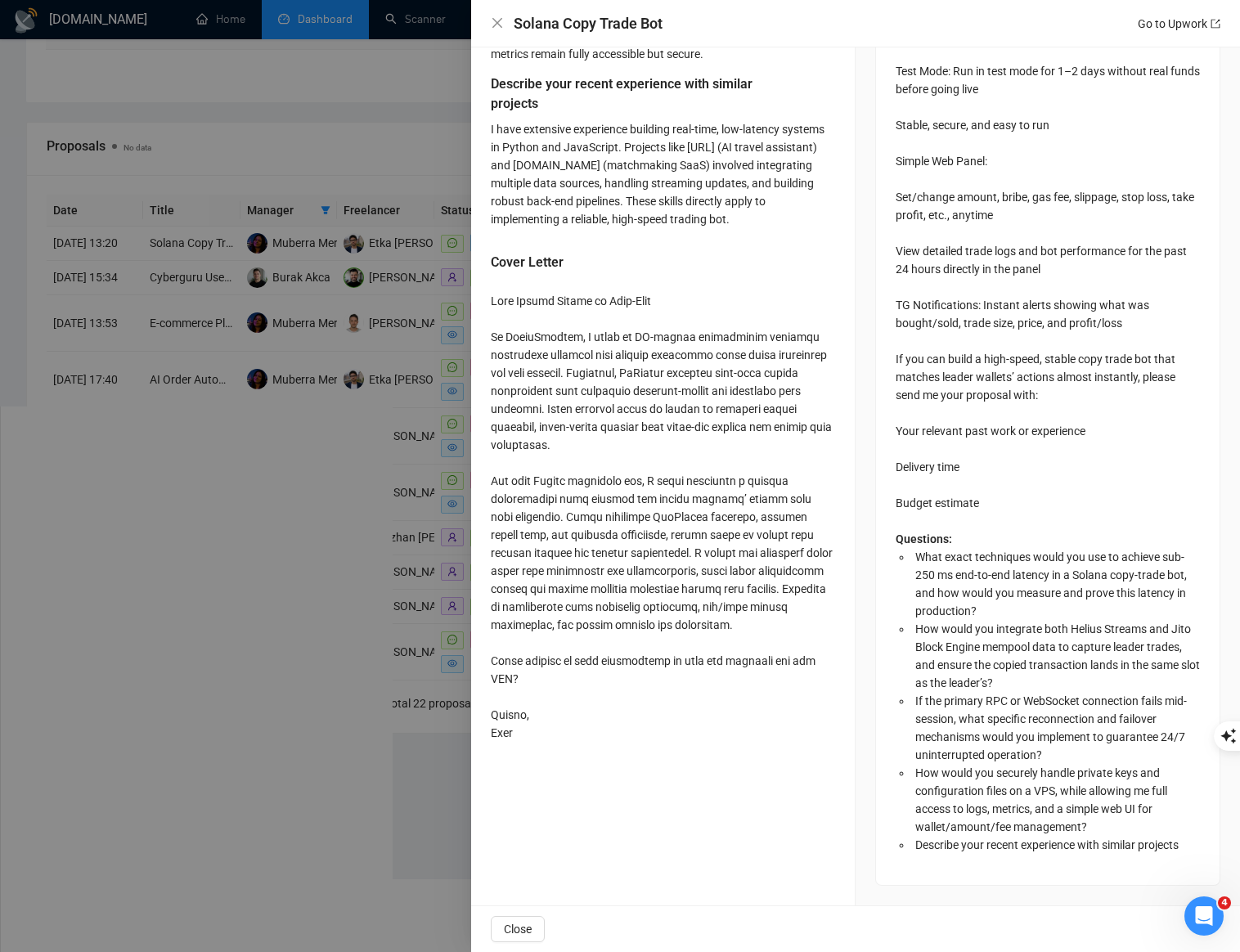
drag, startPoint x: 494, startPoint y: 356, endPoint x: 562, endPoint y: 787, distance: 436.3
click at [562, 741] on div at bounding box center [663, 517] width 344 height 450
click at [410, 427] on div at bounding box center [620, 476] width 1240 height 952
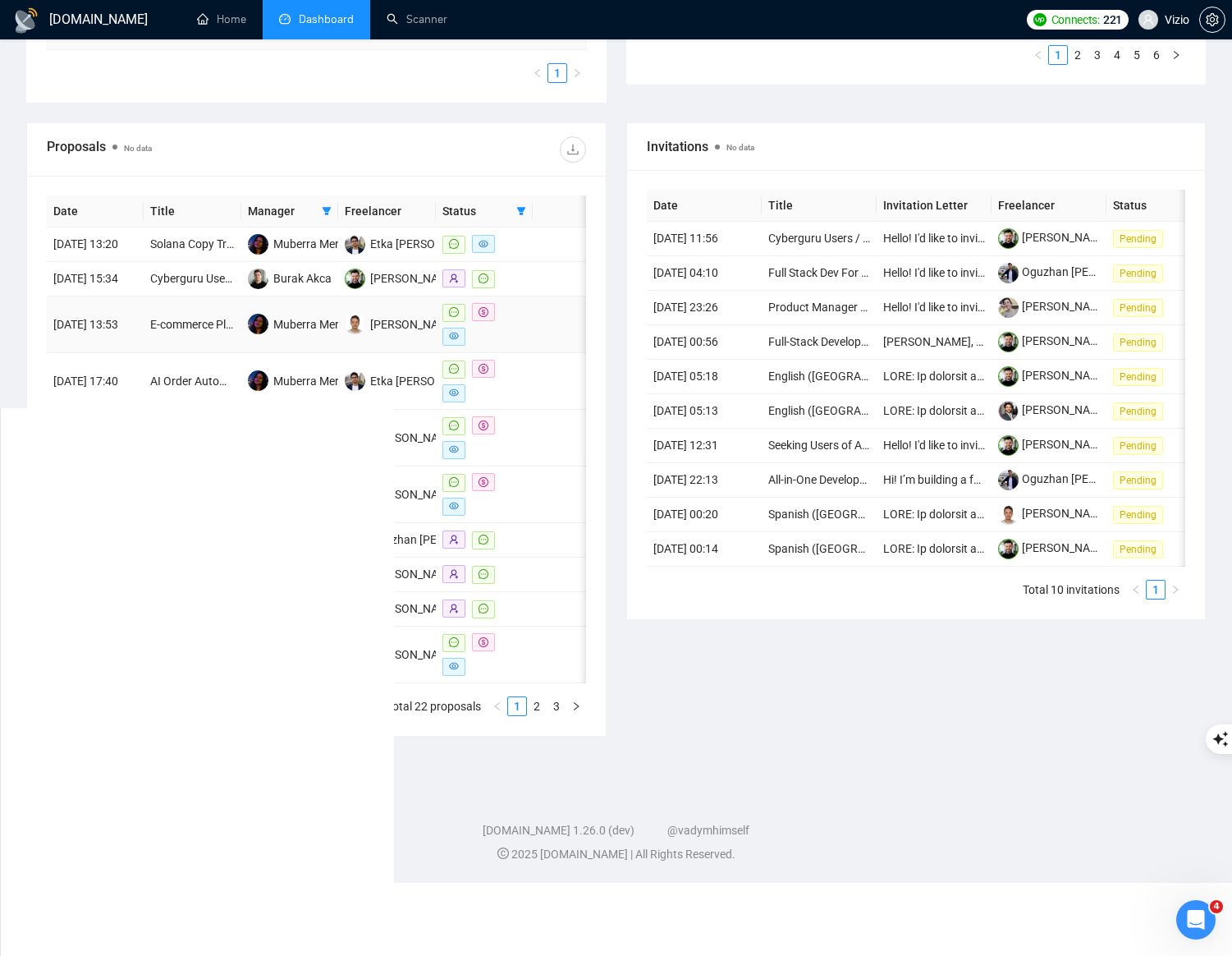
click at [560, 350] on td at bounding box center [560, 324] width 56 height 57
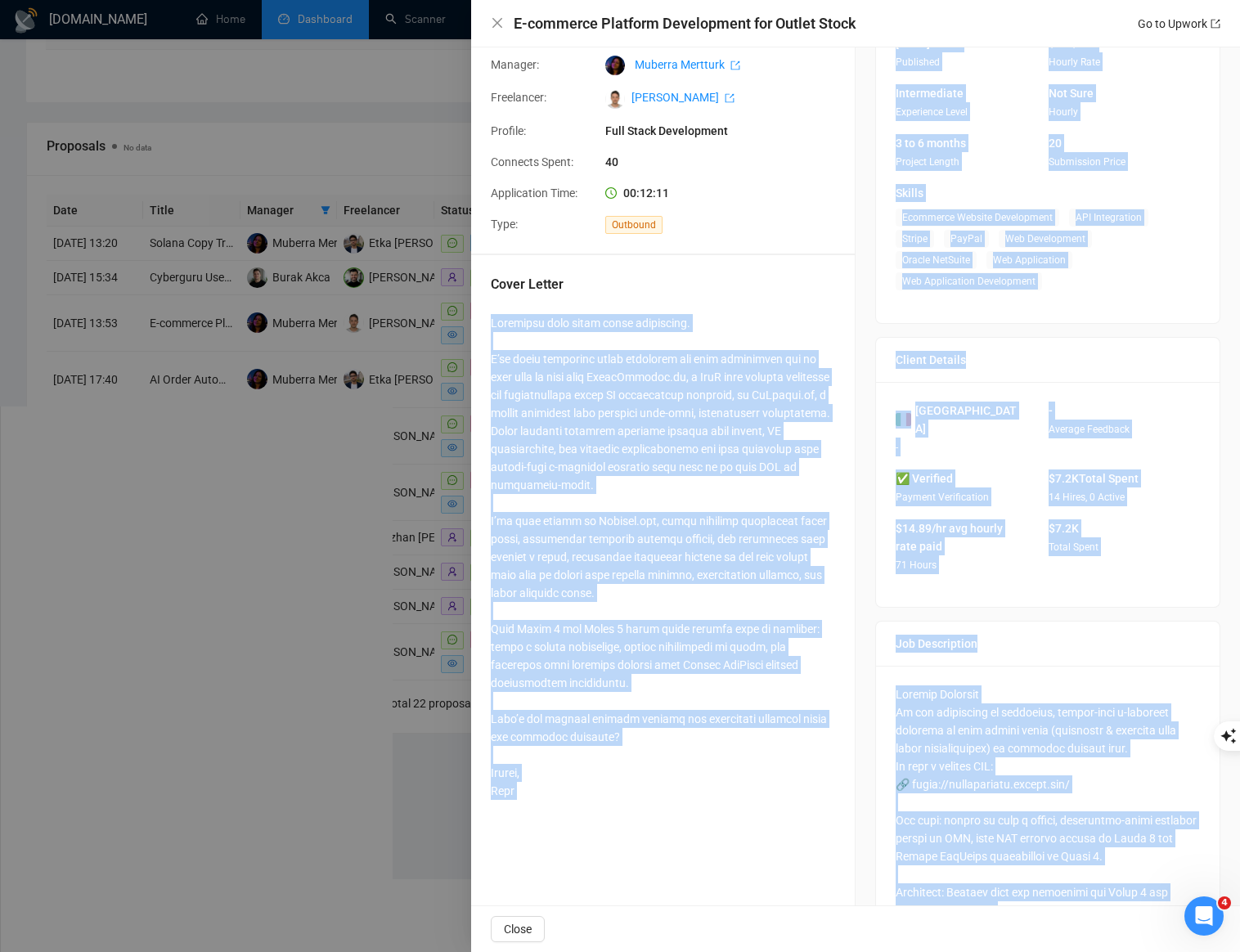
scroll to position [230, 0]
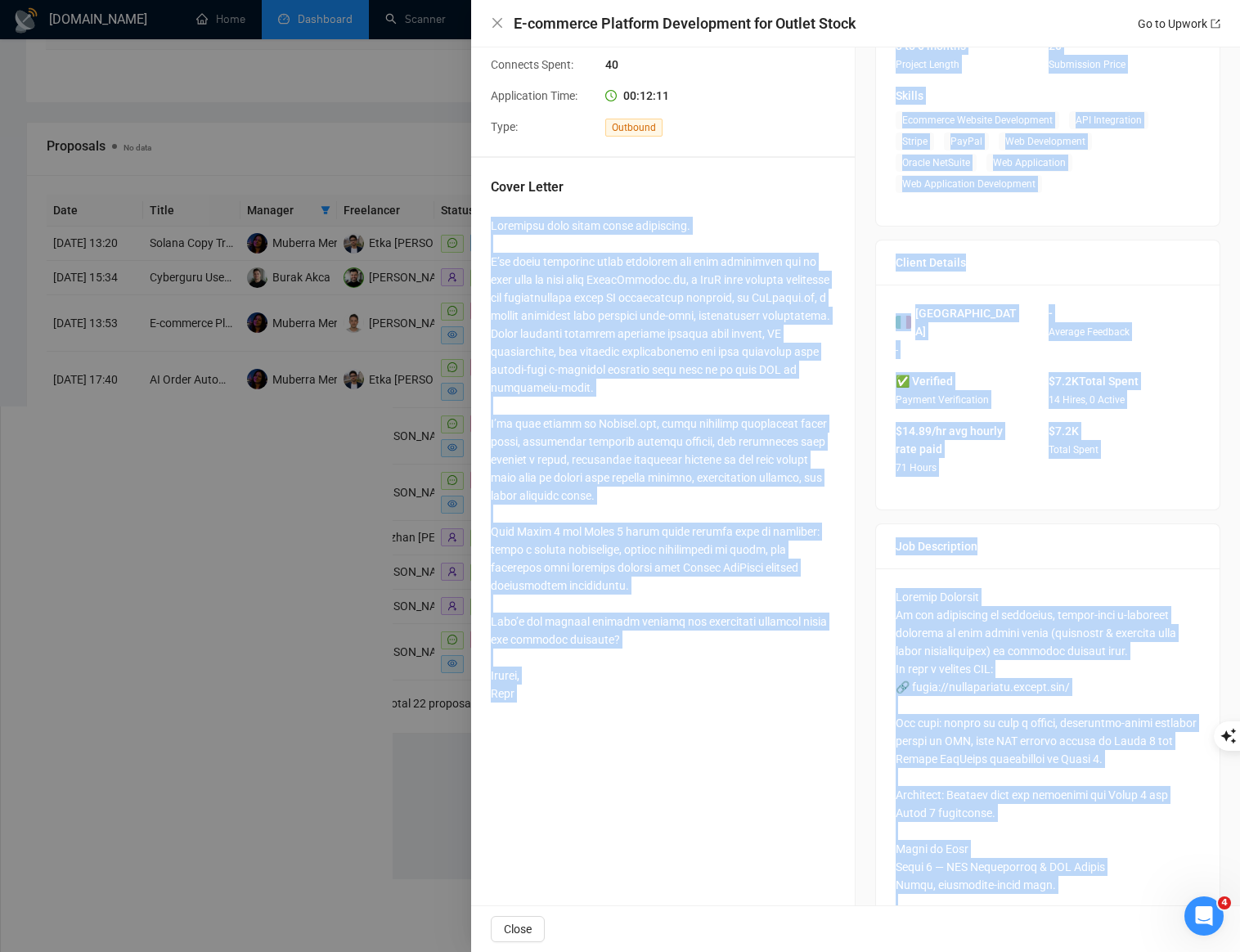
drag, startPoint x: 489, startPoint y: 455, endPoint x: 610, endPoint y: 707, distance: 279.5
click at [610, 707] on div "Cover Letter" at bounding box center [663, 444] width 384 height 571
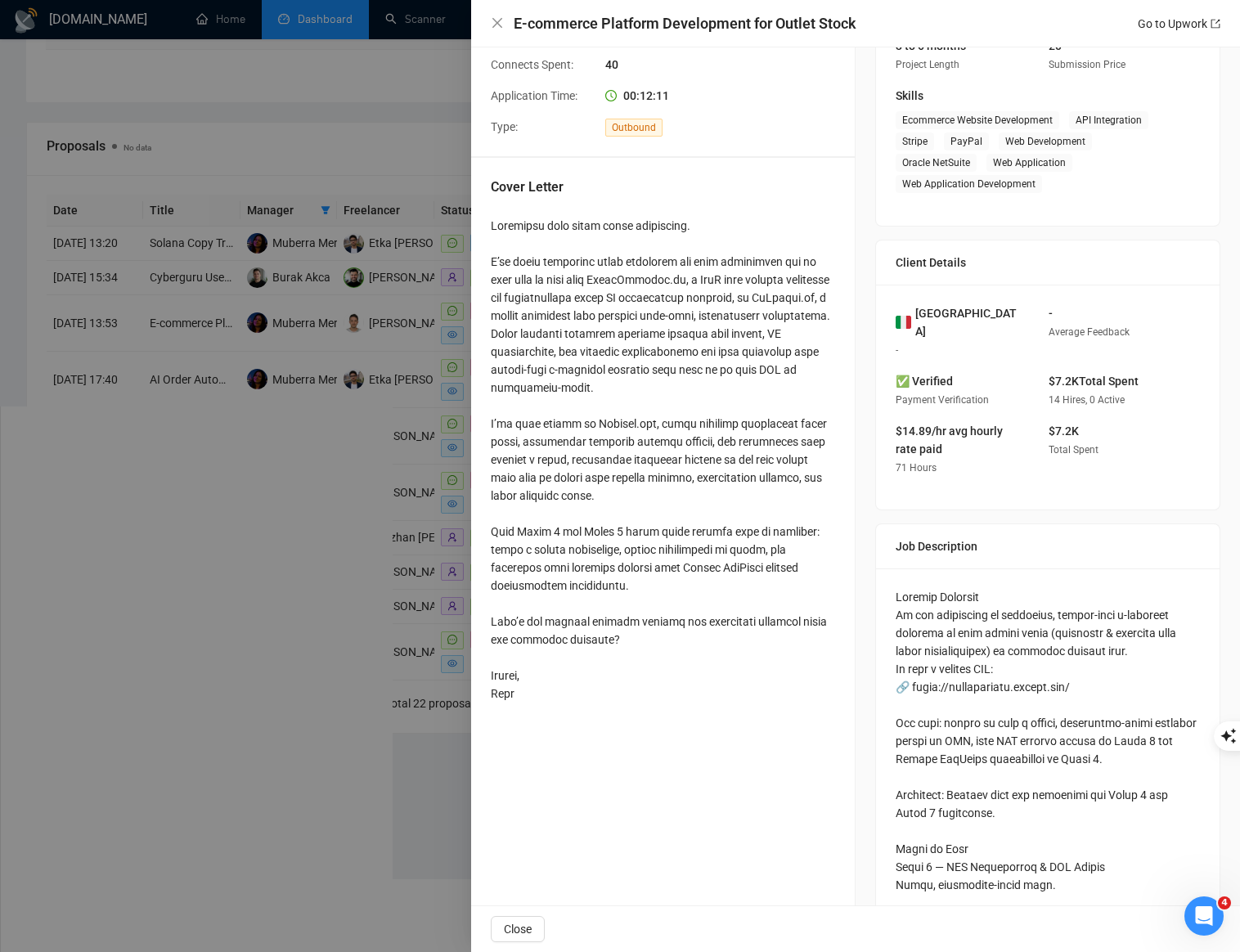
click at [376, 519] on div at bounding box center [620, 476] width 1240 height 952
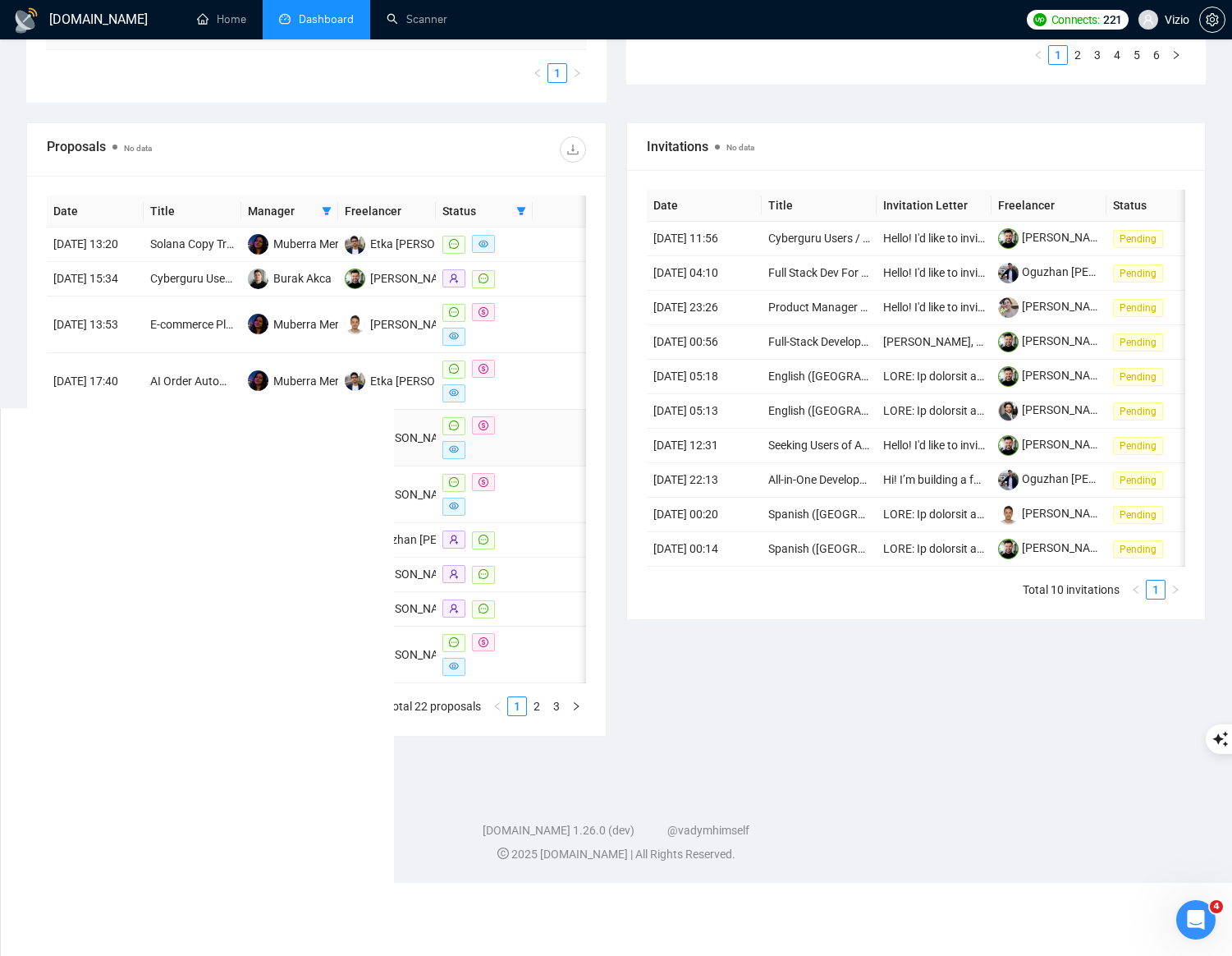
click at [553, 441] on td at bounding box center [560, 437] width 56 height 57
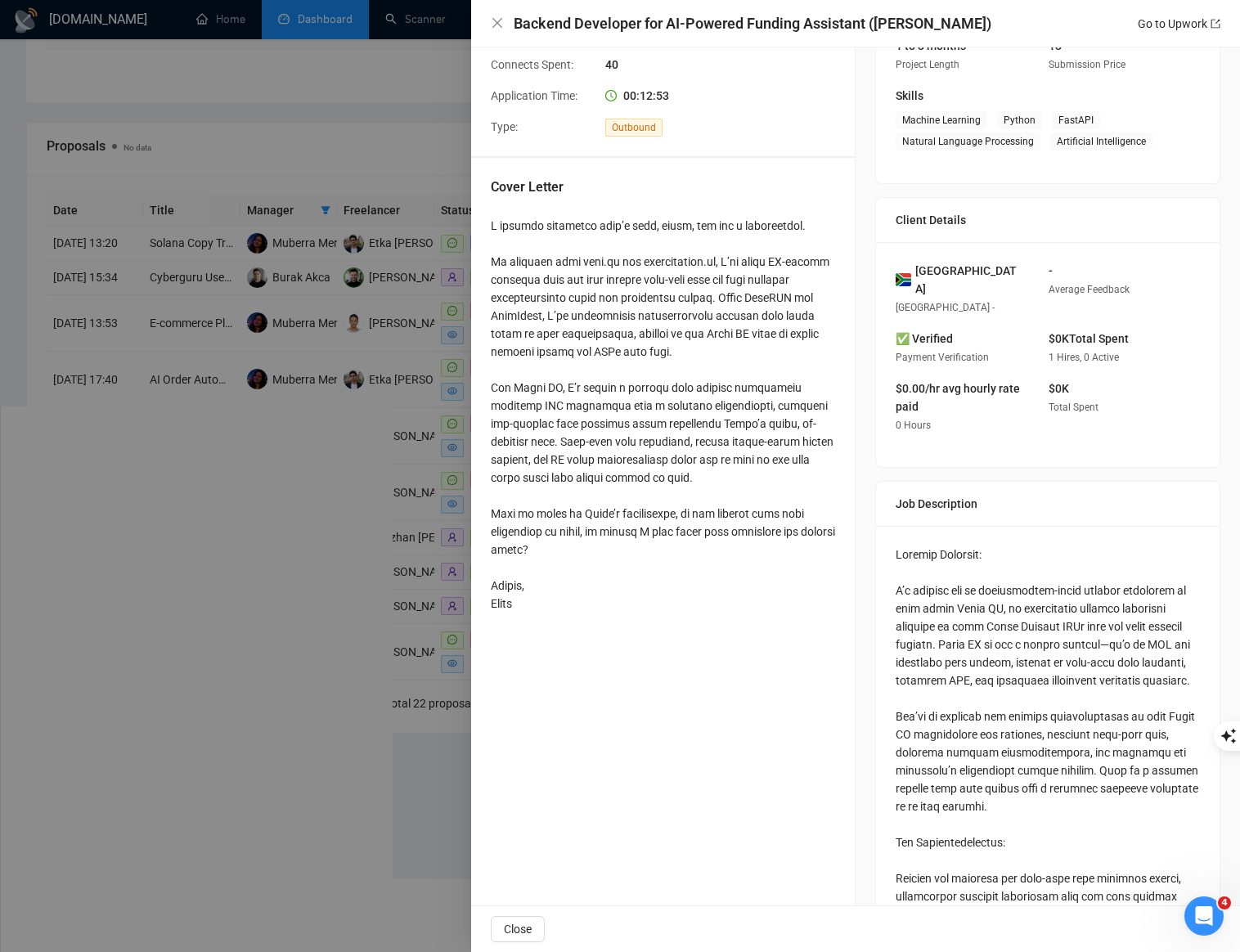
click at [333, 460] on div at bounding box center [620, 476] width 1240 height 952
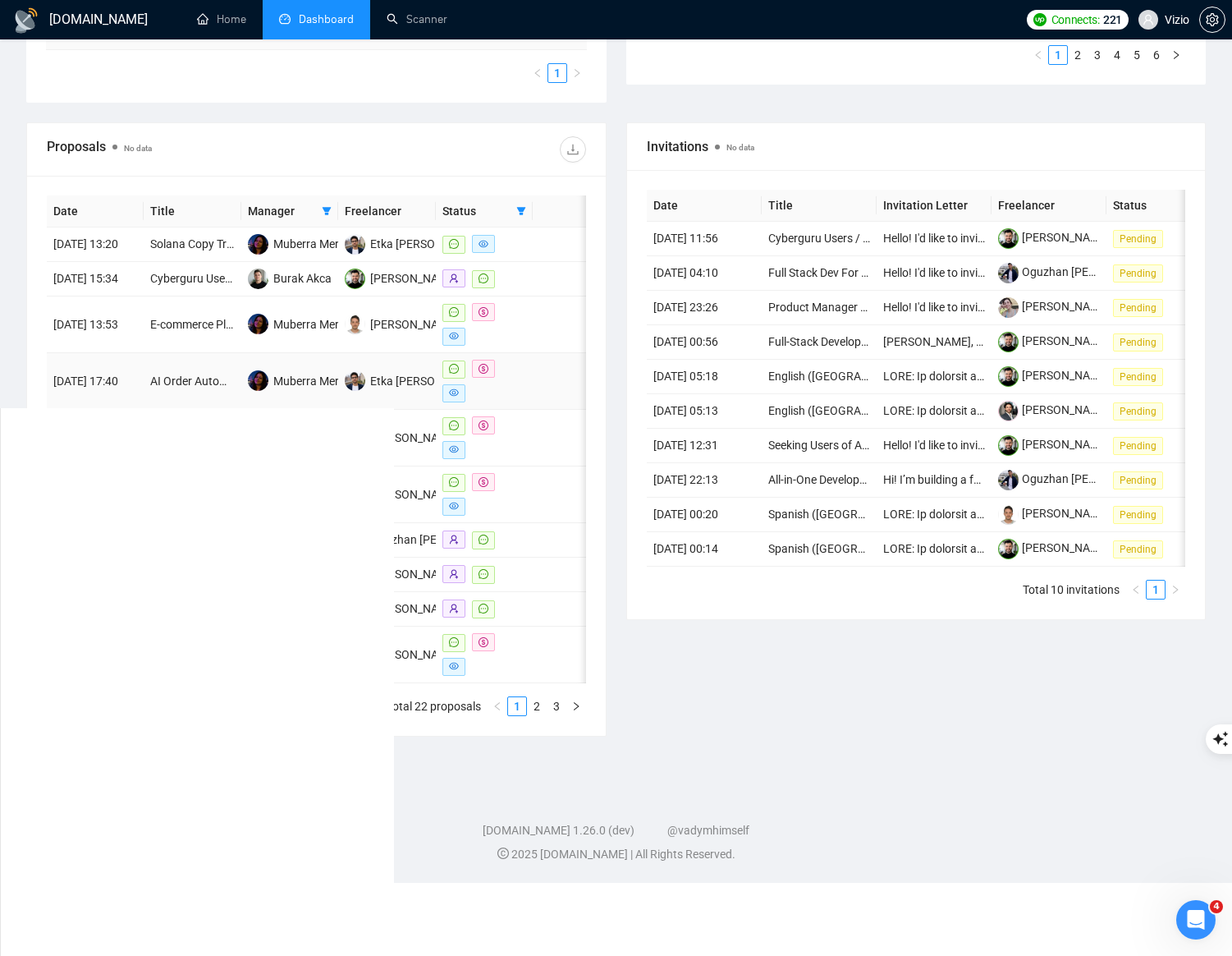
click at [552, 409] on td at bounding box center [560, 381] width 56 height 57
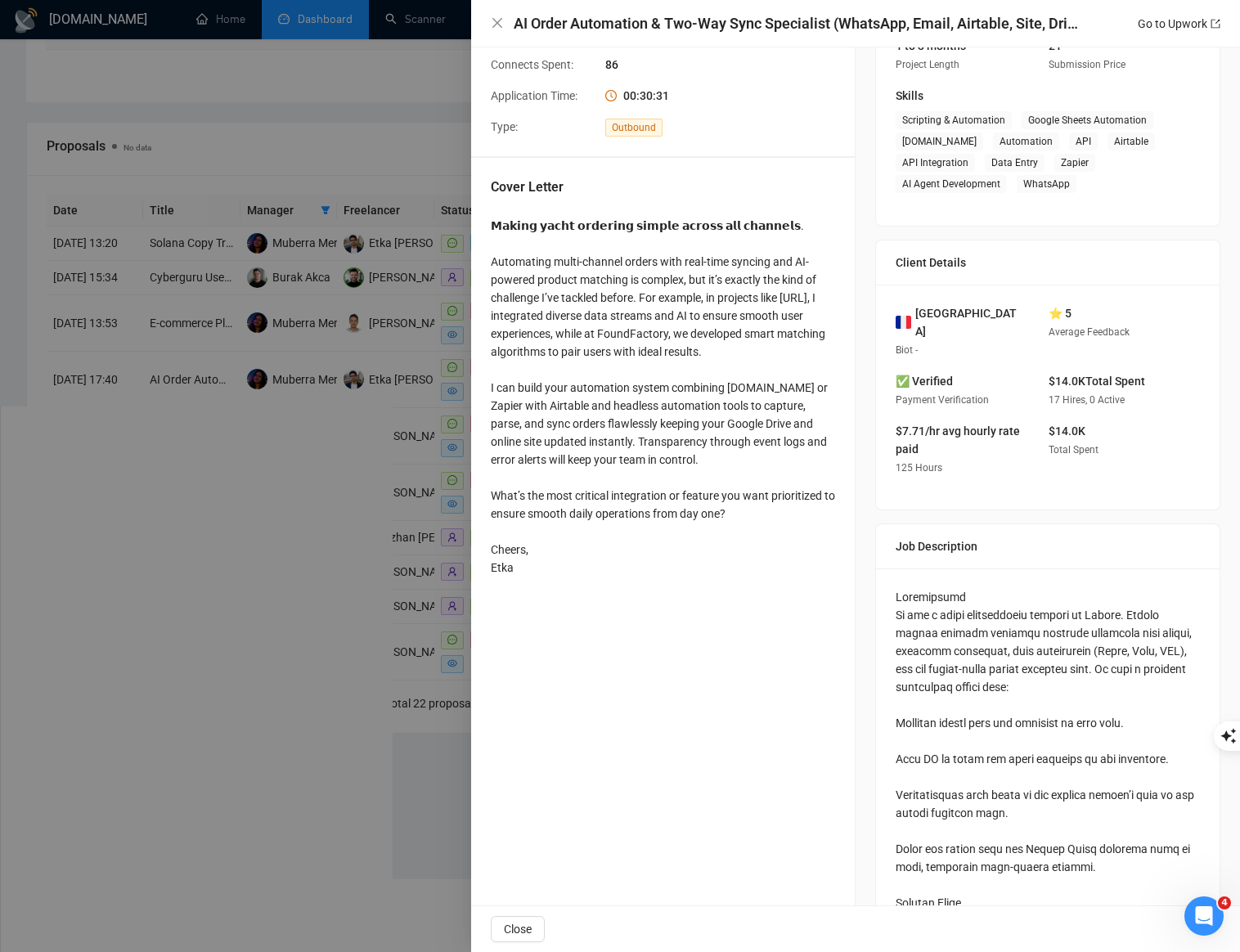
drag, startPoint x: 489, startPoint y: 224, endPoint x: 581, endPoint y: 575, distance: 362.9
click at [581, 575] on div "Cover Letter 𝗠𝗮𝗸𝗶𝗻𝗴 𝘆𝗮𝗰𝗵𝘁 𝗼𝗿𝗱𝗲𝗿𝗶𝗻𝗴 𝘀𝗶𝗺𝗽𝗹𝗲 𝗮𝗰𝗿𝗼𝘀𝘀 𝗮𝗹𝗹 𝗰𝗵𝗮𝗻𝗻𝗲𝗹𝘀. Automating multi…" at bounding box center [663, 380] width 384 height 445
click at [285, 628] on div at bounding box center [620, 476] width 1240 height 952
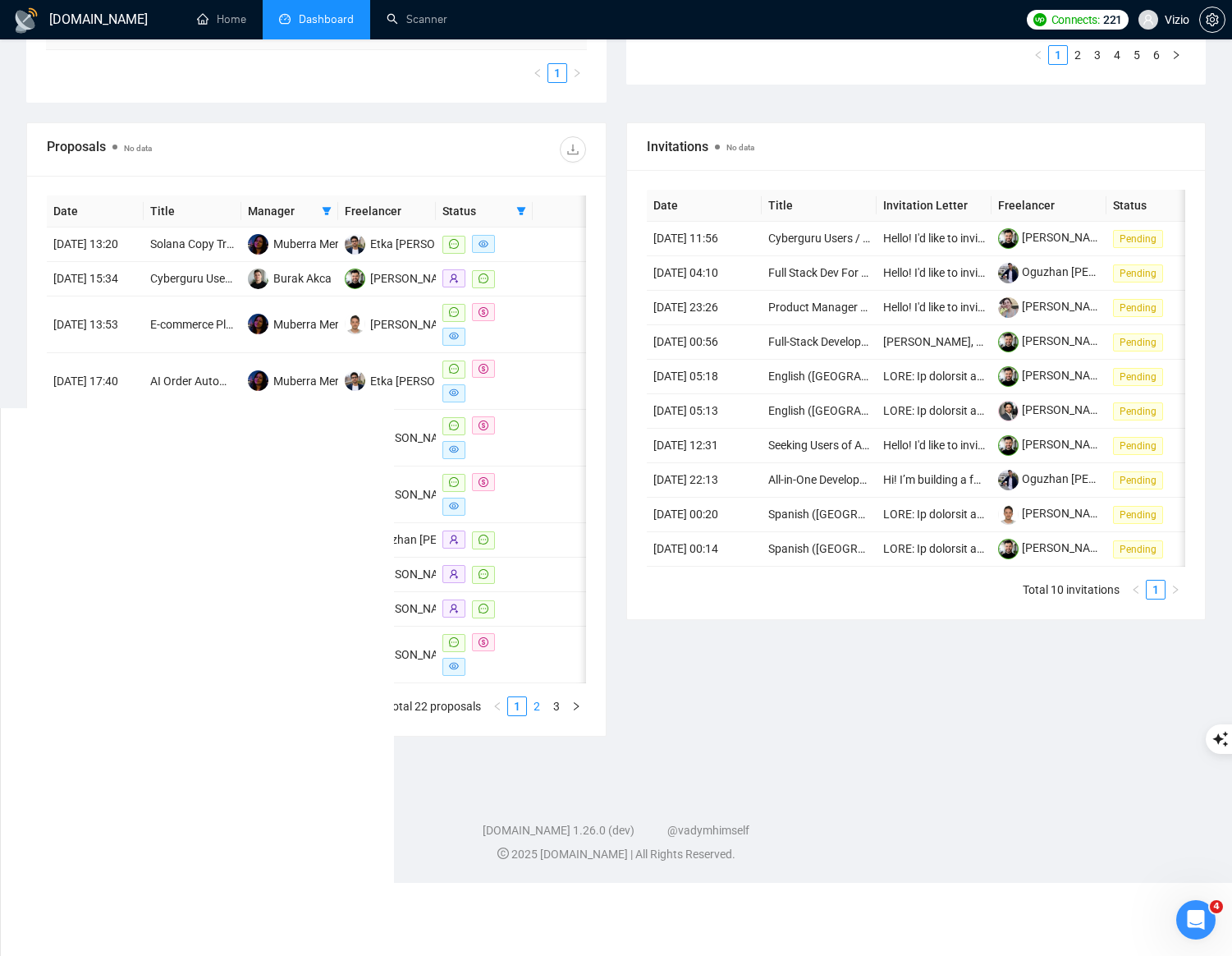
click at [539, 716] on link "2" at bounding box center [536, 705] width 18 height 18
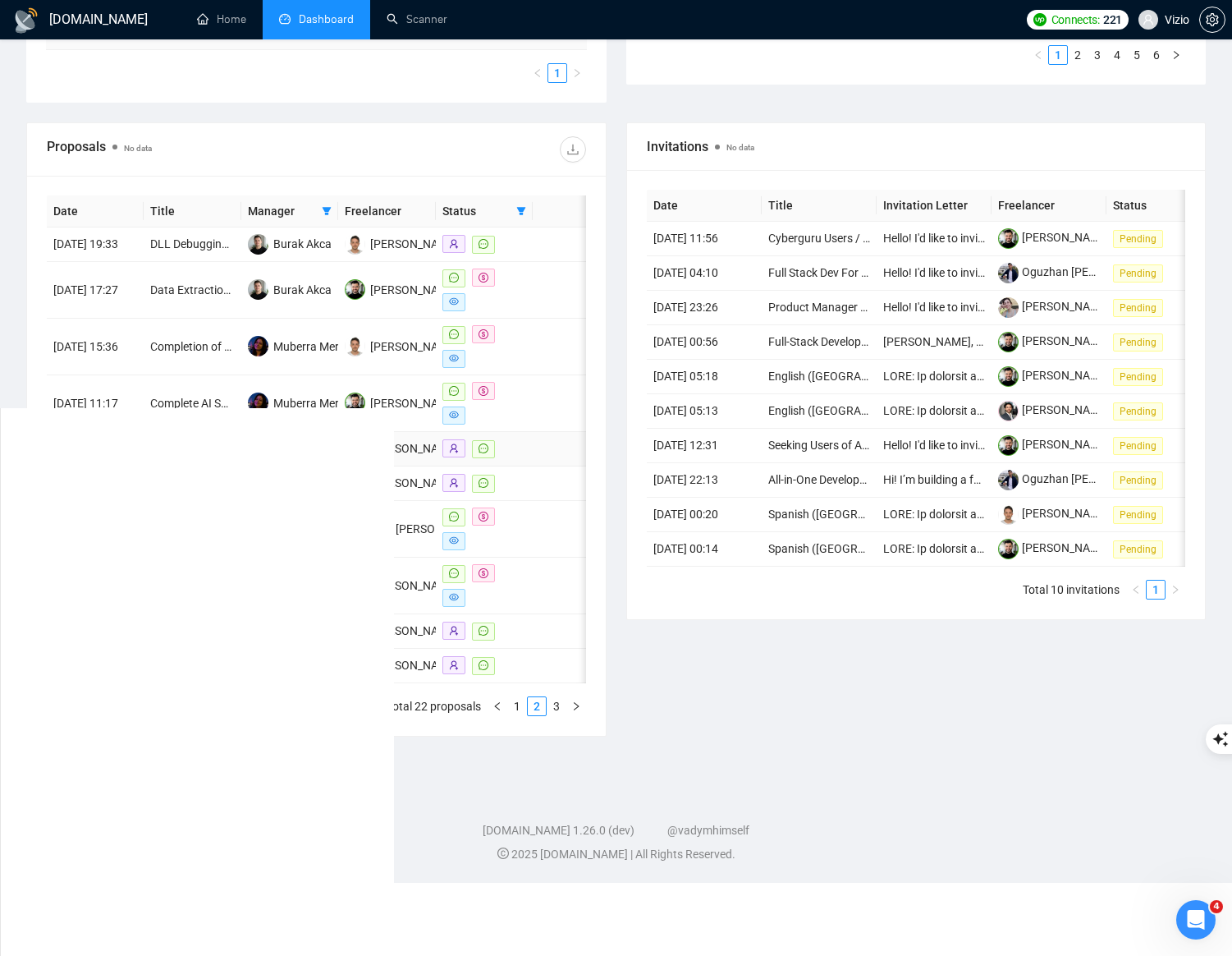
click at [542, 467] on td at bounding box center [560, 448] width 56 height 34
click at [552, 424] on td at bounding box center [560, 403] width 56 height 57
click at [545, 359] on td at bounding box center [560, 346] width 56 height 57
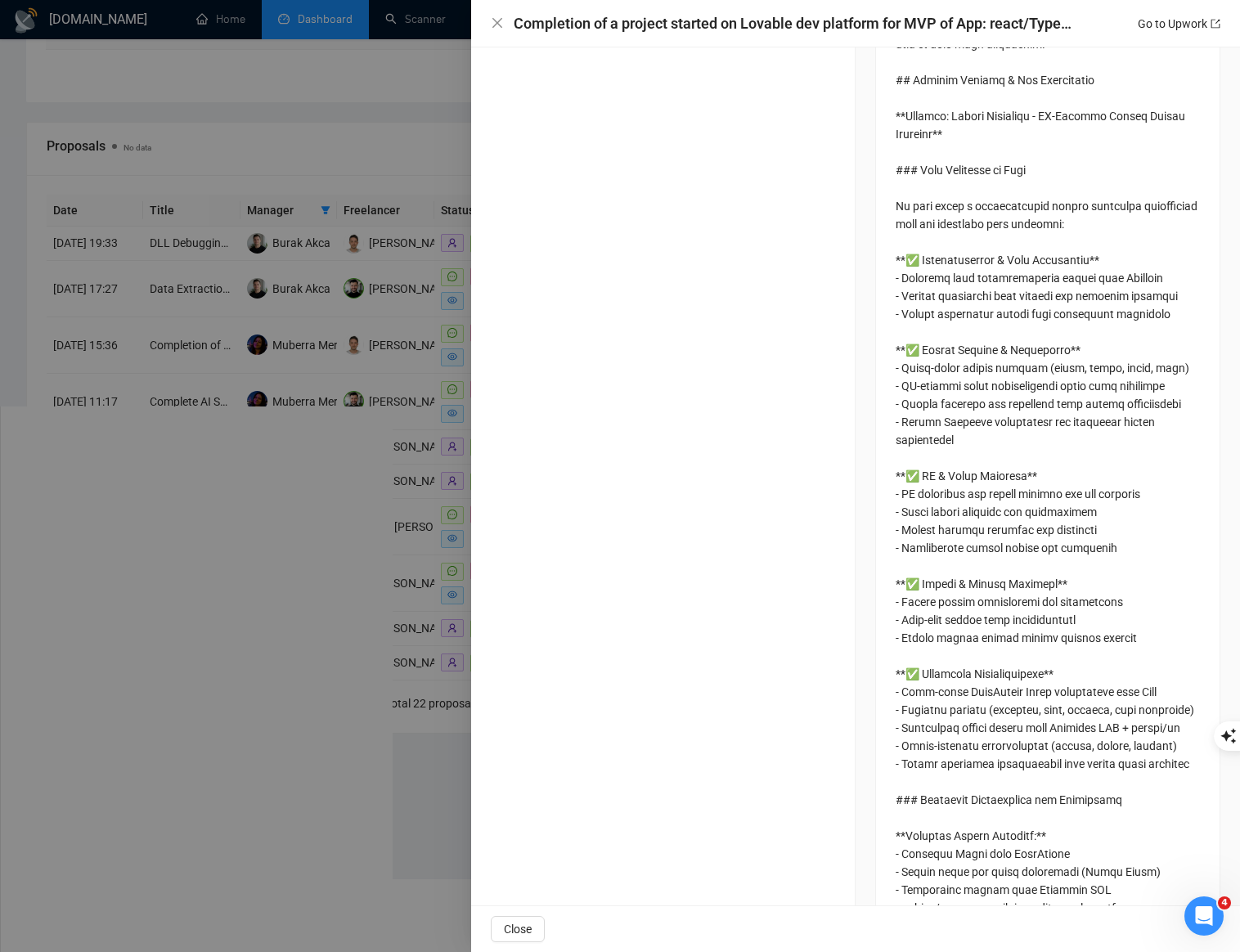
scroll to position [250, 0]
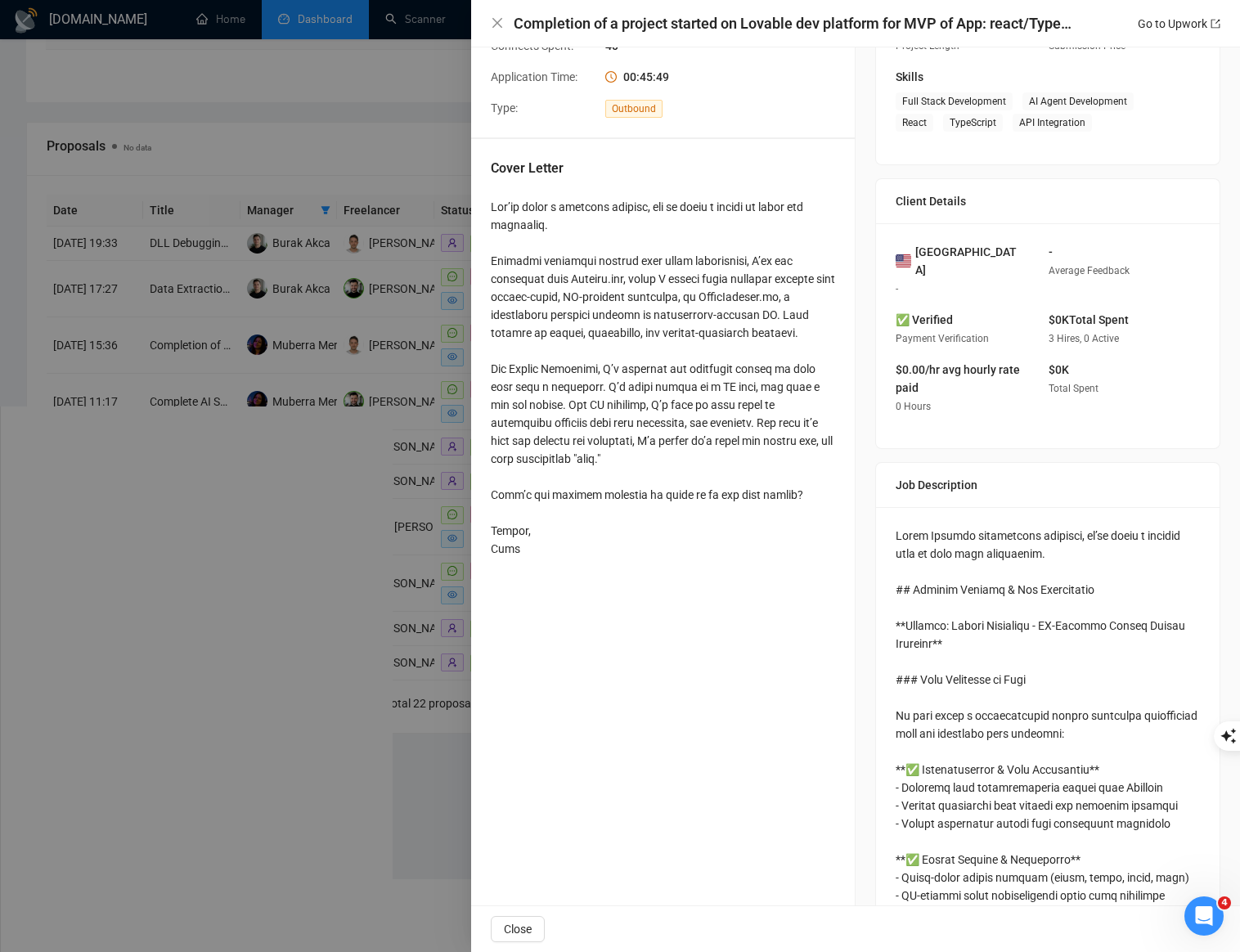
drag, startPoint x: 491, startPoint y: 197, endPoint x: 581, endPoint y: 560, distance: 374.0
click at [581, 557] on div at bounding box center [663, 377] width 344 height 360
click at [832, 434] on div "Cover Letter" at bounding box center [663, 360] width 384 height 445
